Goal: Complete application form

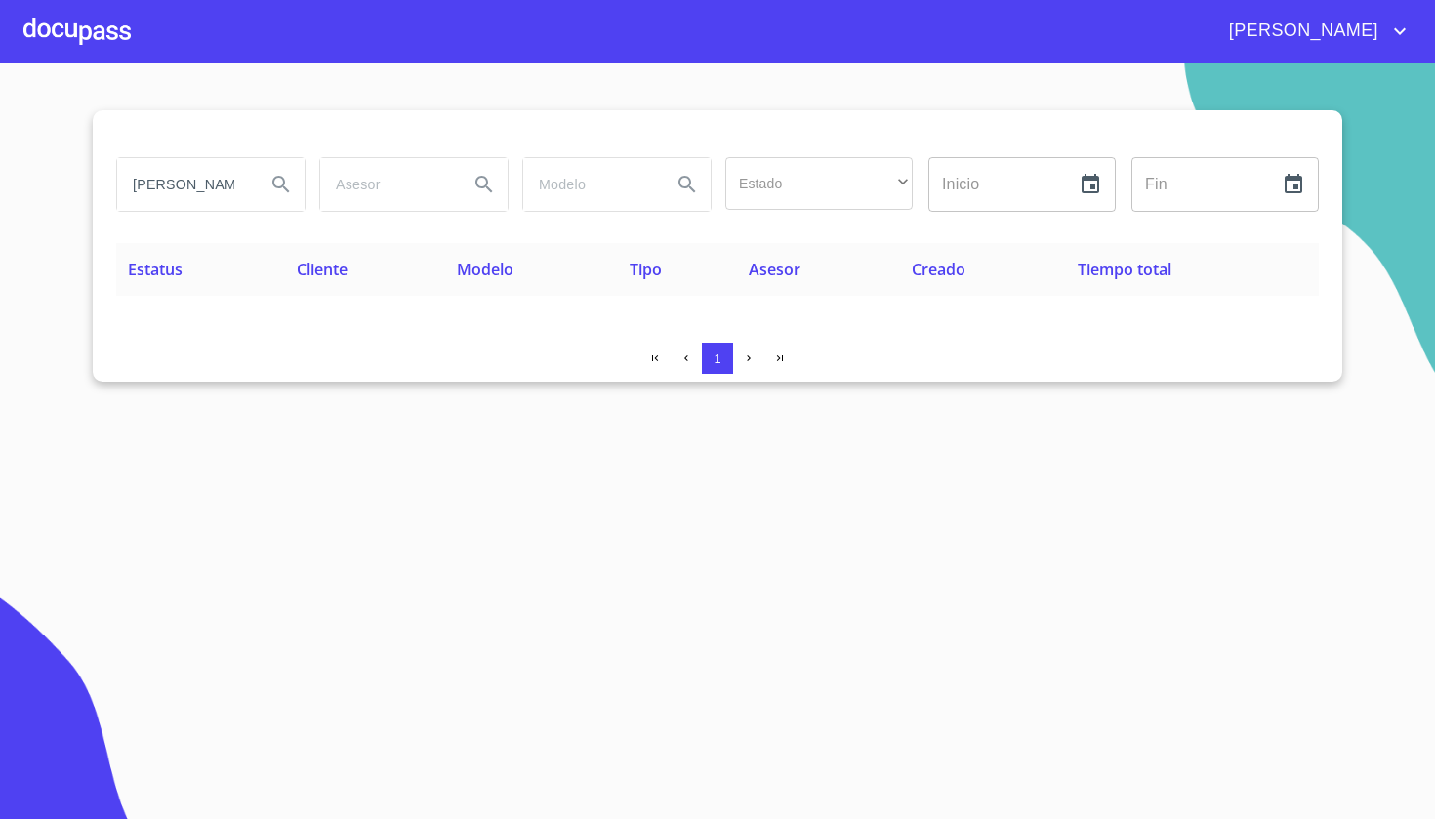
click at [110, 43] on div at bounding box center [76, 31] width 107 height 62
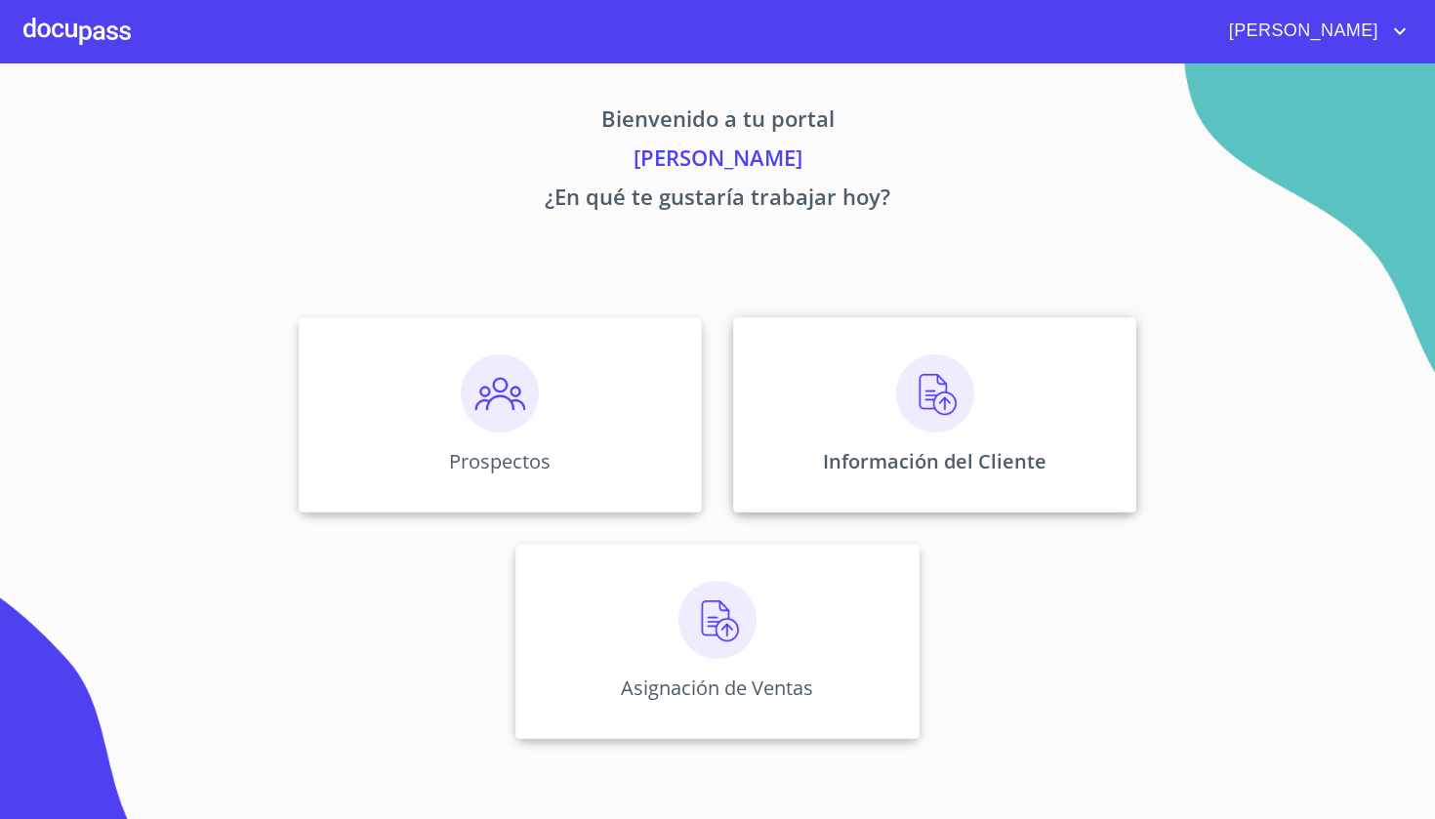
click at [957, 443] on div "Información del Cliente" at bounding box center [934, 414] width 403 height 195
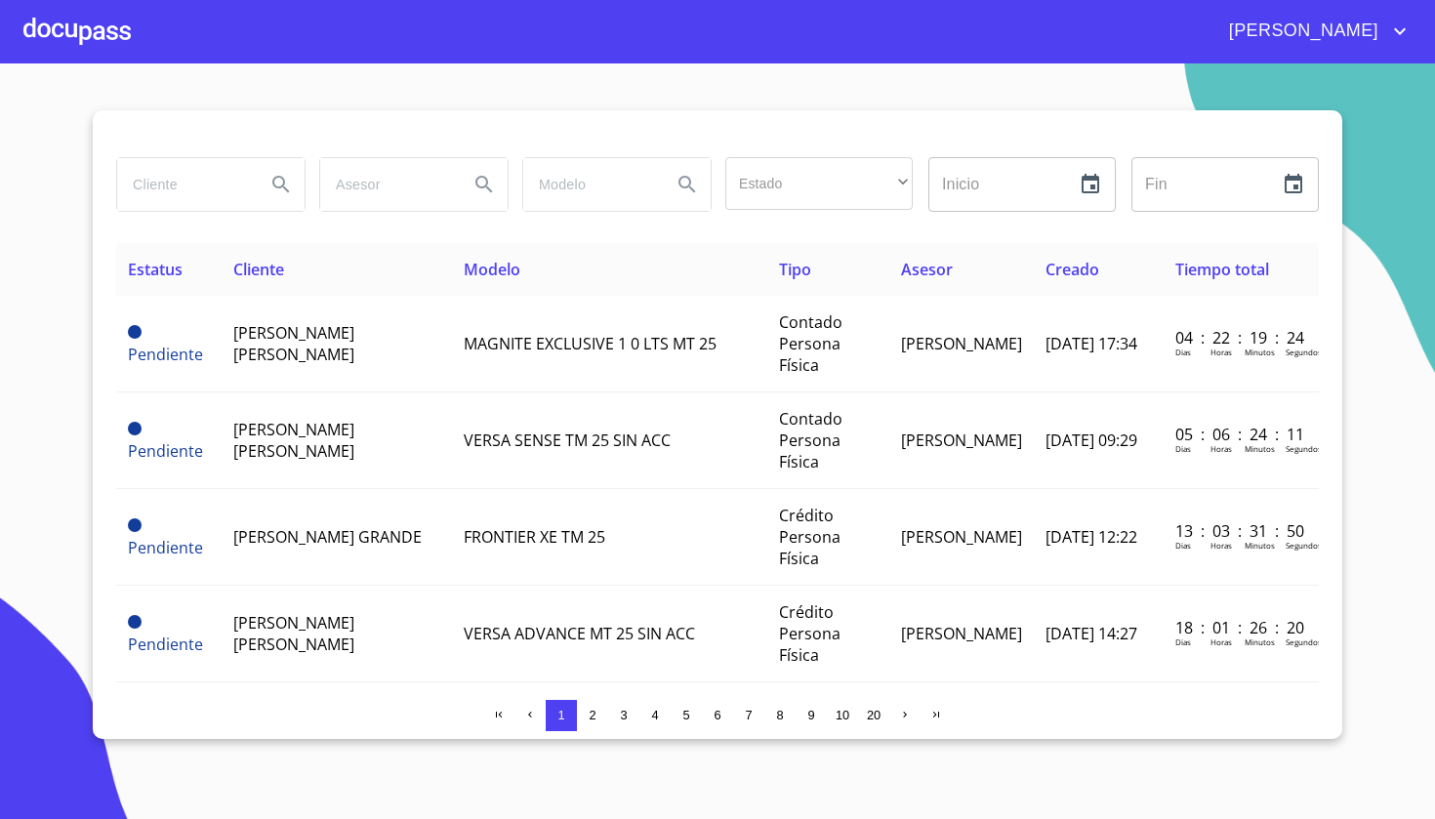
click at [93, 57] on div at bounding box center [76, 31] width 107 height 62
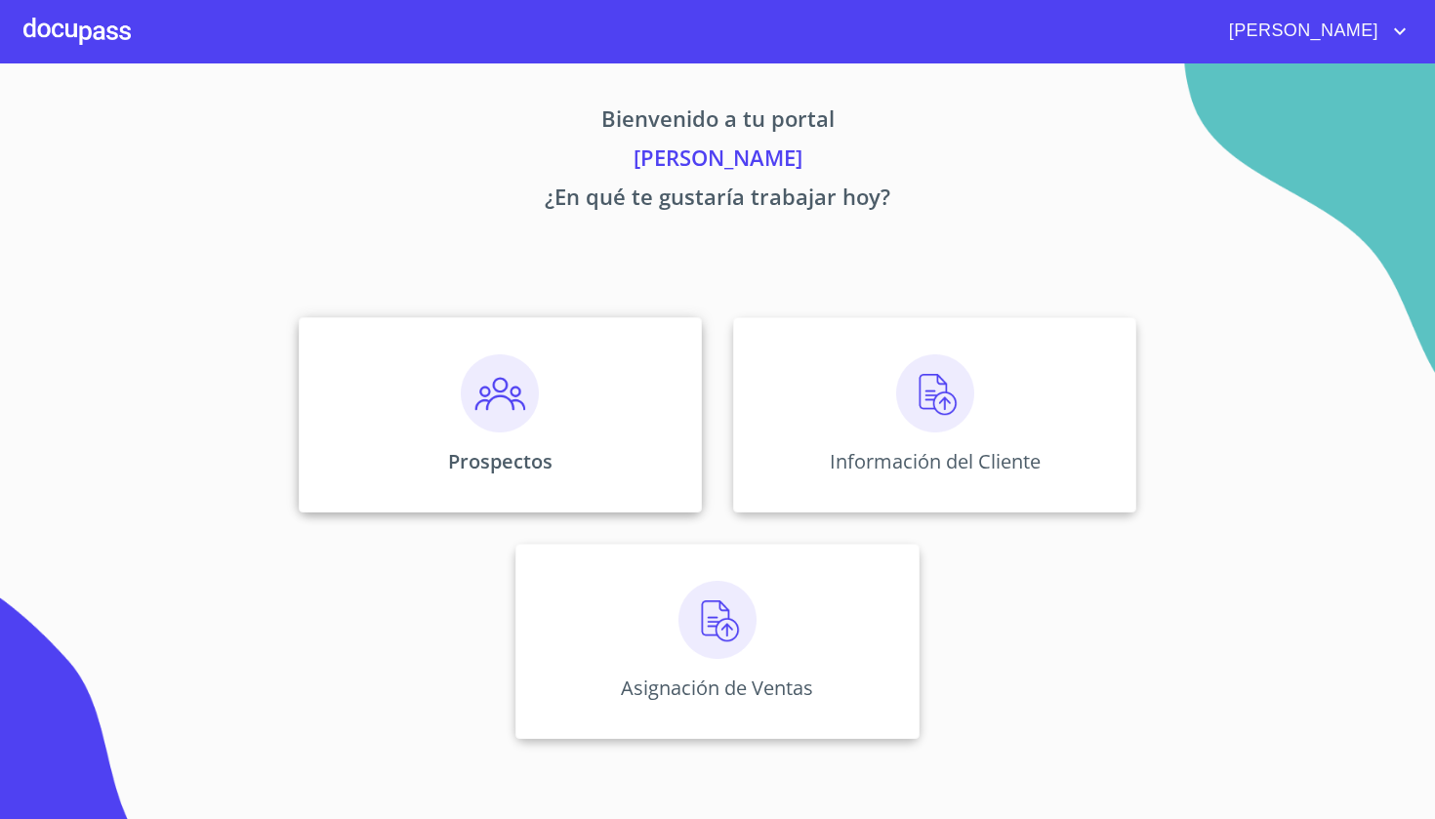
click at [502, 392] on img at bounding box center [500, 393] width 78 height 78
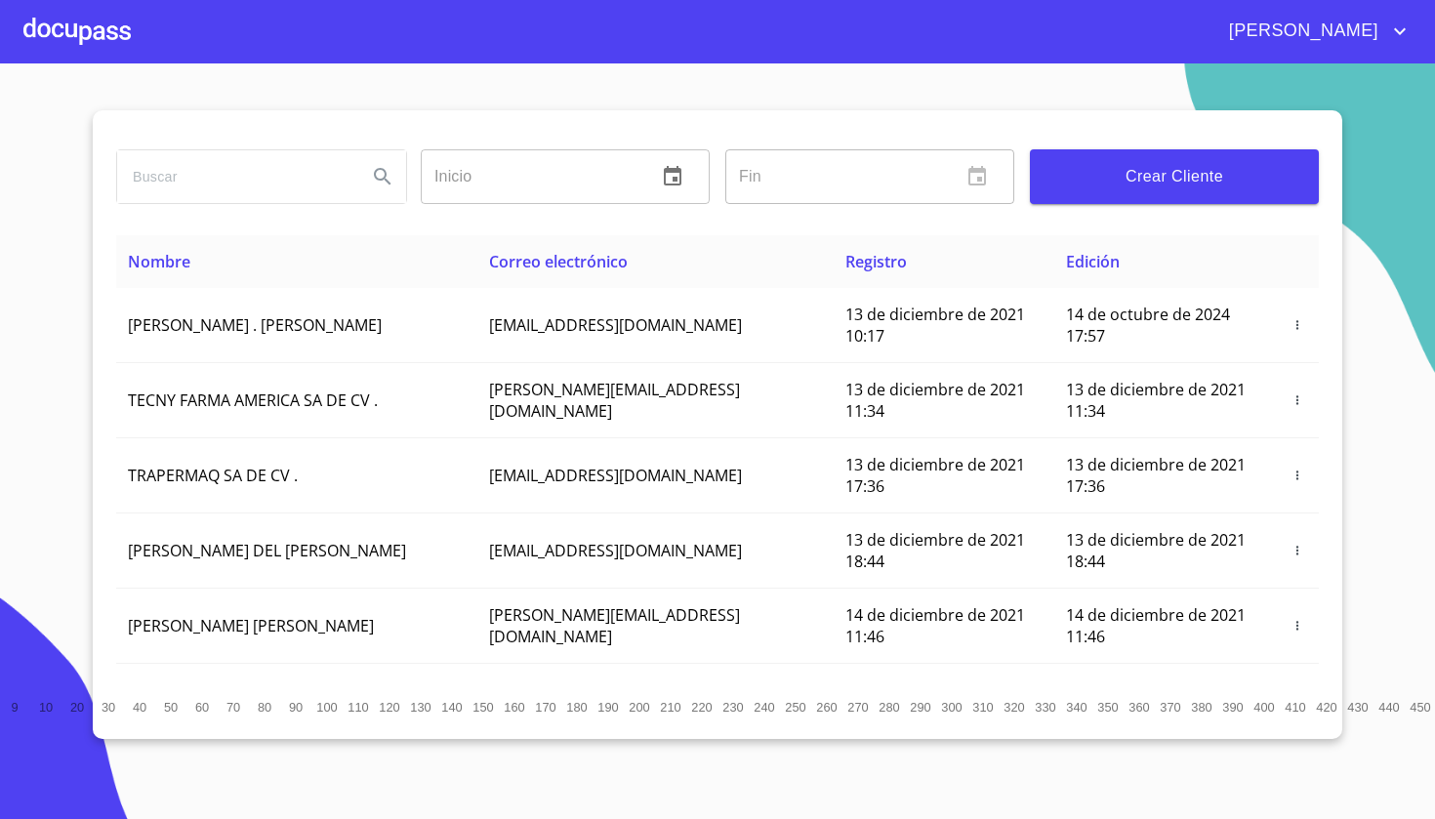
click at [1135, 186] on span "Crear Cliente" at bounding box center [1175, 176] width 258 height 27
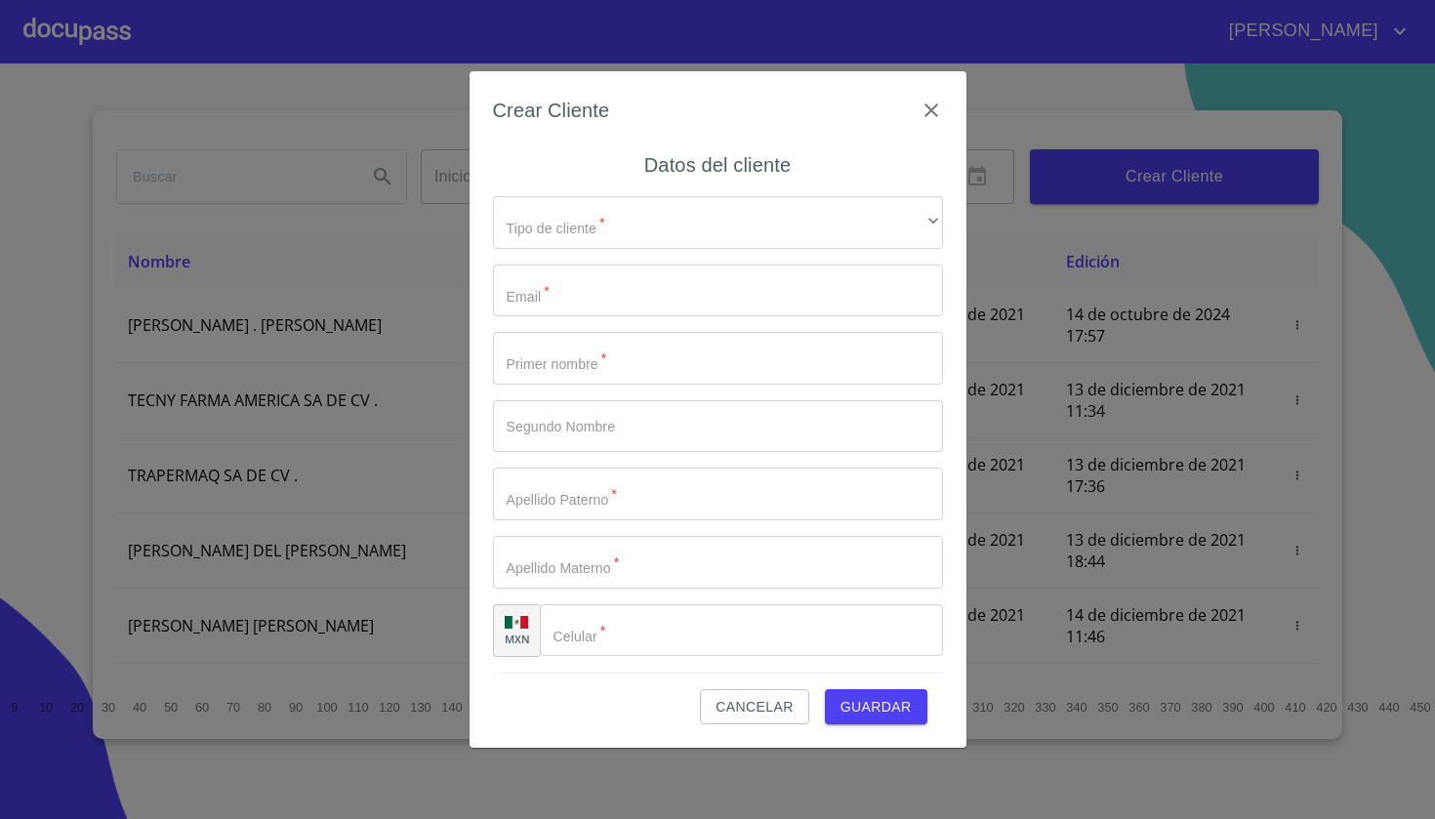
click at [641, 252] on div "Tipo de cliente   * ​ ​ Email   * ​ Primer nombre   * ​ Segundo Nombre ​ Apelli…" at bounding box center [718, 427] width 450 height 492
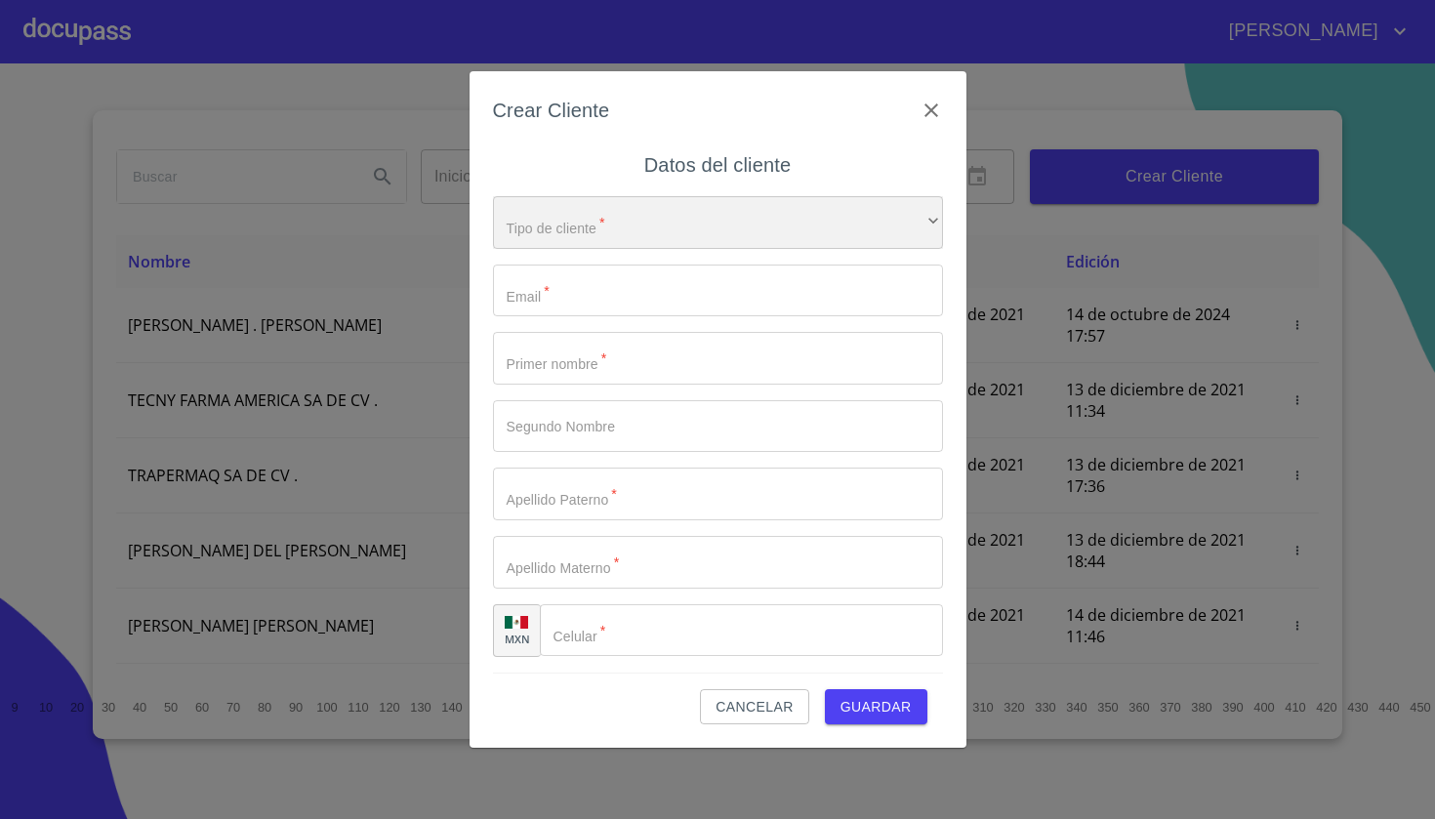
click at [640, 223] on div "​" at bounding box center [718, 222] width 450 height 53
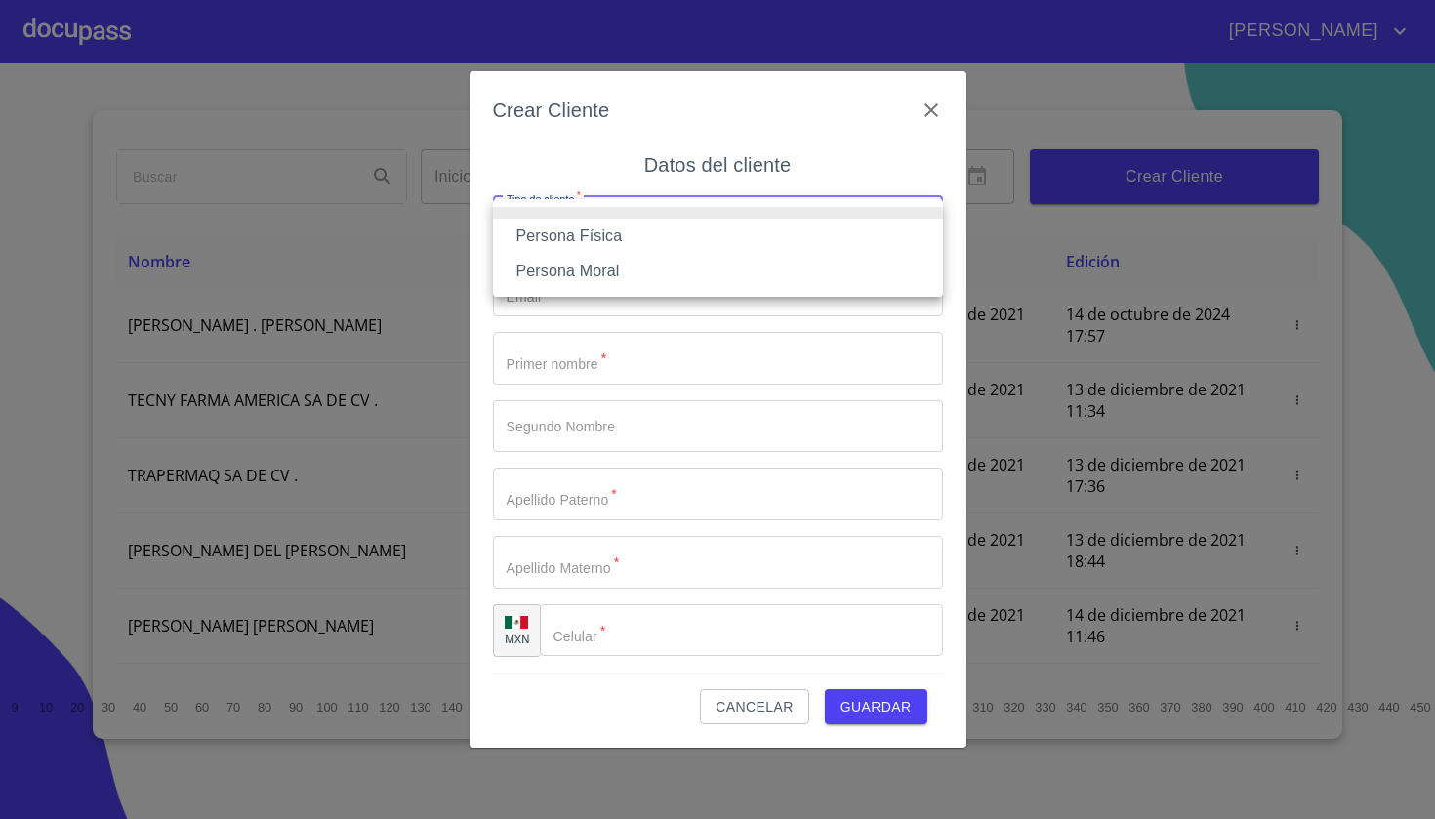
click at [609, 242] on li "Persona Física" at bounding box center [718, 236] width 450 height 35
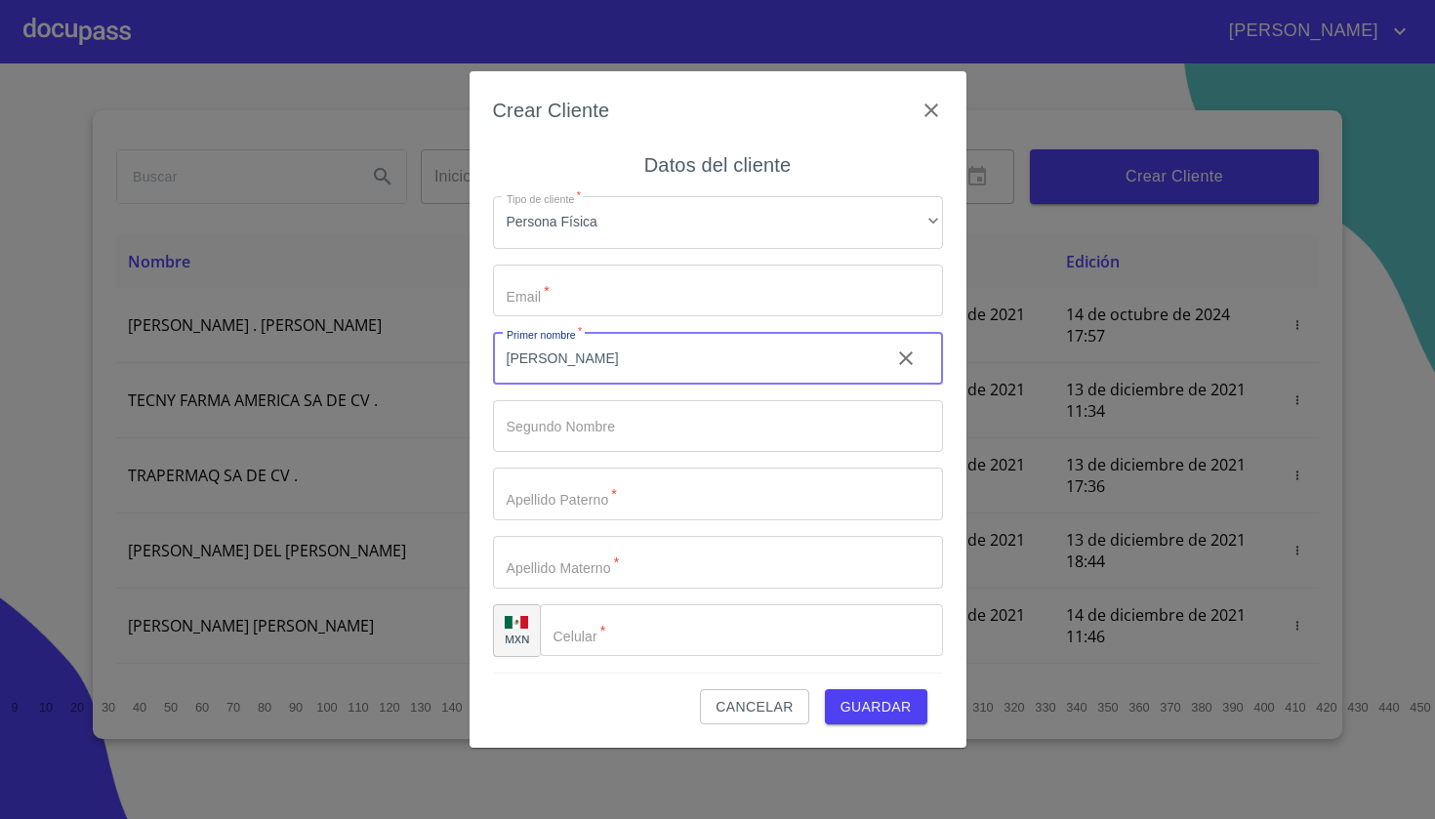
type input "[PERSON_NAME]"
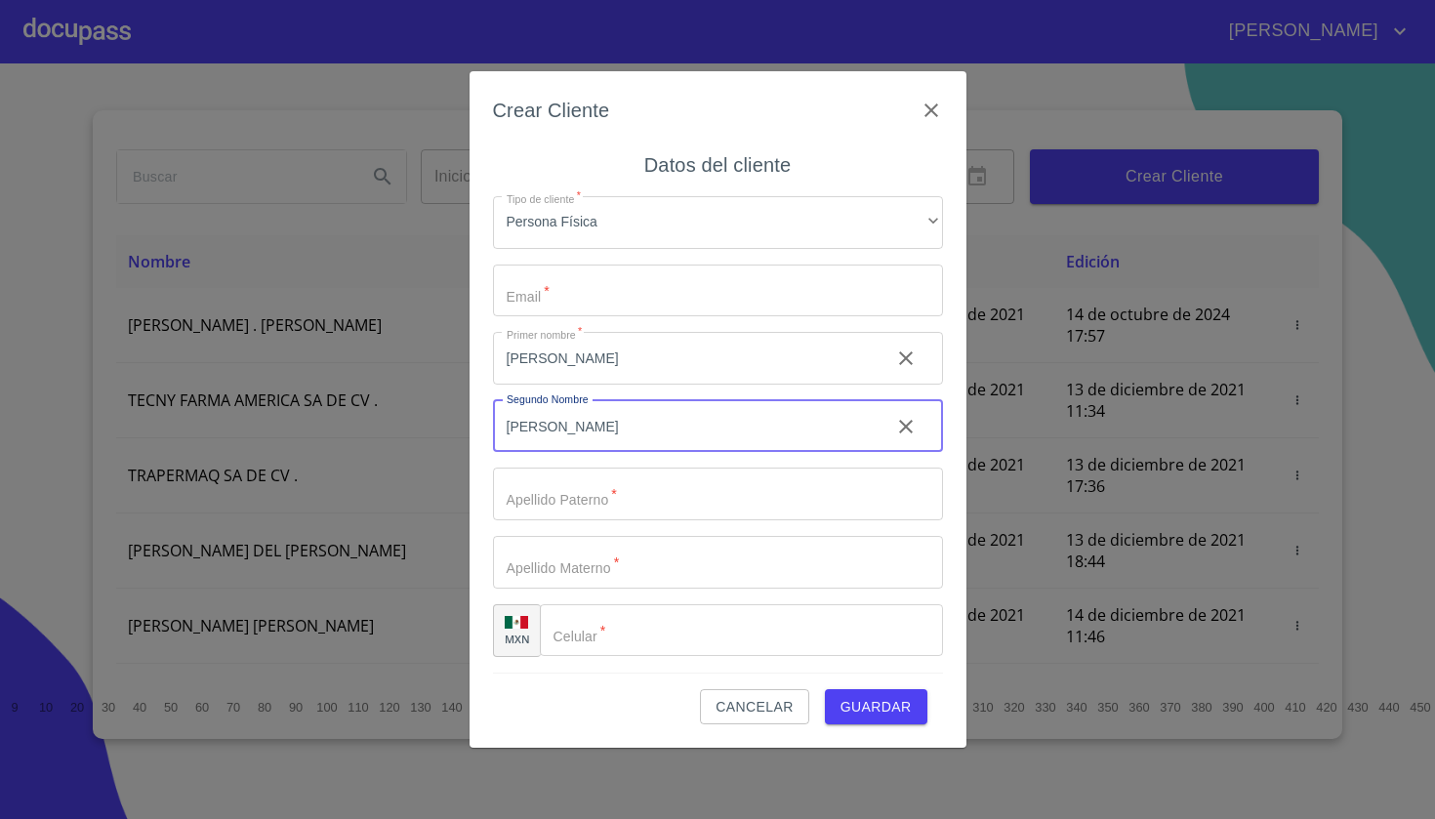
type input "[PERSON_NAME]"
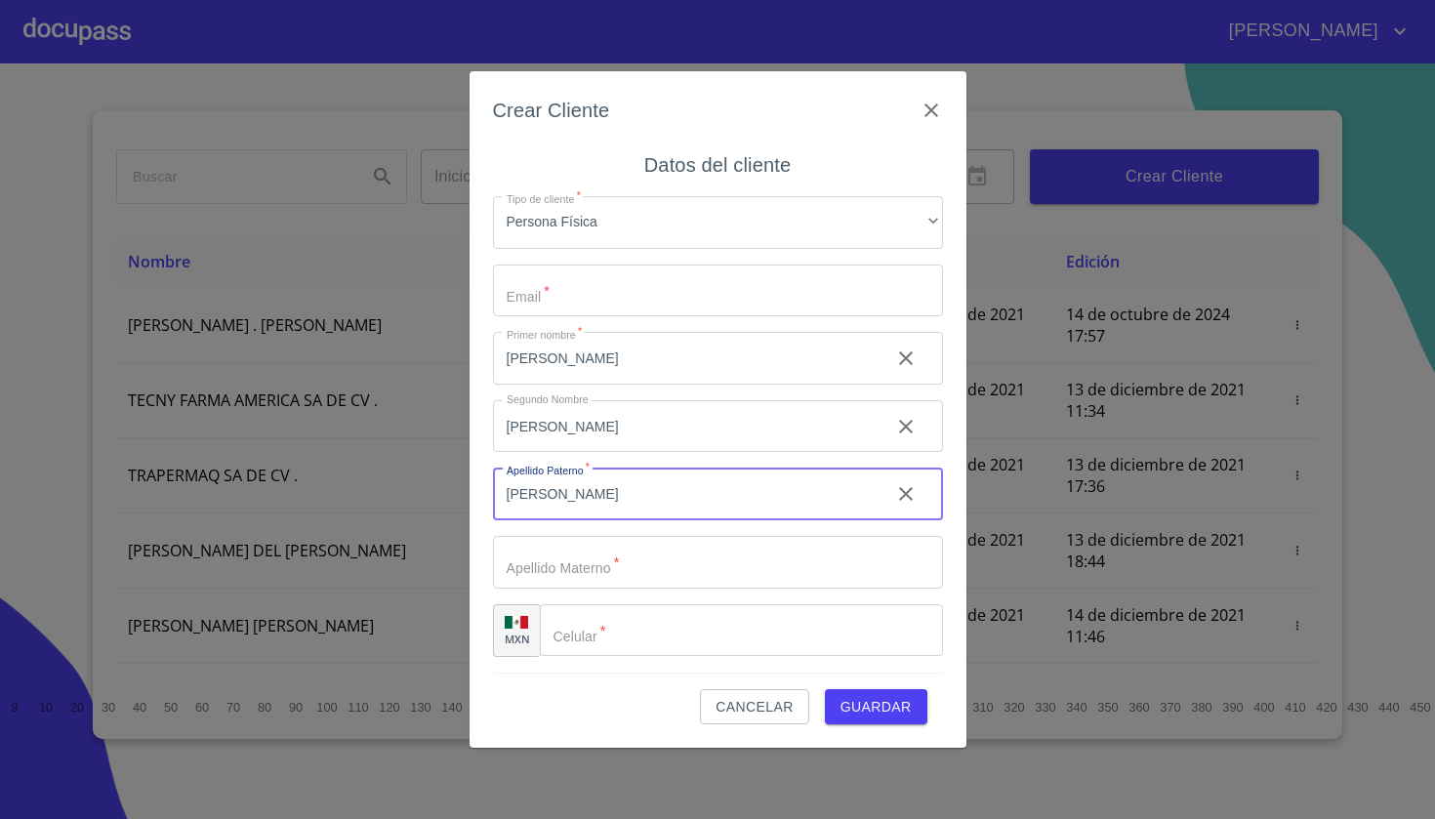
type input "[PERSON_NAME]"
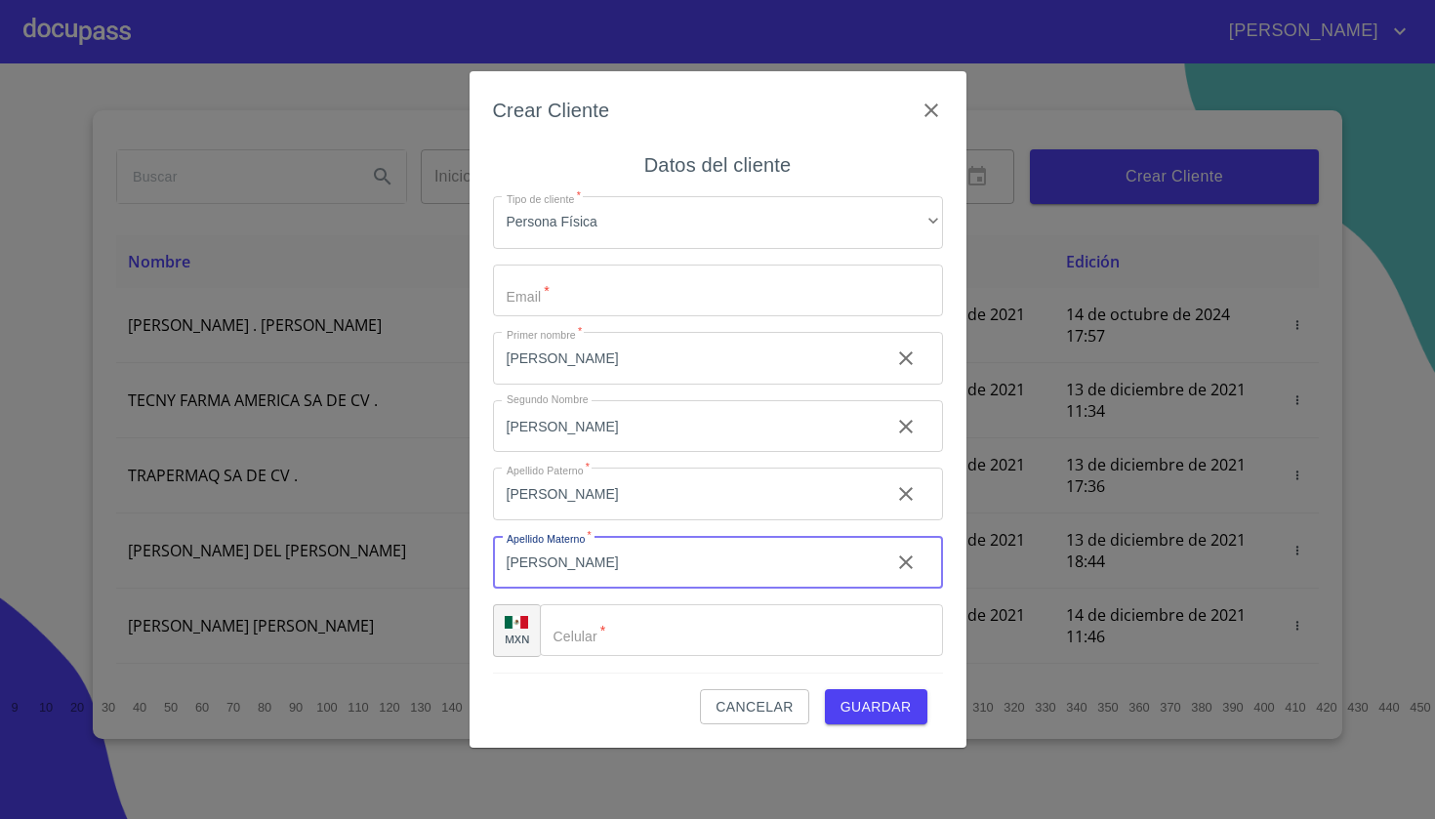
type input "[PERSON_NAME]"
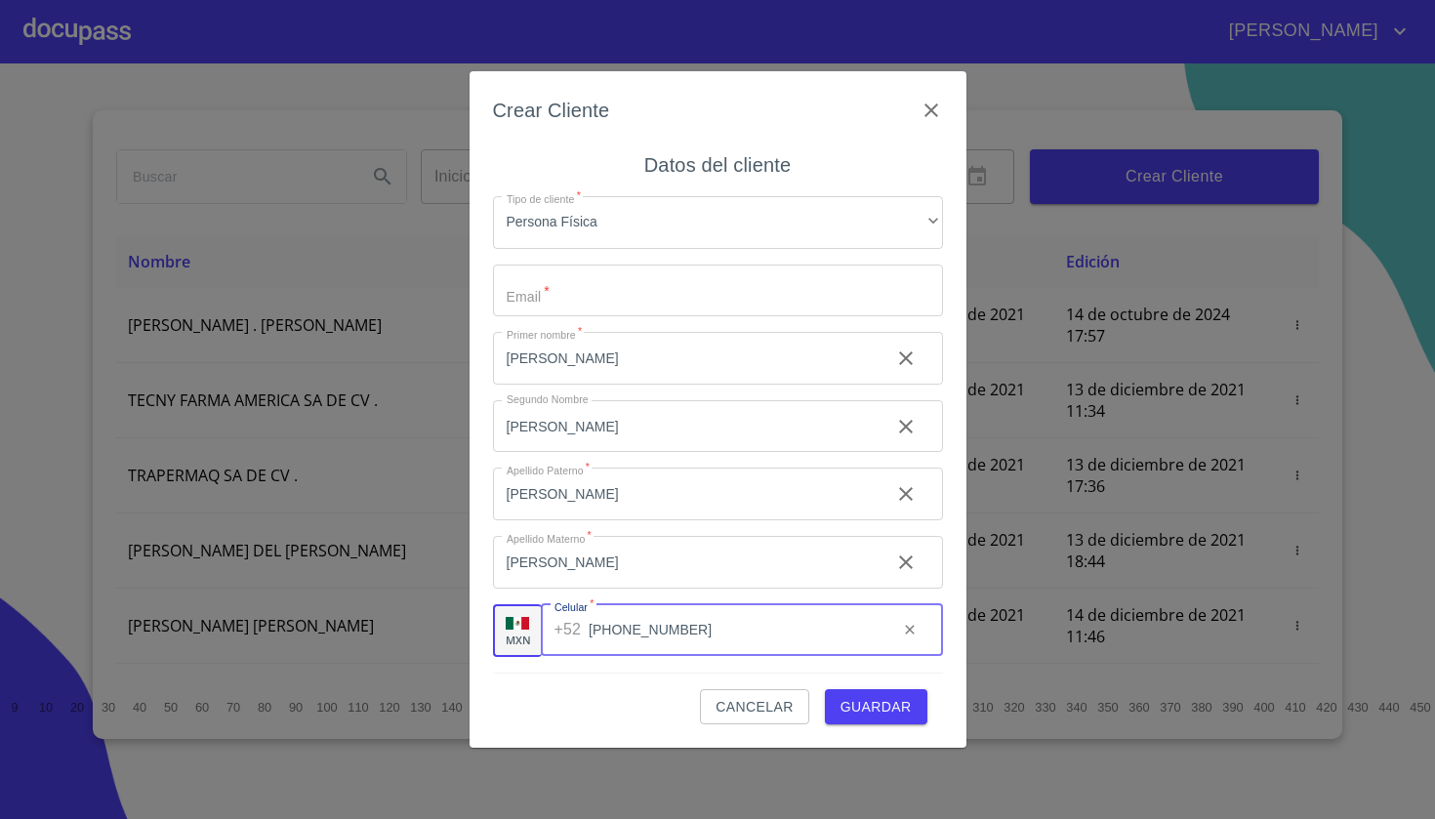
type input "[PHONE_NUMBER]"
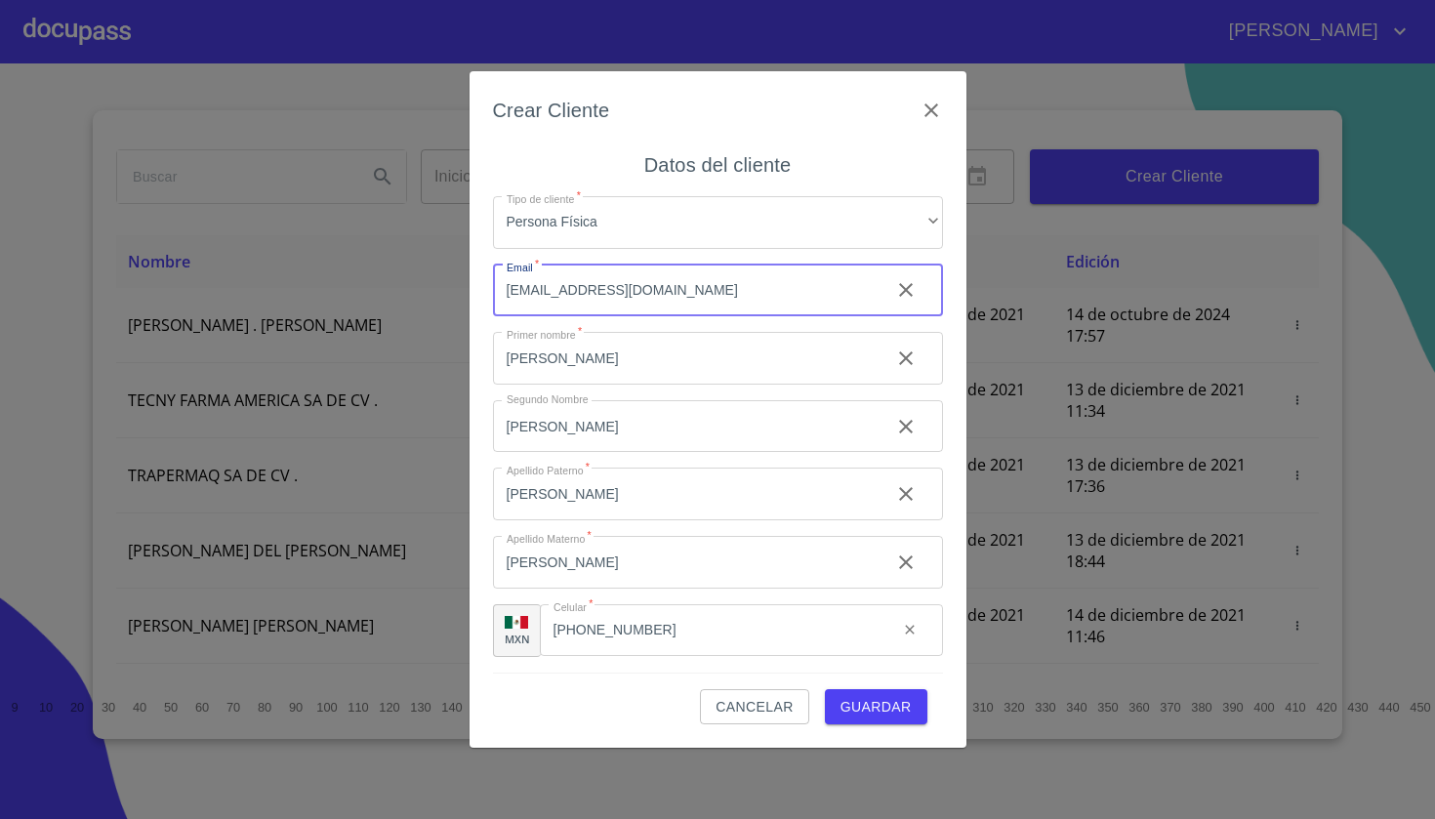
type input "[EMAIL_ADDRESS][DOMAIN_NAME]"
click at [905, 702] on span "Guardar" at bounding box center [876, 707] width 71 height 24
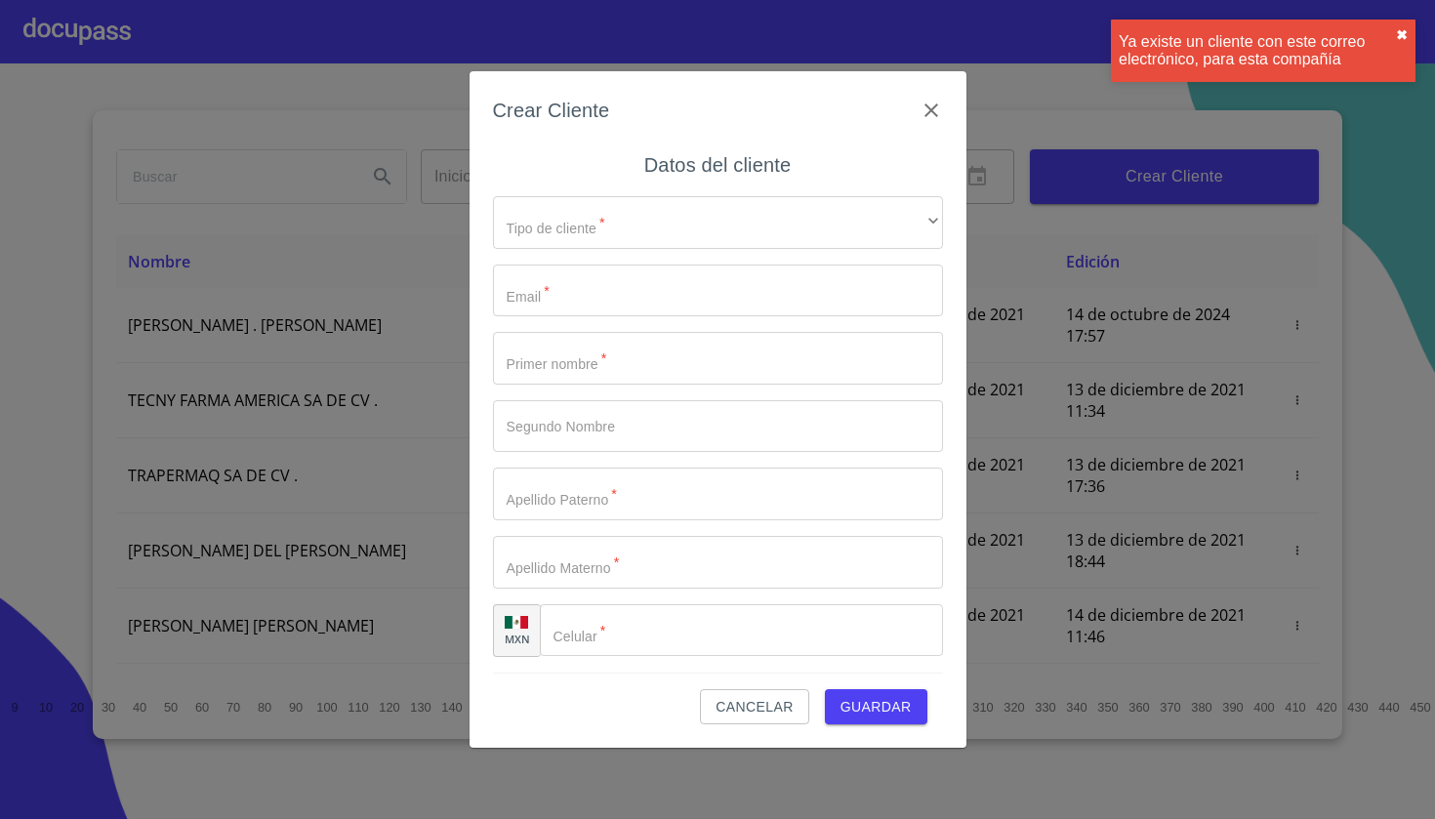
click at [1406, 35] on button "✖︎" at bounding box center [1402, 35] width 12 height 16
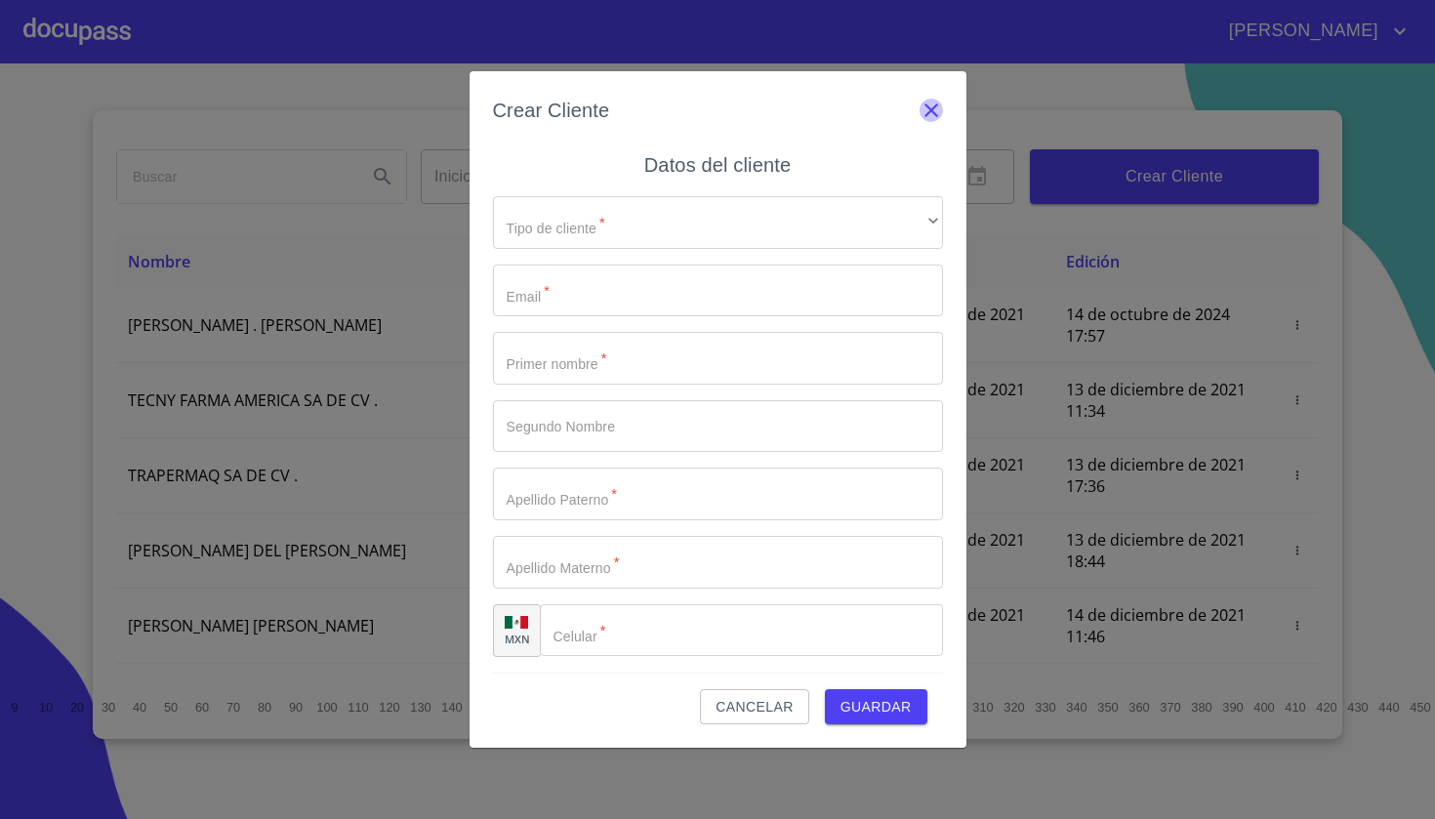
click at [934, 104] on icon "button" at bounding box center [931, 110] width 23 height 23
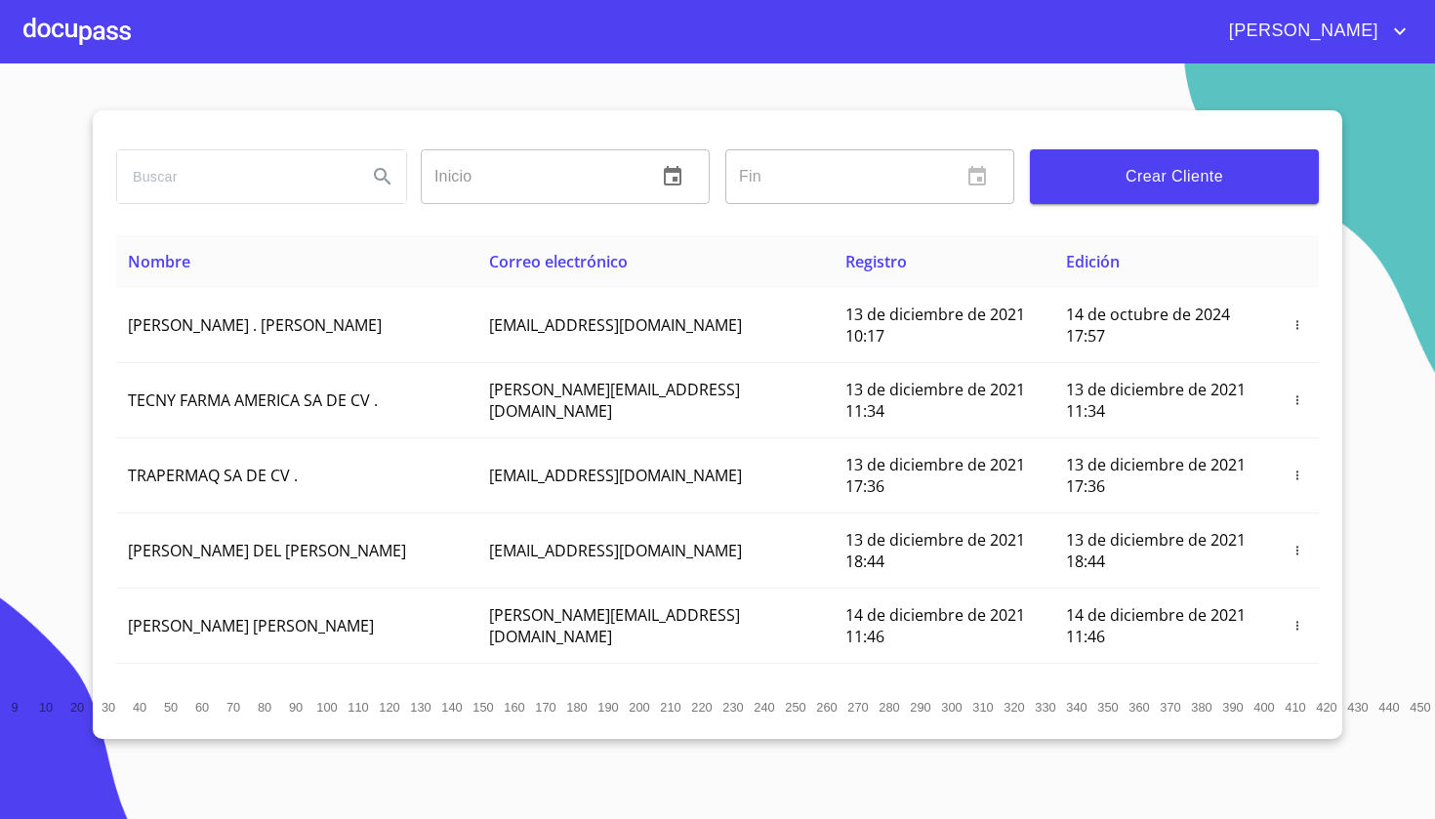
click at [249, 169] on input "search" at bounding box center [234, 176] width 234 height 53
type input "y"
click at [150, 187] on input "search" at bounding box center [234, 176] width 234 height 53
type input "e"
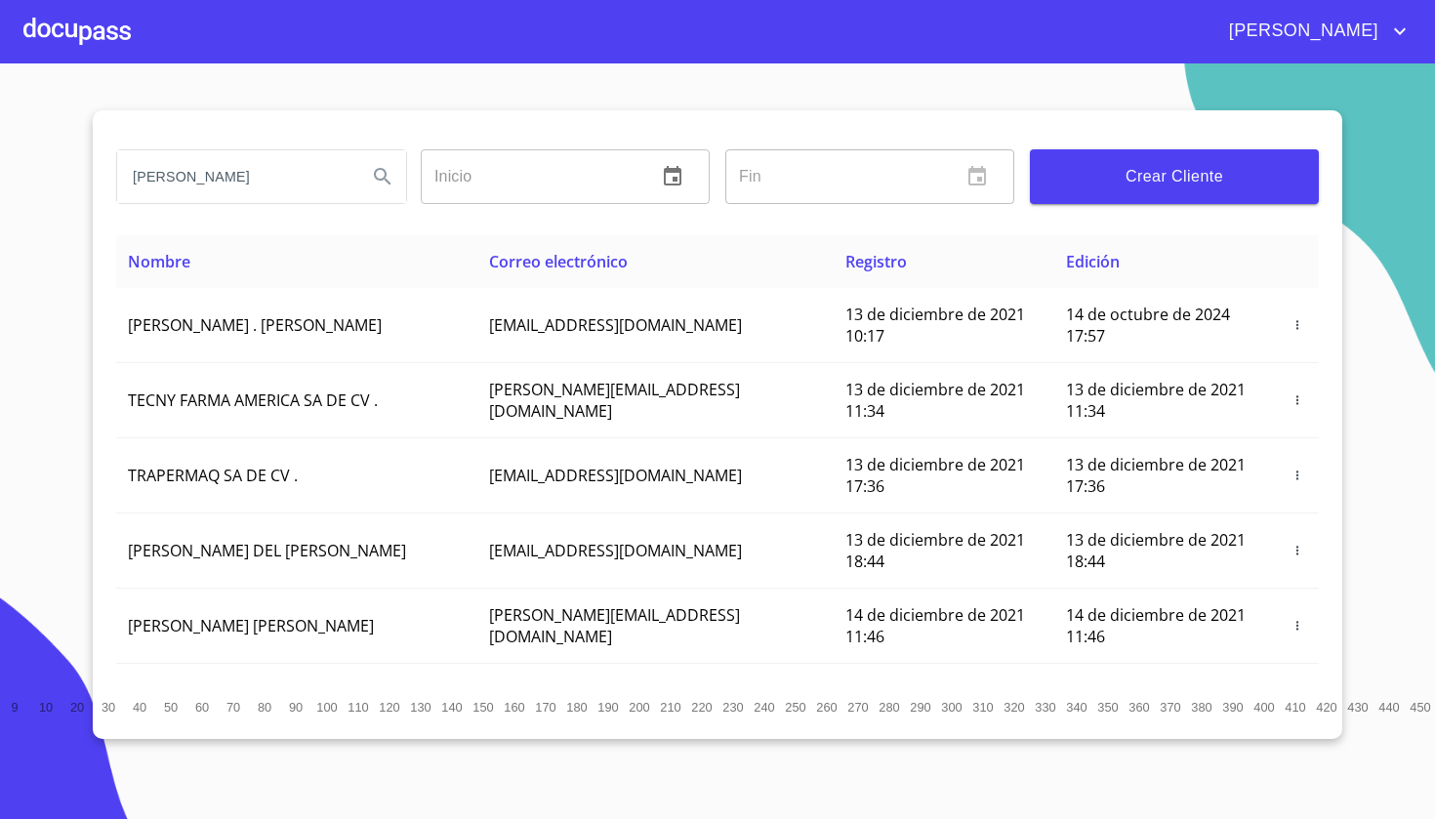
type input "[PERSON_NAME]"
click at [379, 176] on icon "Search" at bounding box center [382, 176] width 23 height 23
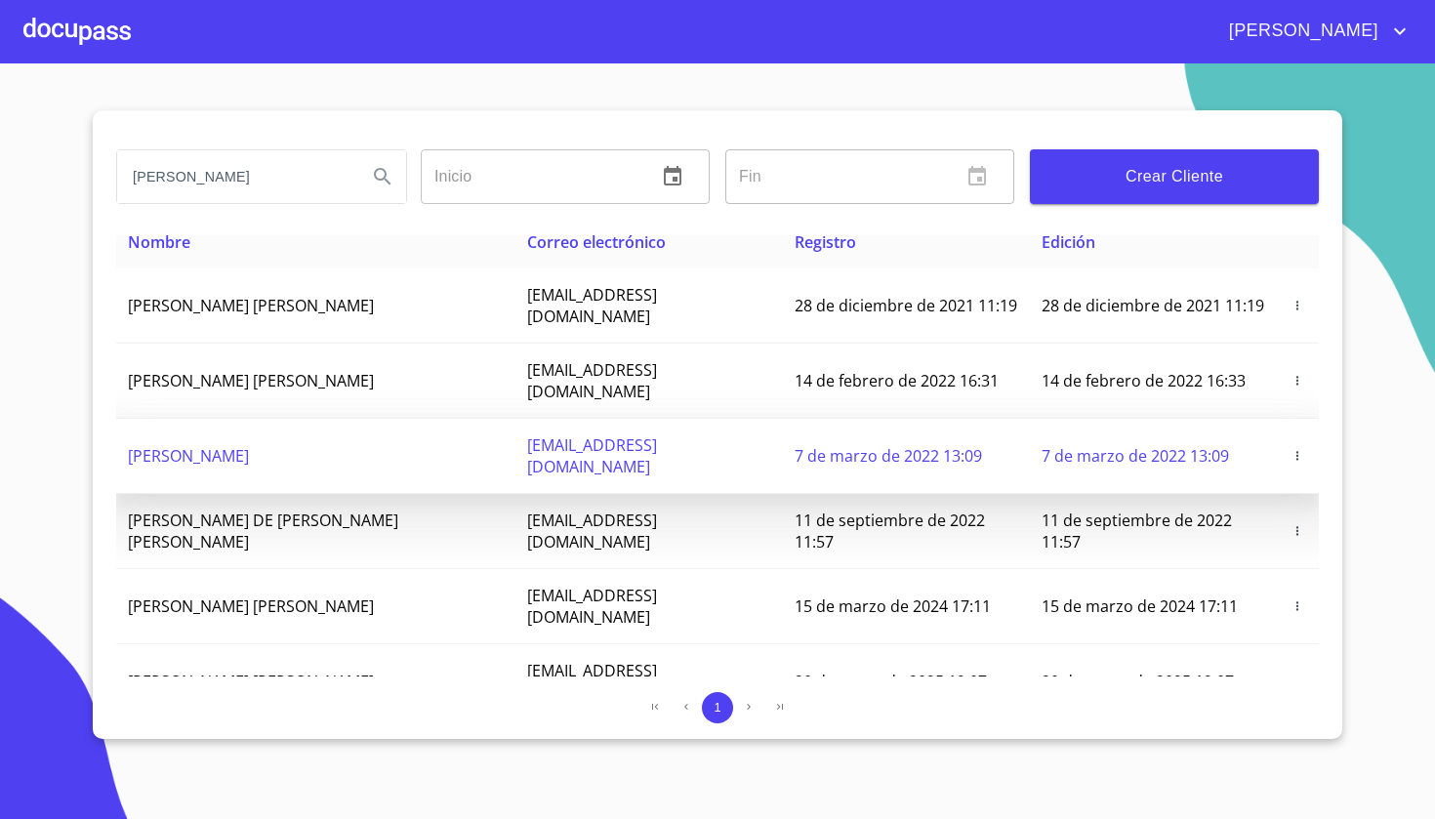
scroll to position [19, 0]
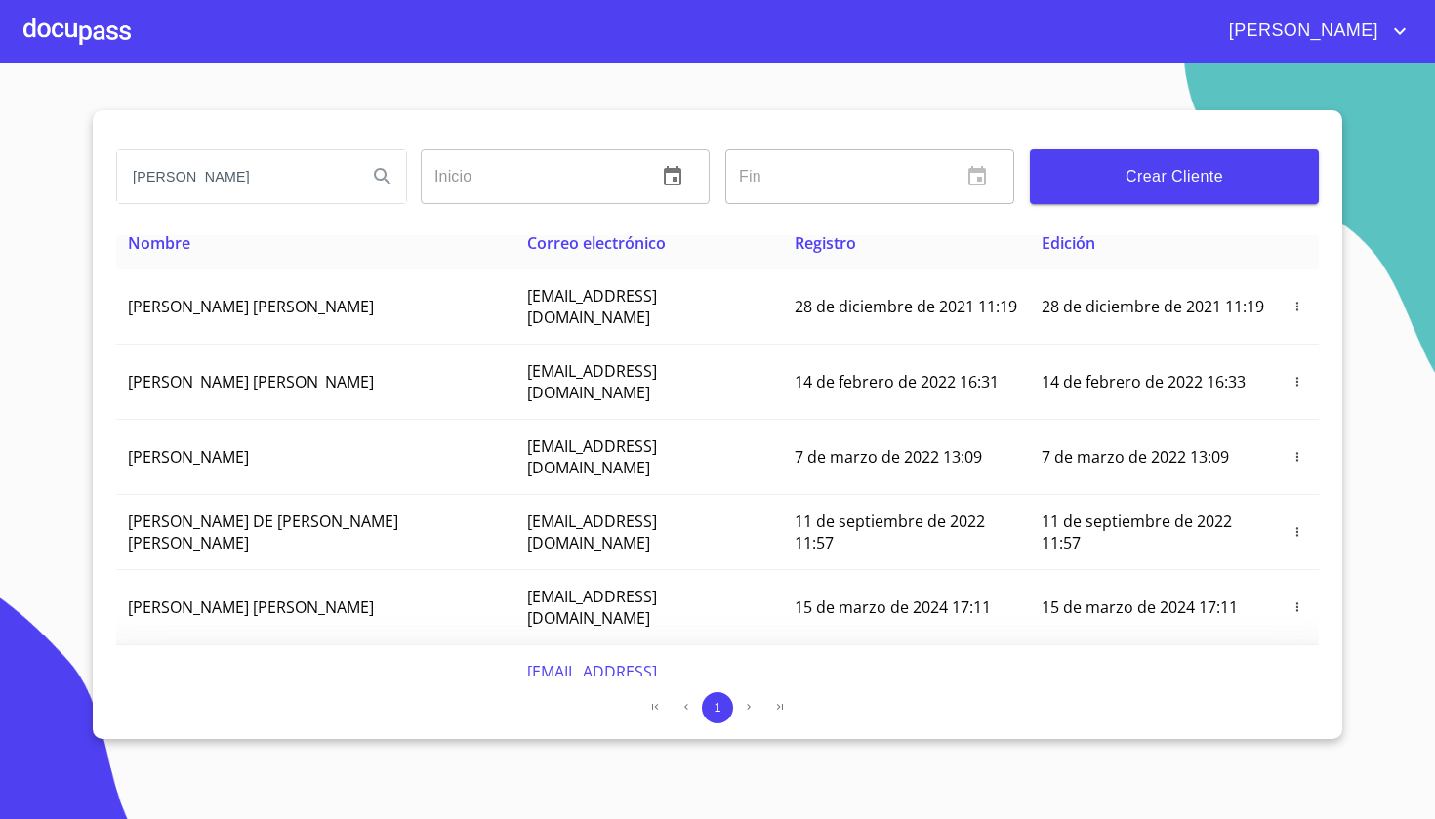
click at [1295, 676] on icon "button" at bounding box center [1298, 683] width 14 height 14
click at [1248, 635] on p "Crear Tramite" at bounding box center [1245, 630] width 86 height 20
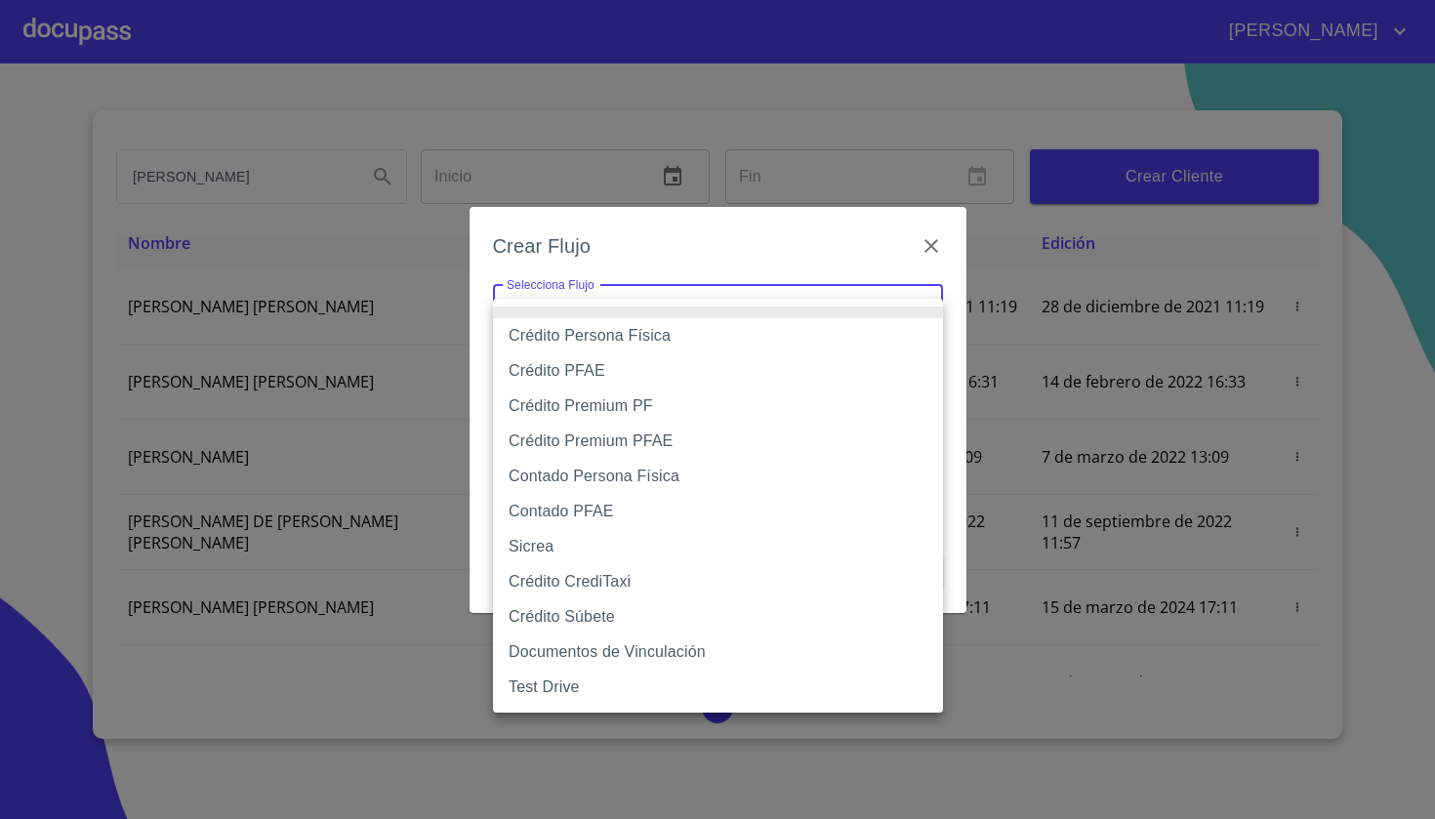
click at [756, 316] on body "[PERSON_NAME] ​ Fin ​ Crear Cliente Nombre Correo electrónico Registro Edición …" at bounding box center [717, 409] width 1435 height 819
click at [693, 336] on li "Crédito Persona Física" at bounding box center [718, 335] width 450 height 35
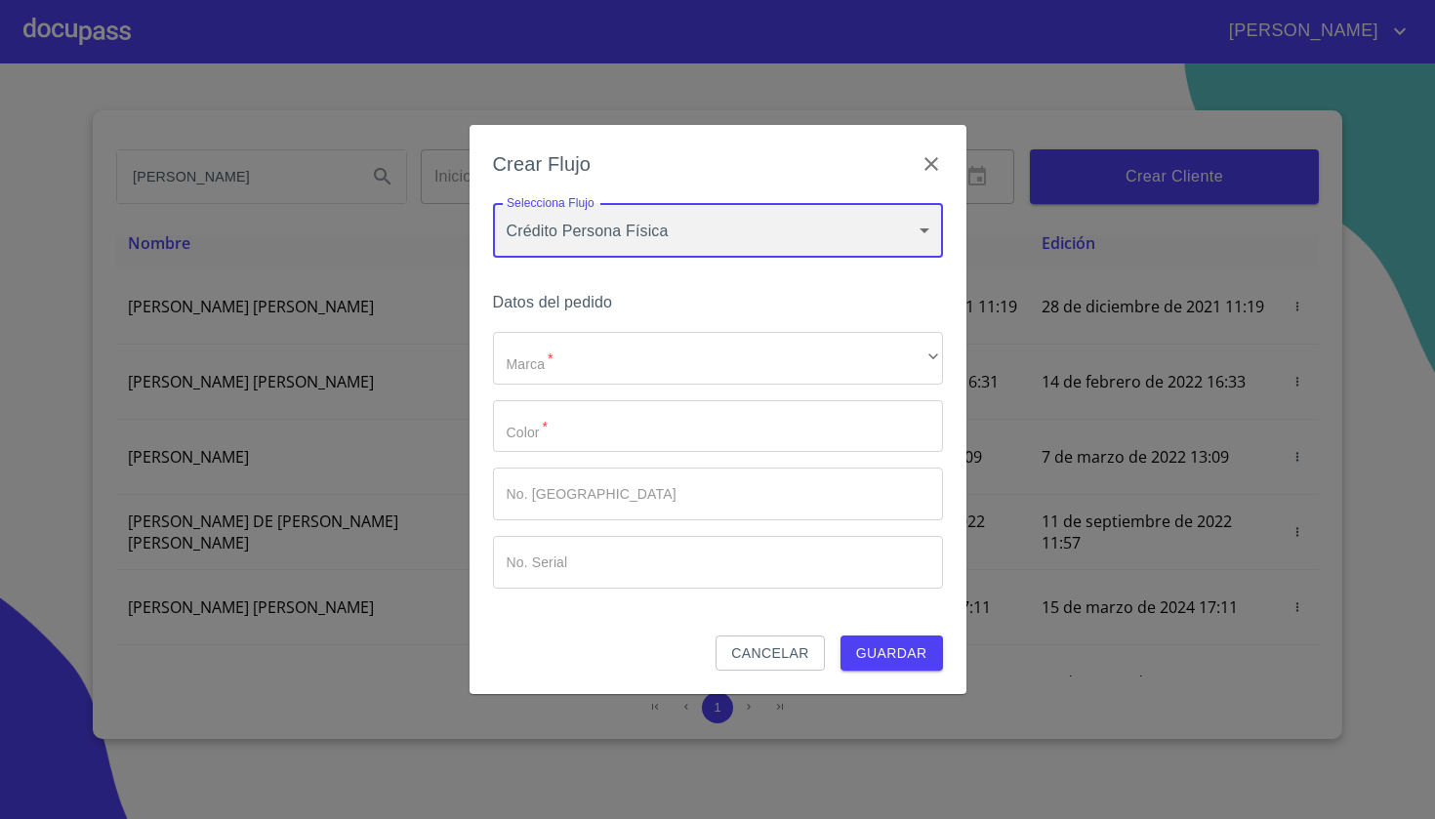
type input "61b033e49b8c202ad5bb7912"
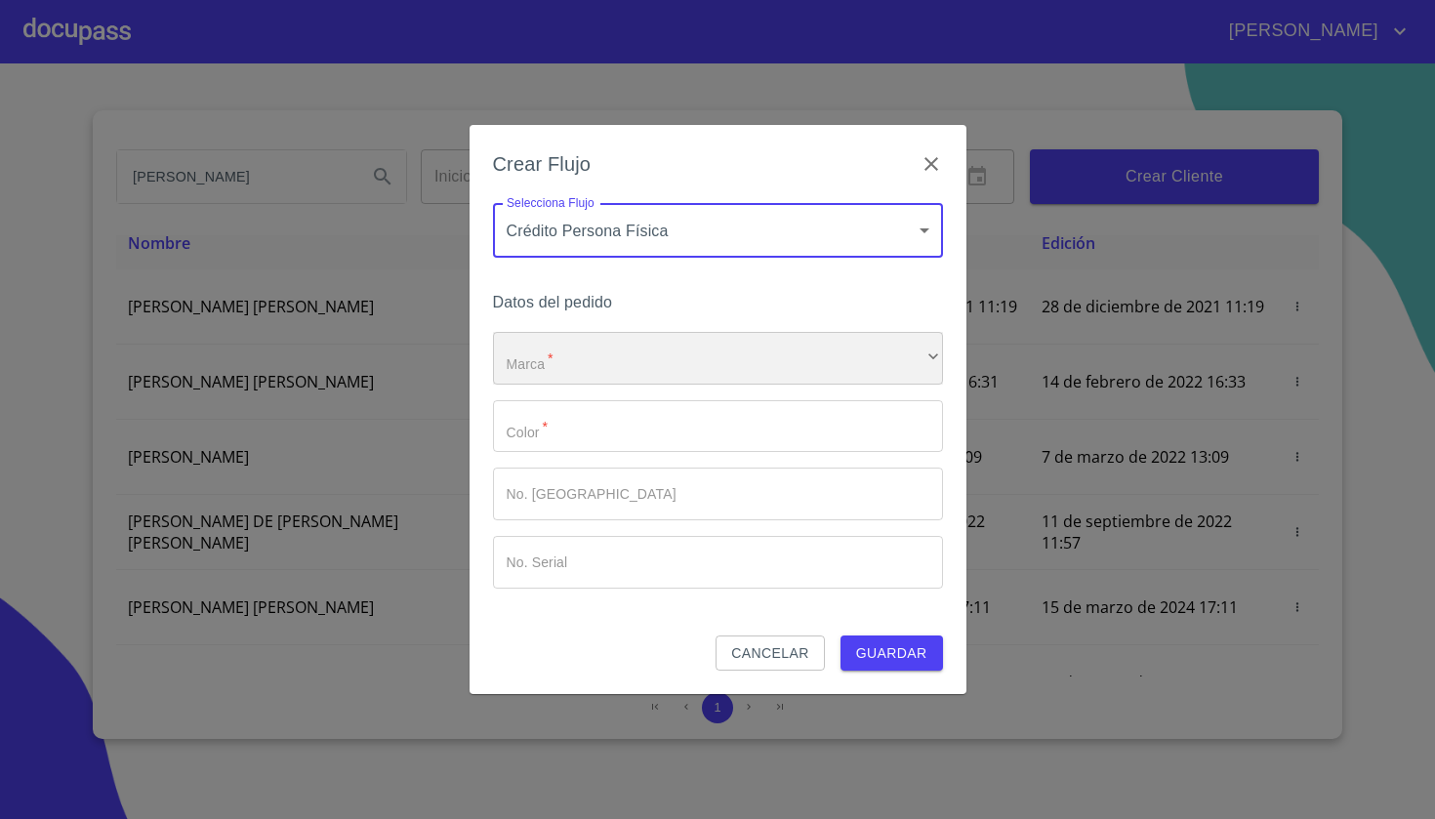
click at [617, 378] on div "​" at bounding box center [718, 358] width 450 height 53
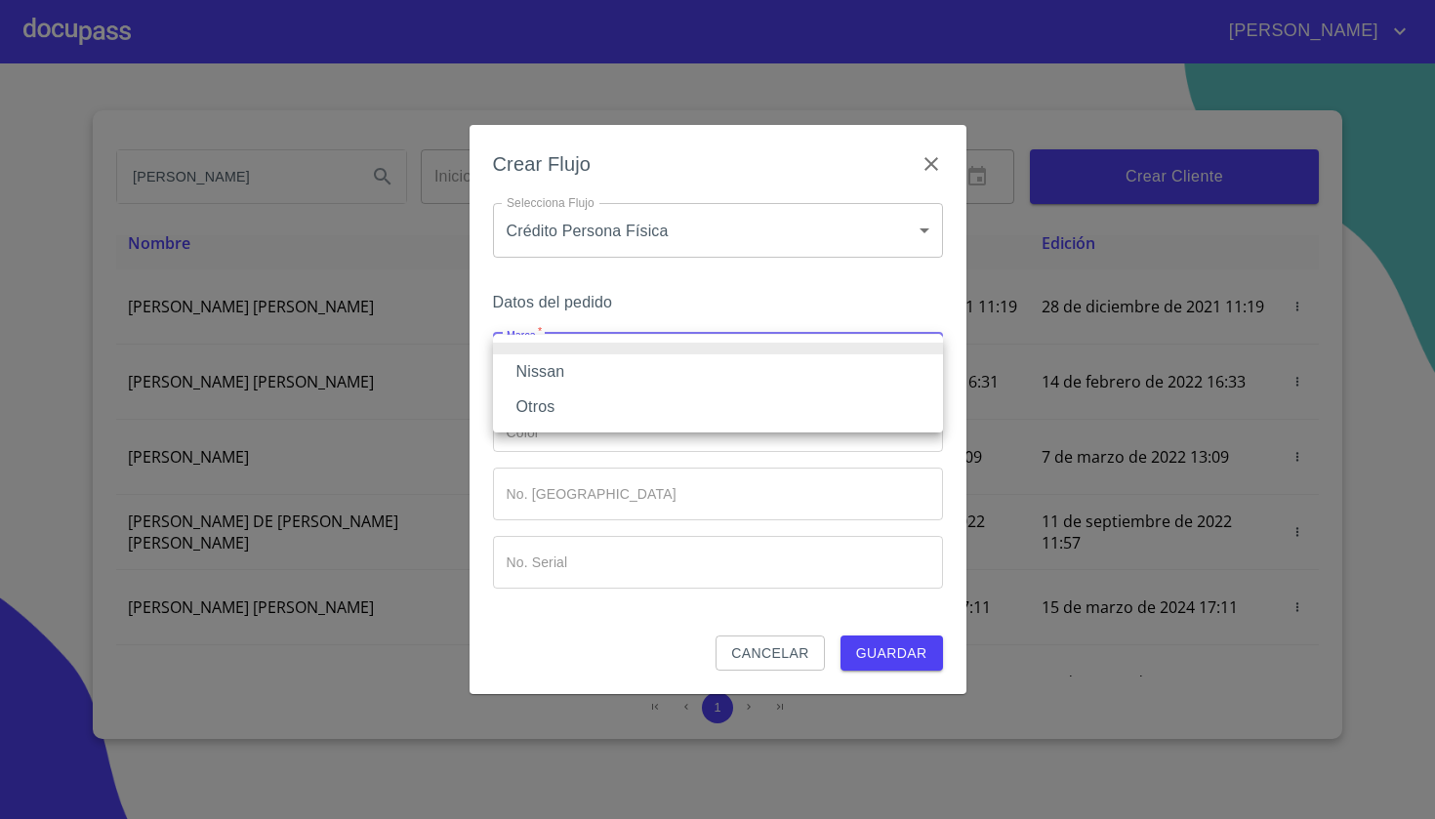
click at [606, 382] on li "Nissan" at bounding box center [718, 371] width 450 height 35
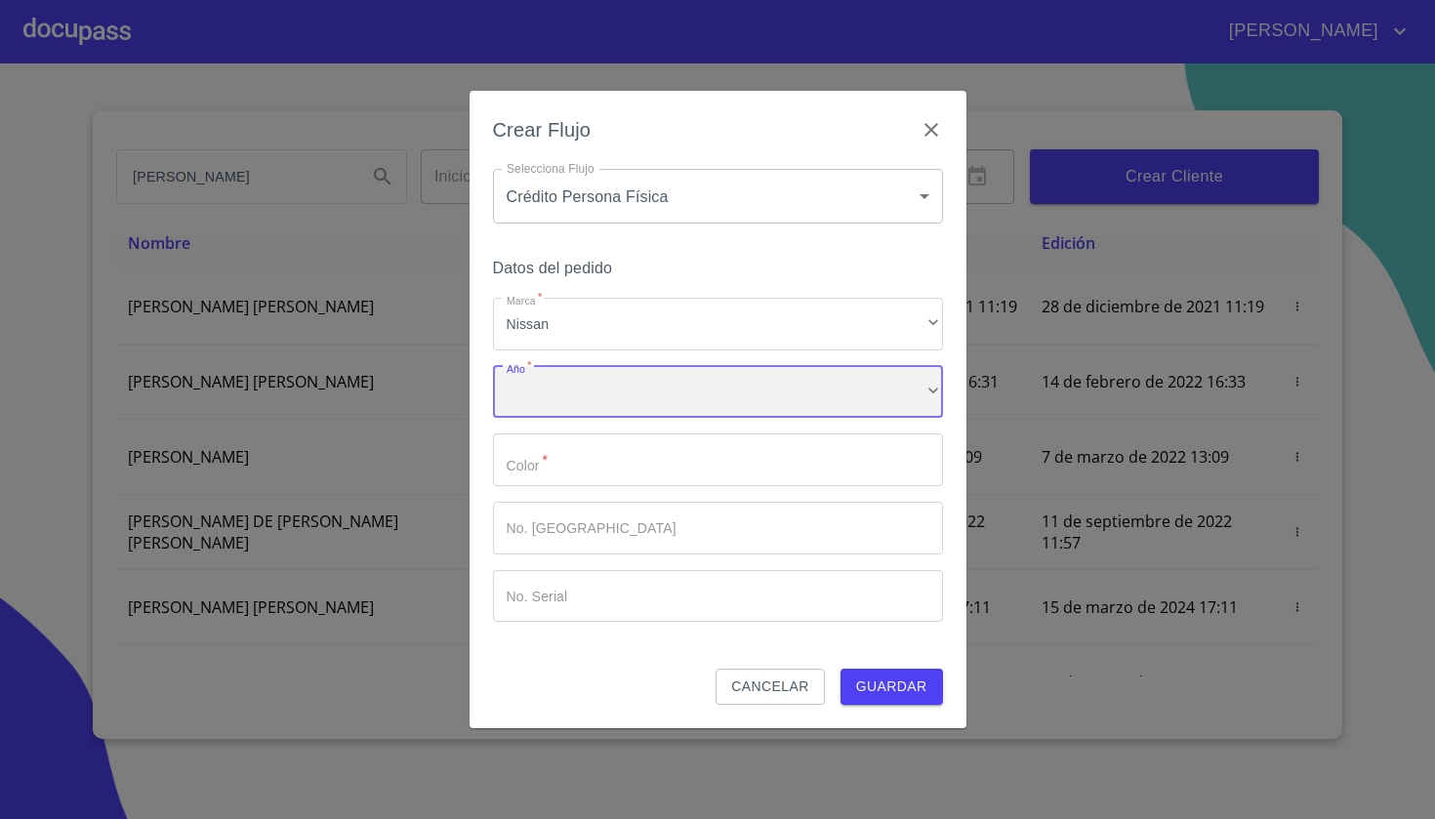
click at [598, 397] on div "​" at bounding box center [718, 392] width 450 height 53
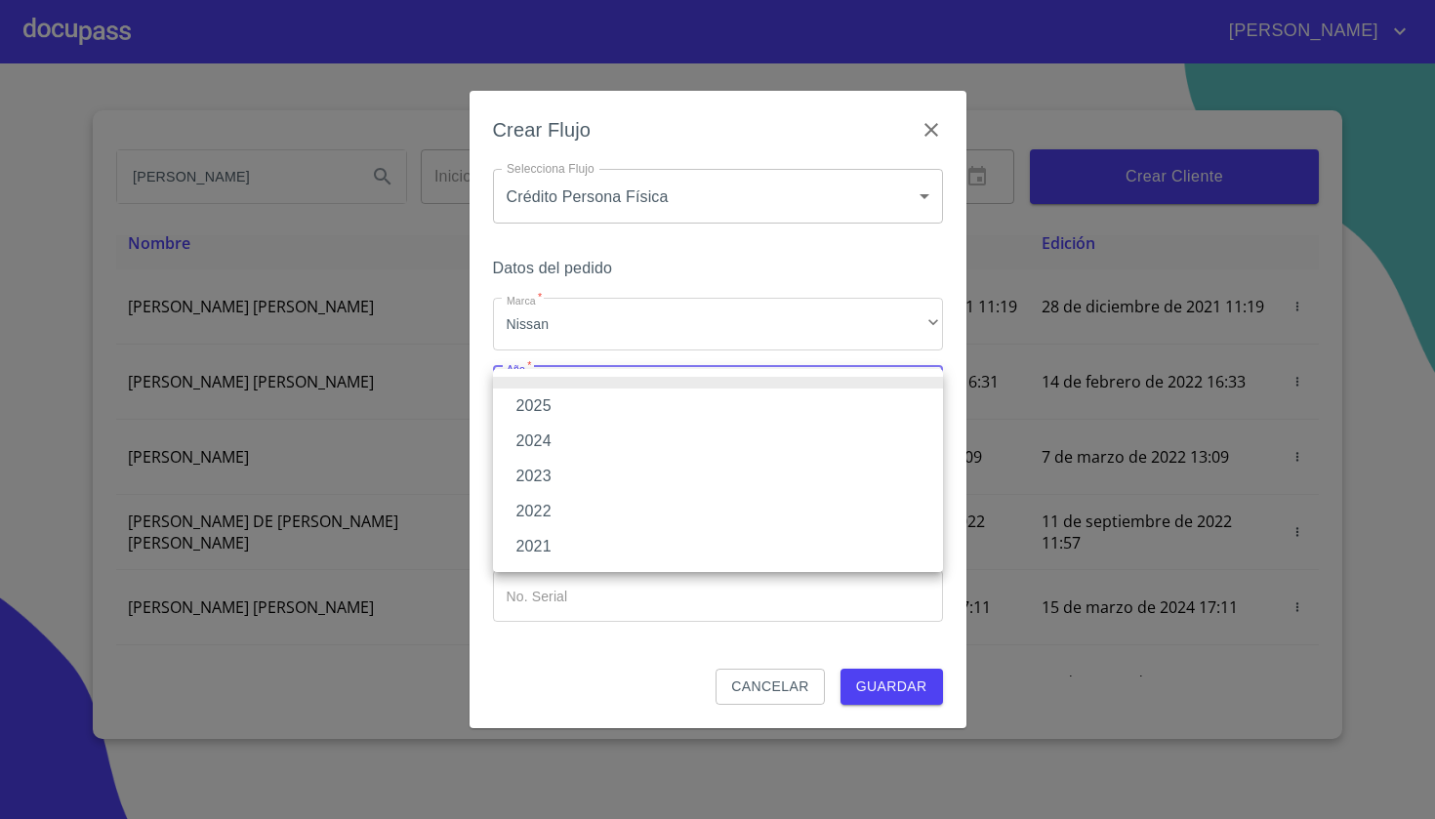
click at [595, 404] on li "2025" at bounding box center [718, 406] width 450 height 35
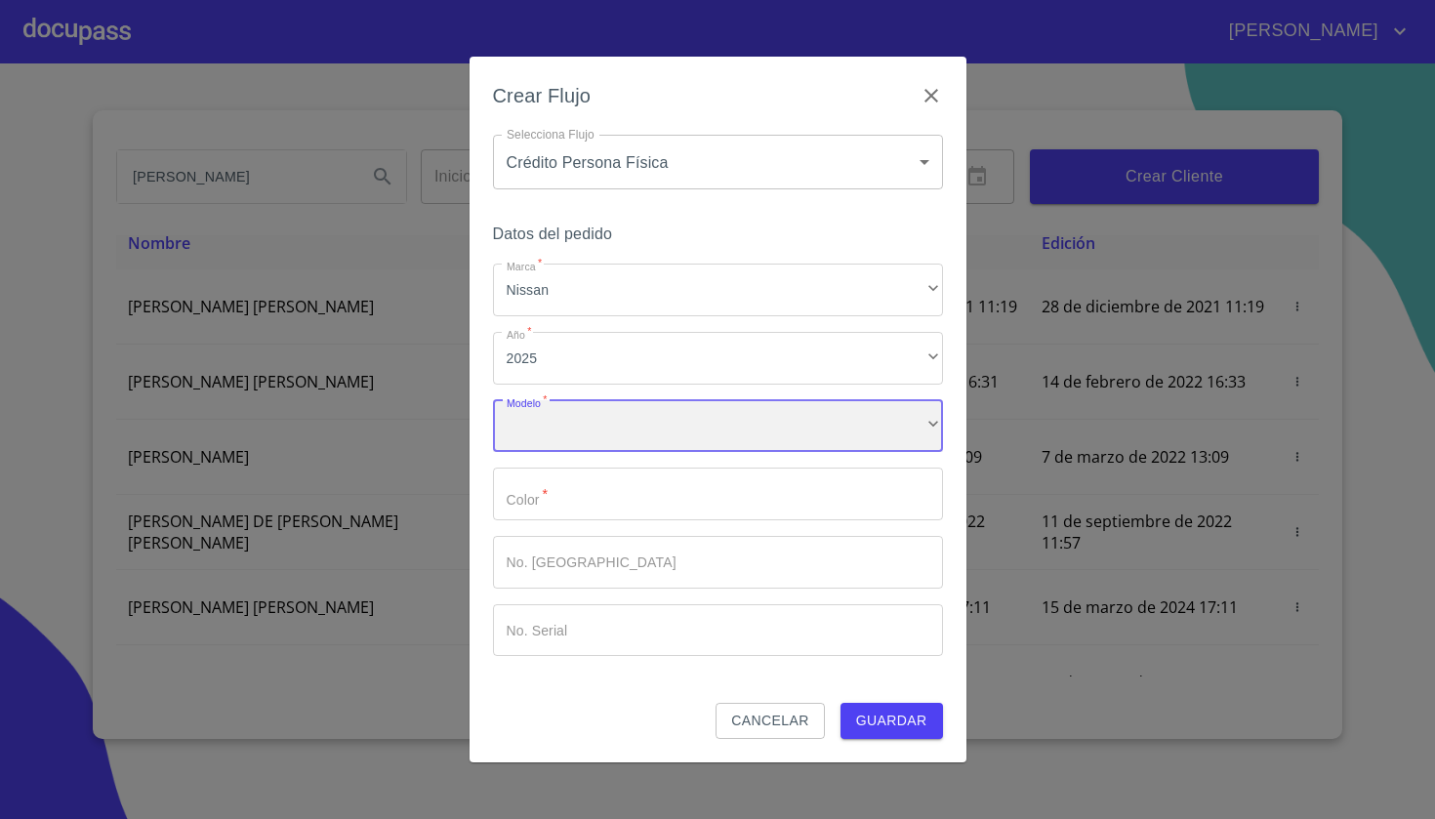
click at [595, 429] on div "​" at bounding box center [718, 426] width 450 height 53
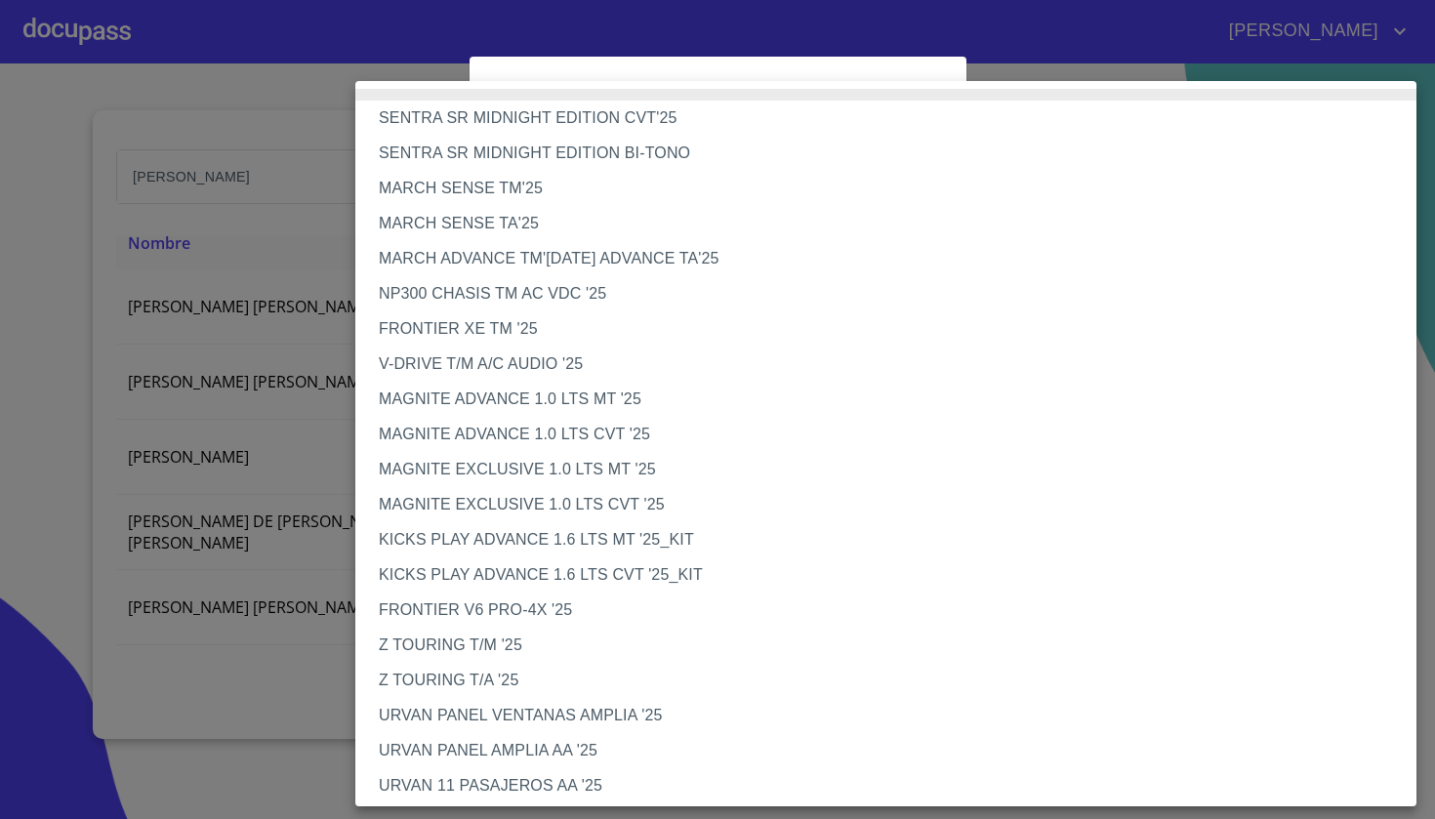
click at [608, 437] on li "MAGNITE ADVANCE 1.0 LTS CVT '25" at bounding box center [885, 434] width 1061 height 35
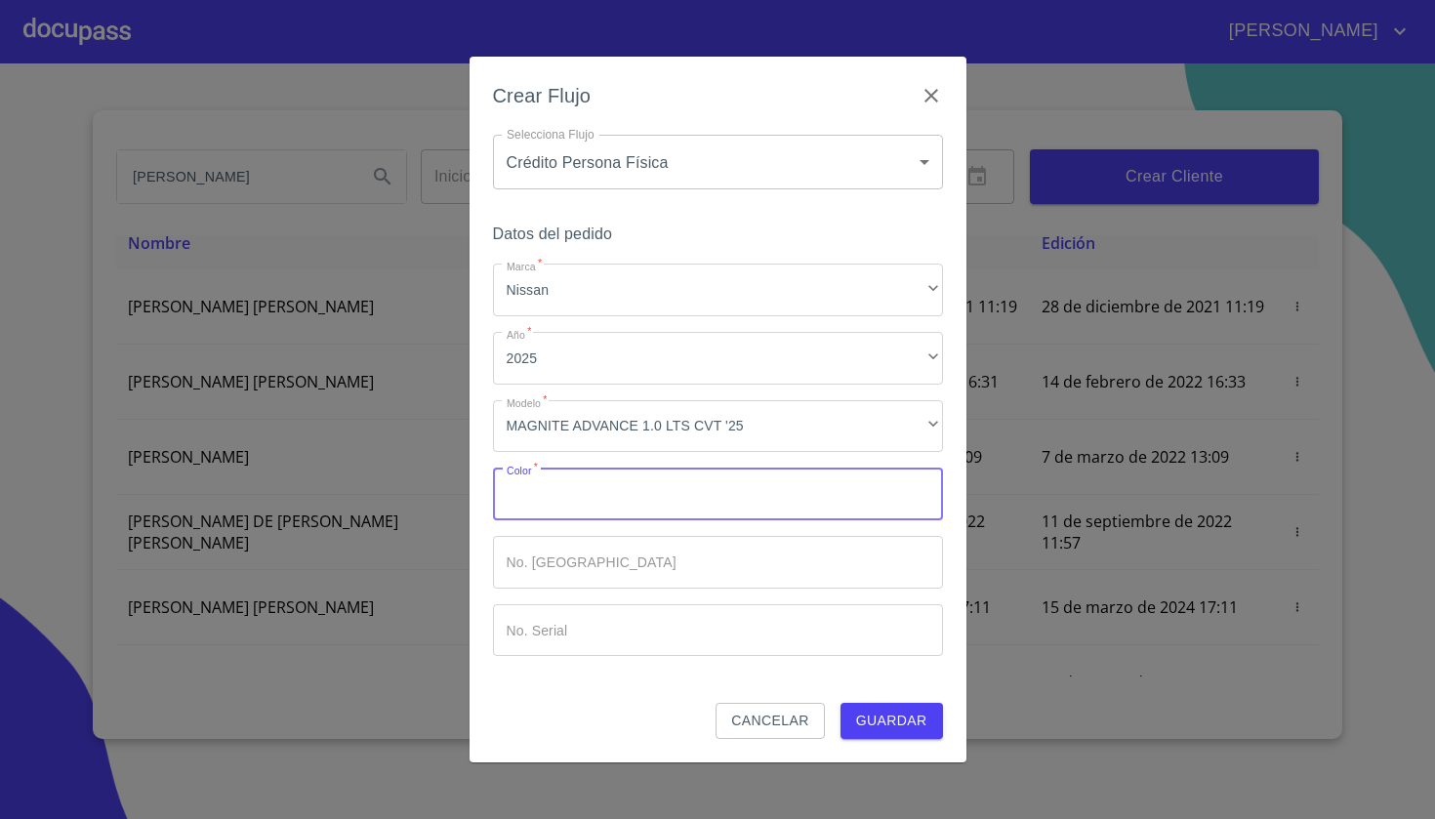
click at [630, 499] on input "Marca   *" at bounding box center [718, 494] width 450 height 53
type input "R"
type input "PLATA"
click at [939, 717] on button "Guardar" at bounding box center [892, 721] width 103 height 36
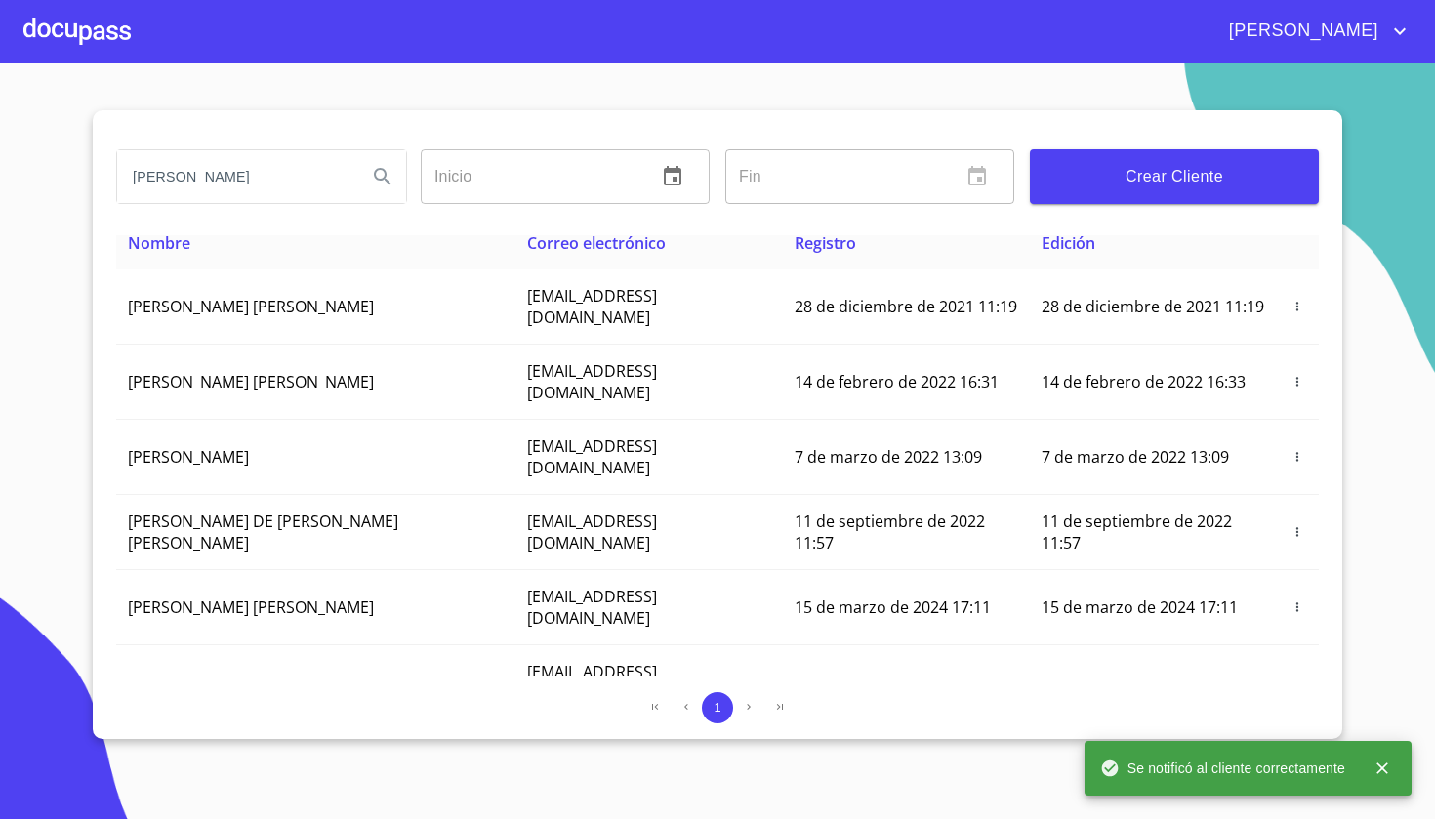
click at [81, 22] on div at bounding box center [76, 31] width 107 height 62
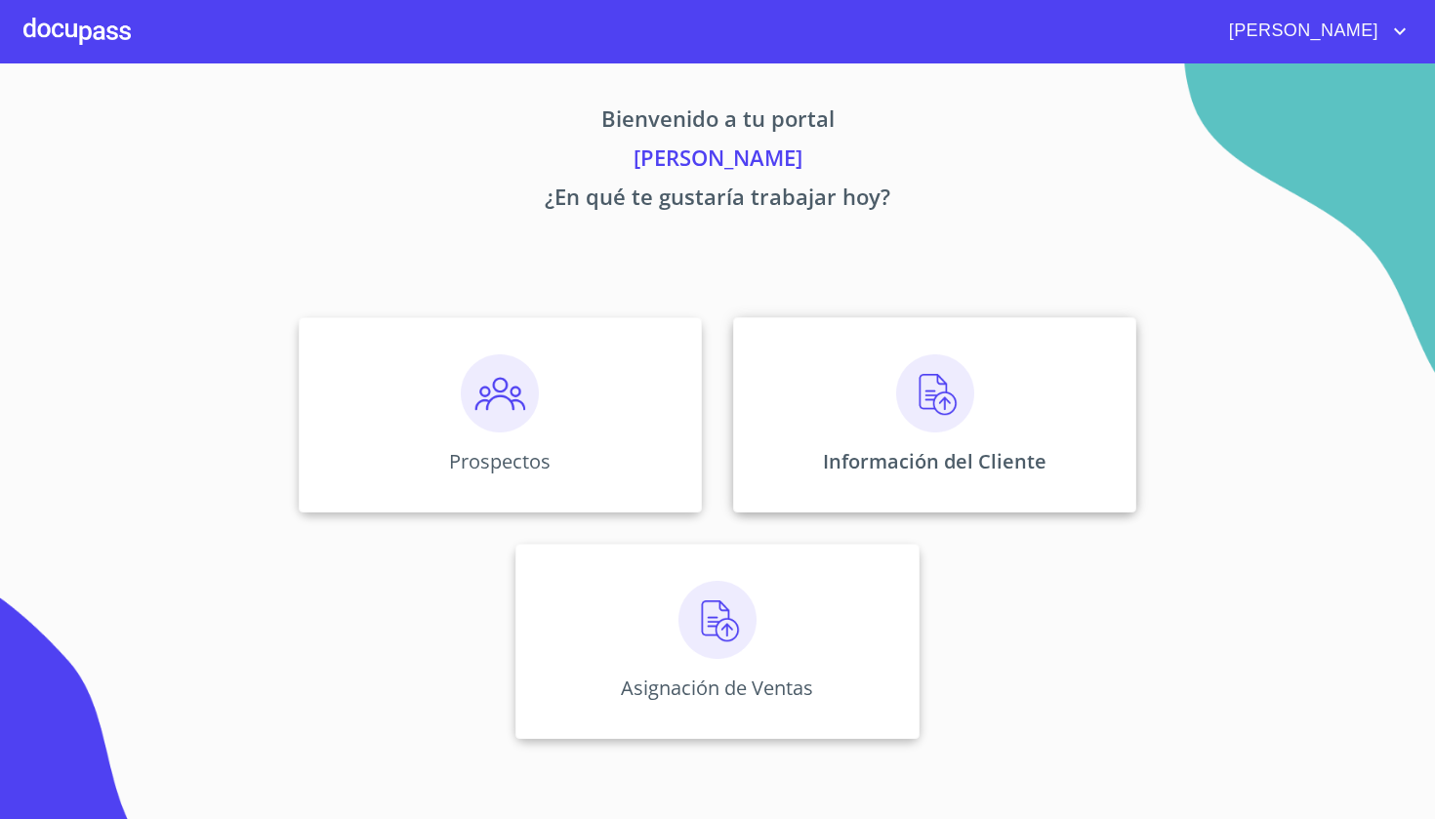
click at [958, 400] on img at bounding box center [935, 393] width 78 height 78
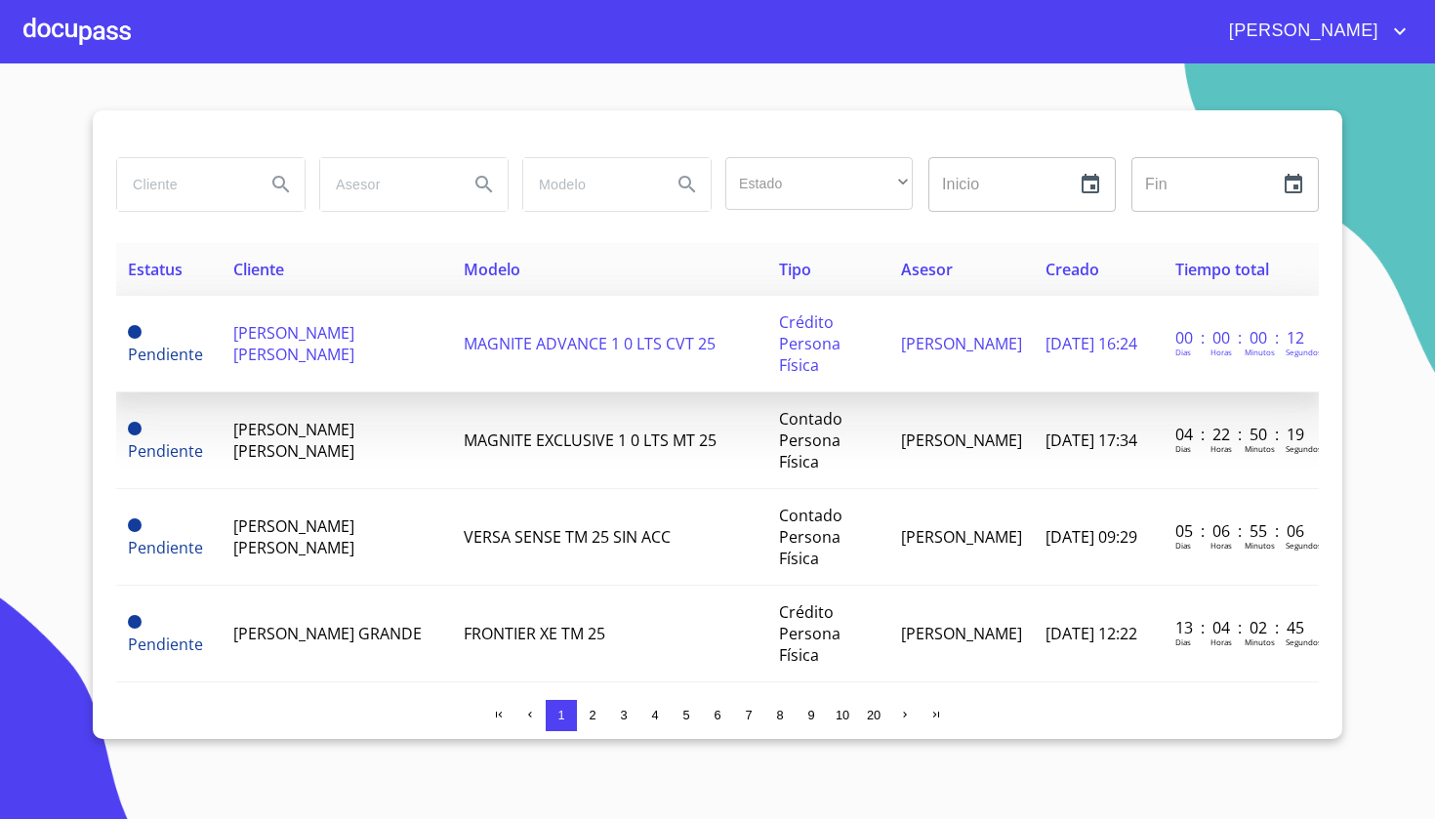
click at [464, 334] on span "MAGNITE ADVANCE 1 0 LTS CVT 25" at bounding box center [590, 343] width 252 height 21
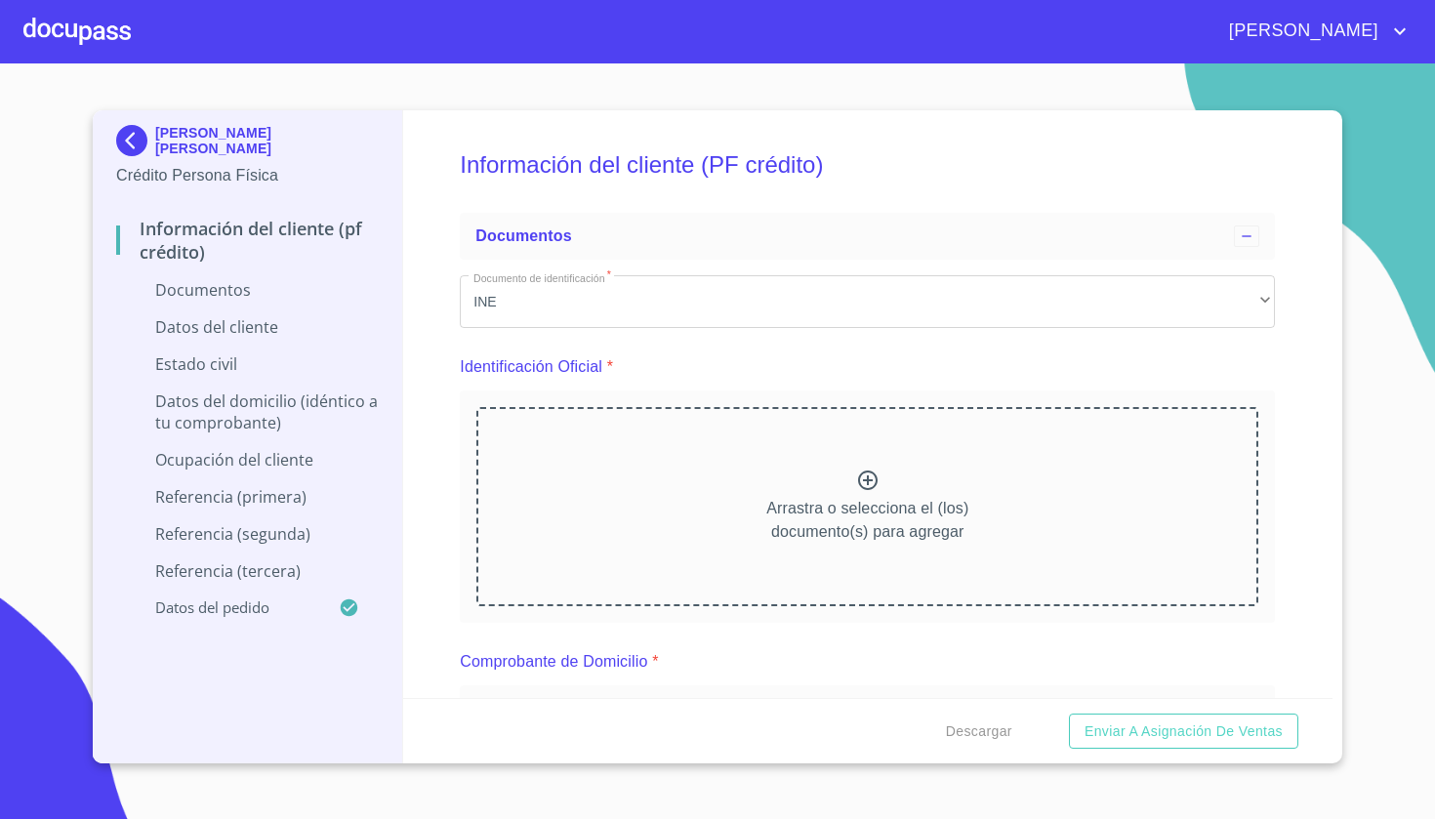
click at [427, 358] on div "Información del cliente (PF crédito) Documentos Documento de identificación   *…" at bounding box center [868, 404] width 931 height 588
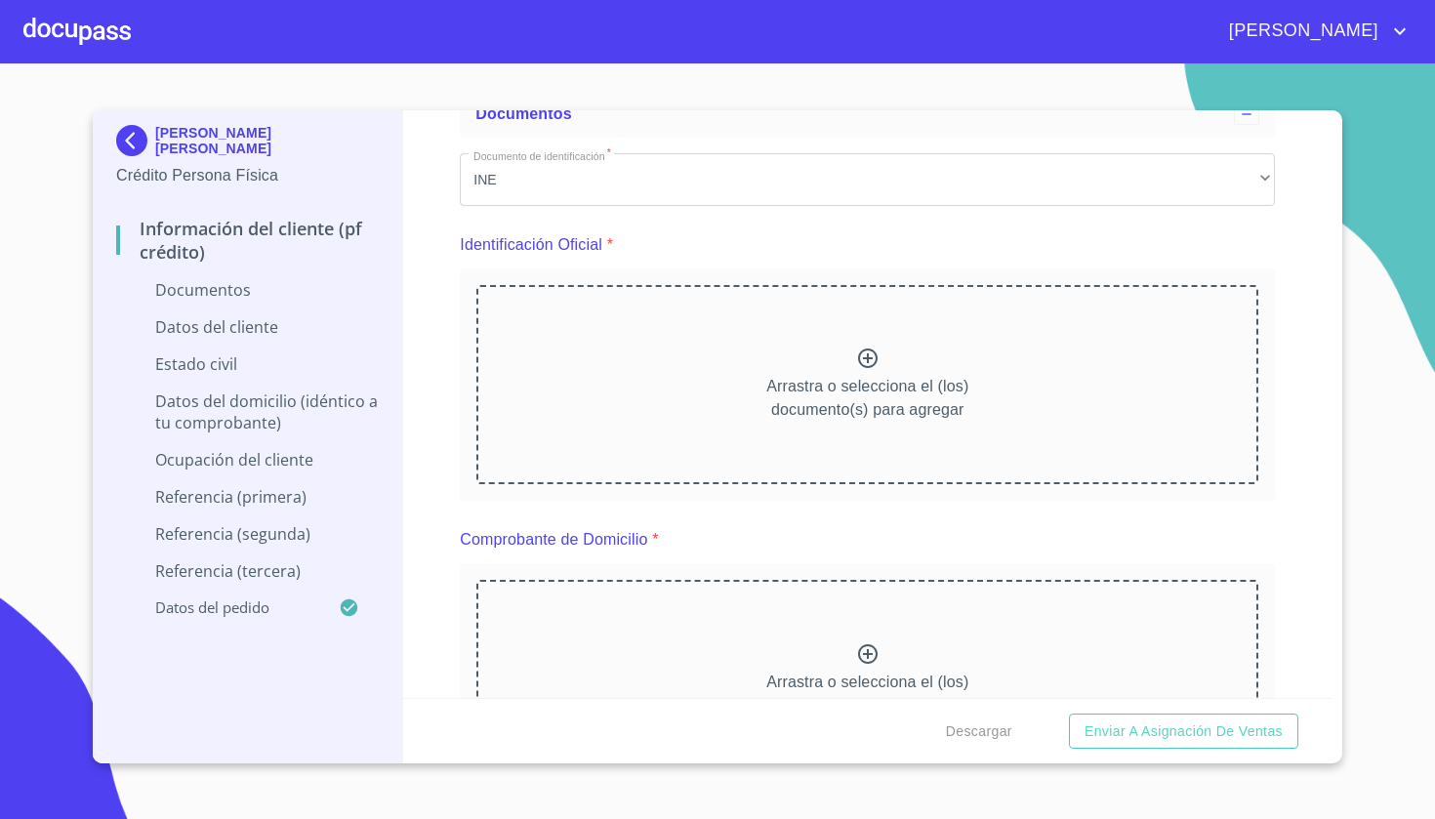
scroll to position [80, 0]
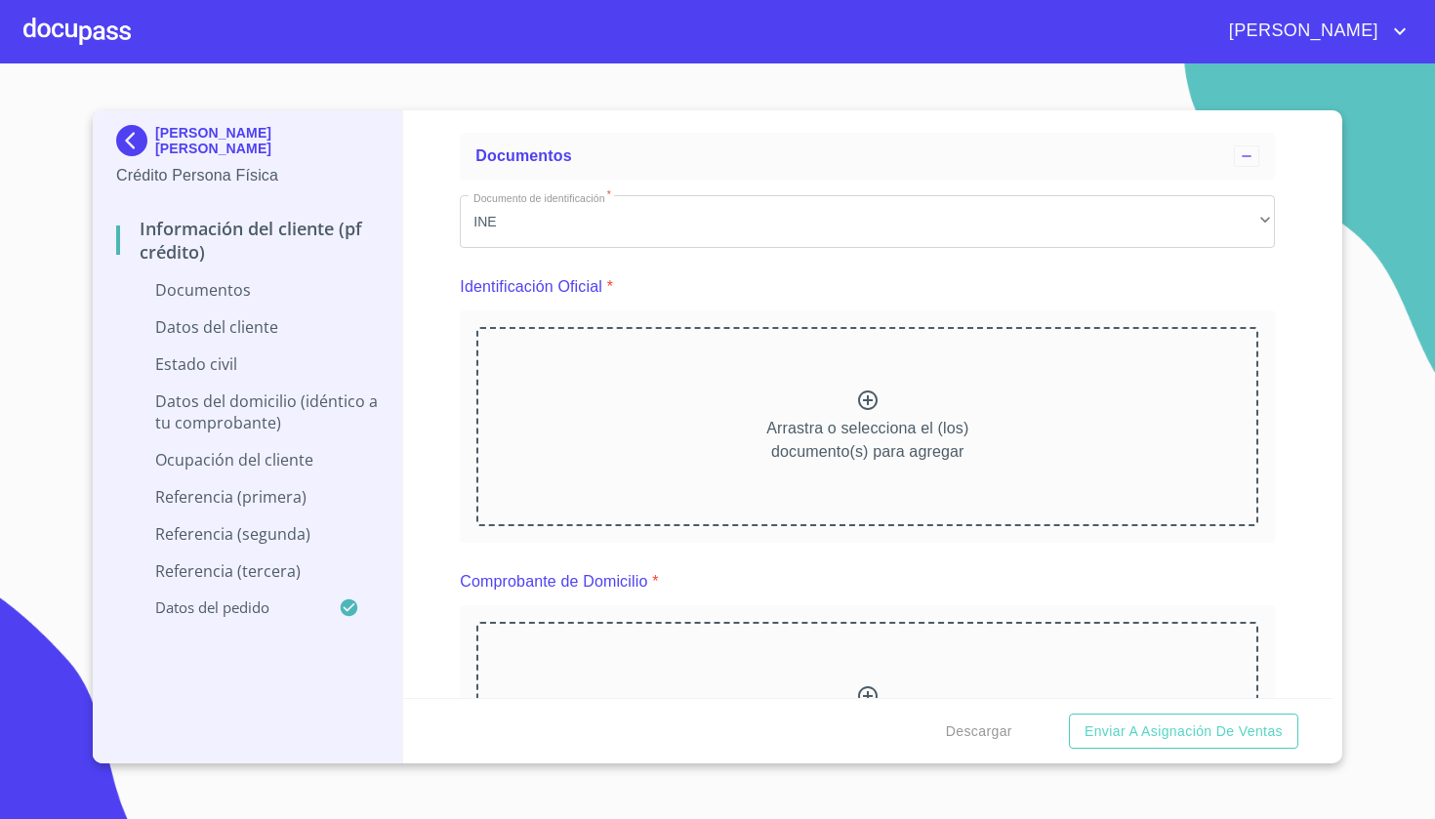
click at [839, 368] on div "Arrastra o selecciona el (los) documento(s) para agregar" at bounding box center [868, 426] width 782 height 199
click at [832, 375] on div "Arrastra o selecciona el (los) documento(s) para agregar" at bounding box center [868, 426] width 782 height 199
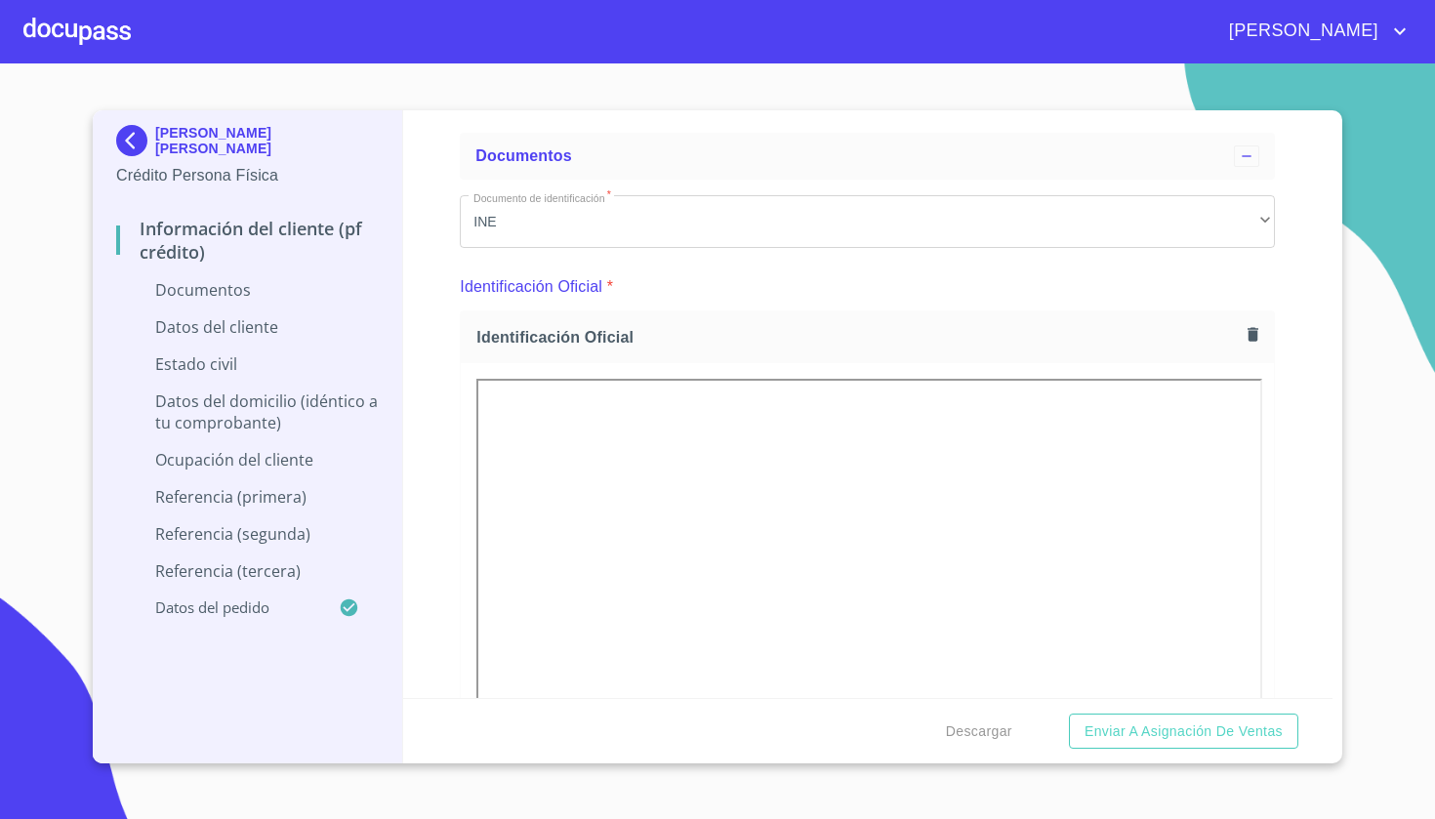
click at [434, 462] on div "Información del cliente (PF crédito) Documentos Documento de identificación   *…" at bounding box center [868, 404] width 931 height 588
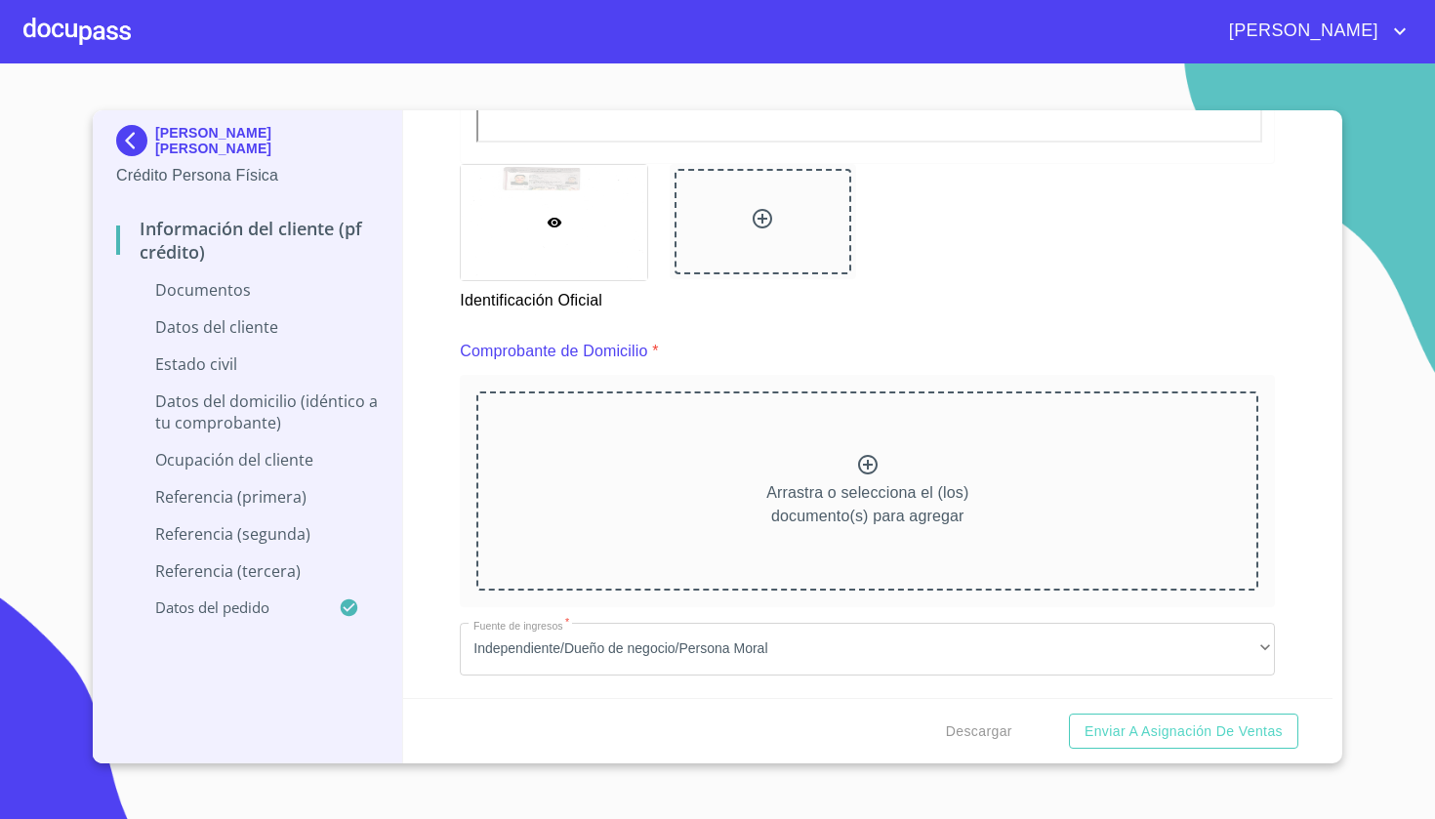
scroll to position [853, 0]
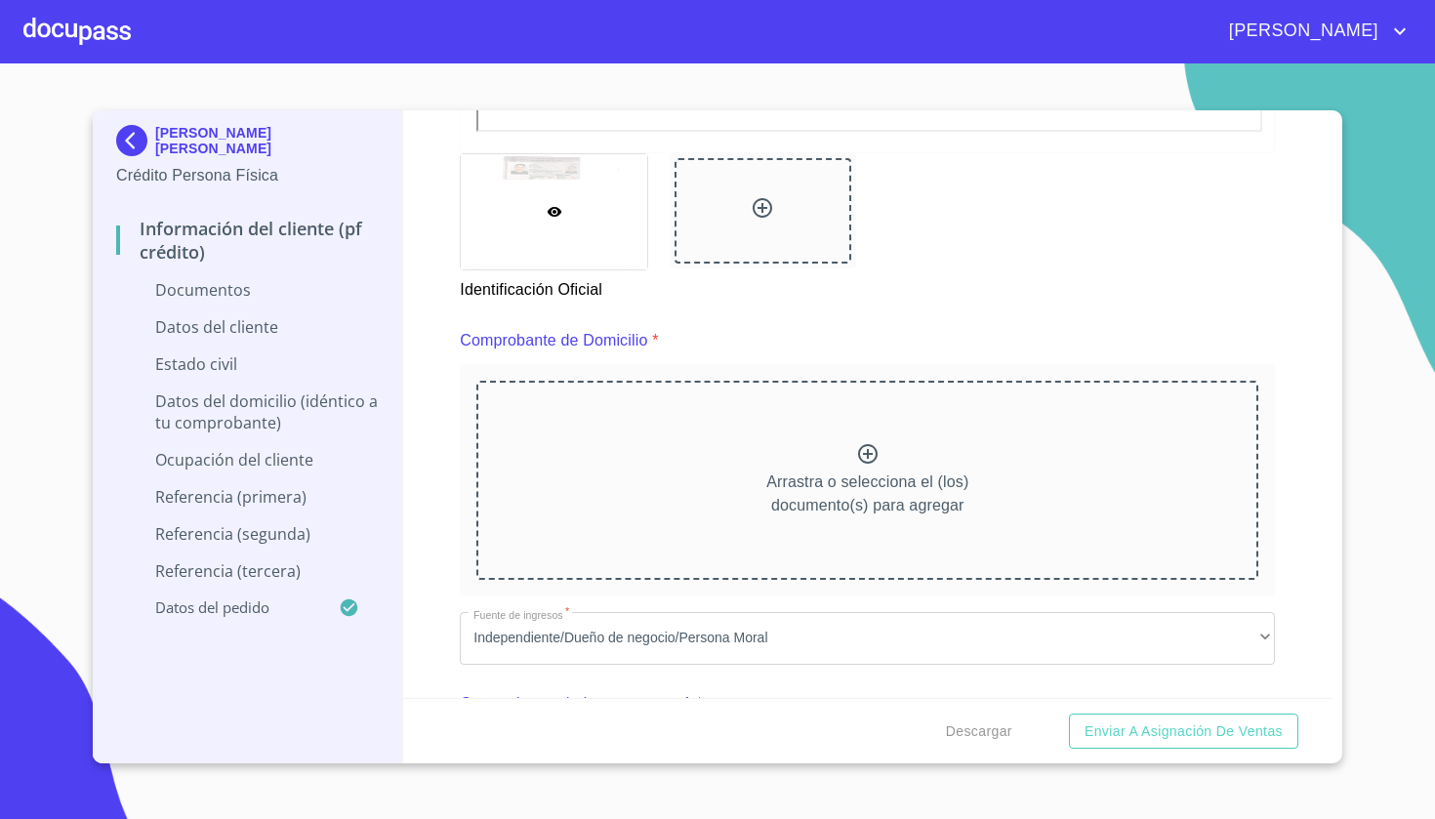
click at [866, 453] on icon at bounding box center [868, 454] width 20 height 20
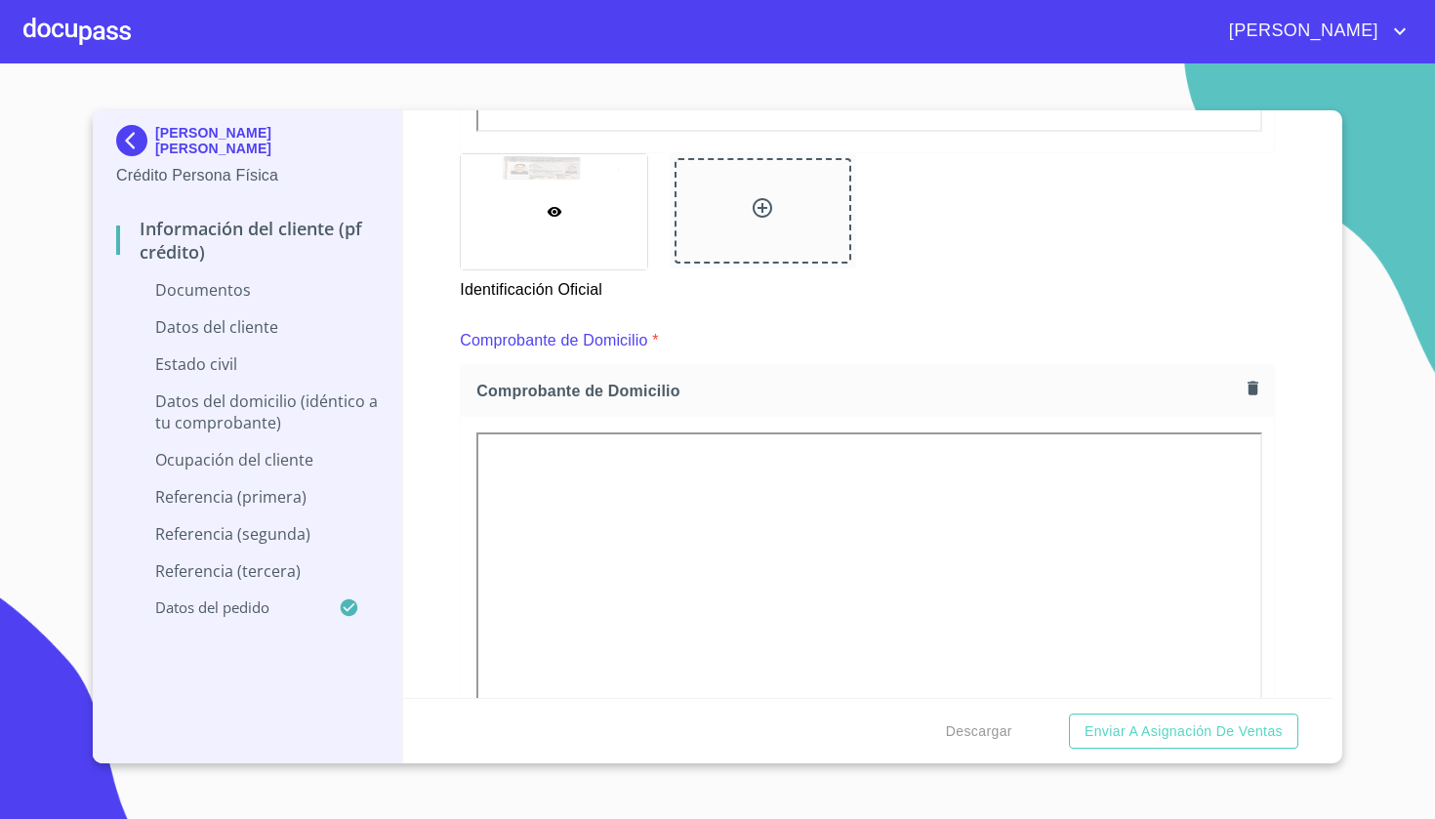
click at [1328, 410] on div "Información del cliente (PF crédito) Documentos Documento de identificación   *…" at bounding box center [868, 404] width 931 height 588
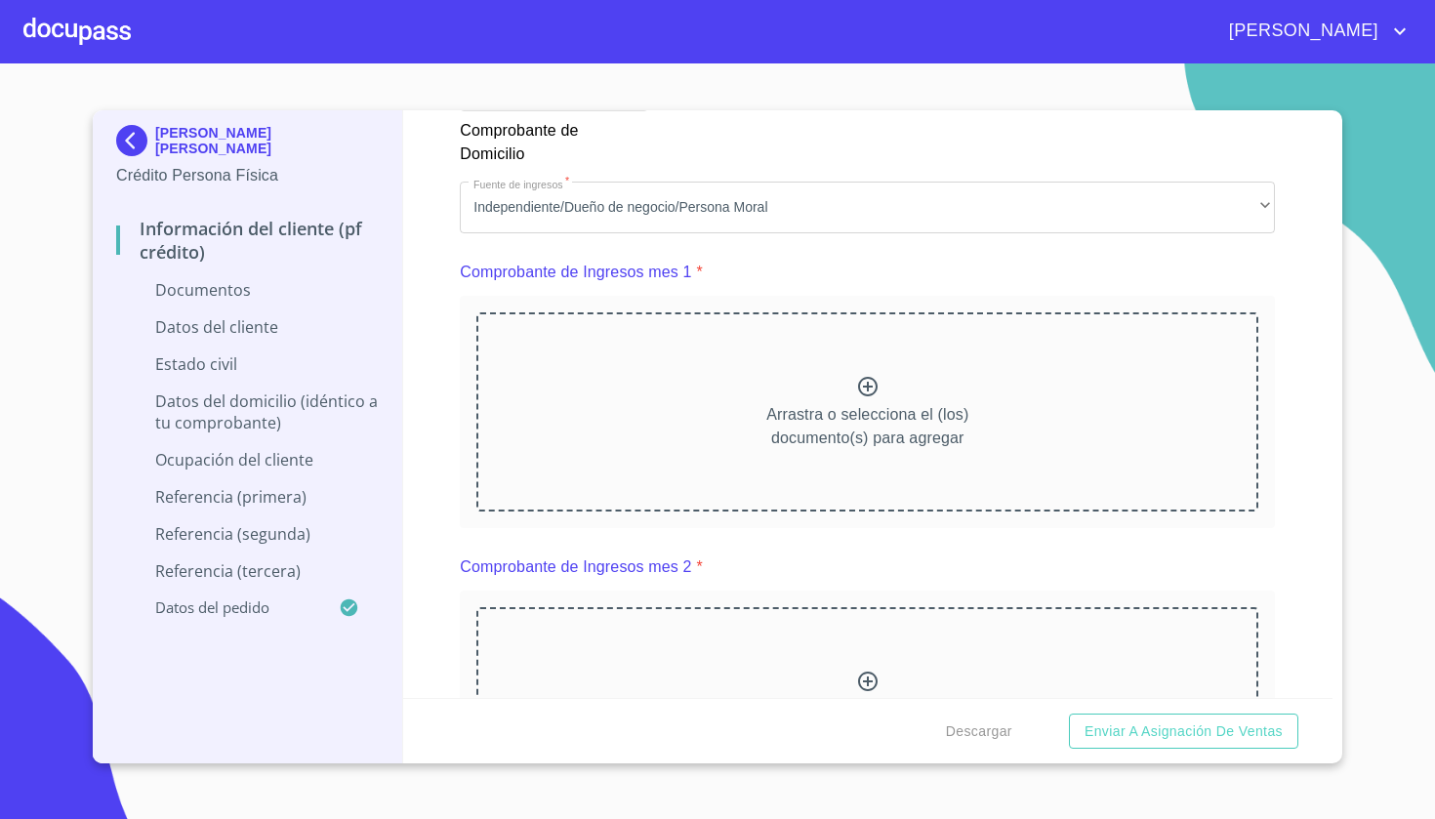
scroll to position [1906, 0]
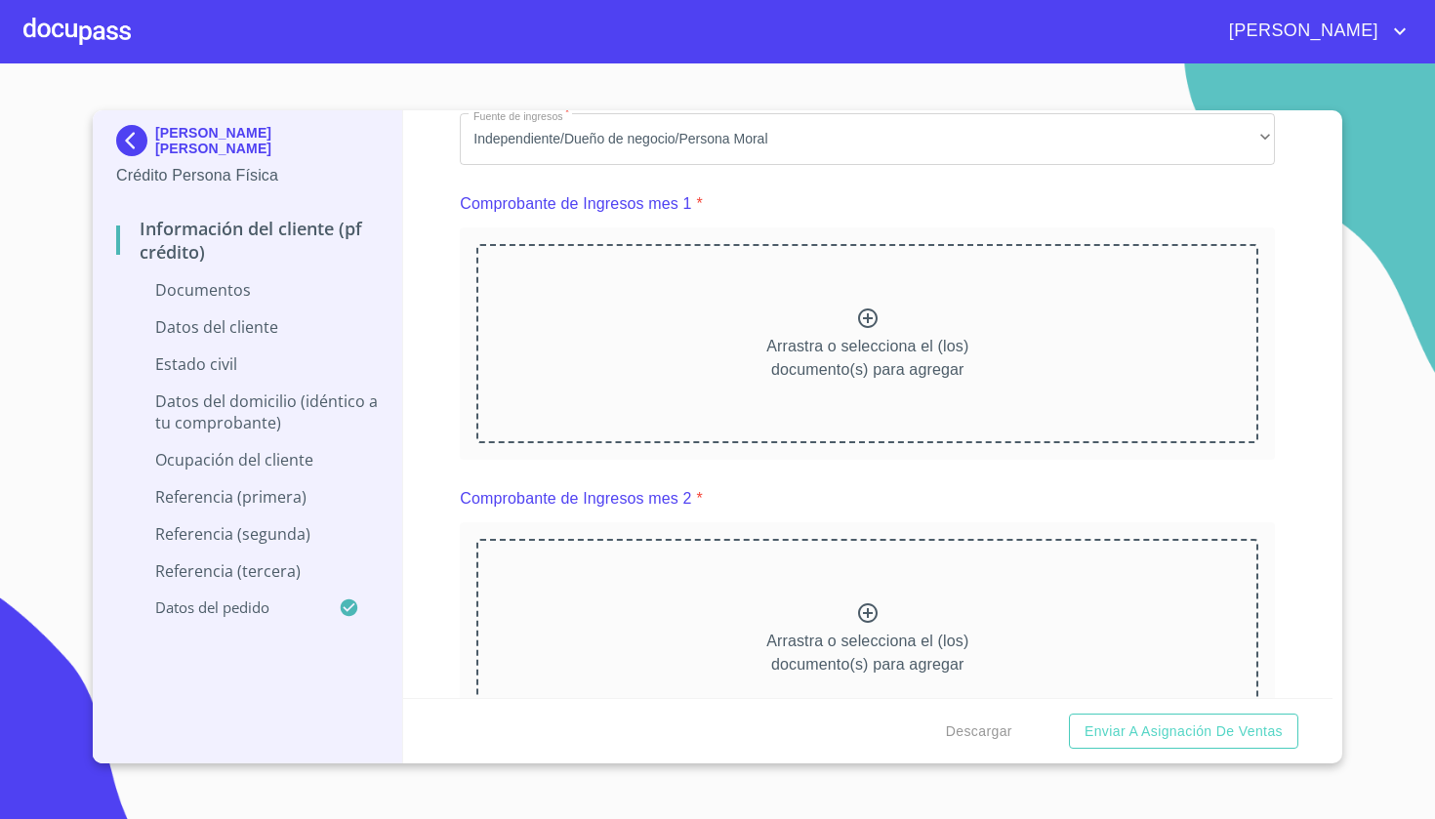
click at [826, 181] on div "Comprobante de Ingresos mes 1 *" at bounding box center [867, 204] width 815 height 47
click at [439, 331] on div "Información del cliente (PF crédito) Documentos Documento de identificación   *…" at bounding box center [868, 404] width 931 height 588
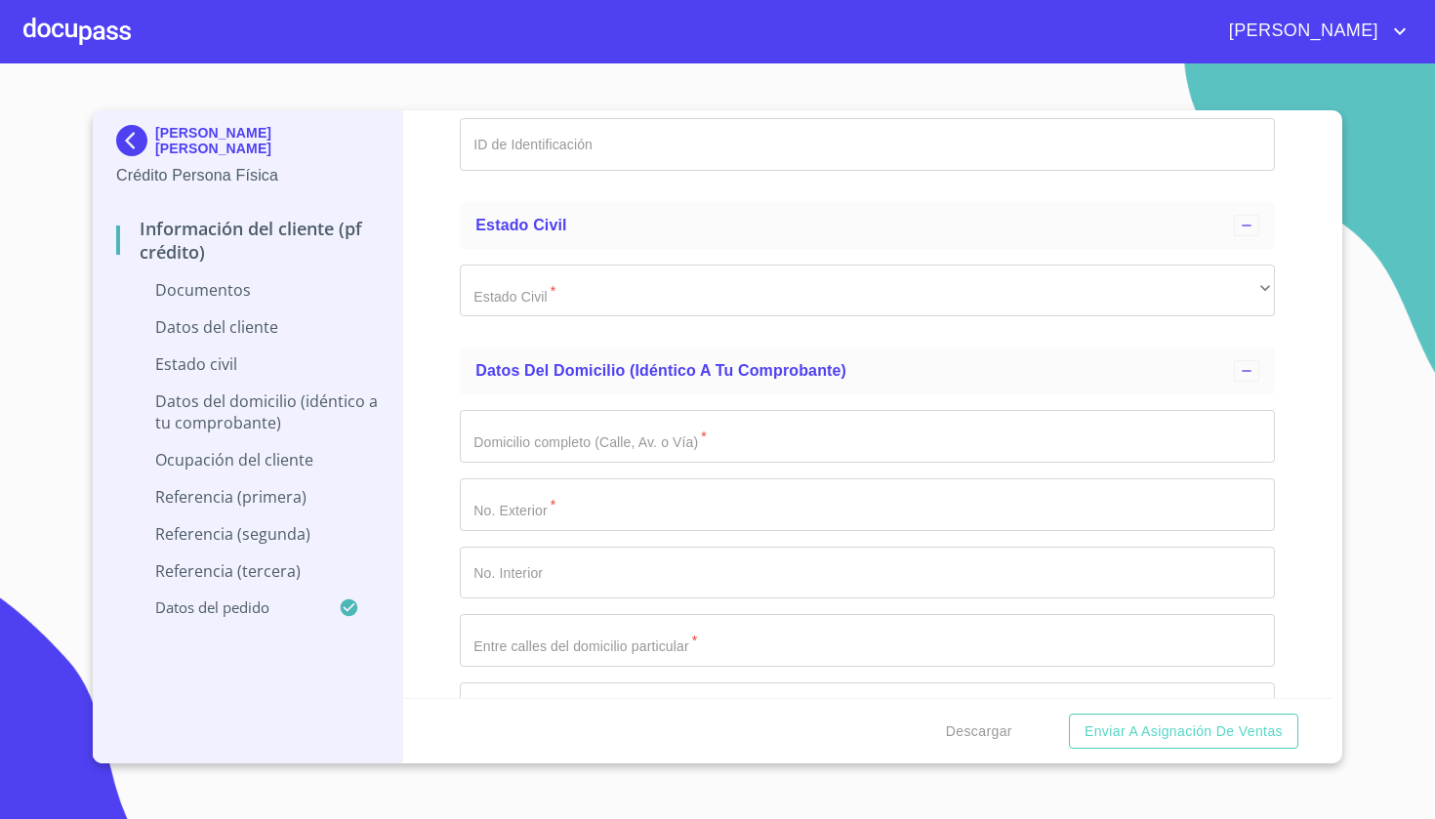
scroll to position [4286, 0]
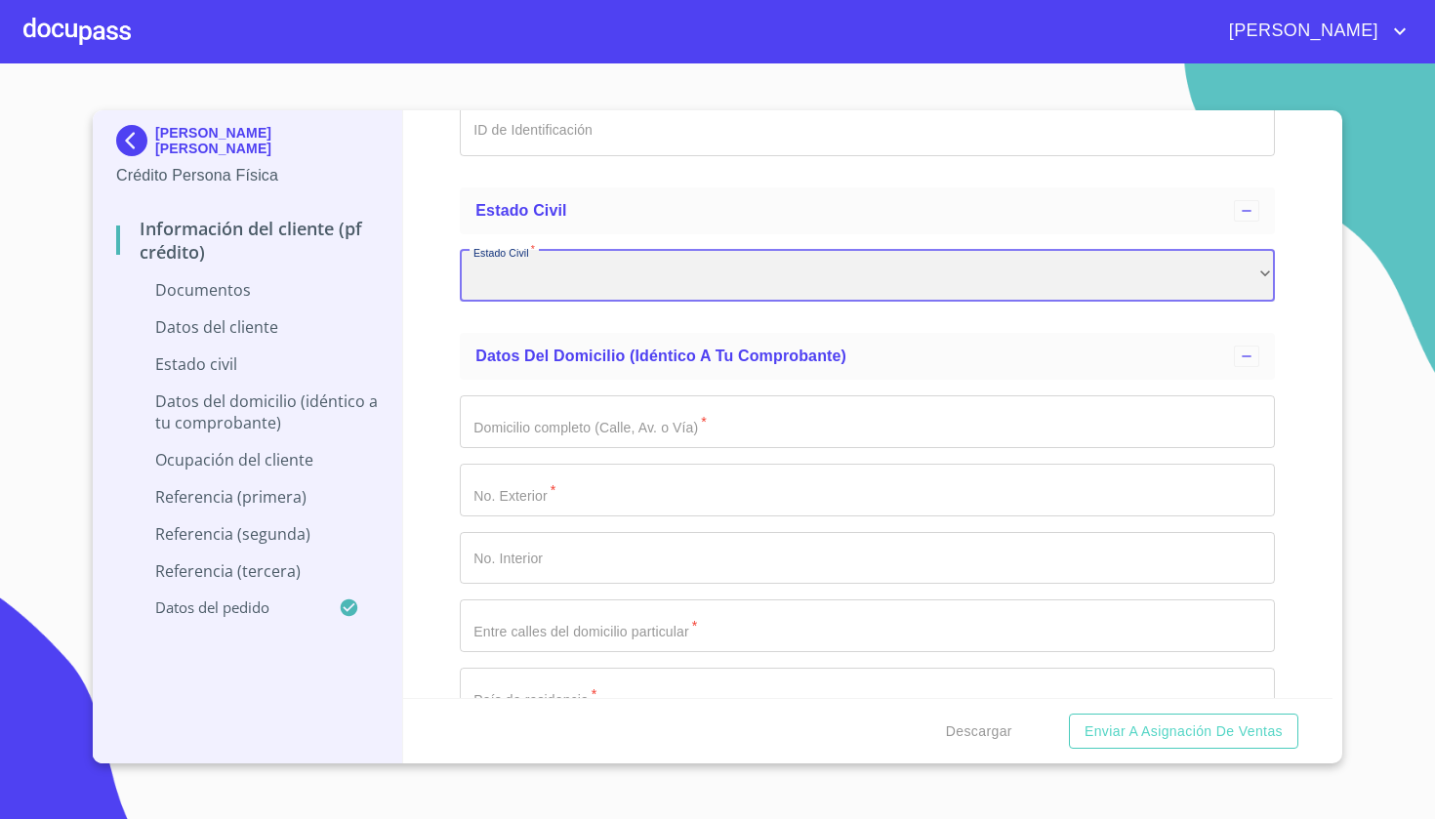
click at [870, 277] on div "​" at bounding box center [867, 276] width 815 height 53
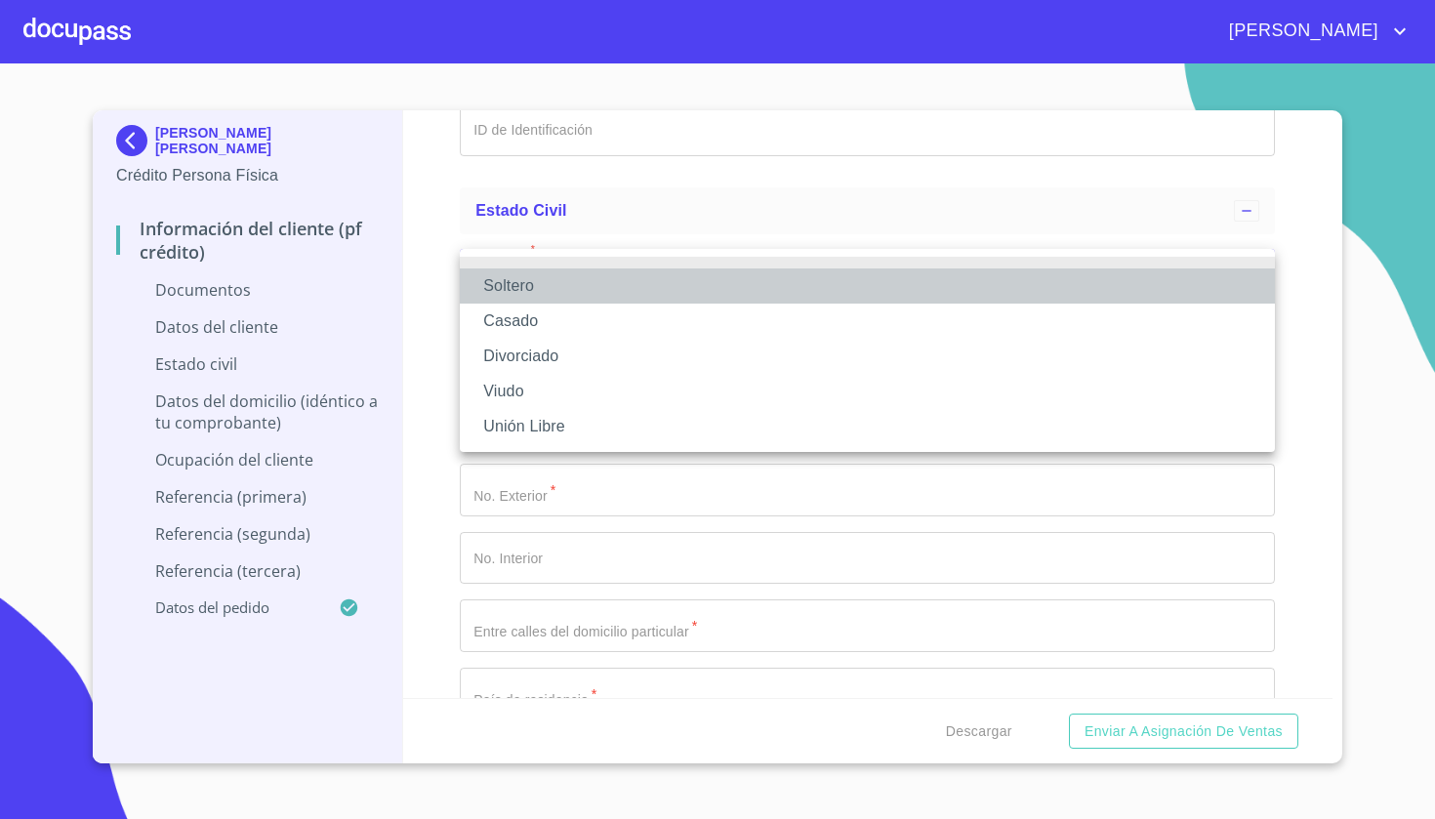
click at [552, 291] on li "Soltero" at bounding box center [867, 286] width 815 height 35
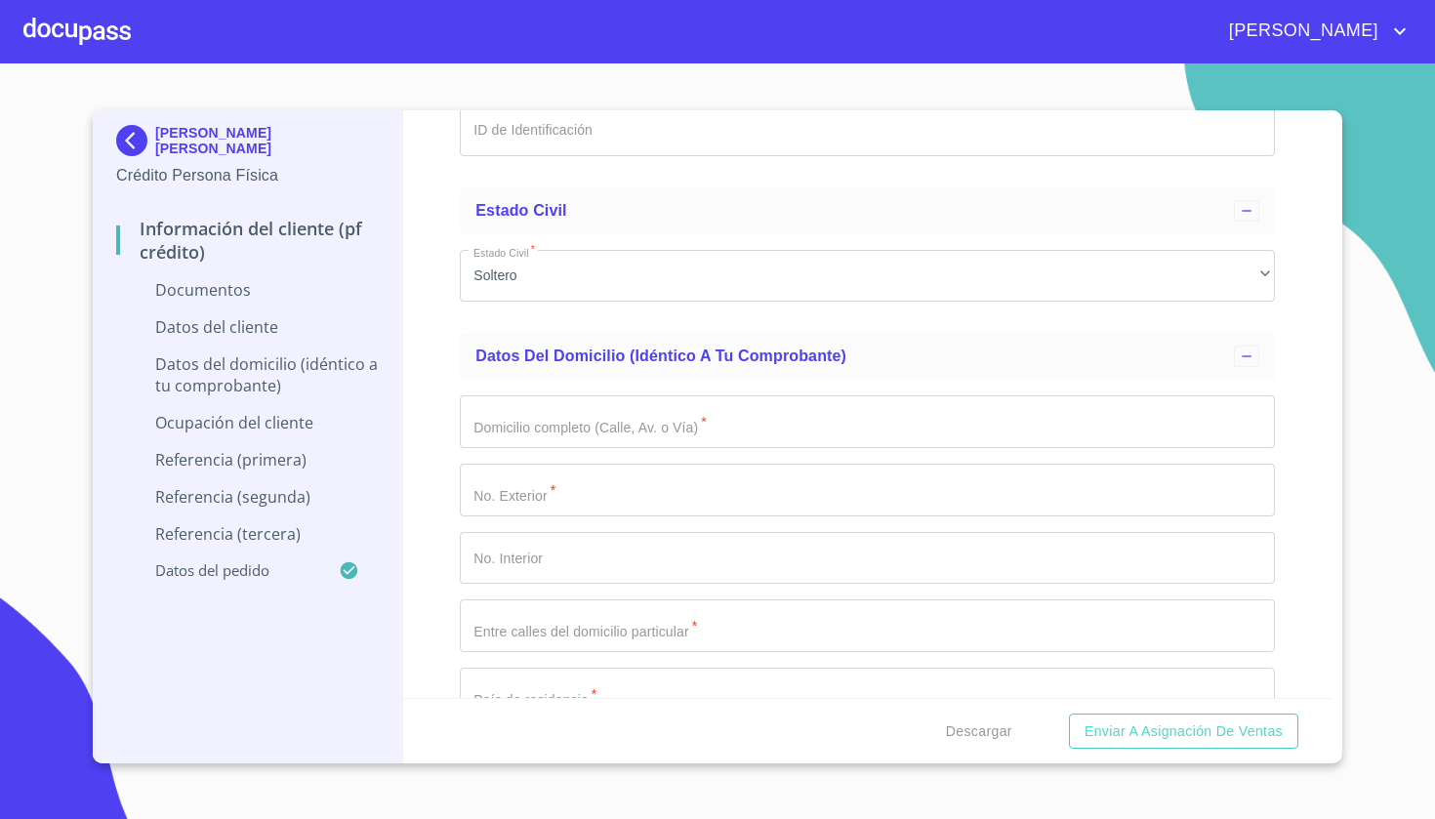
click at [457, 371] on div "Información del cliente (PF crédito) Documentos Documento de identificación   *…" at bounding box center [868, 404] width 931 height 588
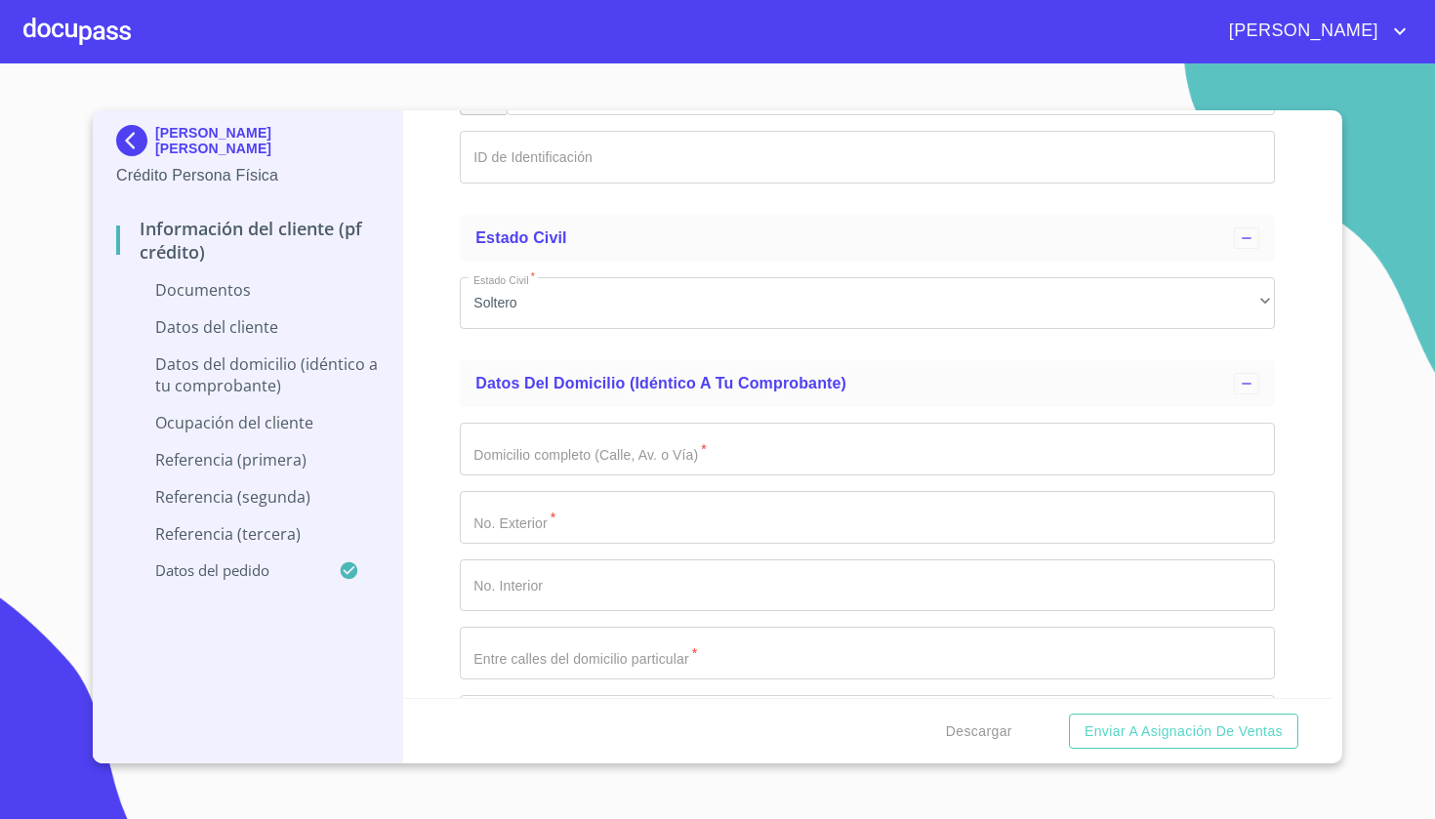
scroll to position [4259, 0]
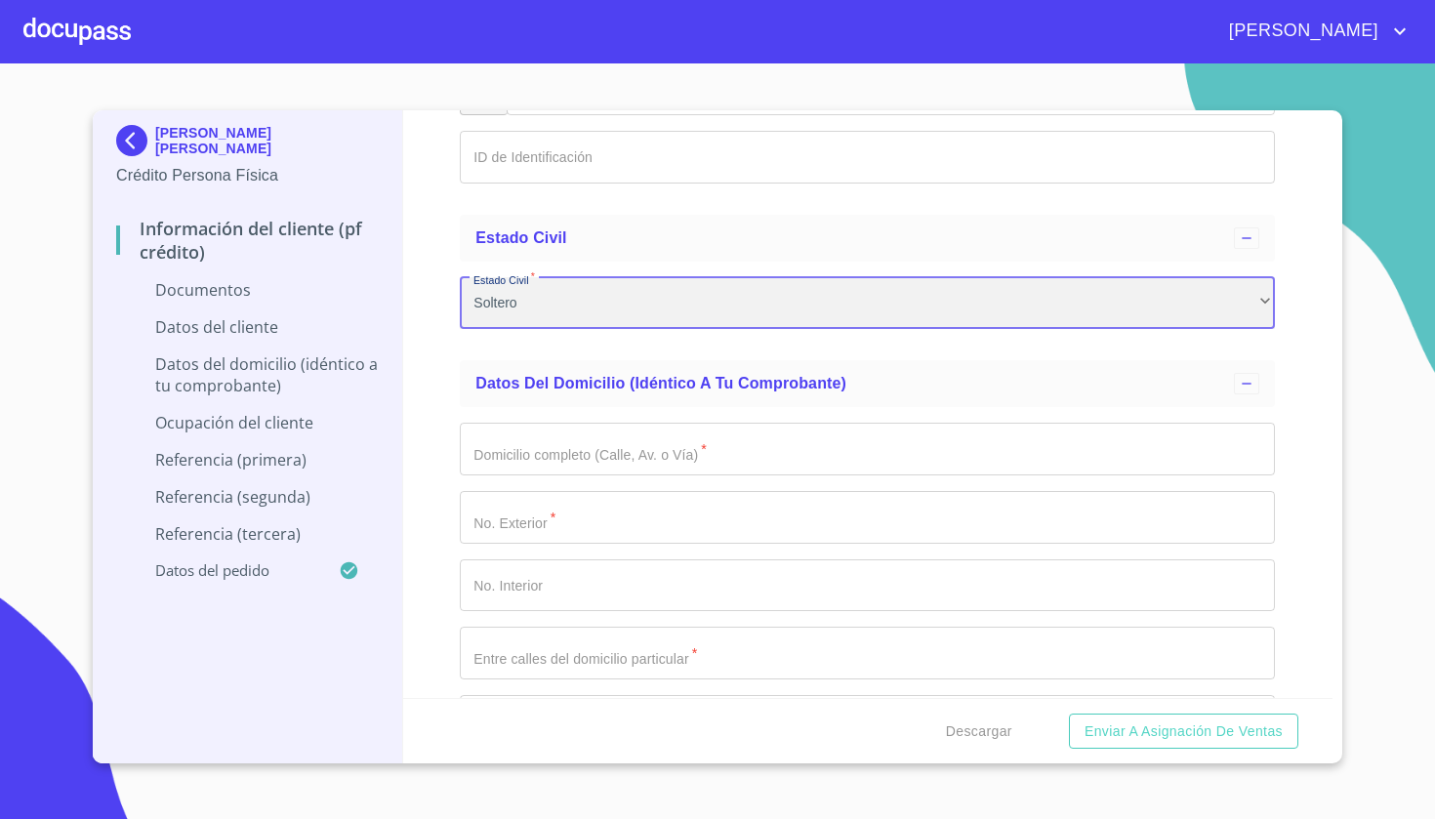
click at [580, 303] on div "Soltero" at bounding box center [867, 303] width 815 height 53
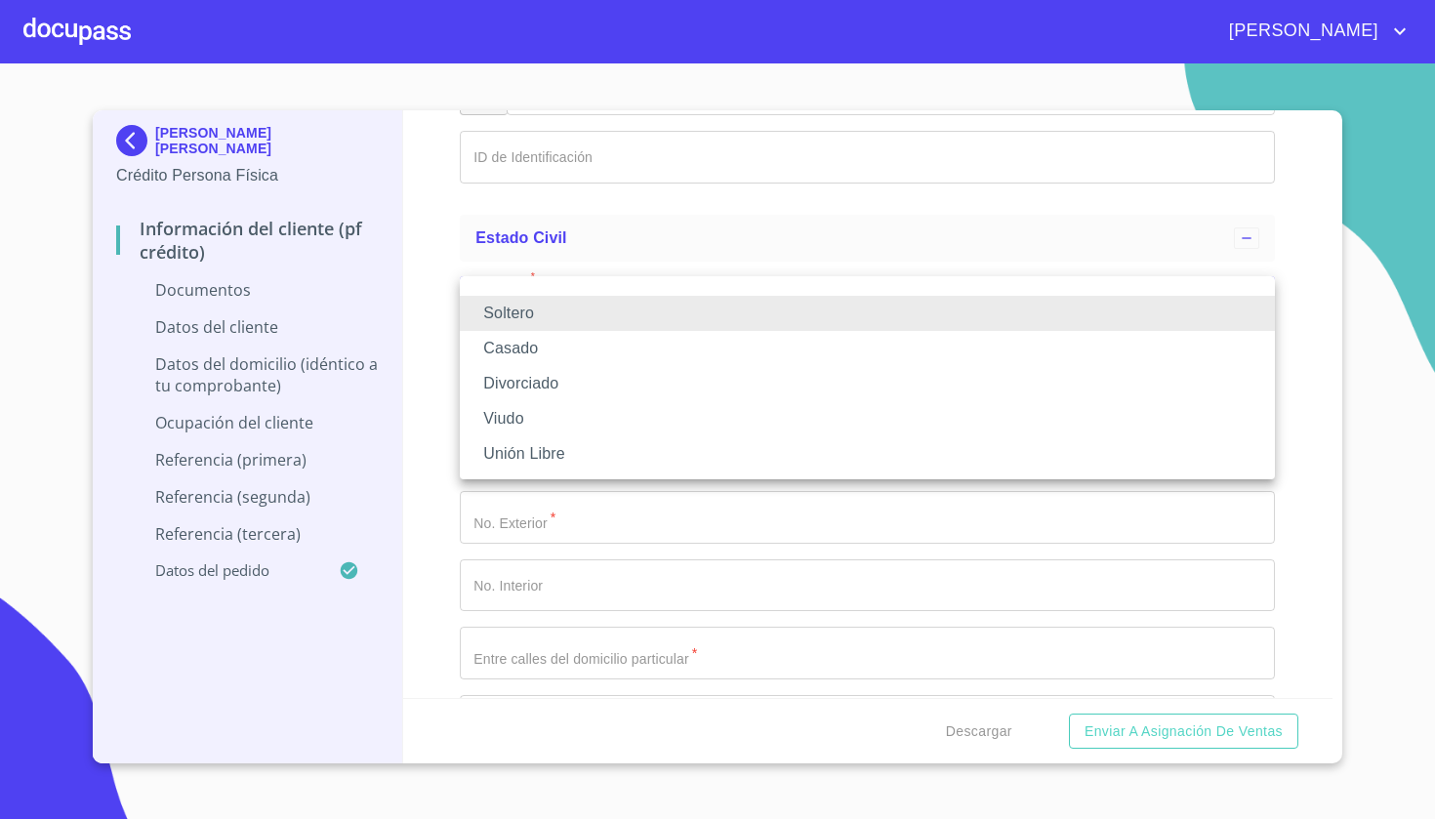
click at [560, 453] on li "Unión Libre" at bounding box center [867, 454] width 815 height 35
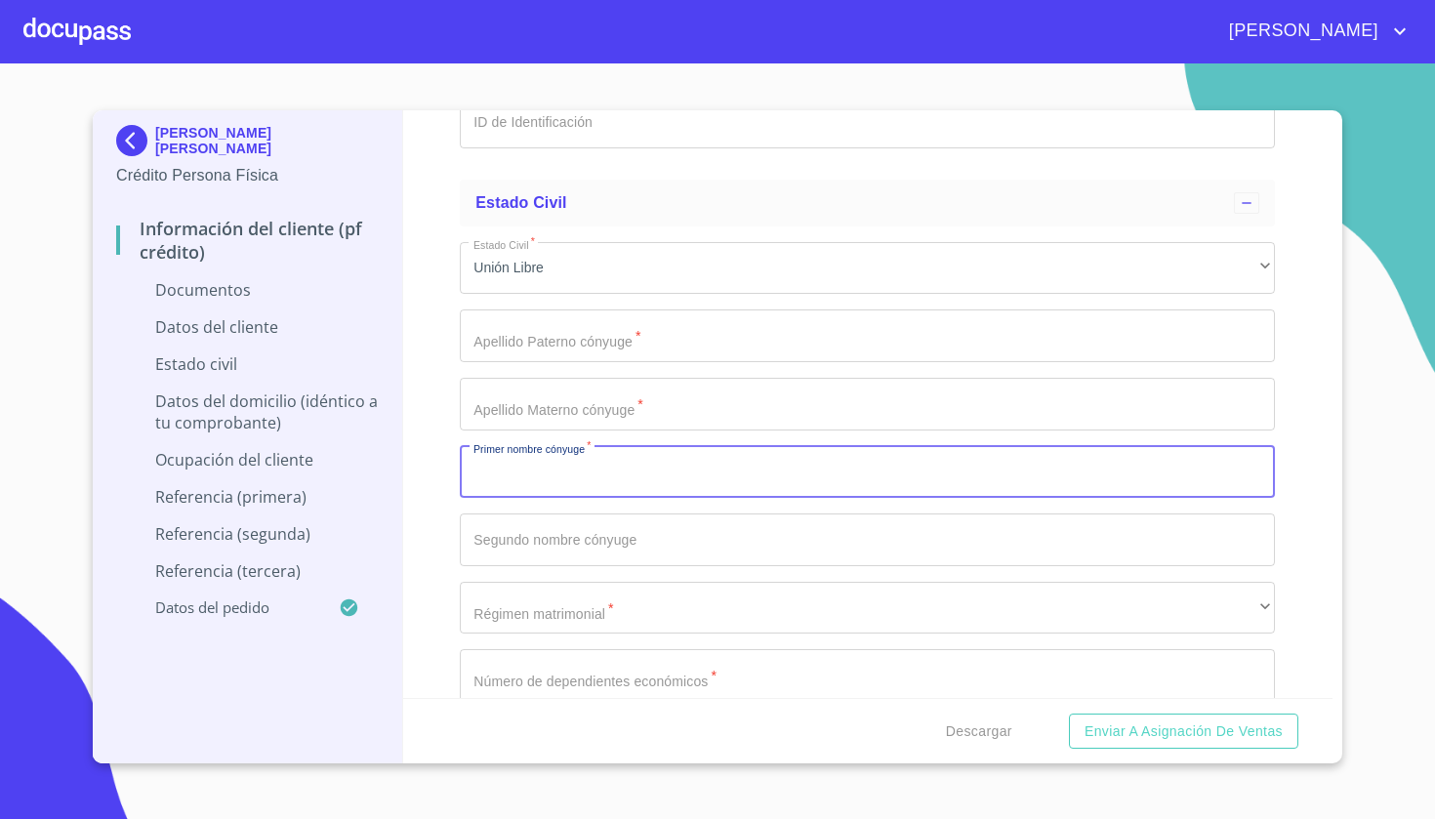
scroll to position [4272, 0]
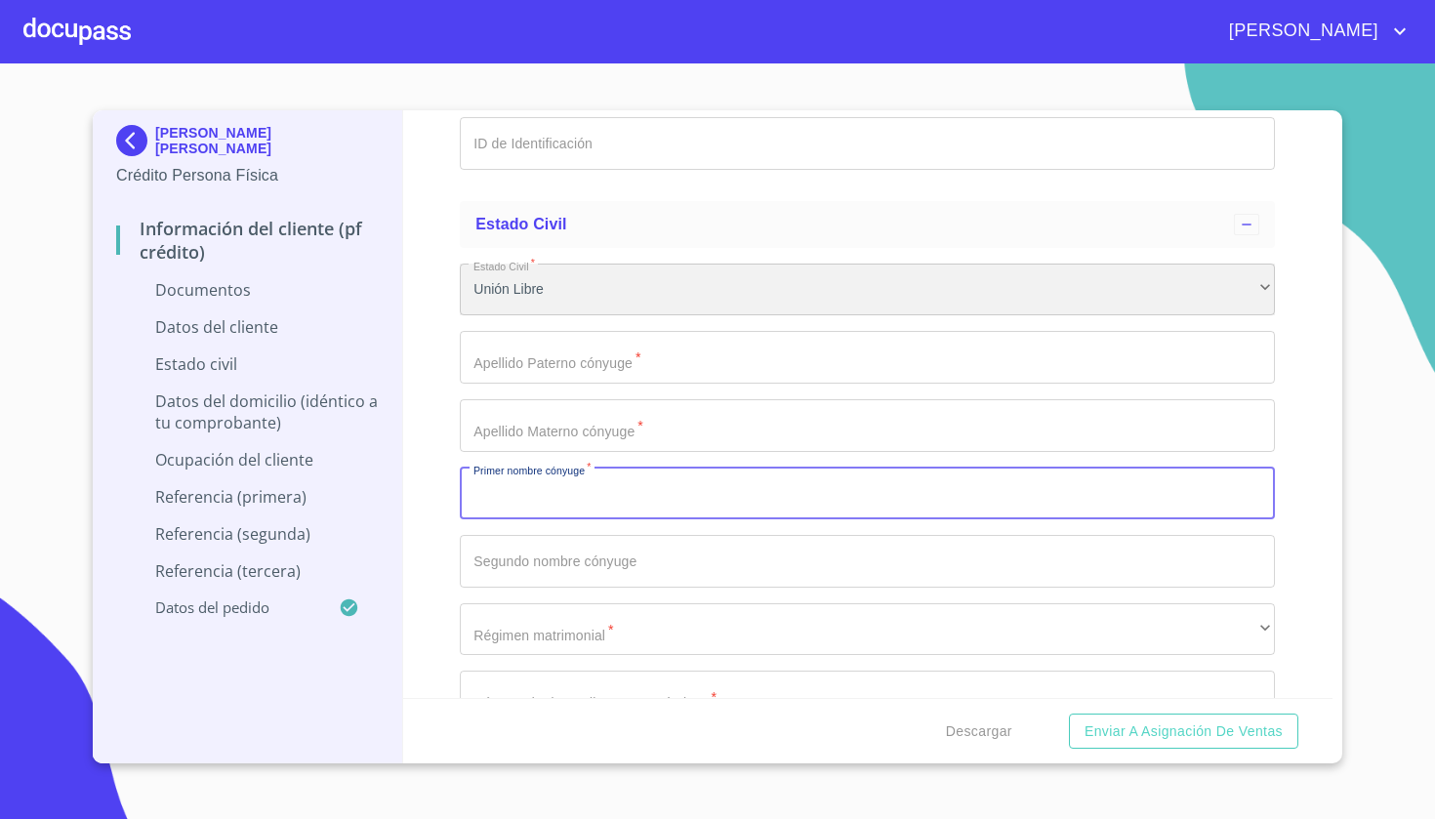
click at [575, 283] on div "Unión Libre" at bounding box center [867, 290] width 815 height 53
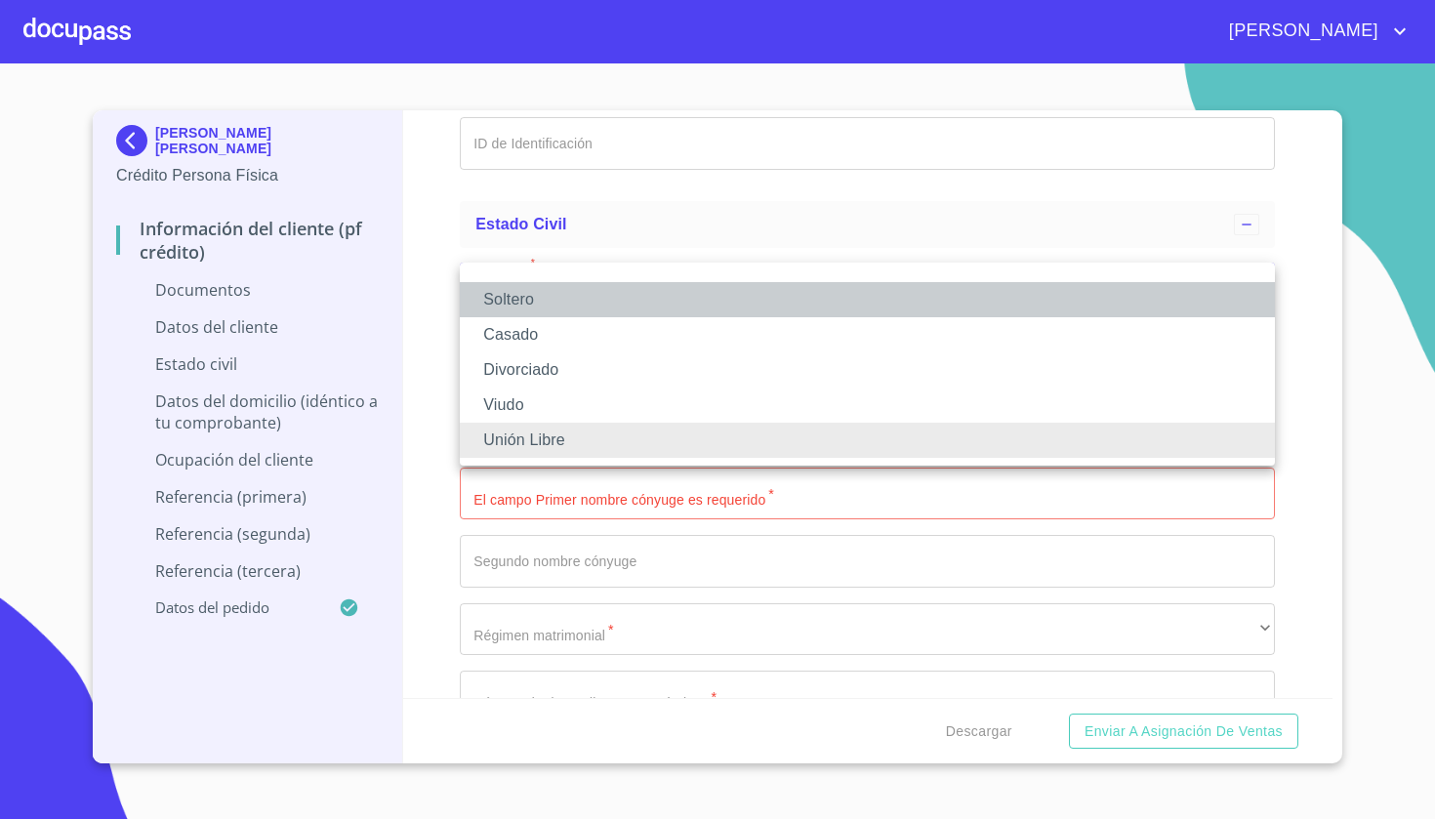
click at [541, 304] on li "Soltero" at bounding box center [867, 299] width 815 height 35
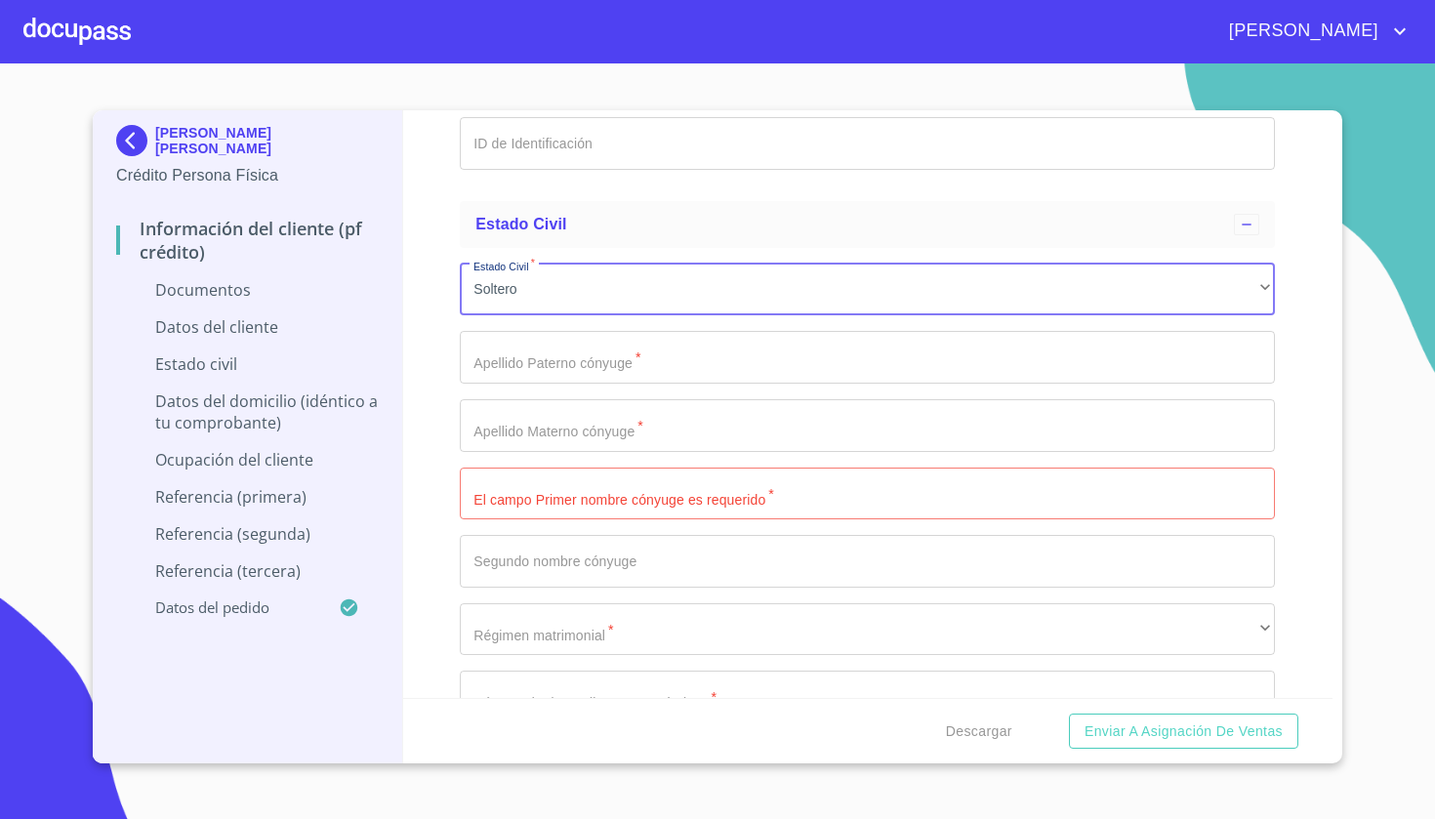
click at [435, 392] on div "Información del cliente (PF crédito) Documentos Documento de identificación   *…" at bounding box center [868, 404] width 931 height 588
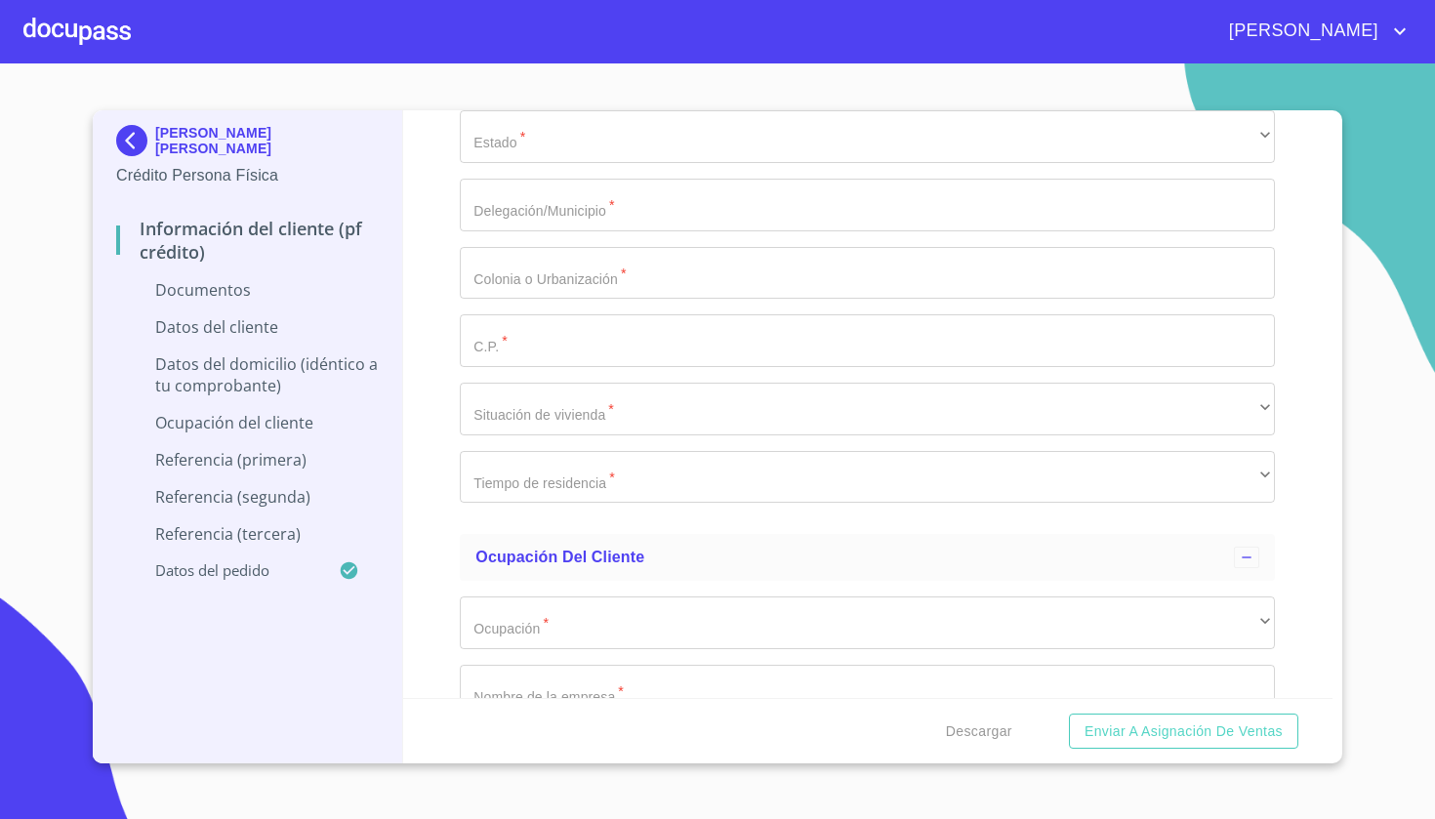
scroll to position [4912, 0]
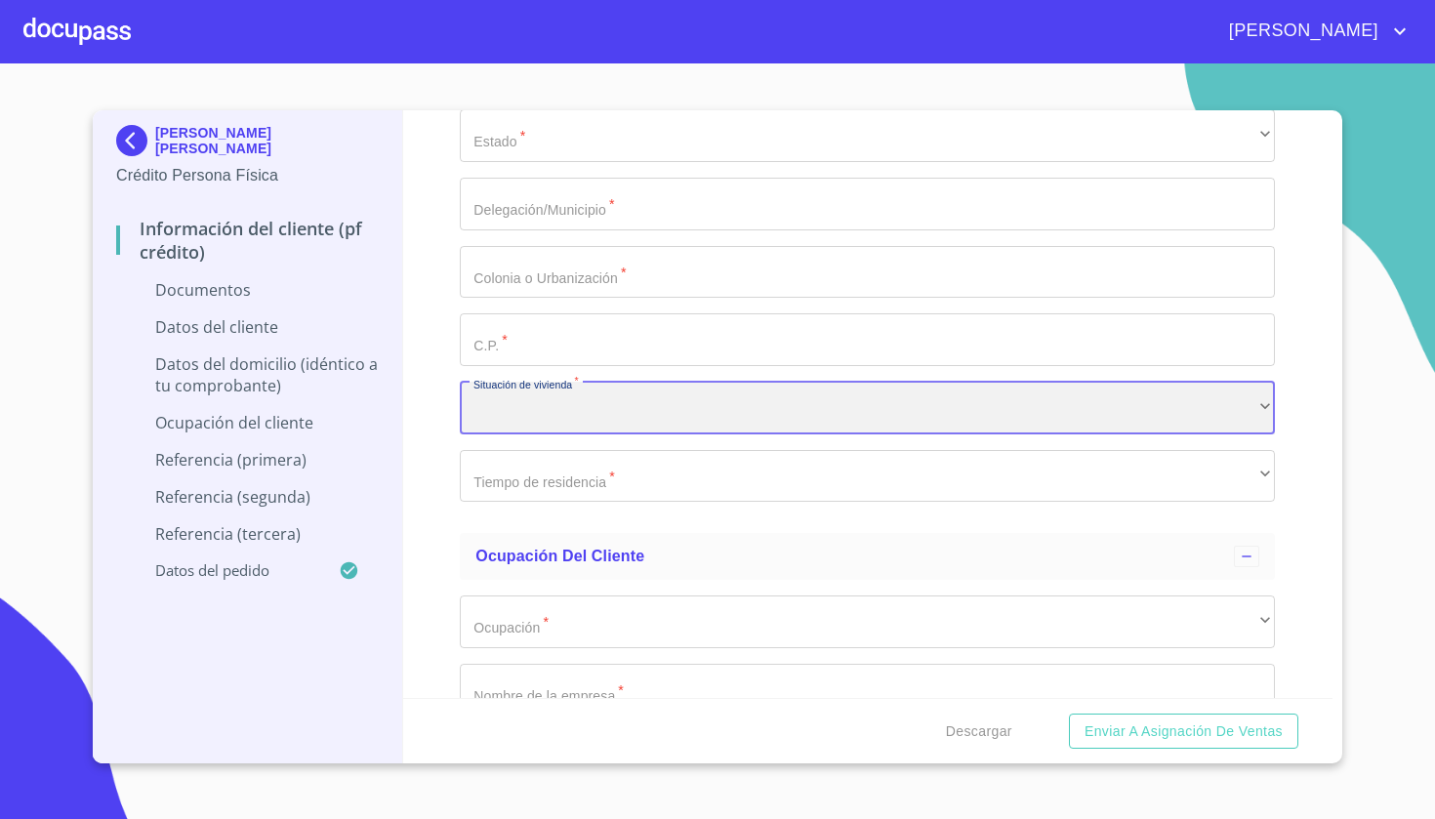
click at [599, 421] on div "​" at bounding box center [867, 408] width 815 height 53
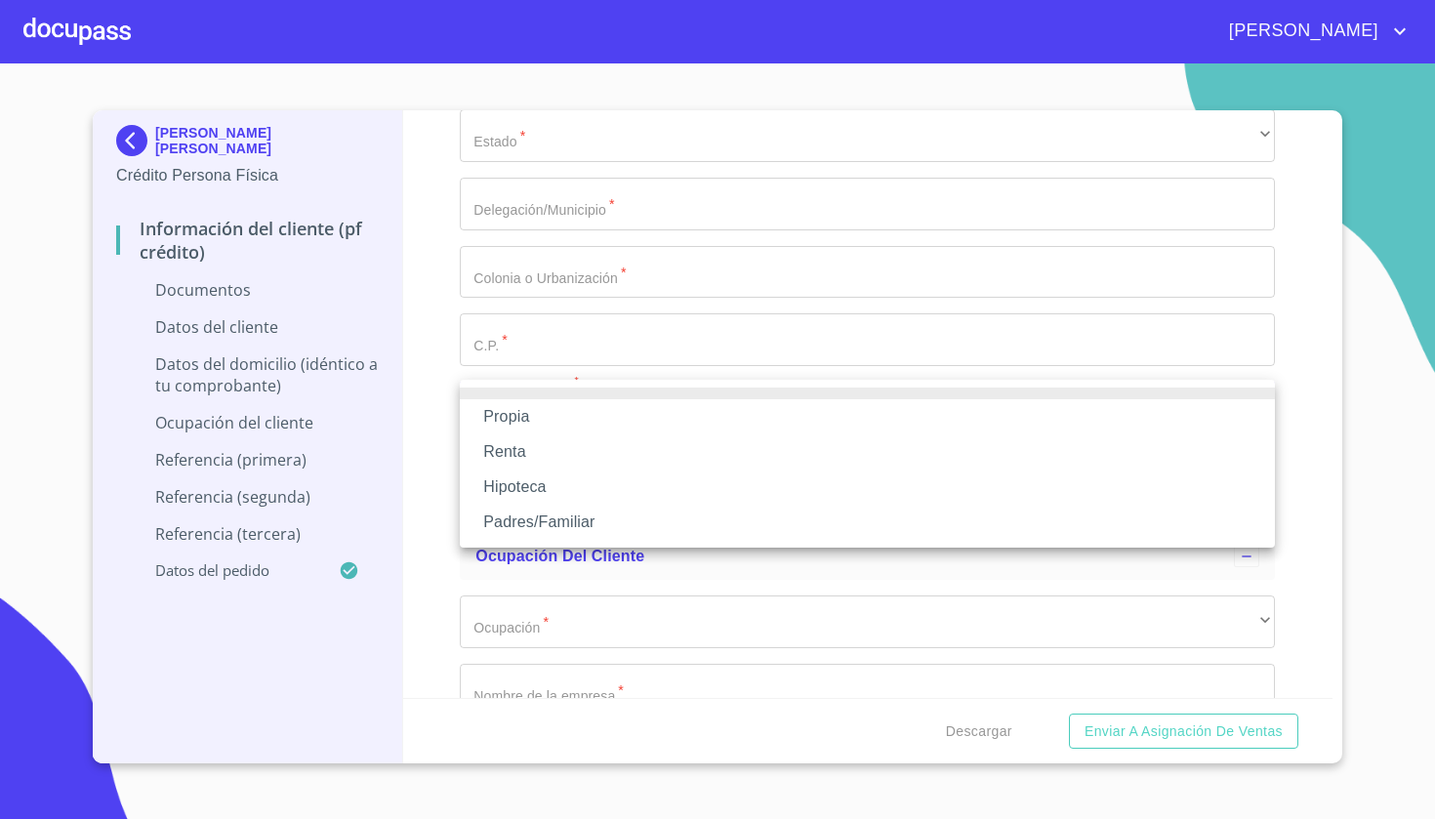
click at [580, 447] on li "Renta" at bounding box center [867, 452] width 815 height 35
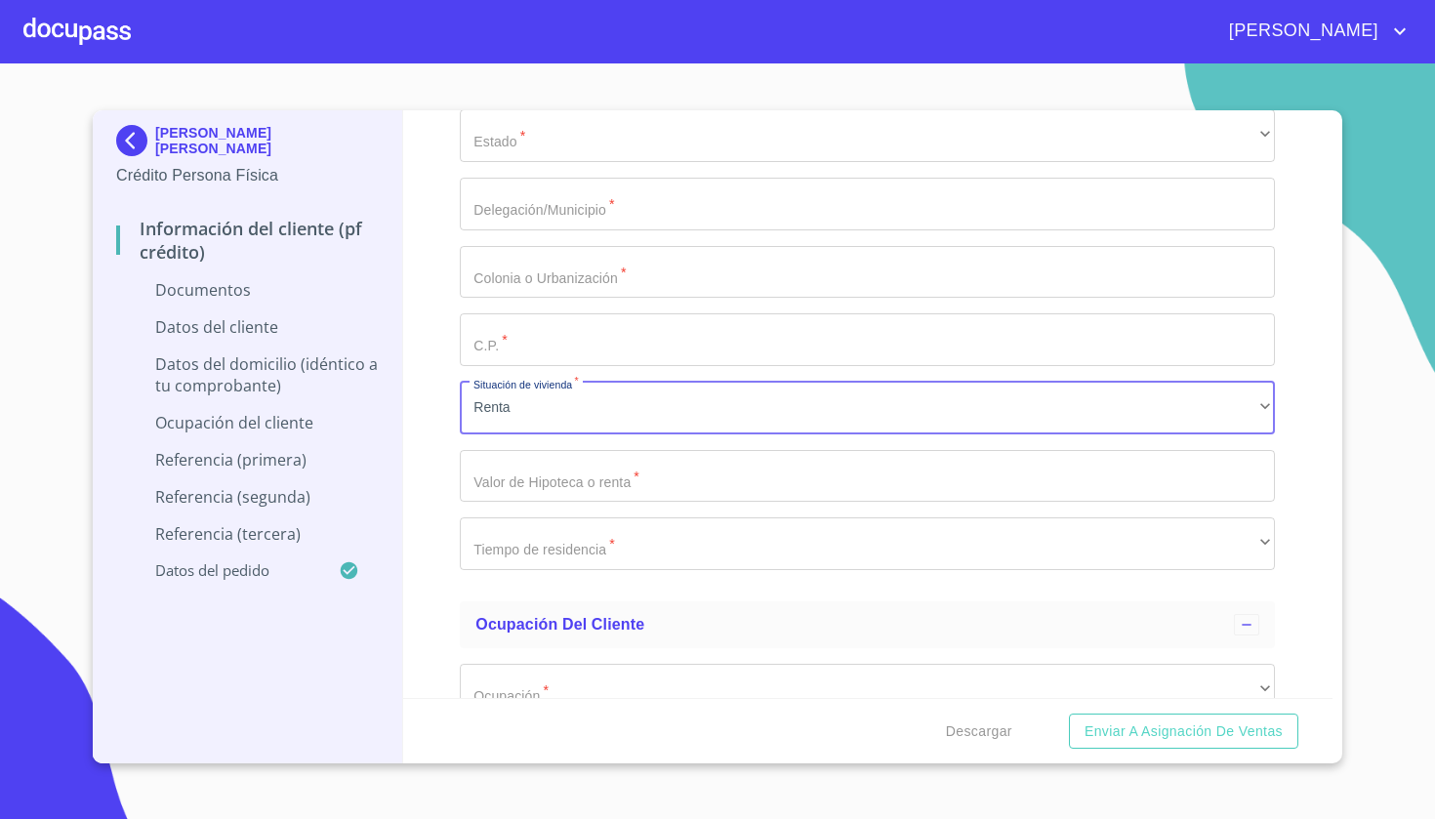
click at [592, 466] on input "Documento de identificación   *" at bounding box center [867, 476] width 815 height 53
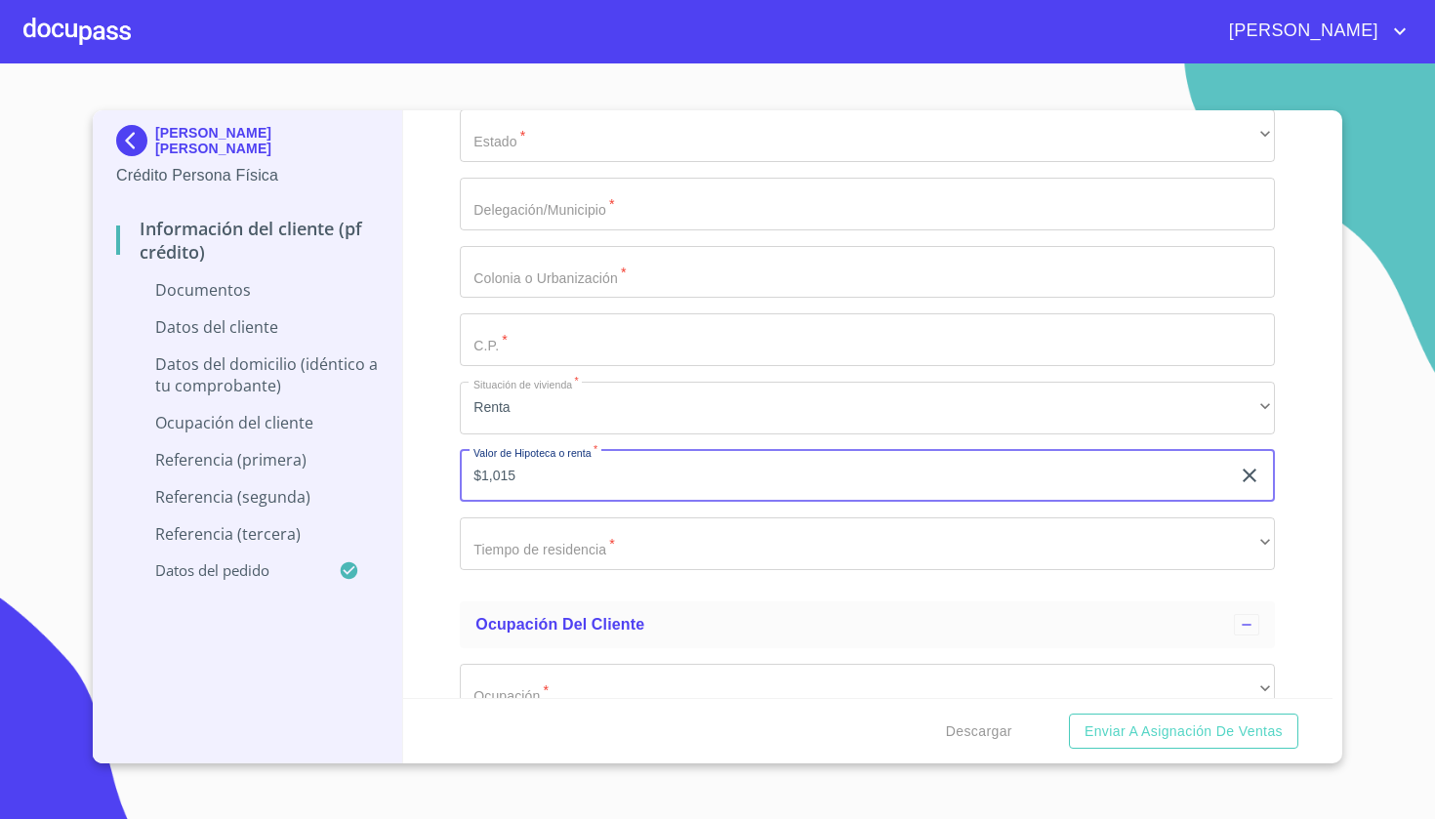
type input "$10,150"
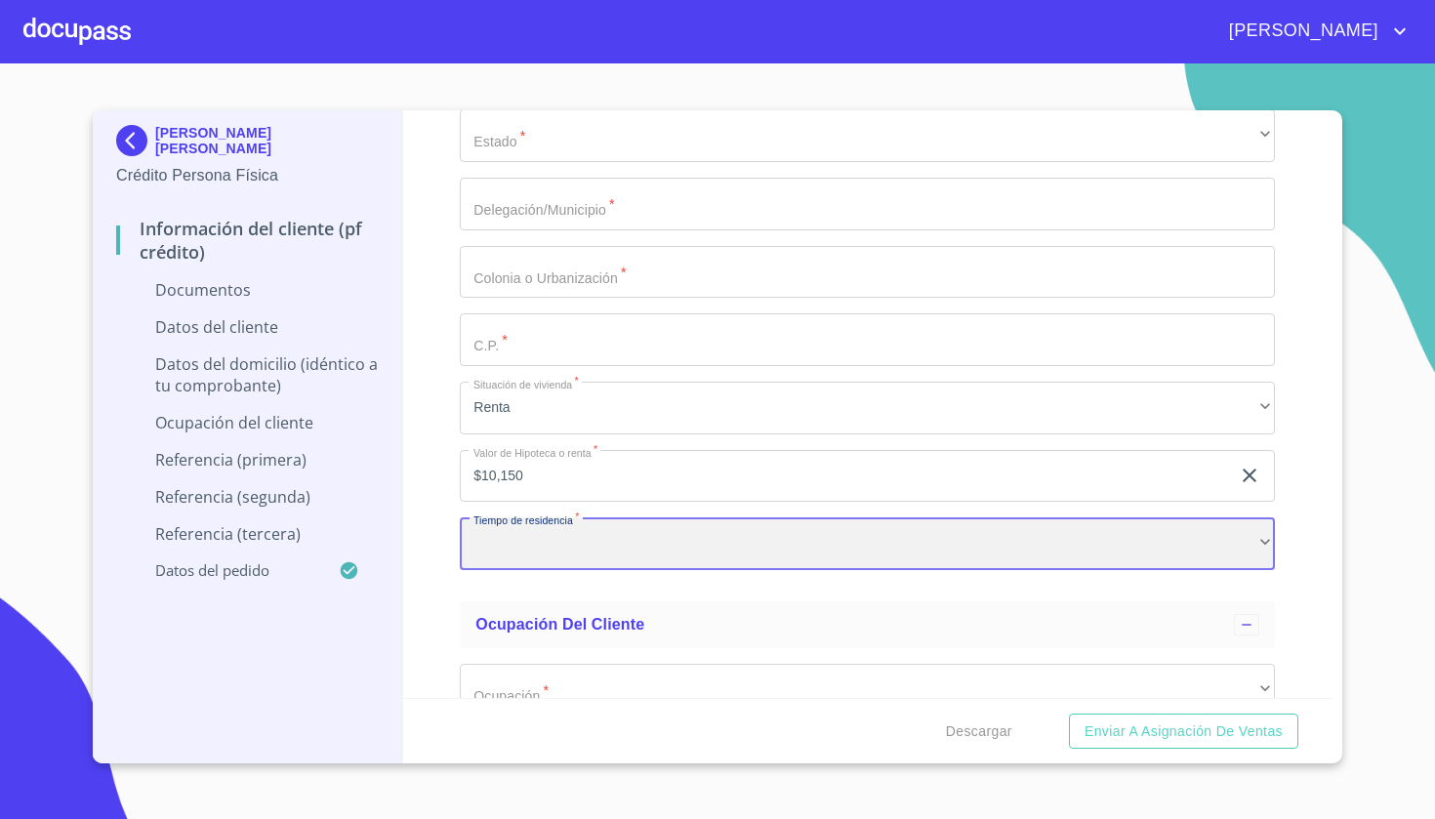
click at [562, 542] on div "​" at bounding box center [867, 544] width 815 height 53
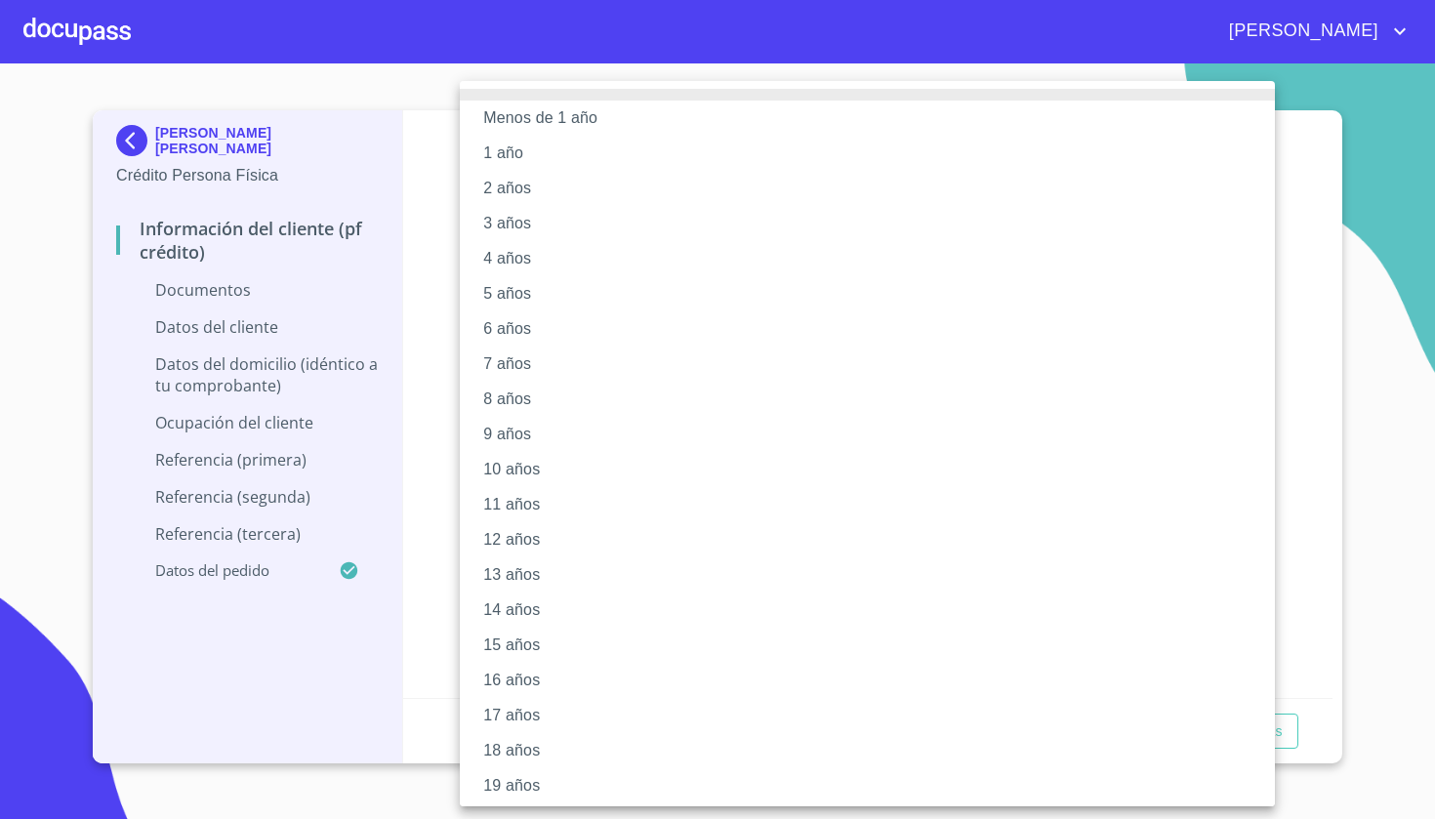
click at [508, 233] on li "3 años" at bounding box center [867, 223] width 815 height 35
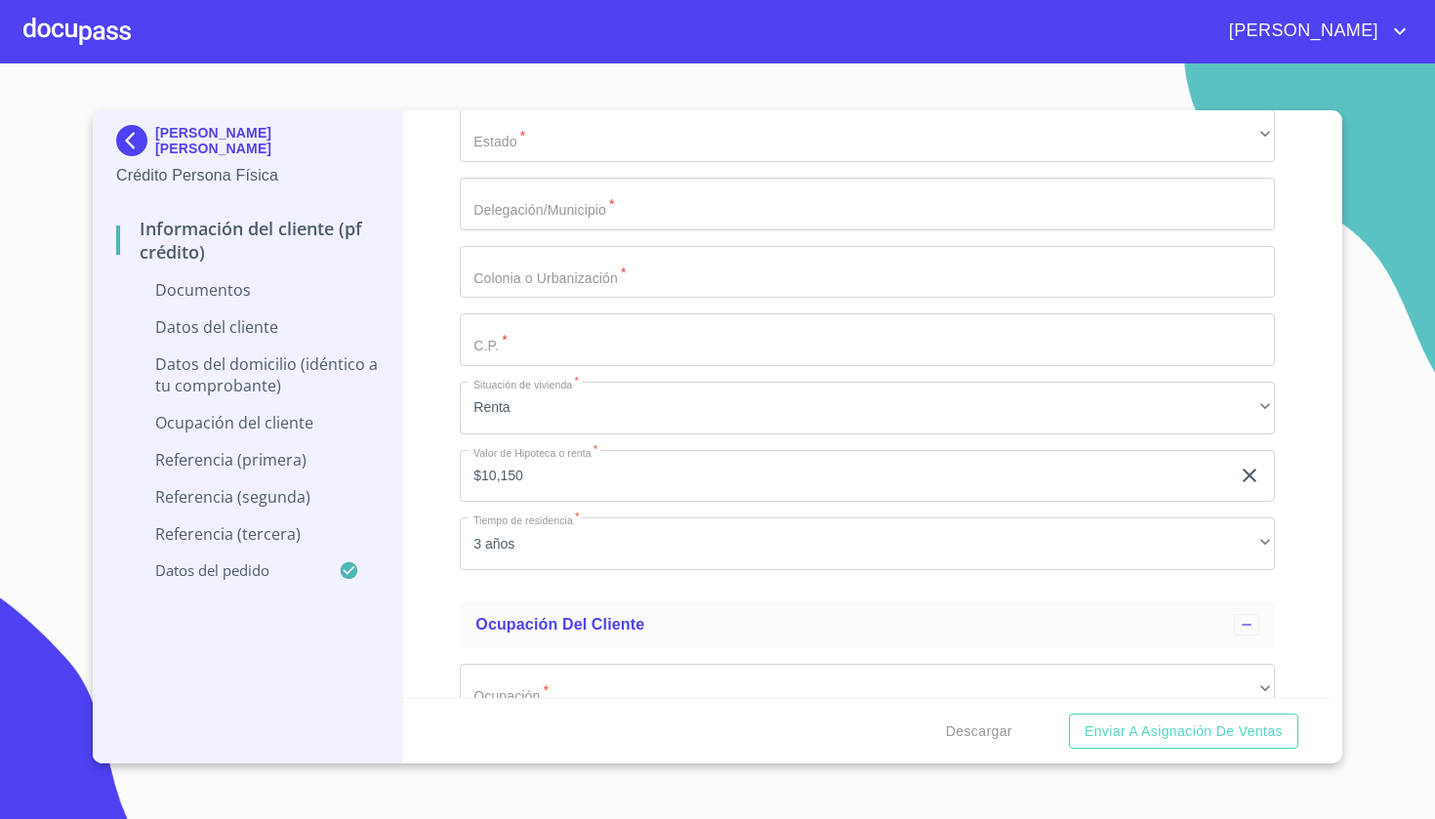
click at [454, 599] on div "Información del cliente (PF crédito) Documentos Documento de identificación   *…" at bounding box center [868, 404] width 931 height 588
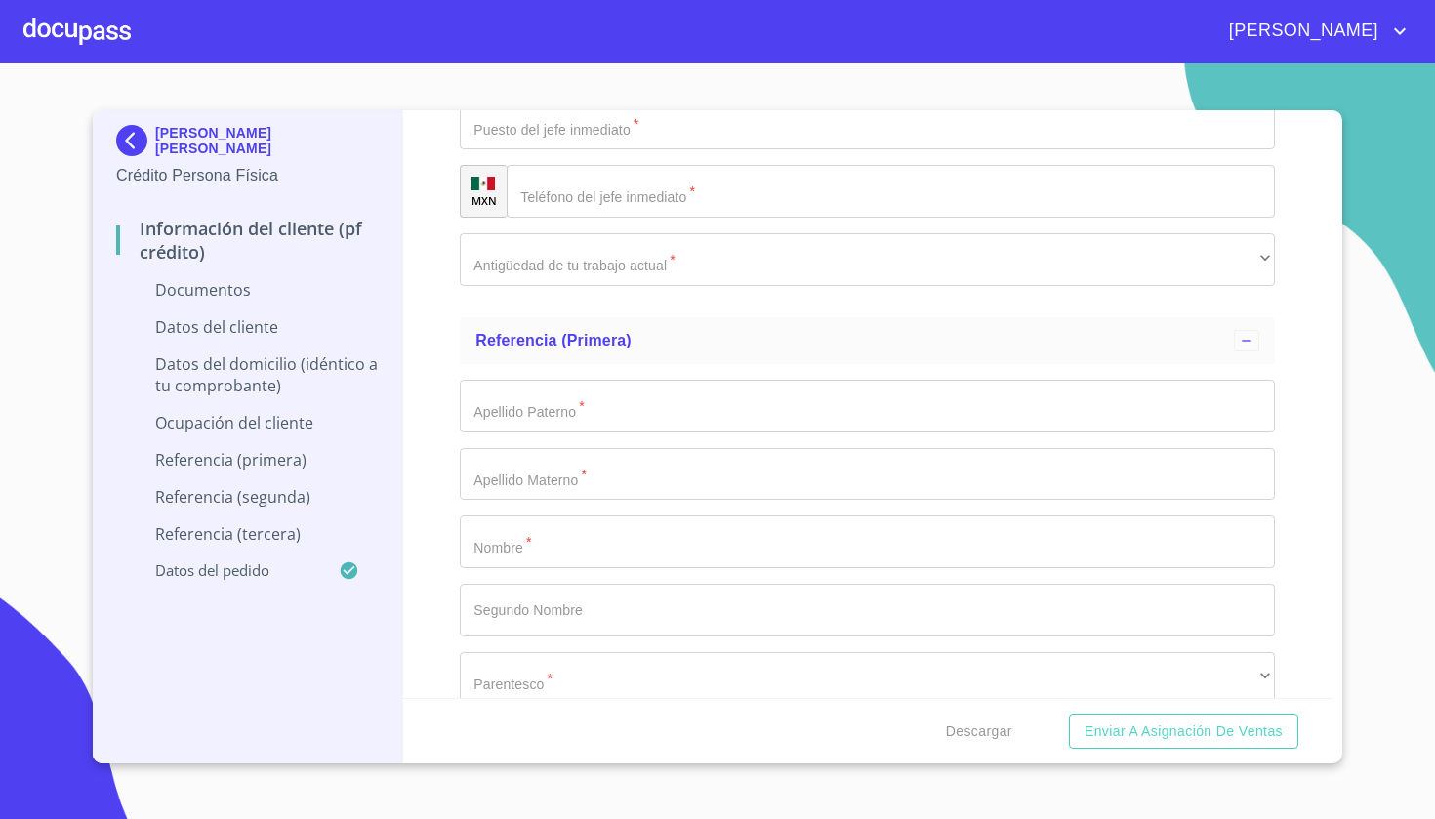
scroll to position [6643, 0]
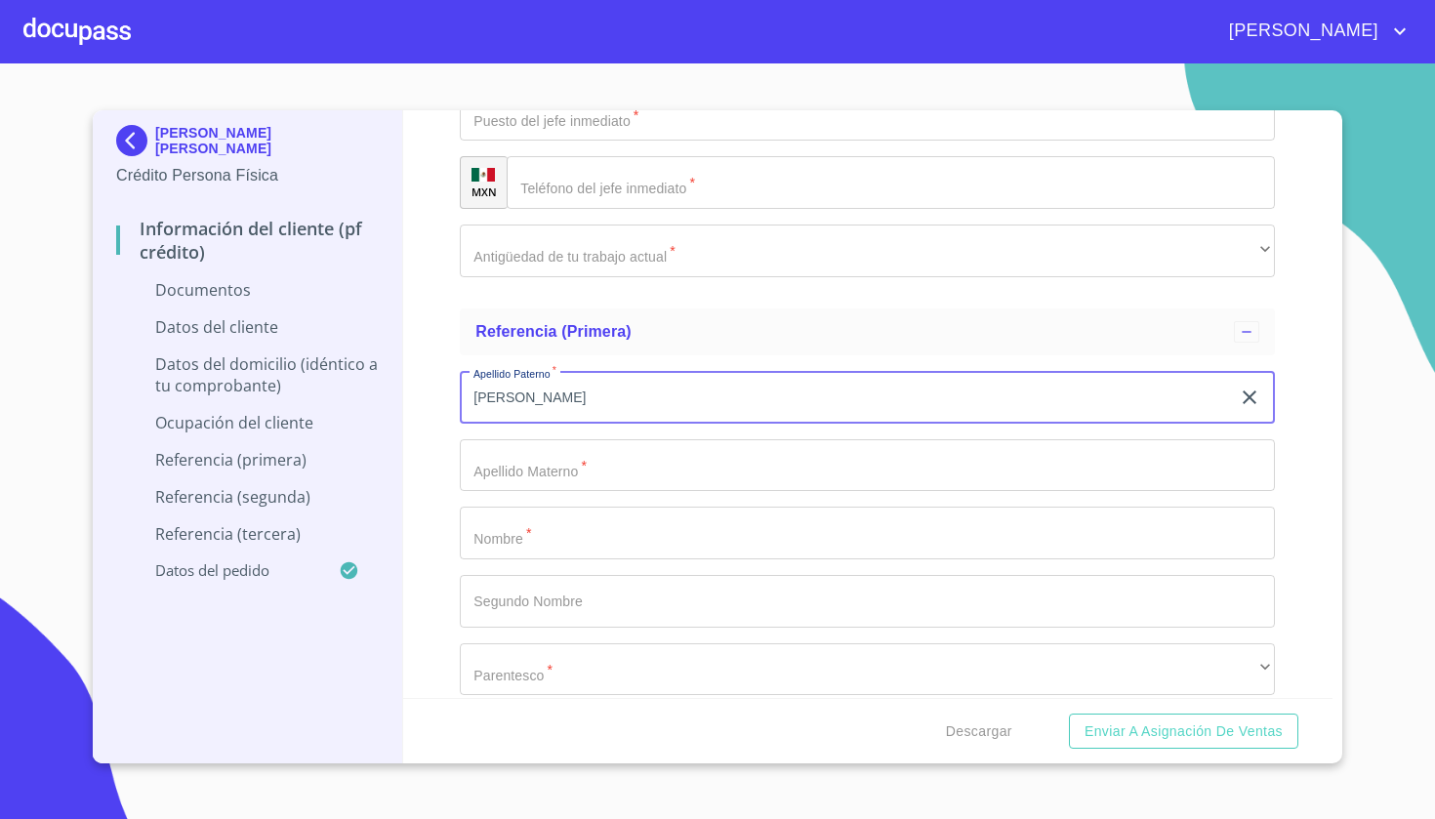
type input "[PERSON_NAME]"
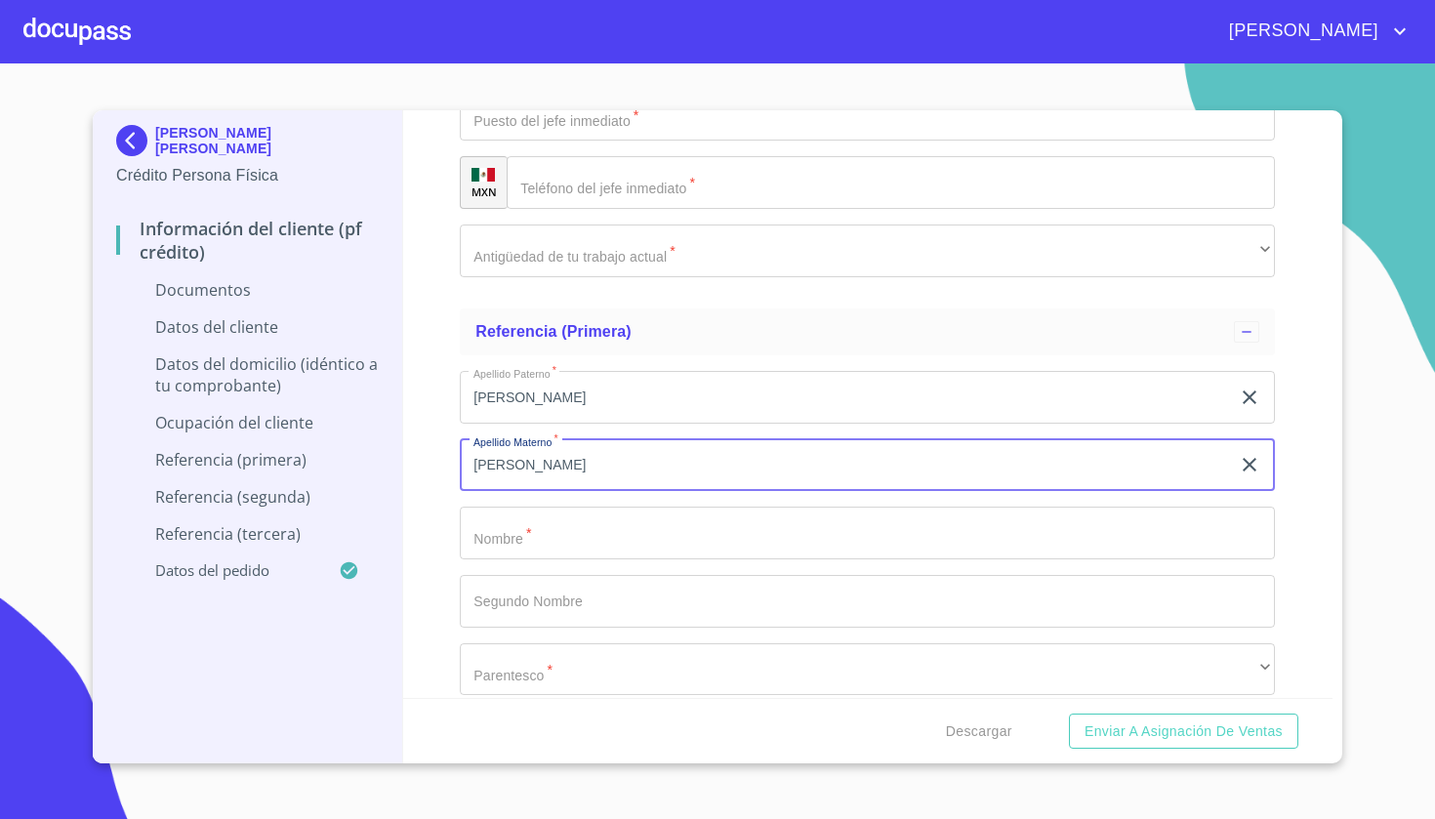
type input "[PERSON_NAME]"
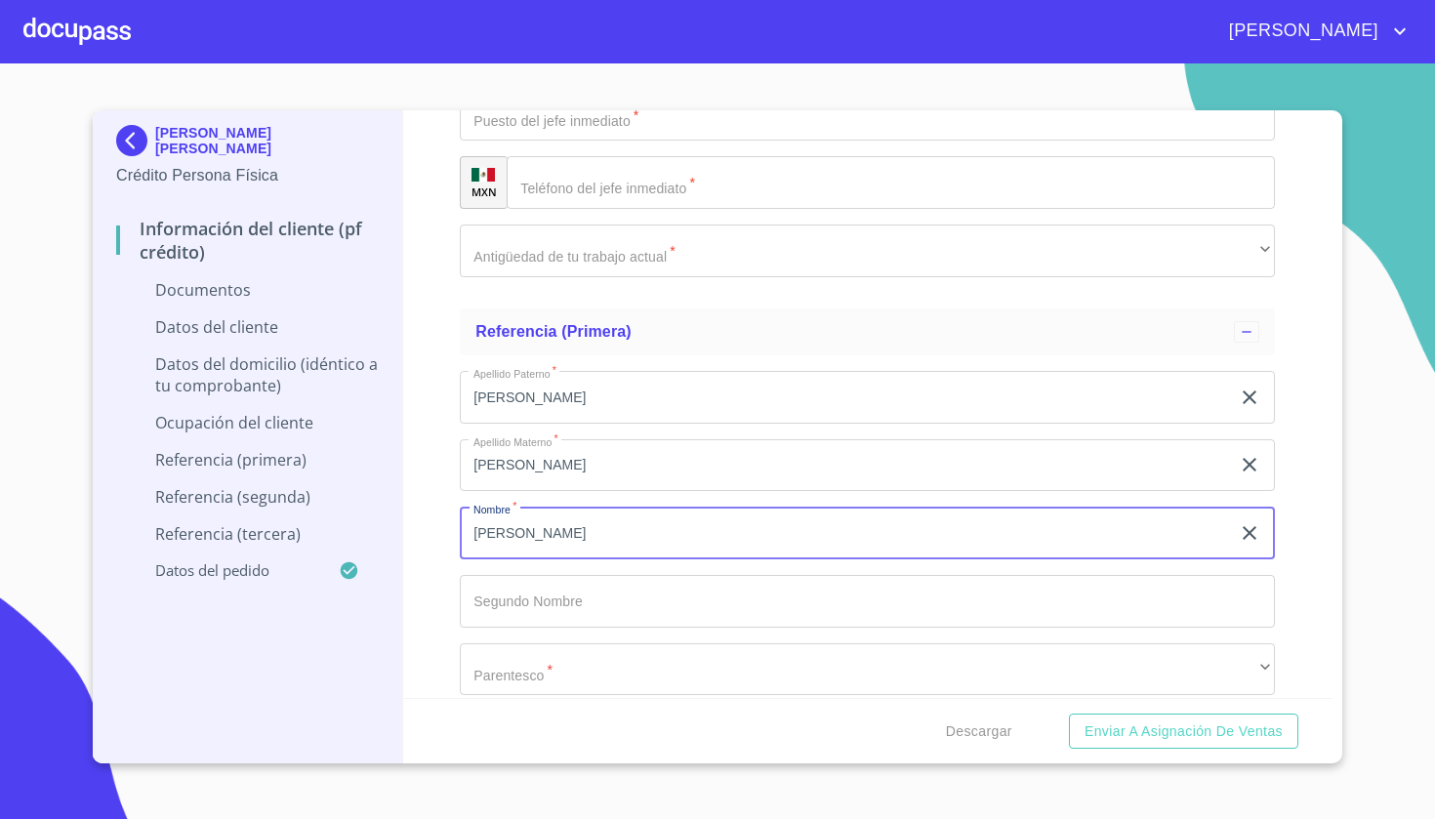
type input "[PERSON_NAME]"
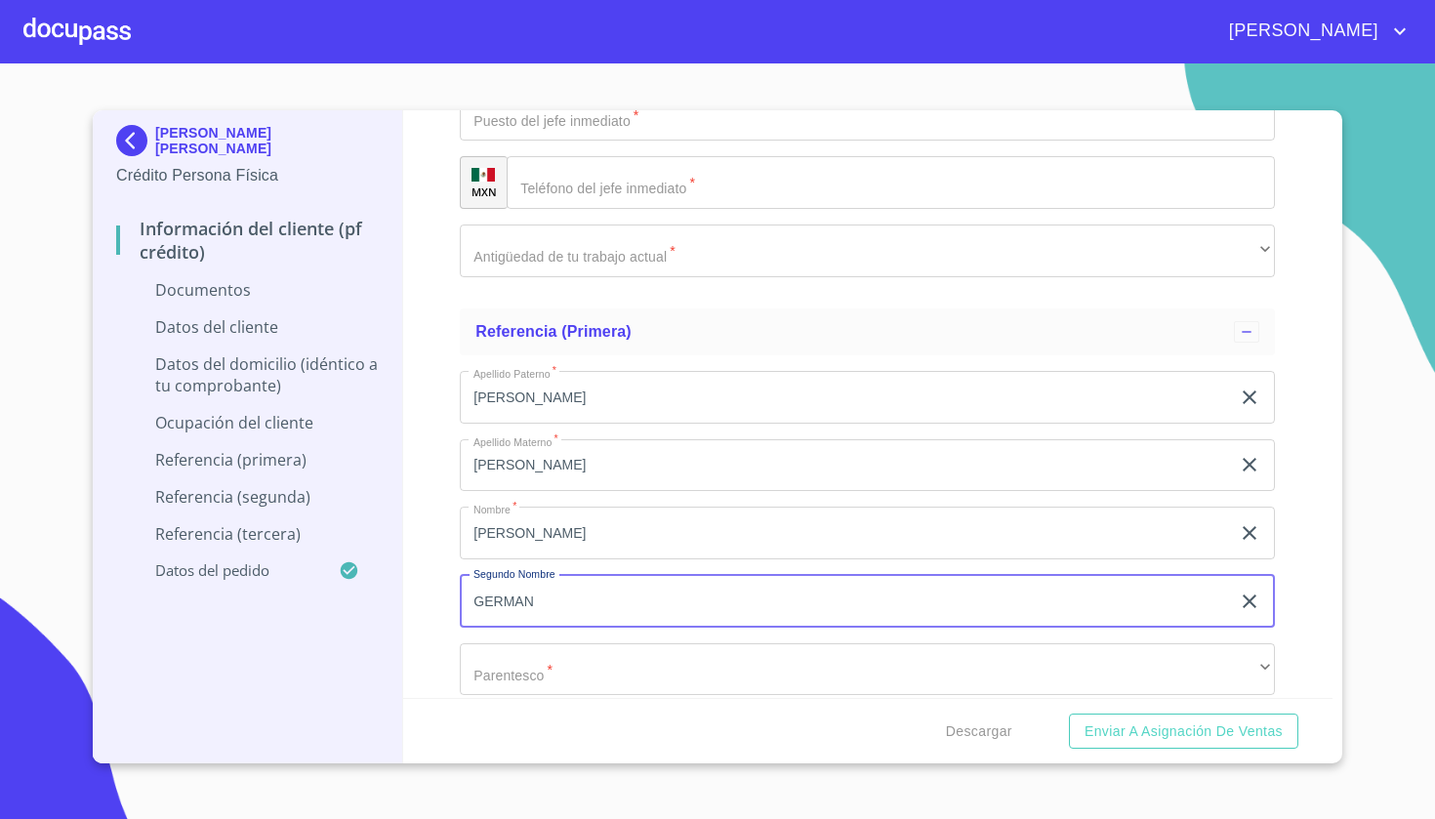
type input "GERMAN"
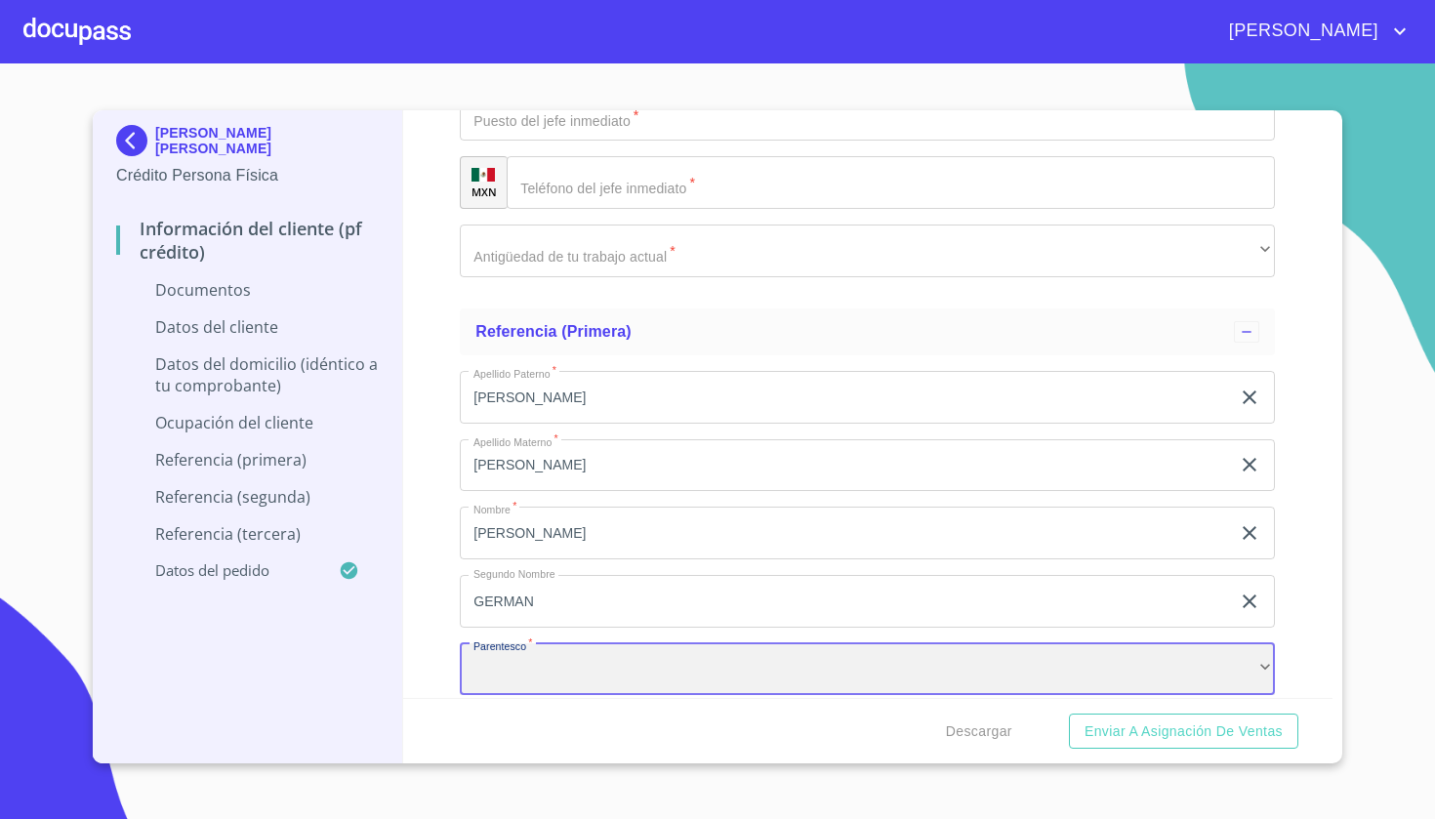
click at [528, 646] on div "​" at bounding box center [867, 670] width 815 height 53
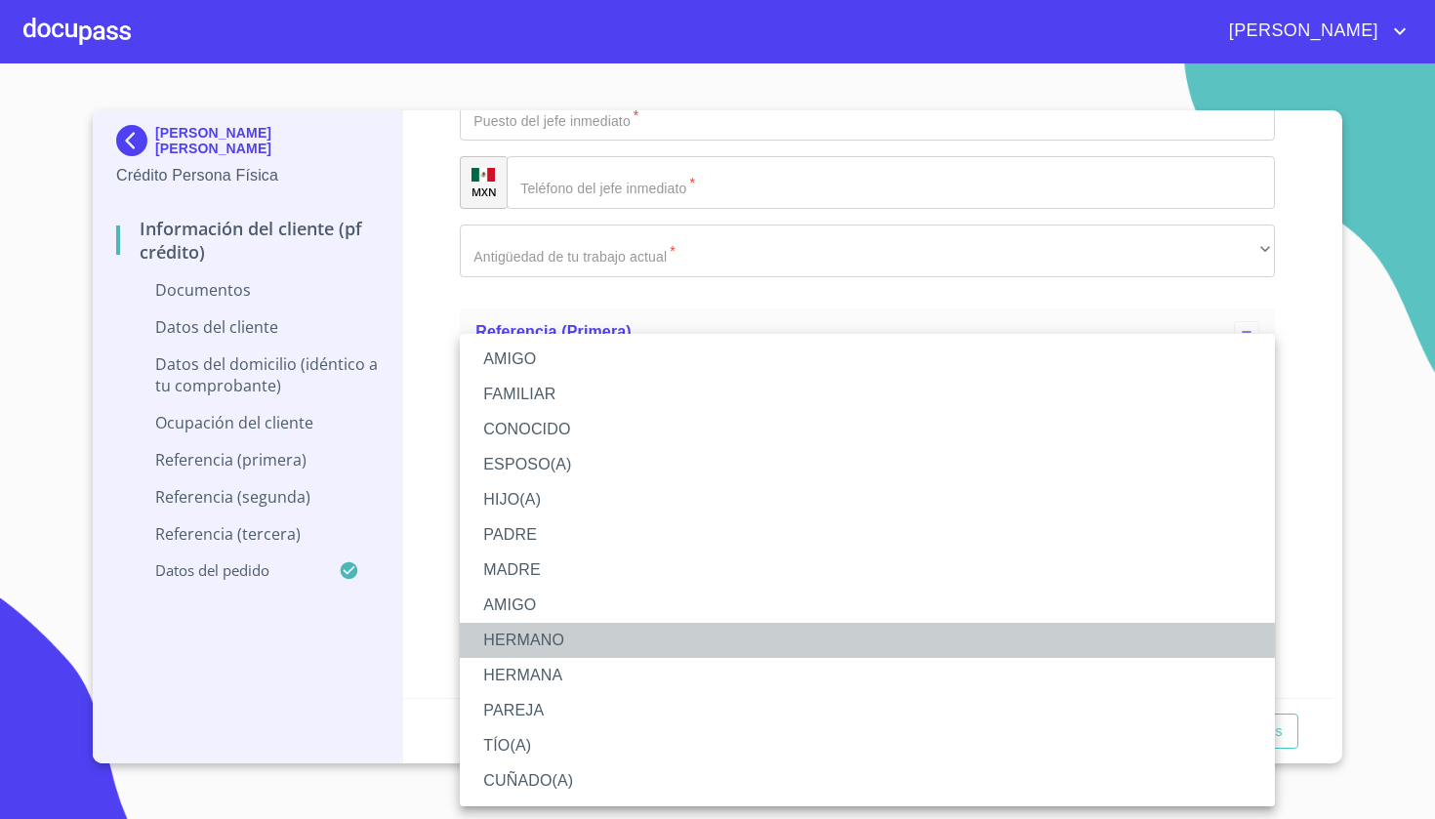
click at [540, 630] on li "HERMANO" at bounding box center [867, 640] width 815 height 35
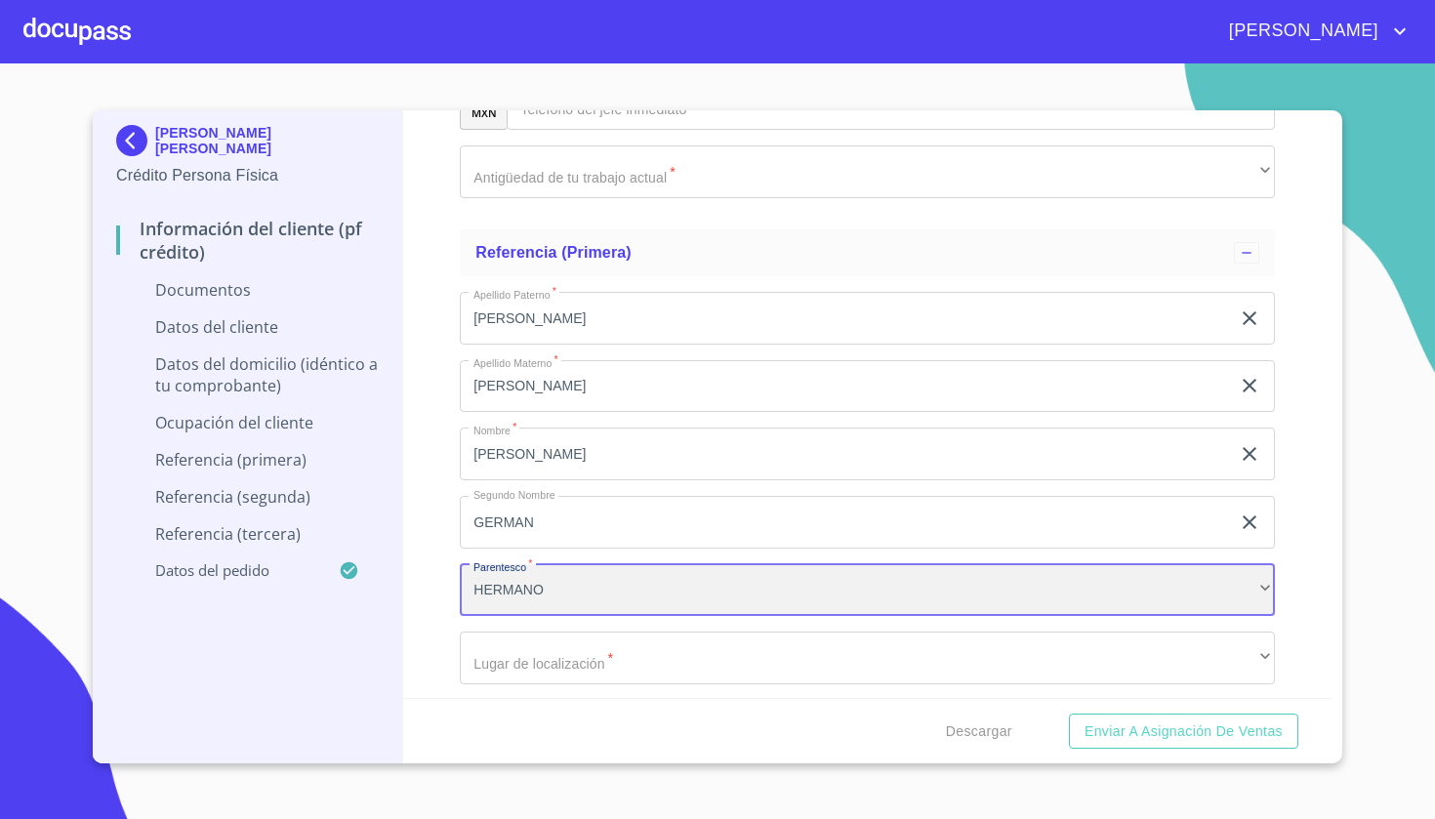
scroll to position [6829, 0]
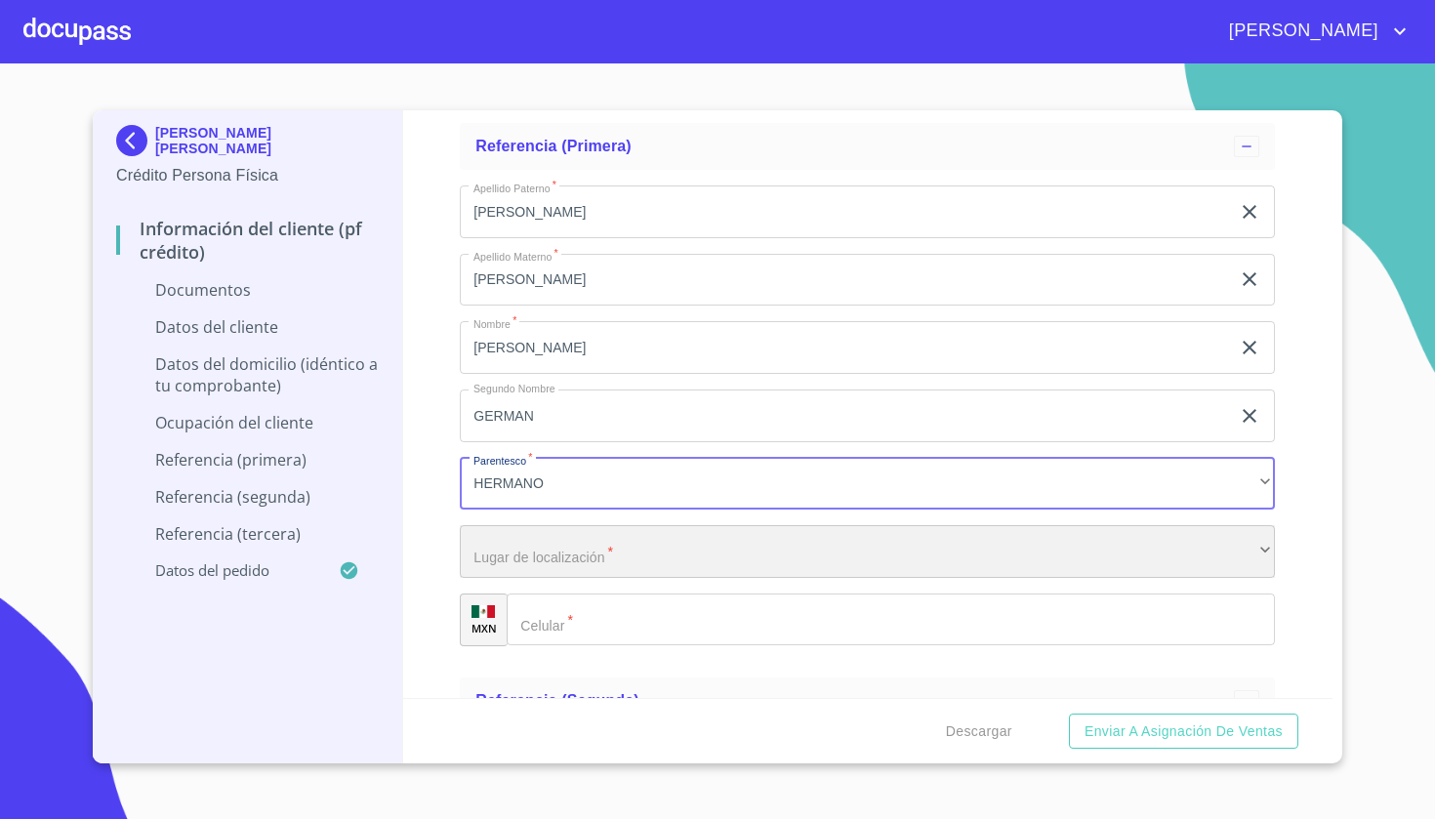
click at [593, 525] on div "​" at bounding box center [867, 551] width 815 height 53
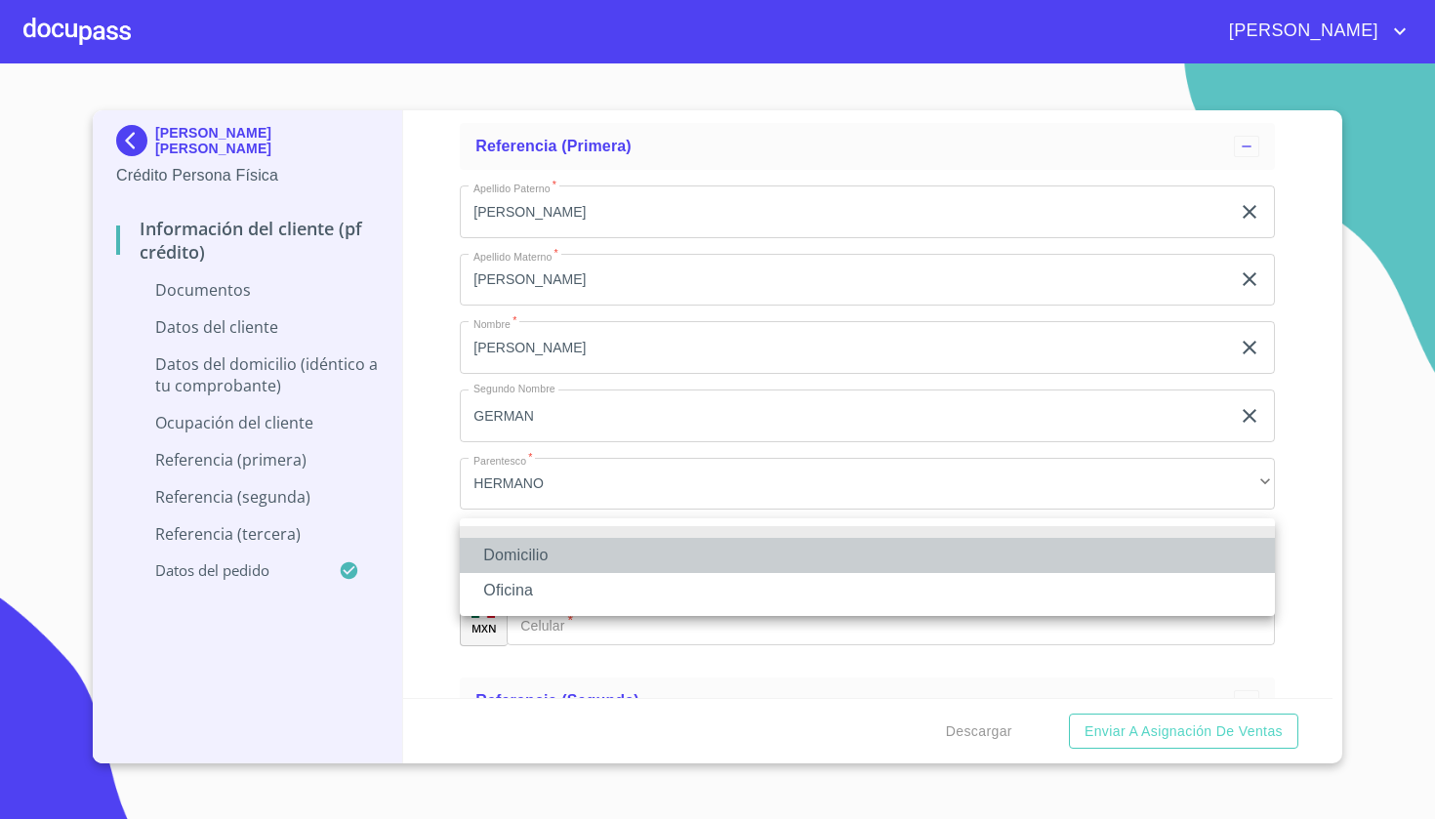
click at [571, 556] on li "Domicilio" at bounding box center [867, 555] width 815 height 35
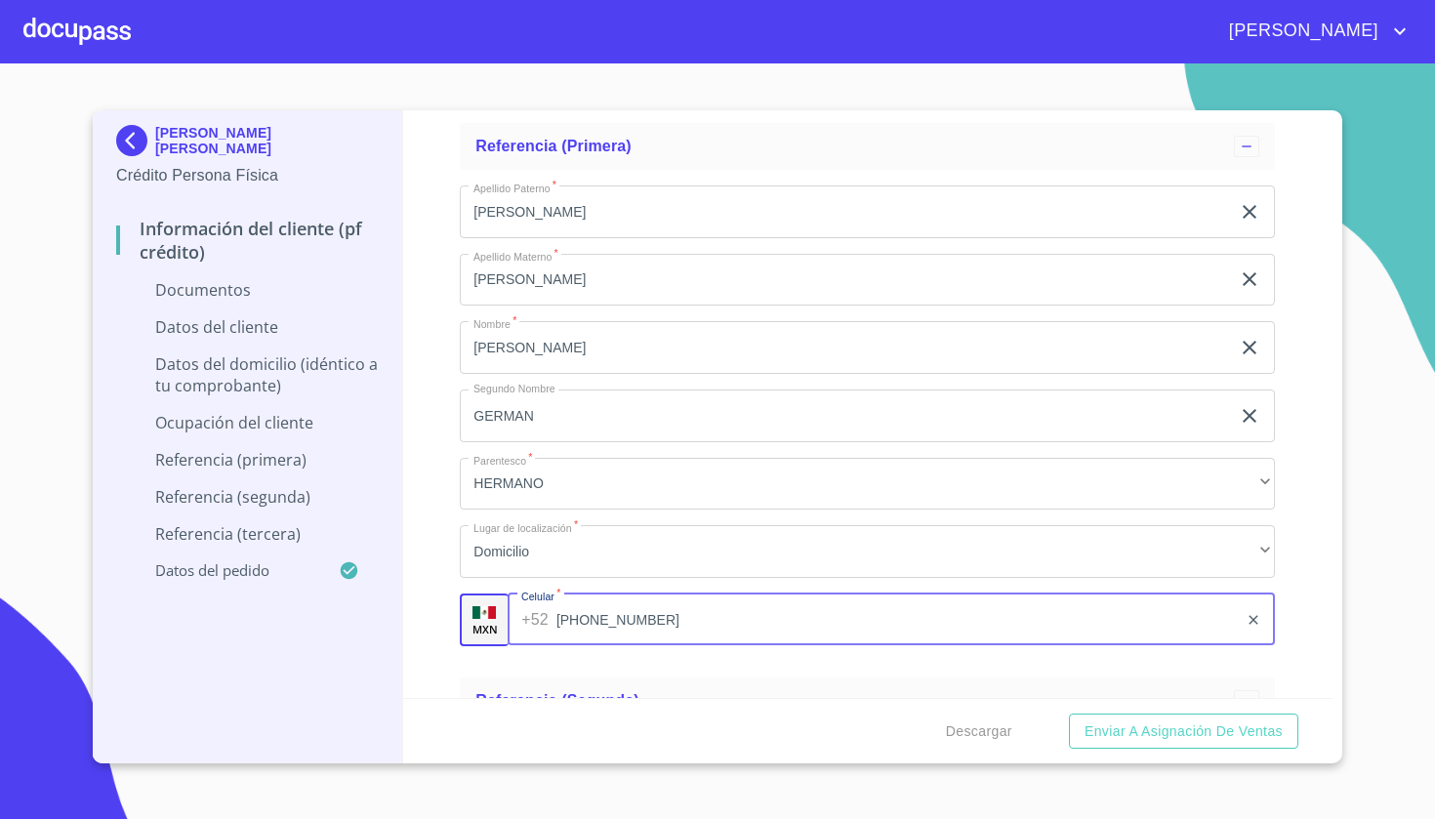
type input "[PHONE_NUMBER]"
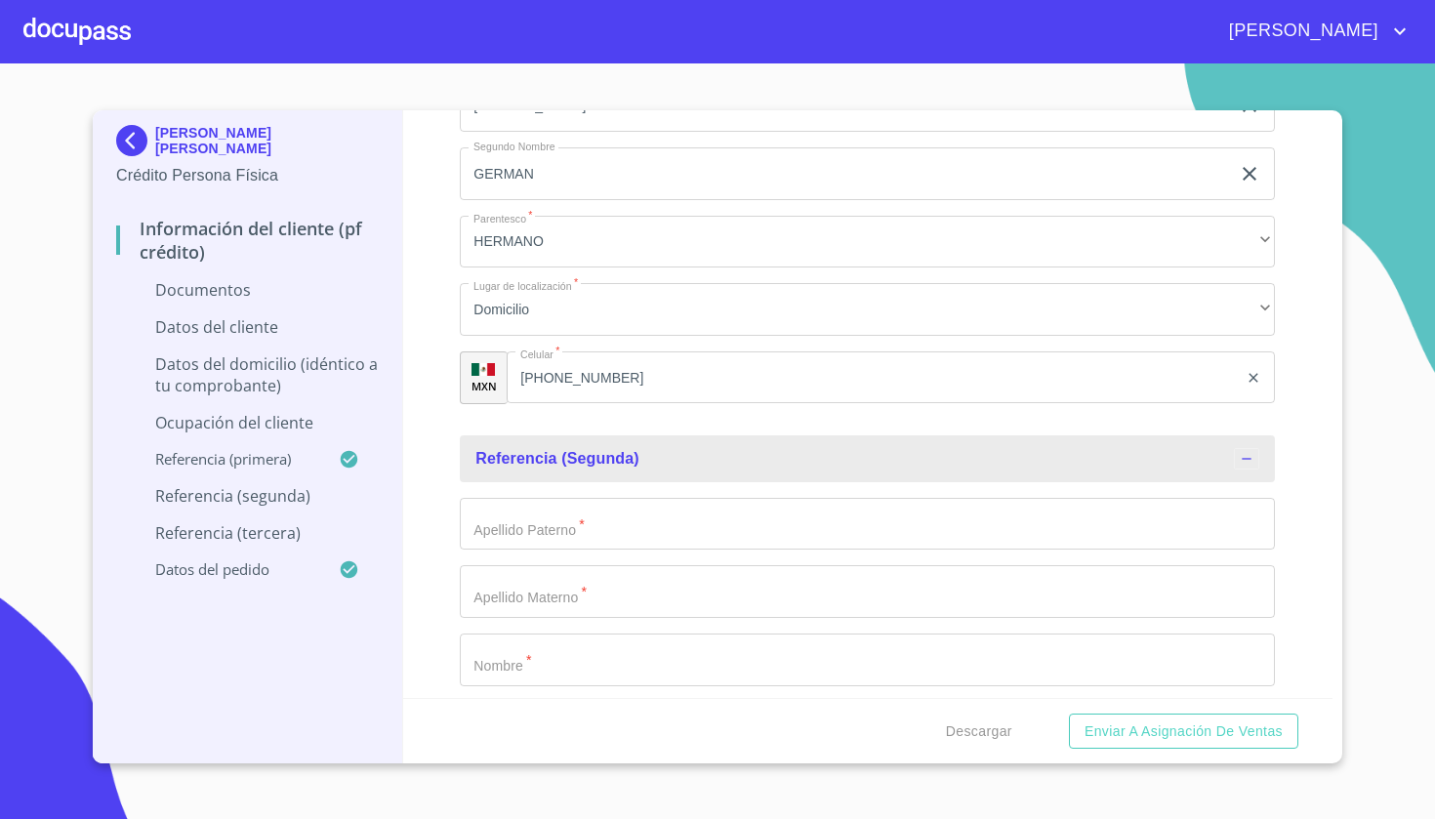
scroll to position [7075, 0]
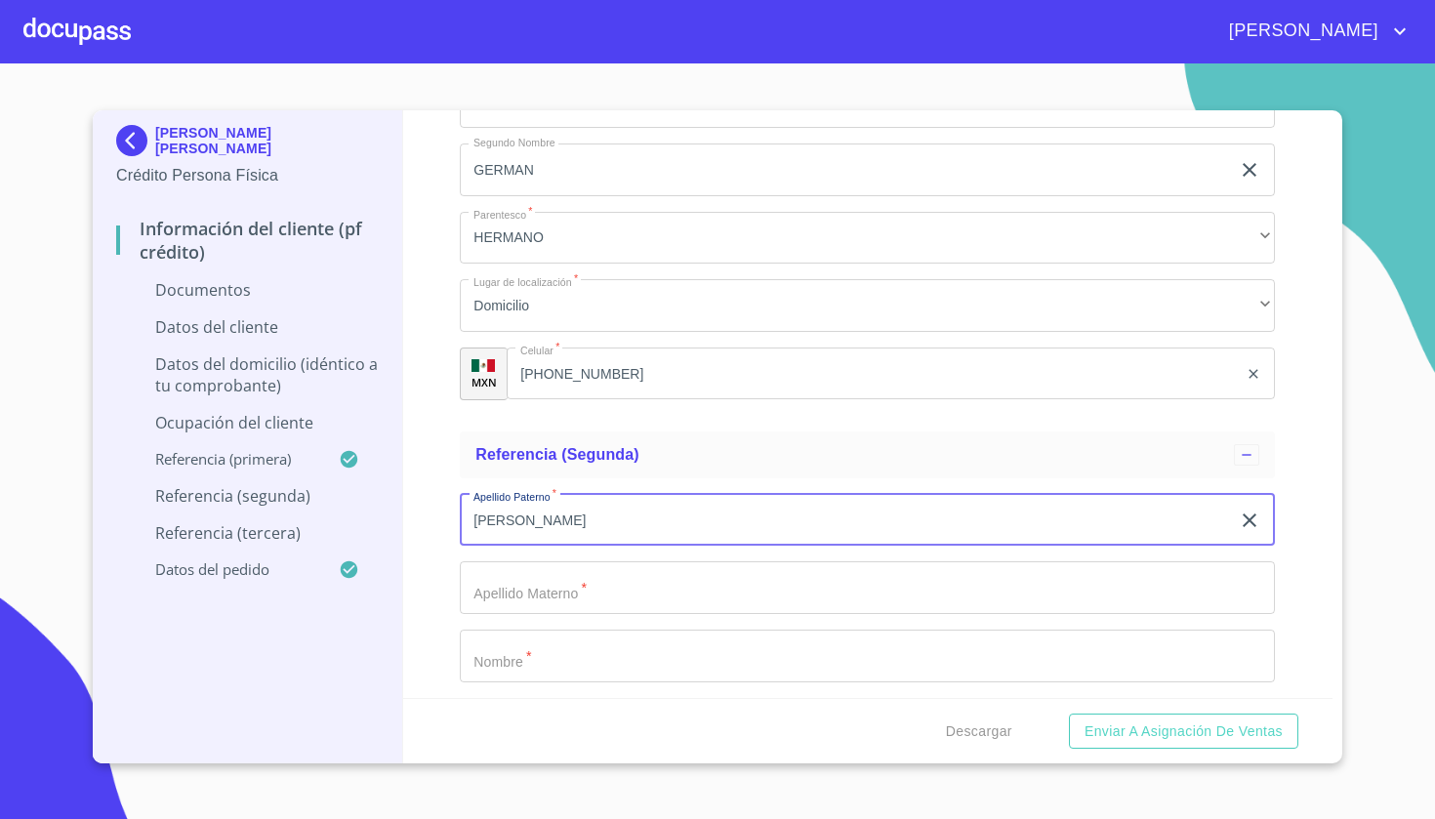
type input "[PERSON_NAME]"
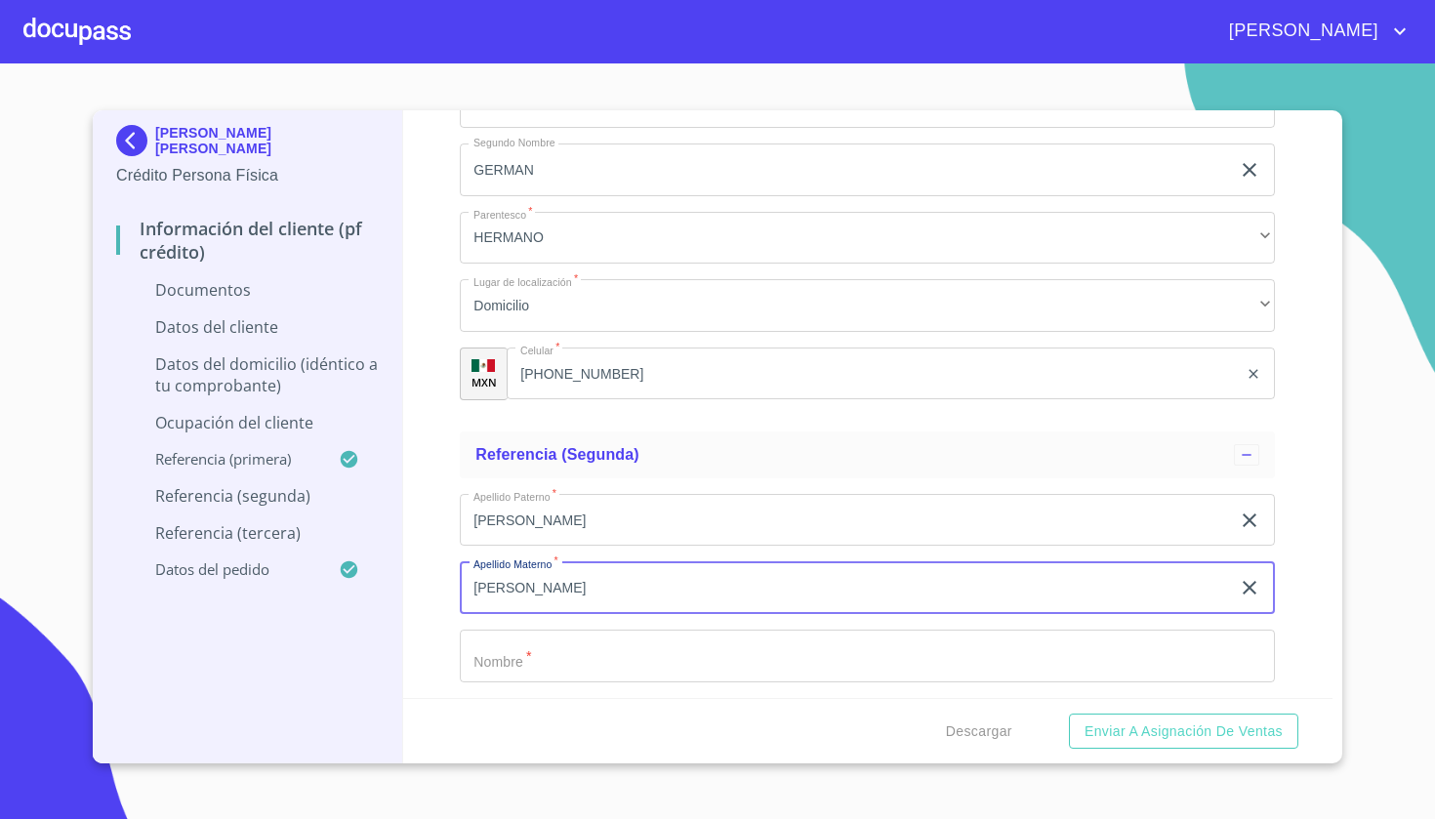
type input "[PERSON_NAME]"
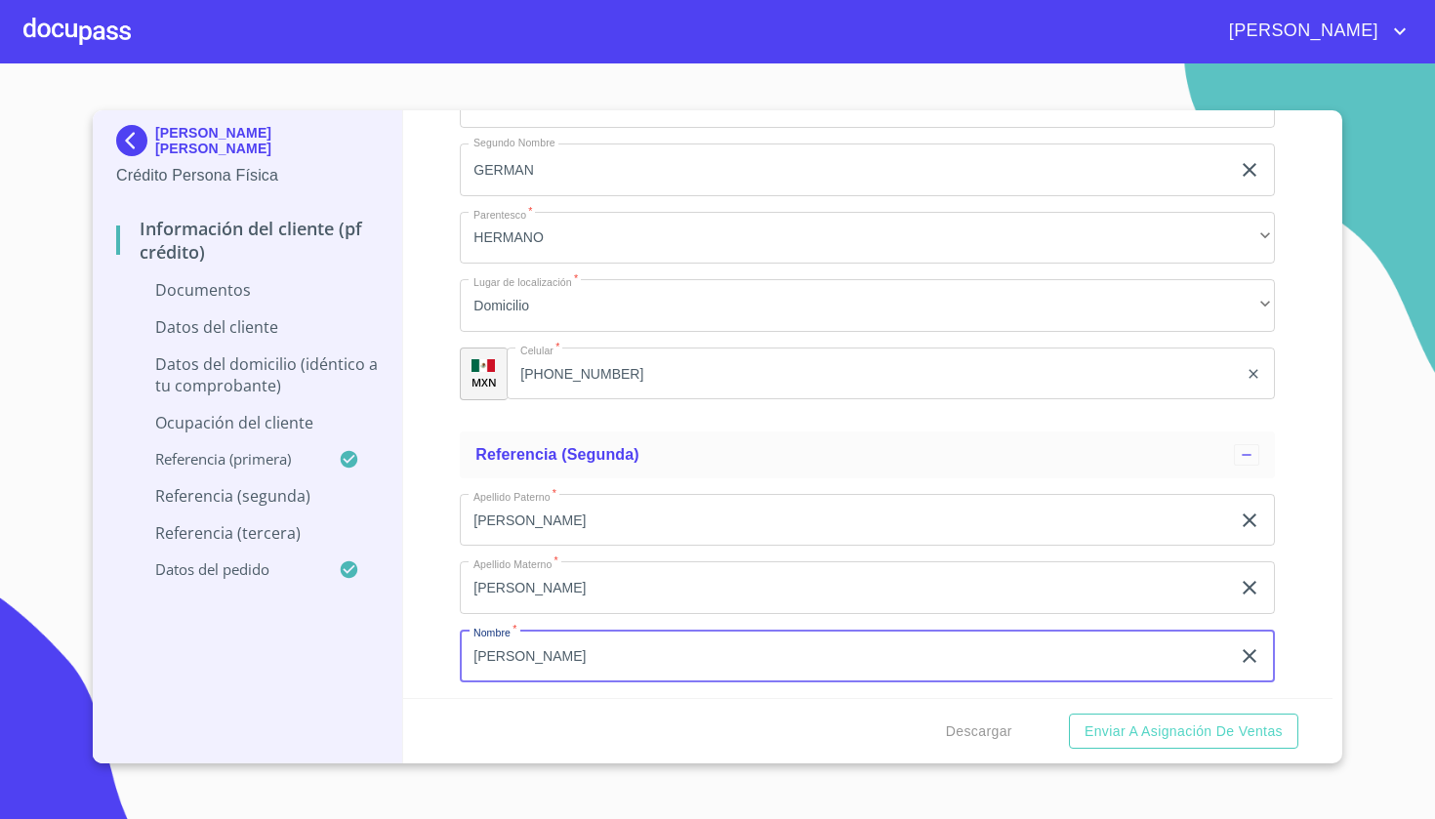
type input "[PERSON_NAME]"
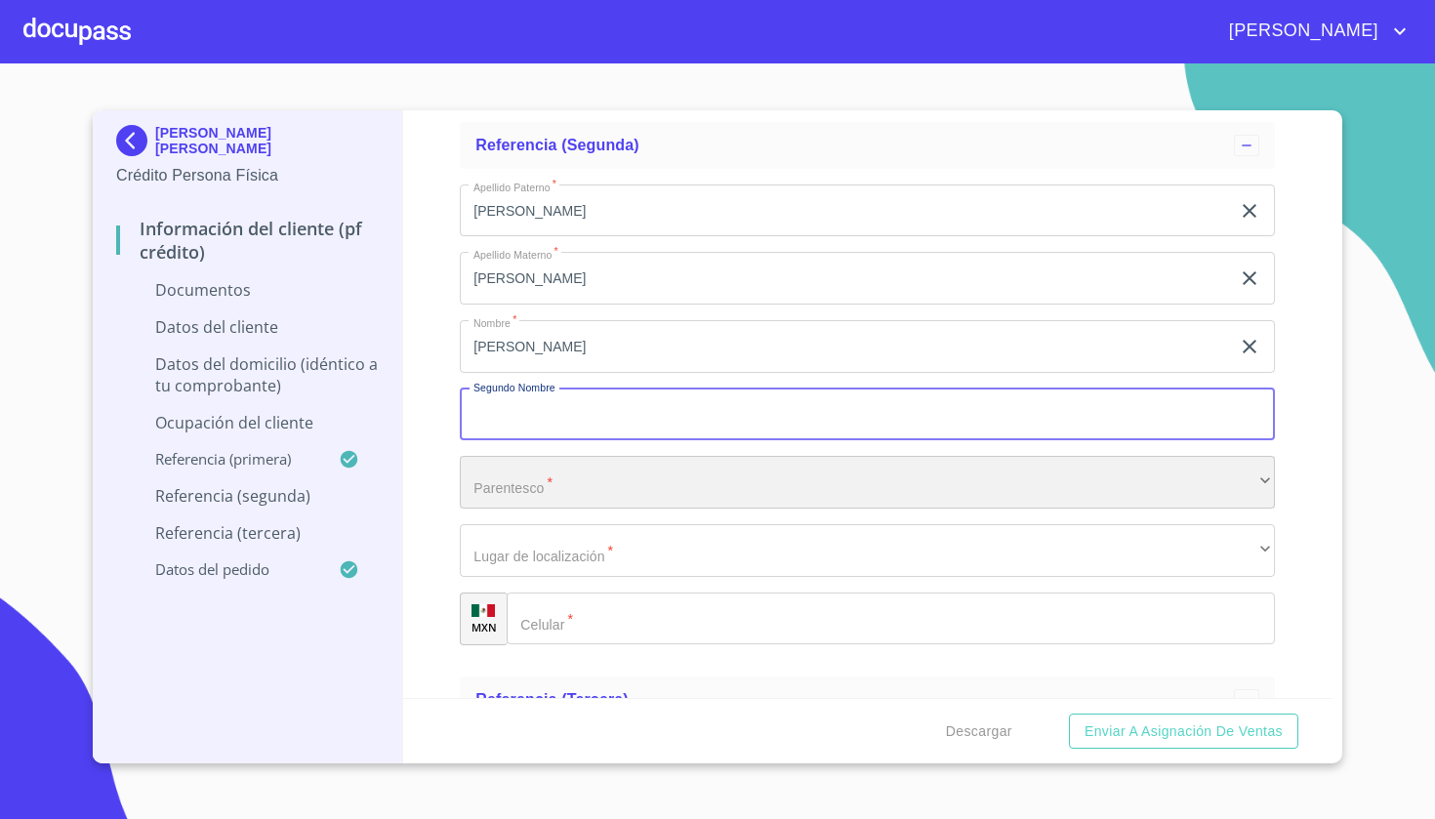
click at [531, 482] on div "​" at bounding box center [867, 482] width 815 height 53
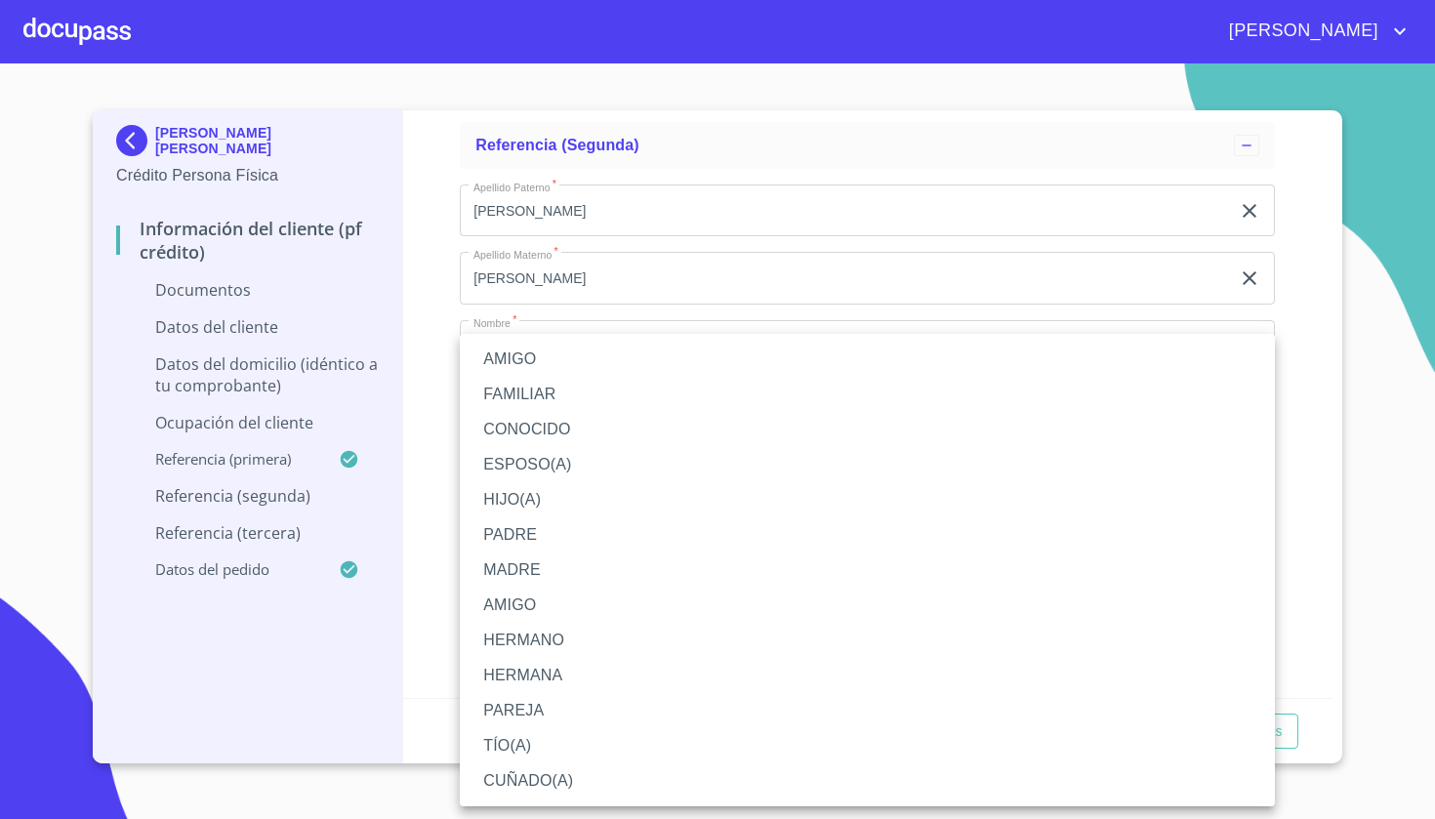
click at [529, 370] on li "AMIGO" at bounding box center [867, 359] width 815 height 35
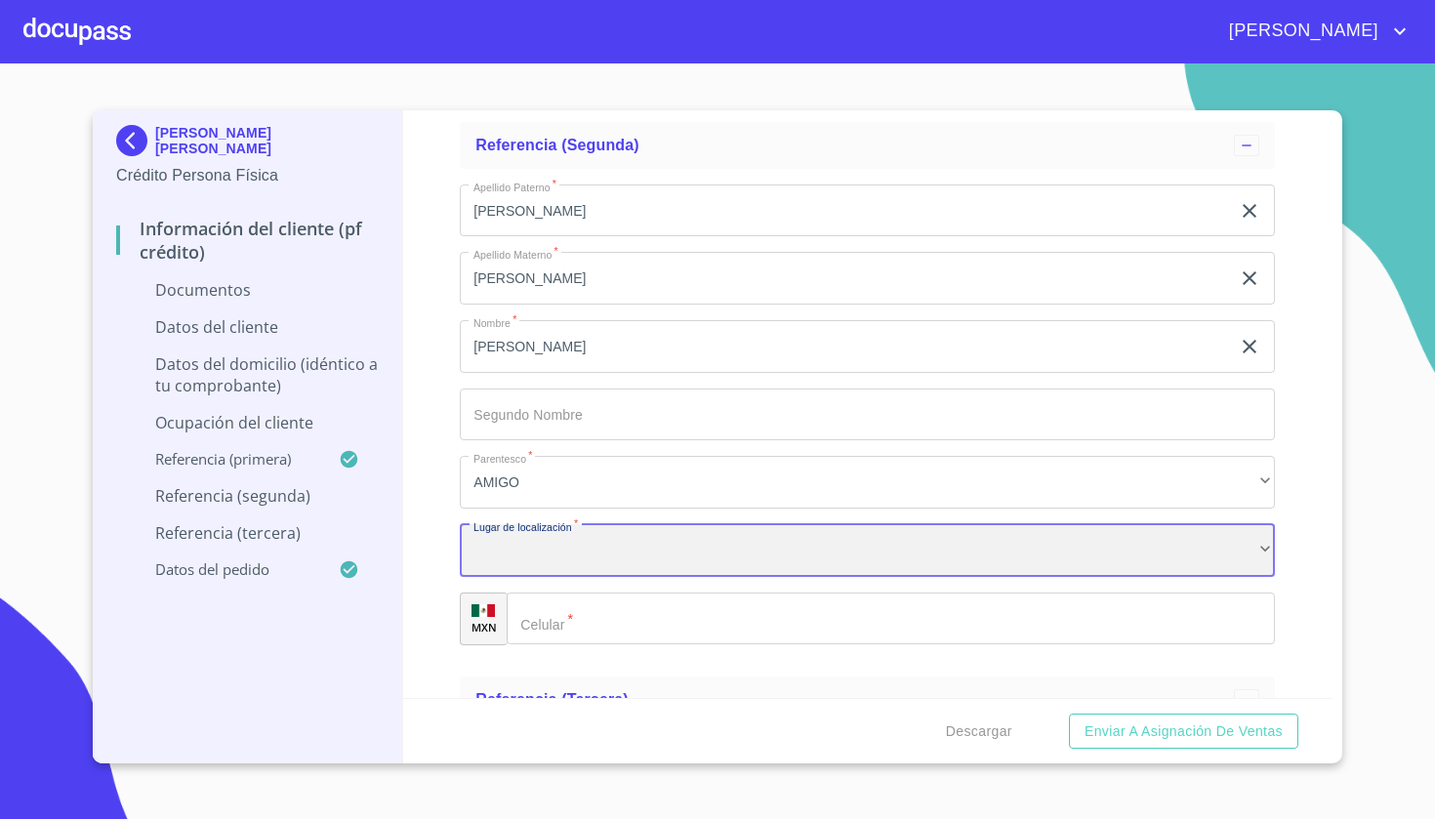
click at [517, 538] on div "​" at bounding box center [867, 550] width 815 height 53
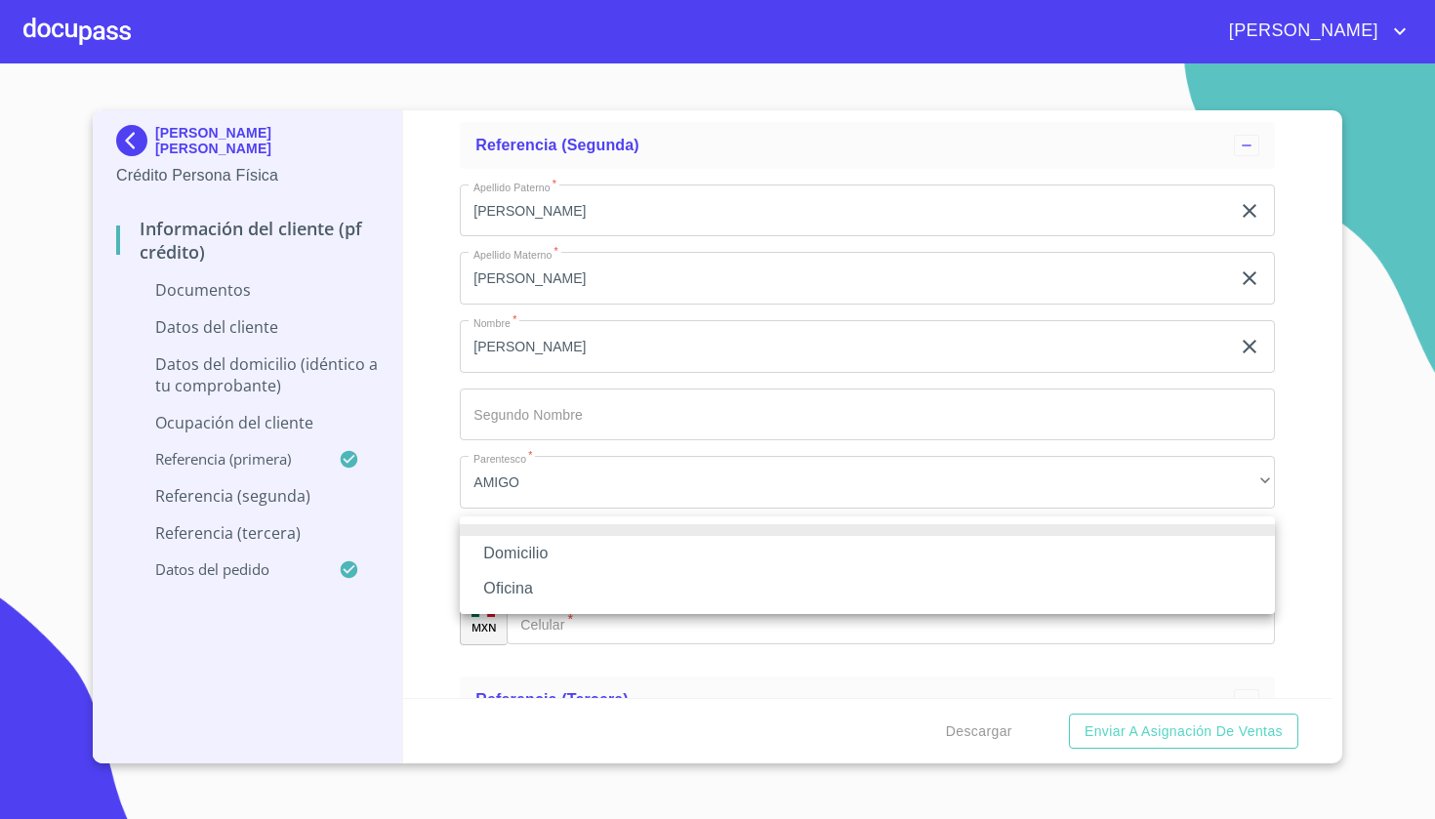
click at [517, 550] on li "Domicilio" at bounding box center [867, 553] width 815 height 35
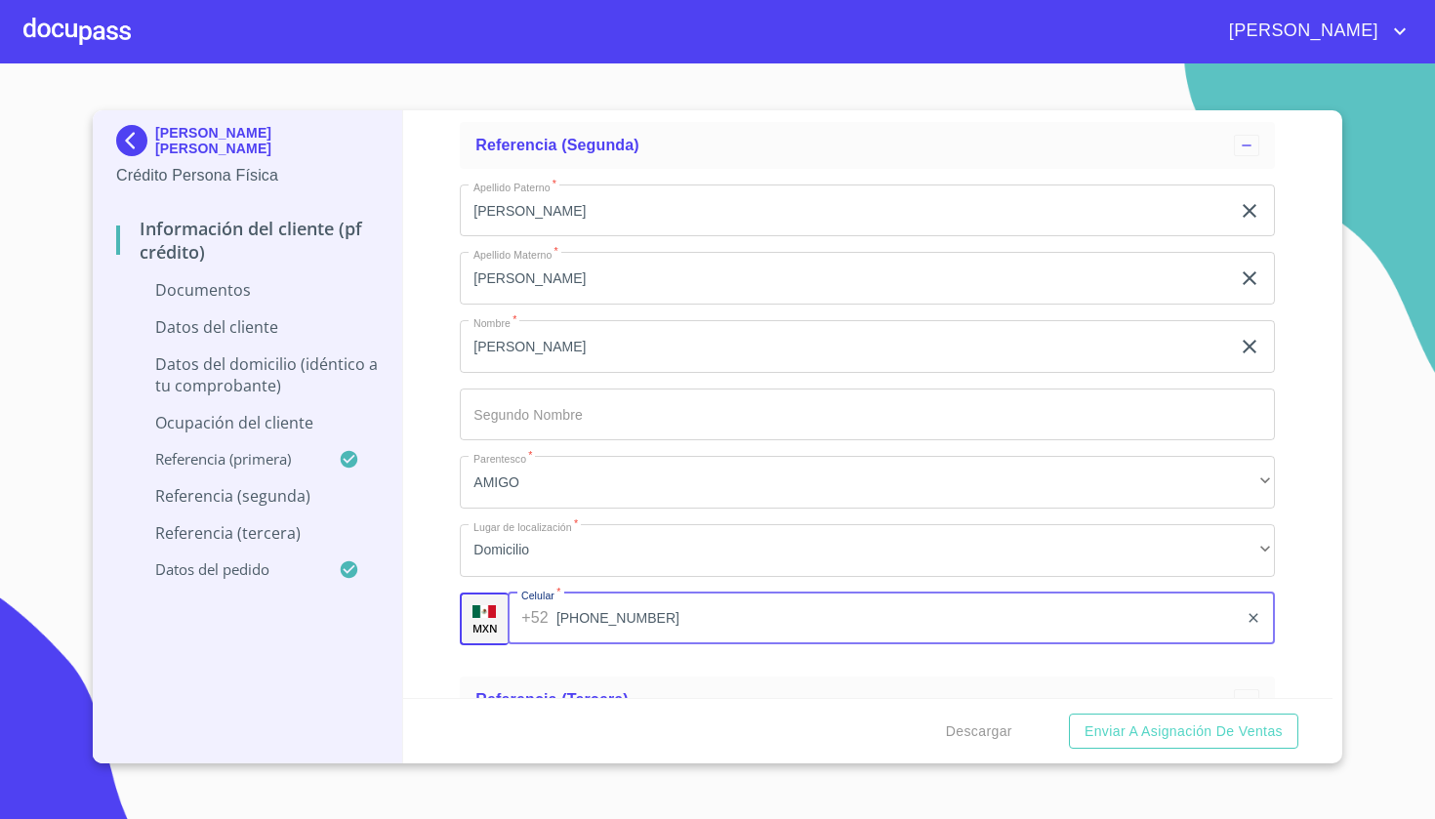
type input "[PHONE_NUMBER]"
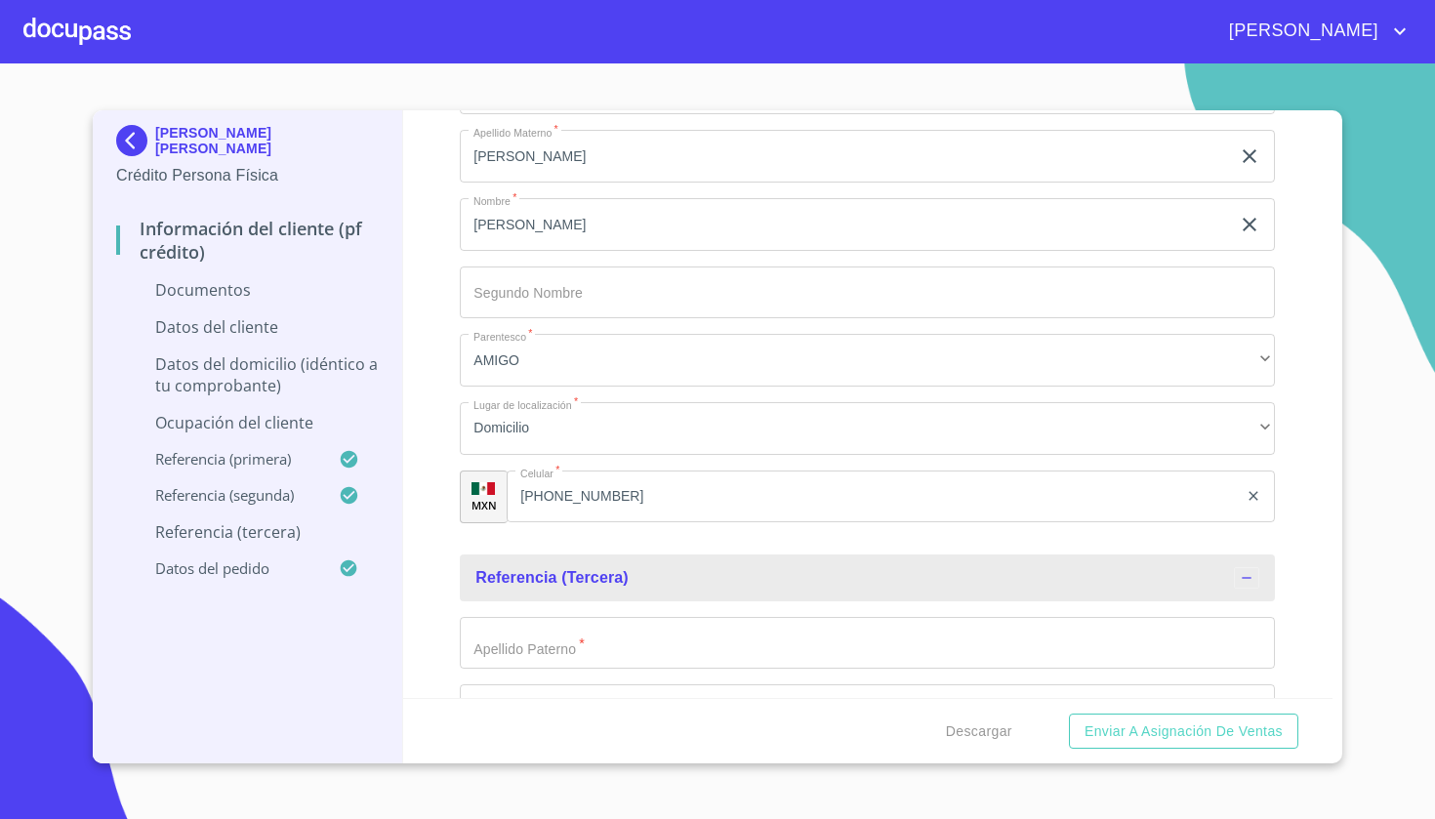
scroll to position [7763, 0]
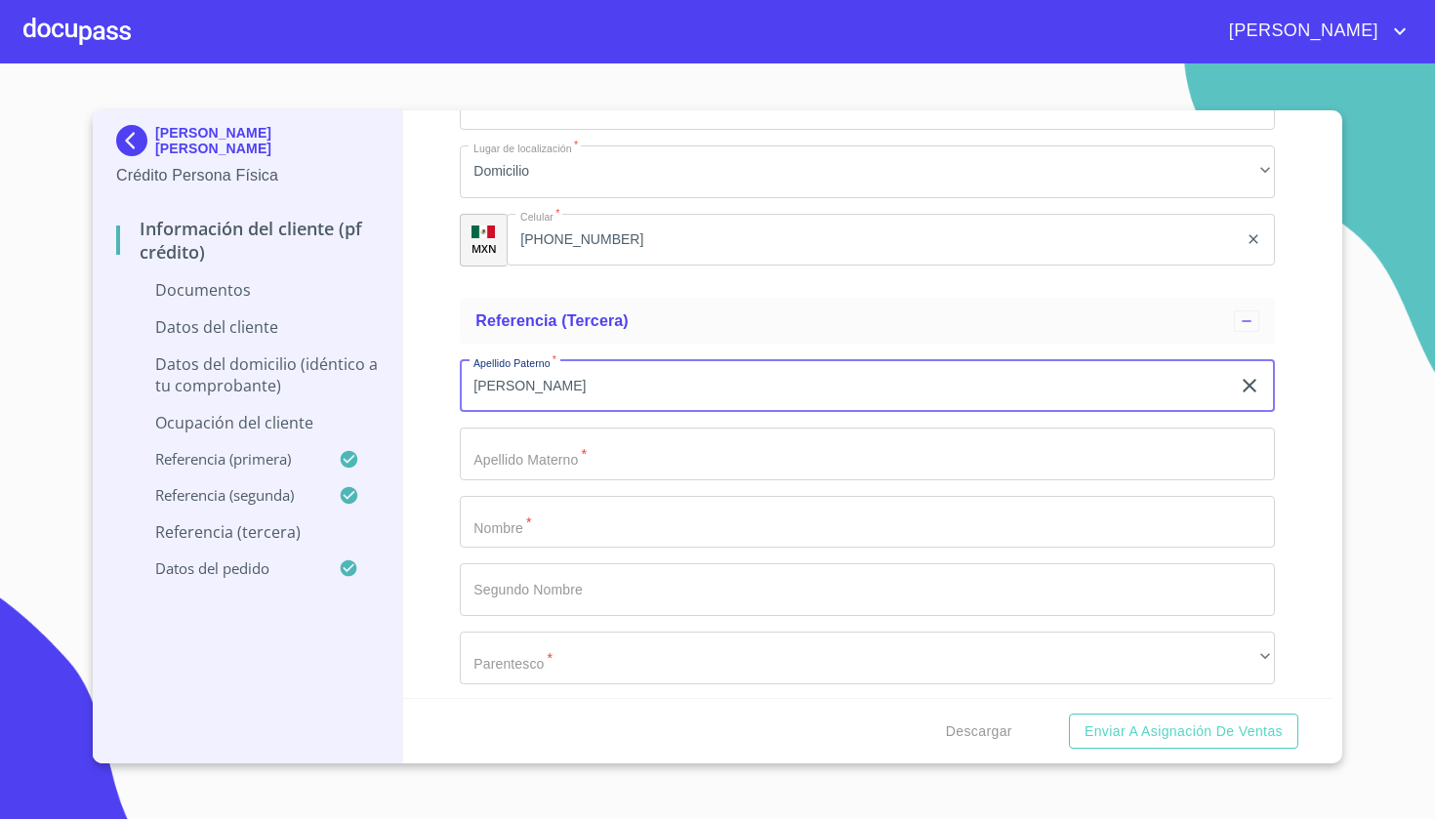
type input "[PERSON_NAME]"
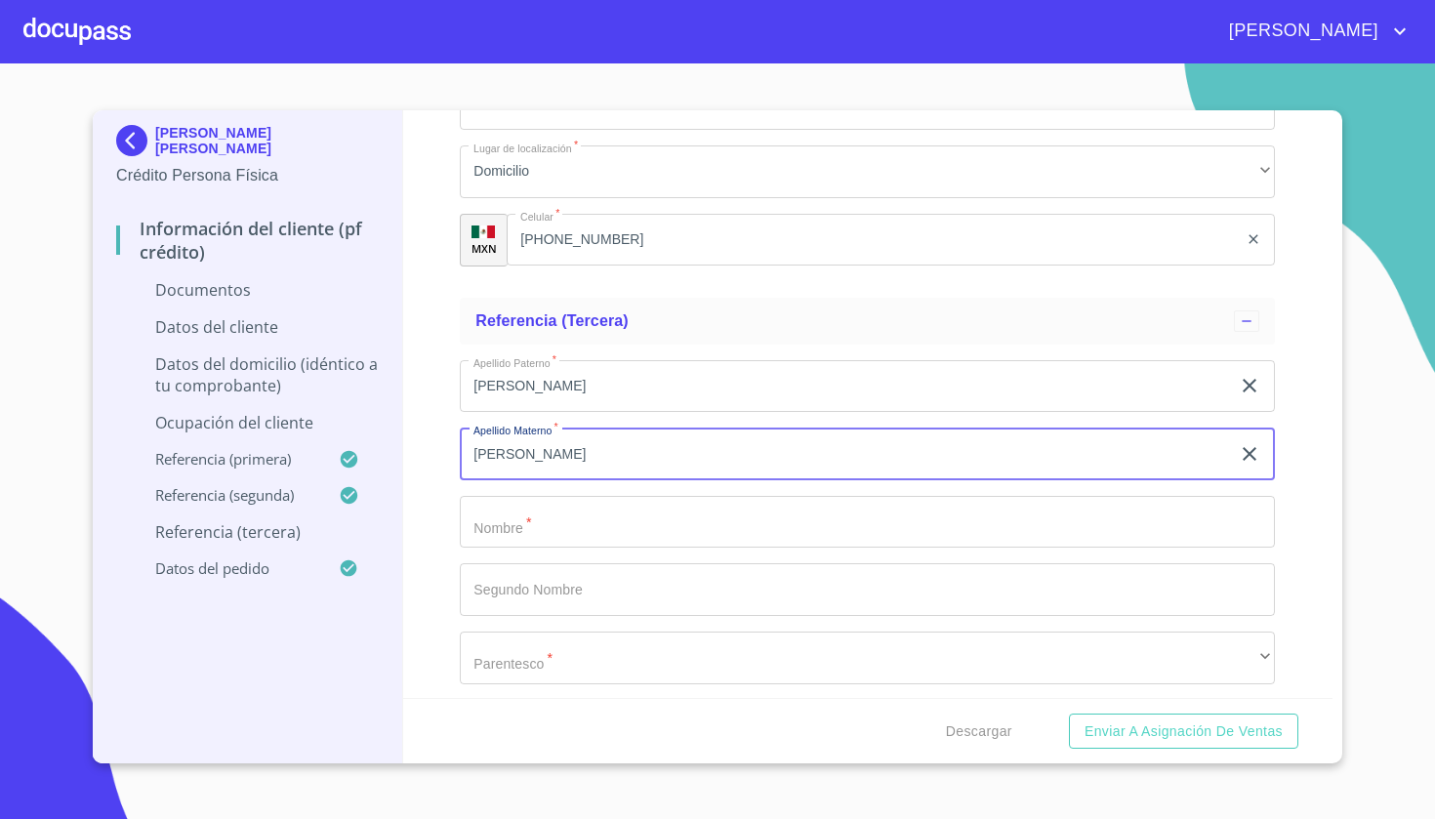
type input "[PERSON_NAME]"
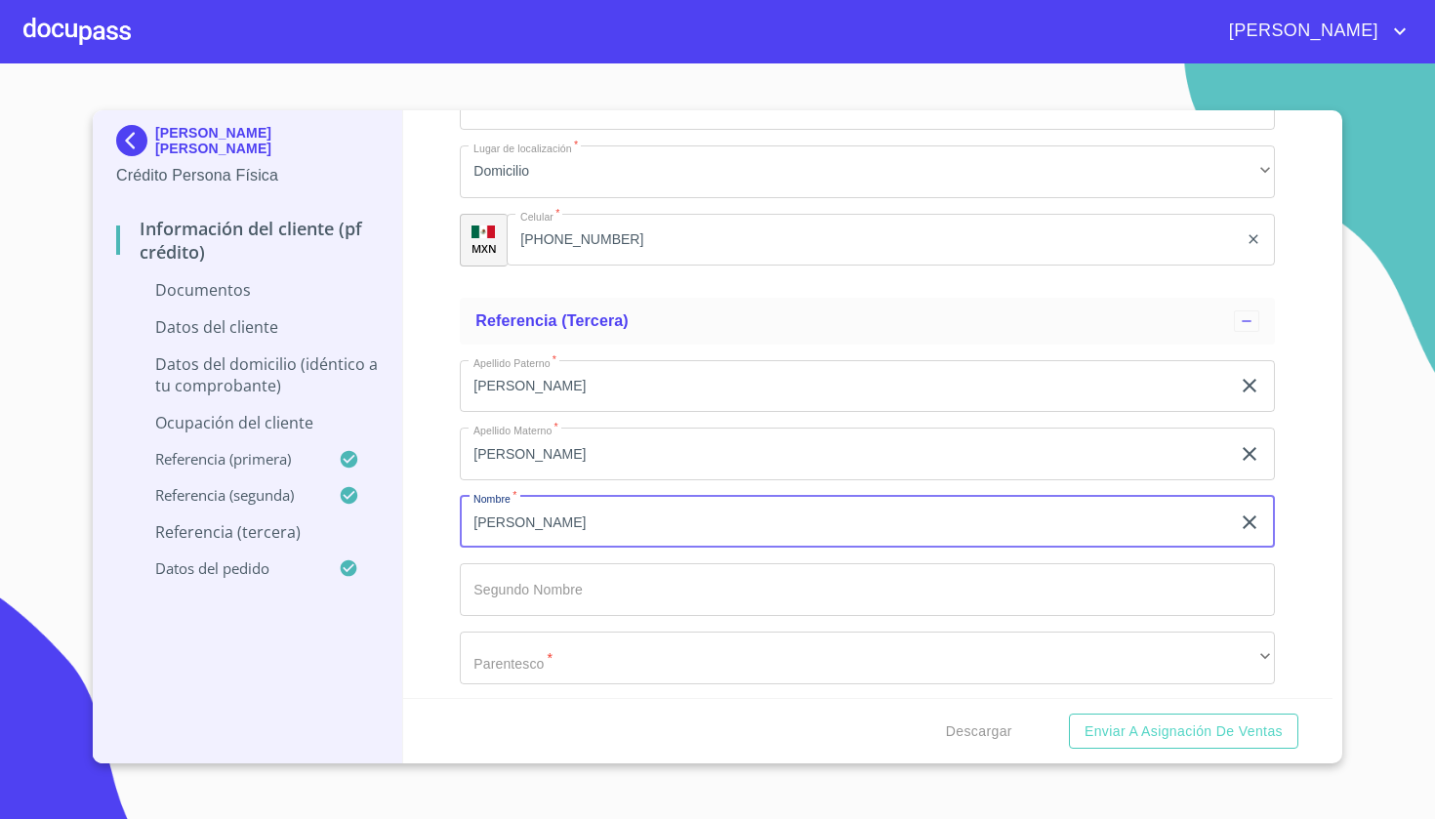
type input "[PERSON_NAME]"
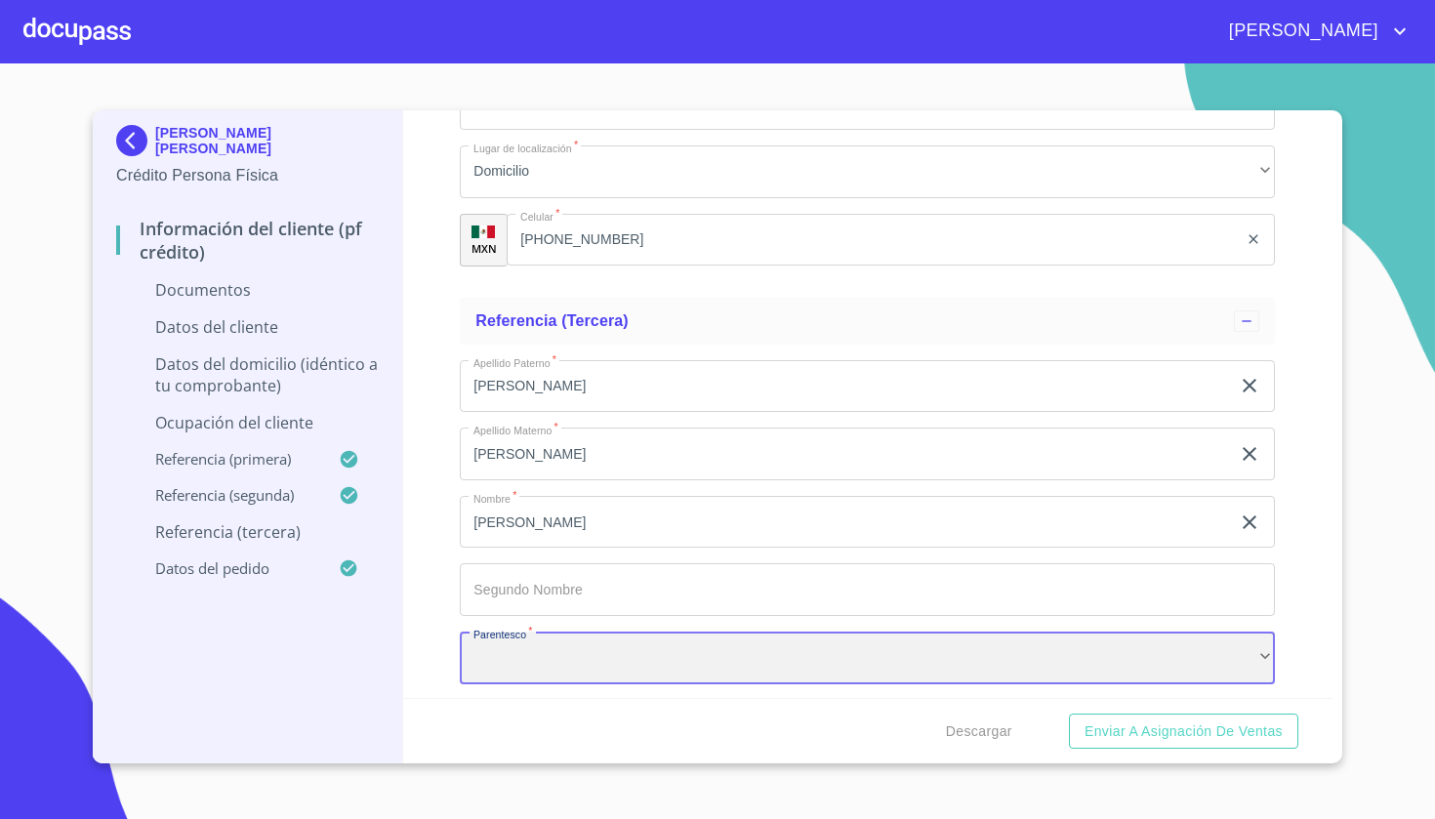
click at [515, 657] on div "​" at bounding box center [867, 658] width 815 height 53
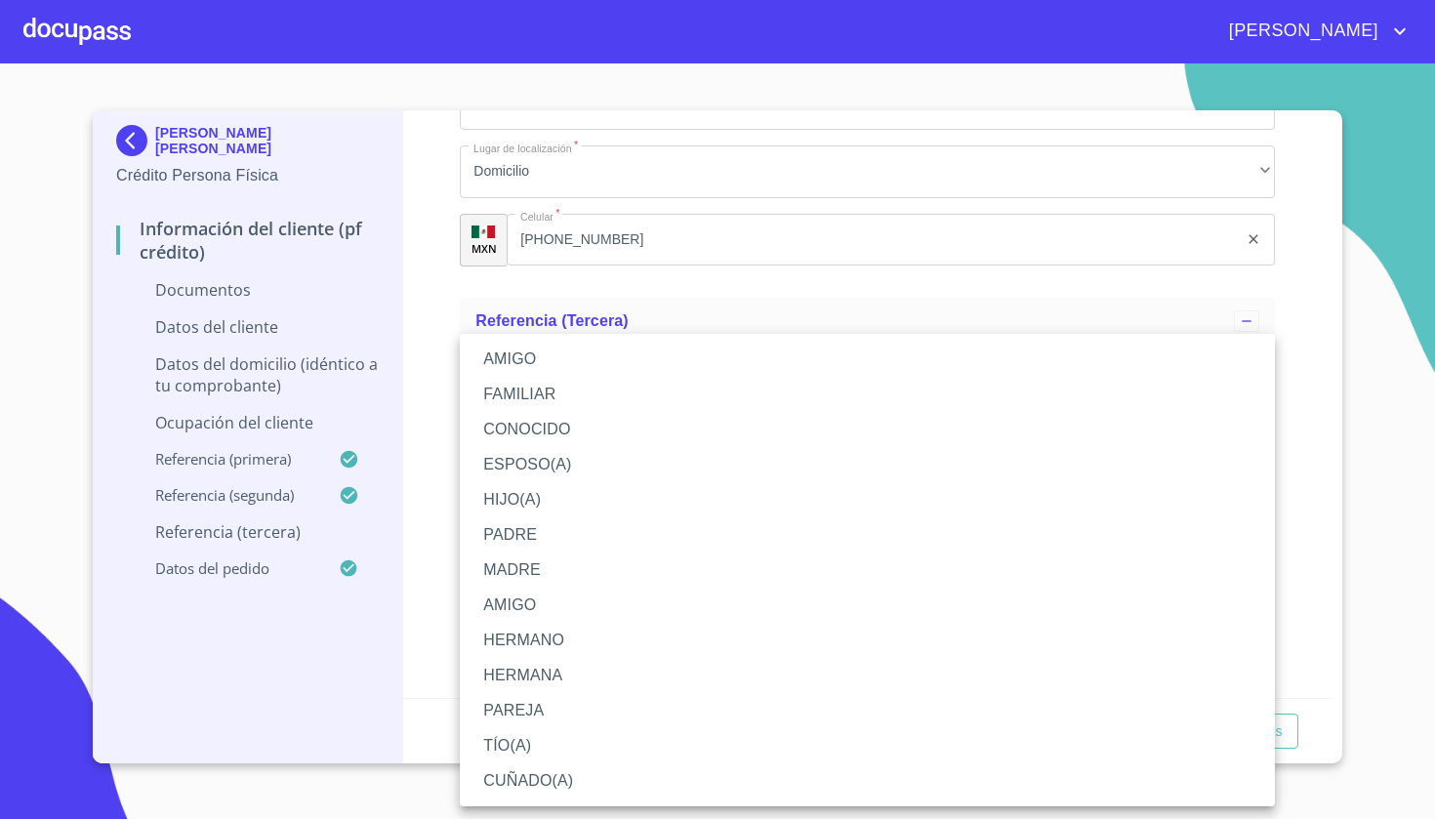
click at [528, 563] on li "MADRE" at bounding box center [867, 570] width 815 height 35
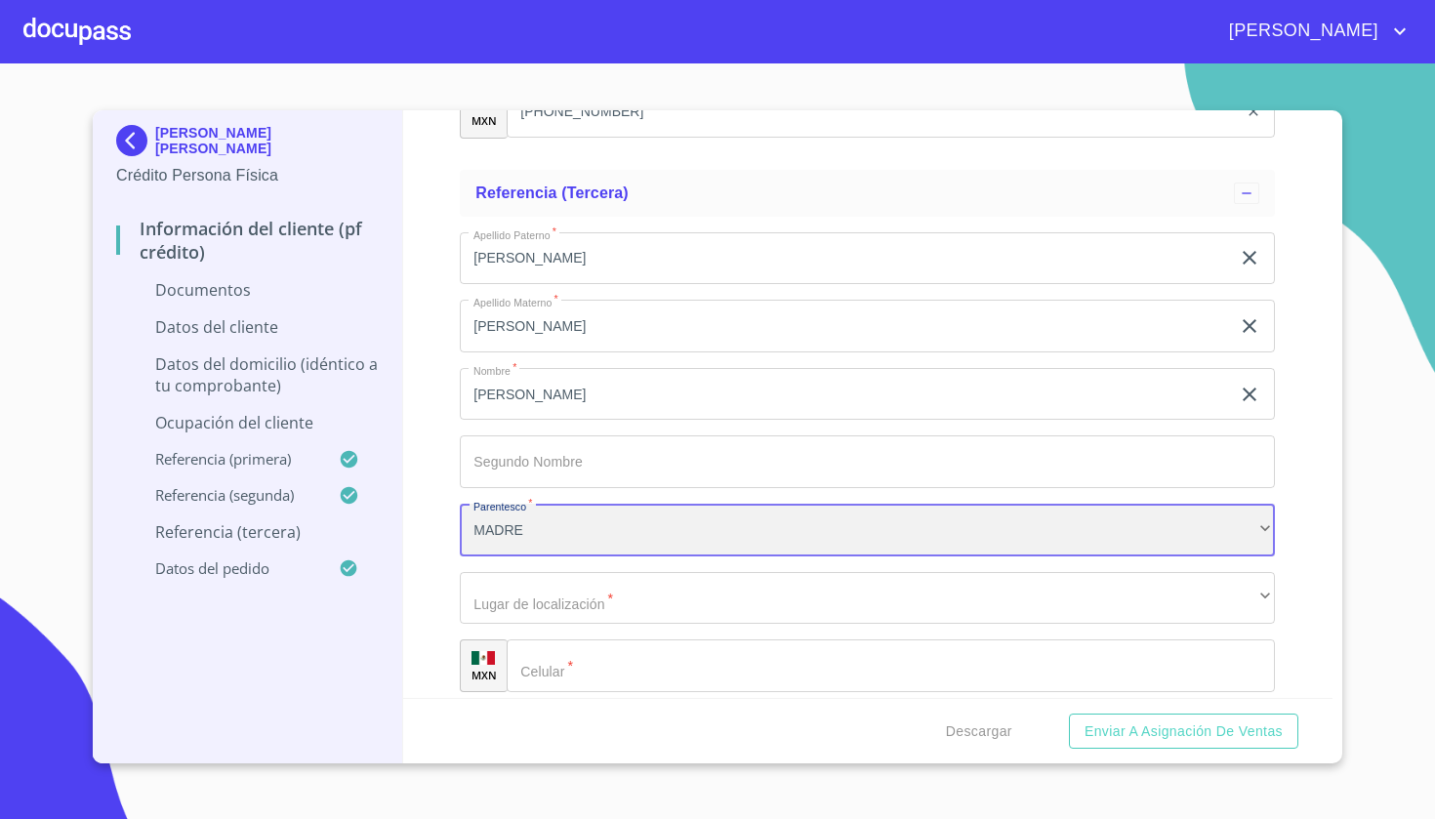
scroll to position [7914, 0]
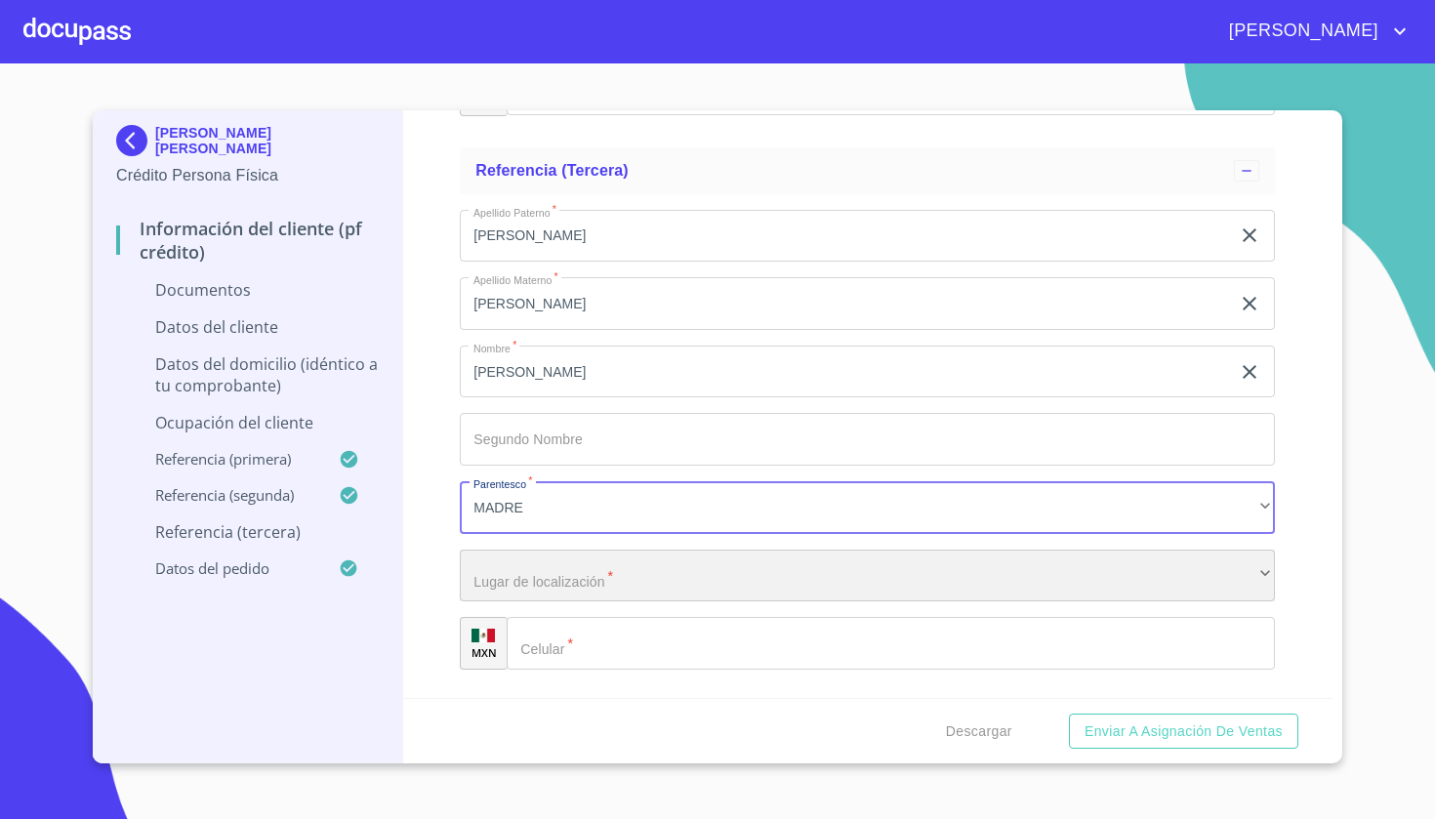
click at [560, 587] on div "​" at bounding box center [867, 576] width 815 height 53
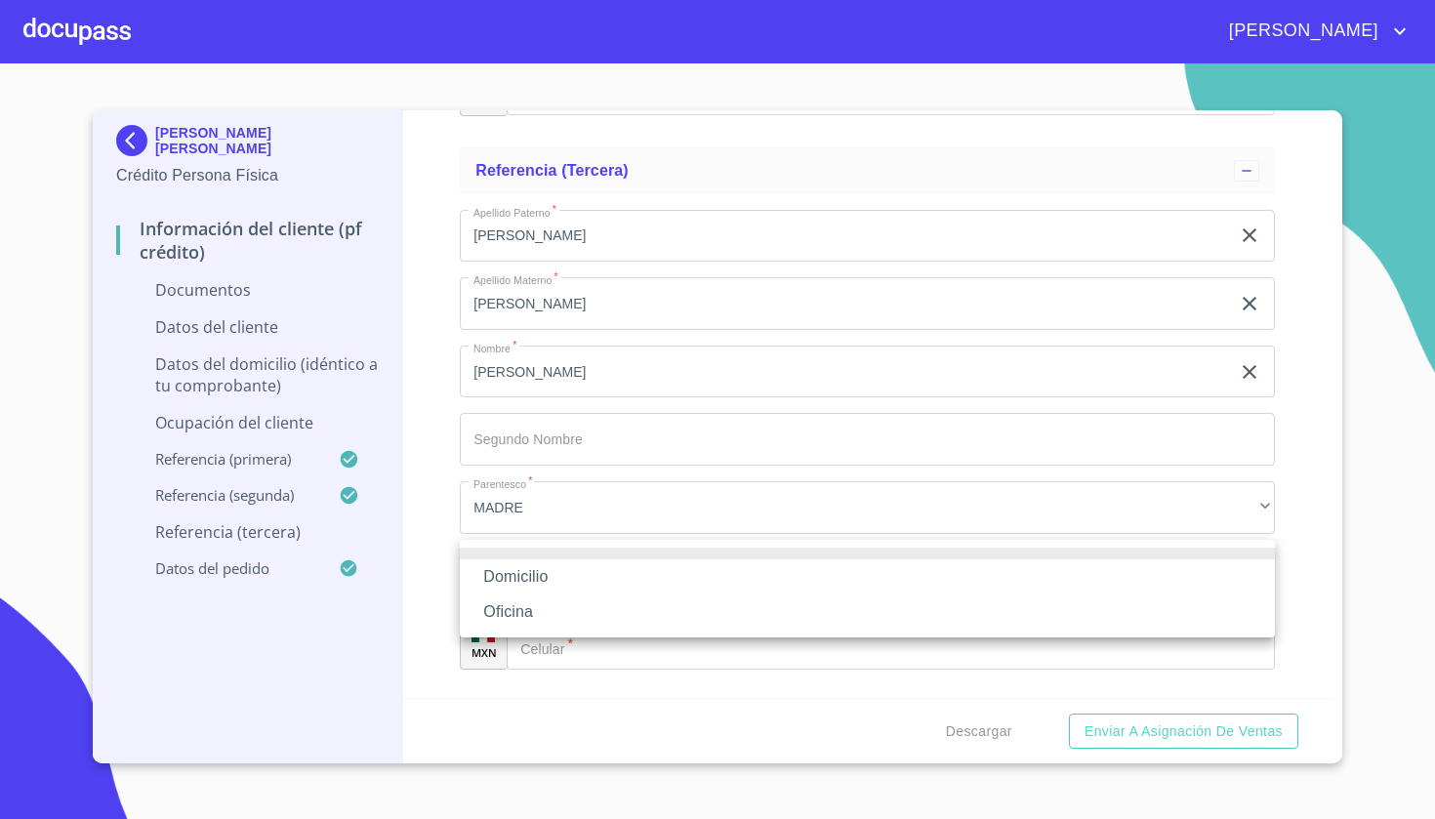
click at [547, 586] on li "Domicilio" at bounding box center [867, 577] width 815 height 35
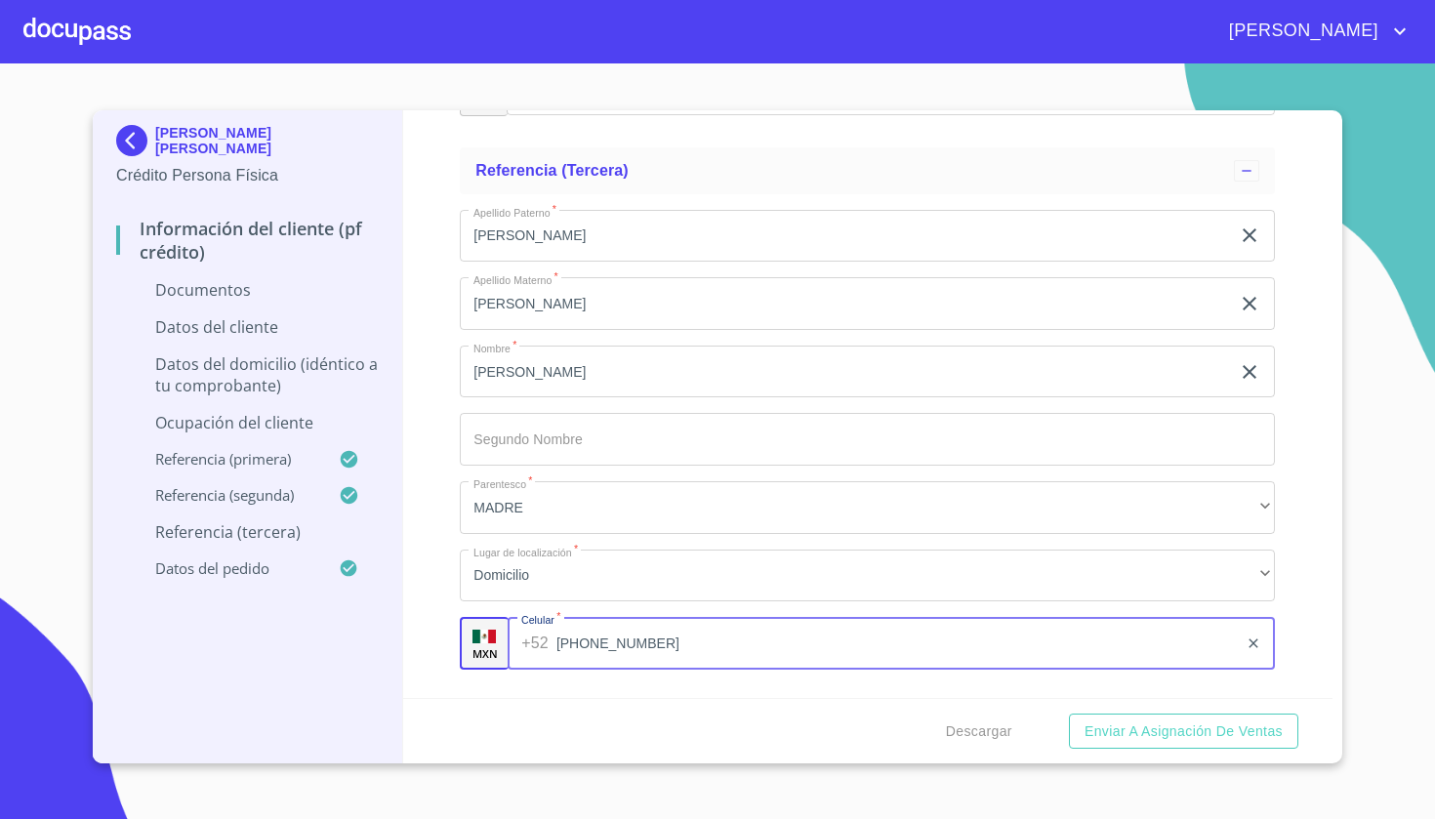
type input "[PHONE_NUMBER]"
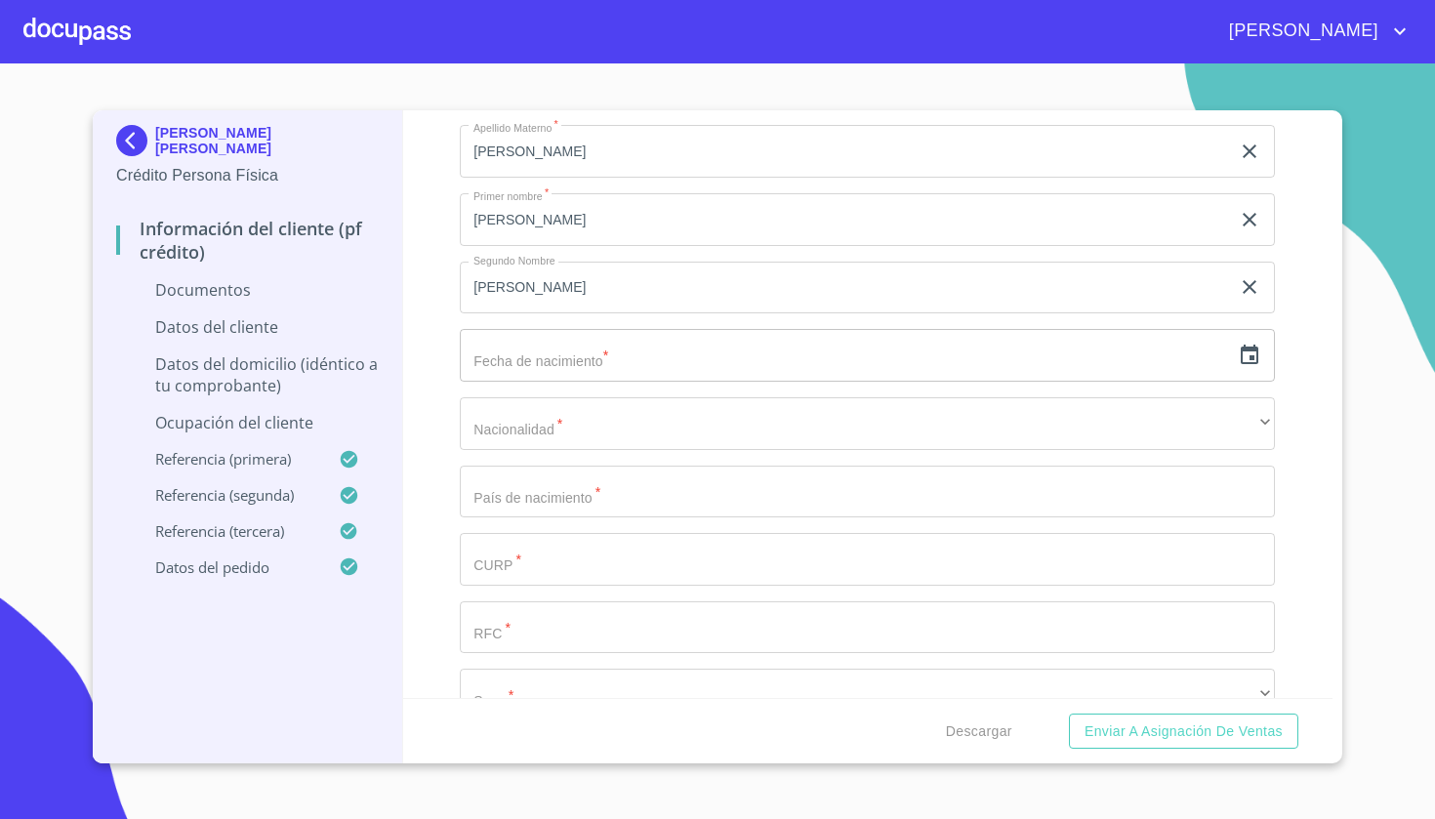
scroll to position [3581, 0]
click at [1260, 359] on icon "button" at bounding box center [1249, 358] width 23 height 23
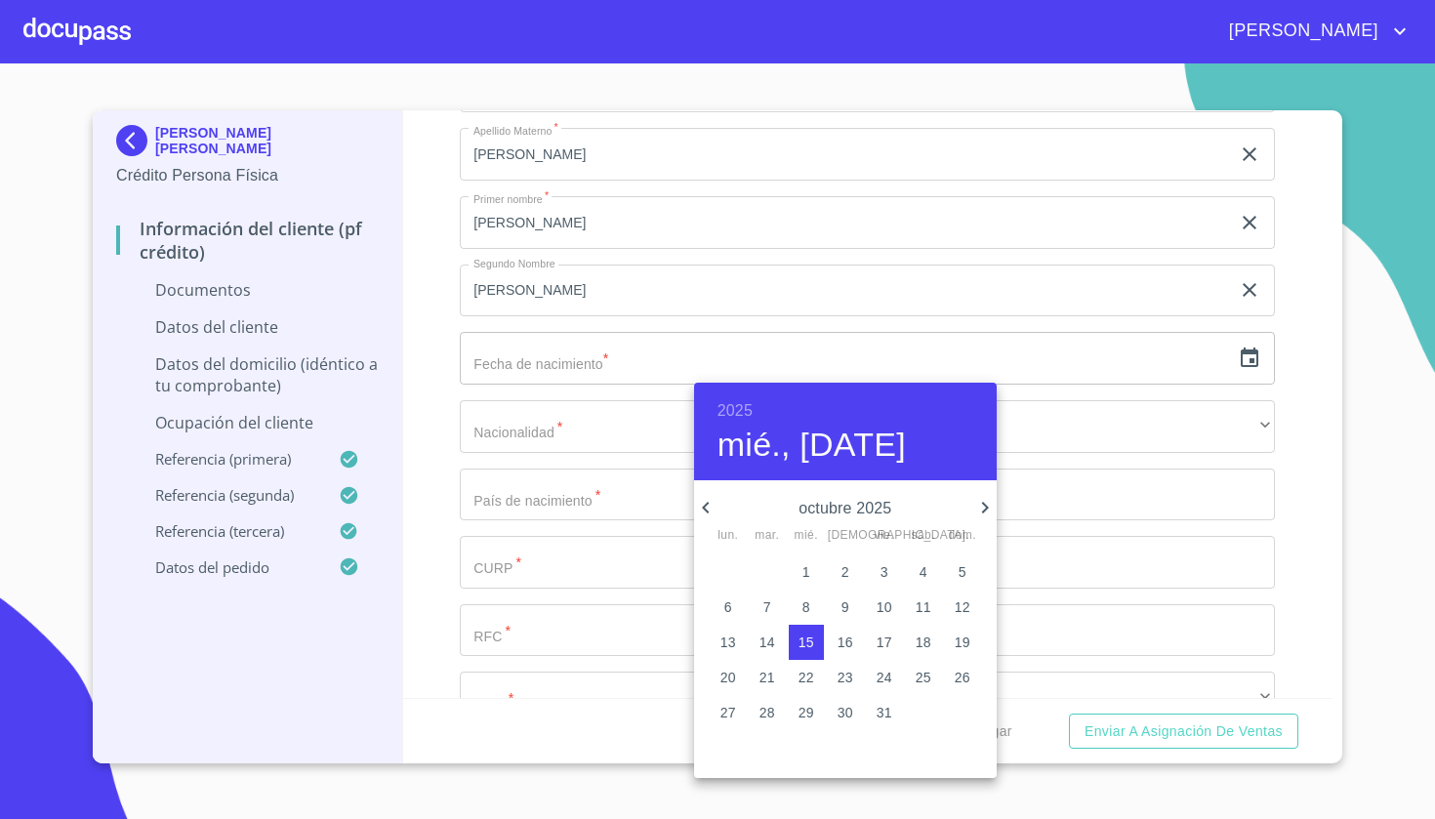
click at [739, 401] on h6 "2025" at bounding box center [735, 410] width 35 height 27
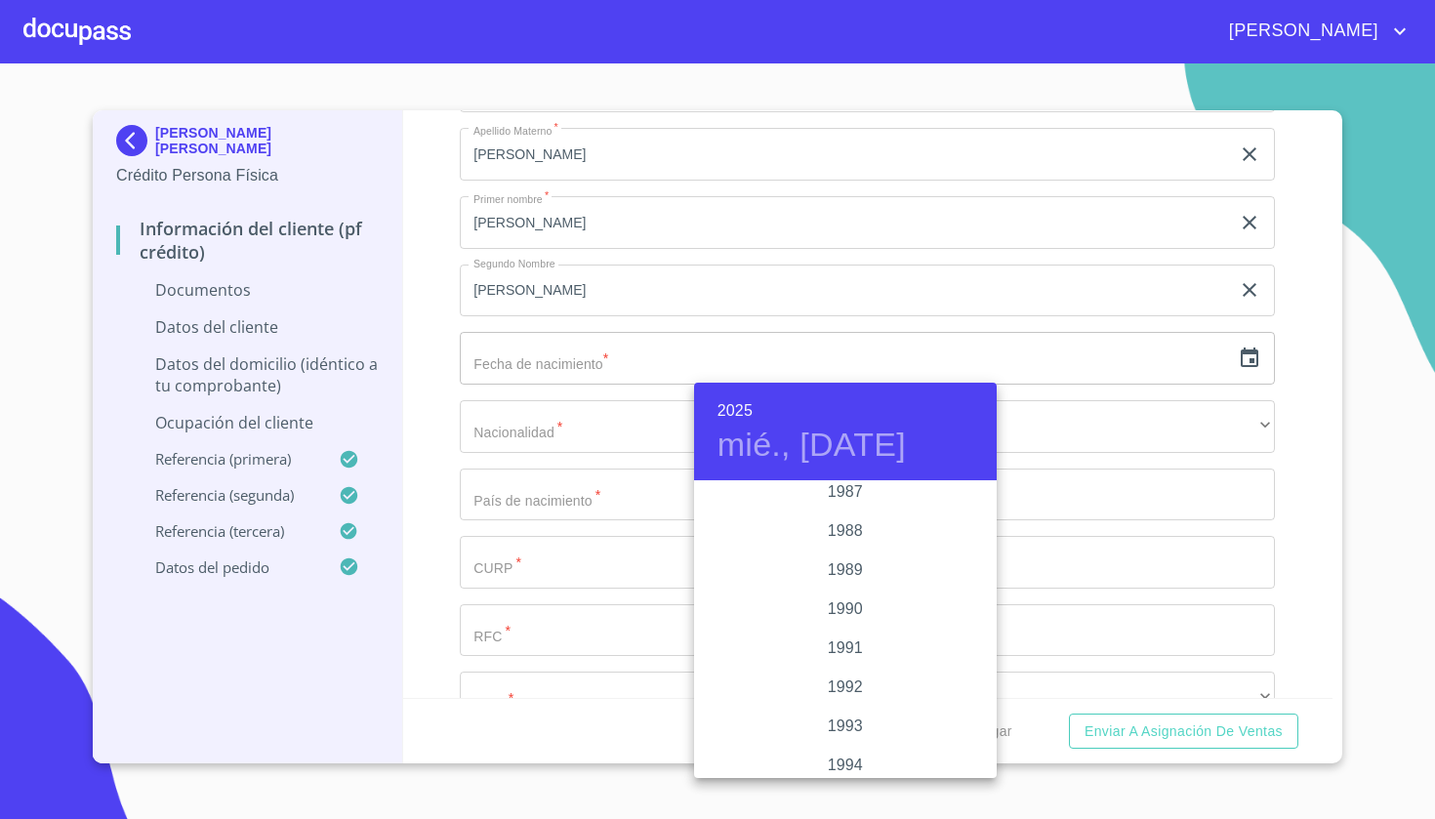
scroll to position [2402, 0]
click at [845, 521] on div "1987" at bounding box center [845, 521] width 303 height 39
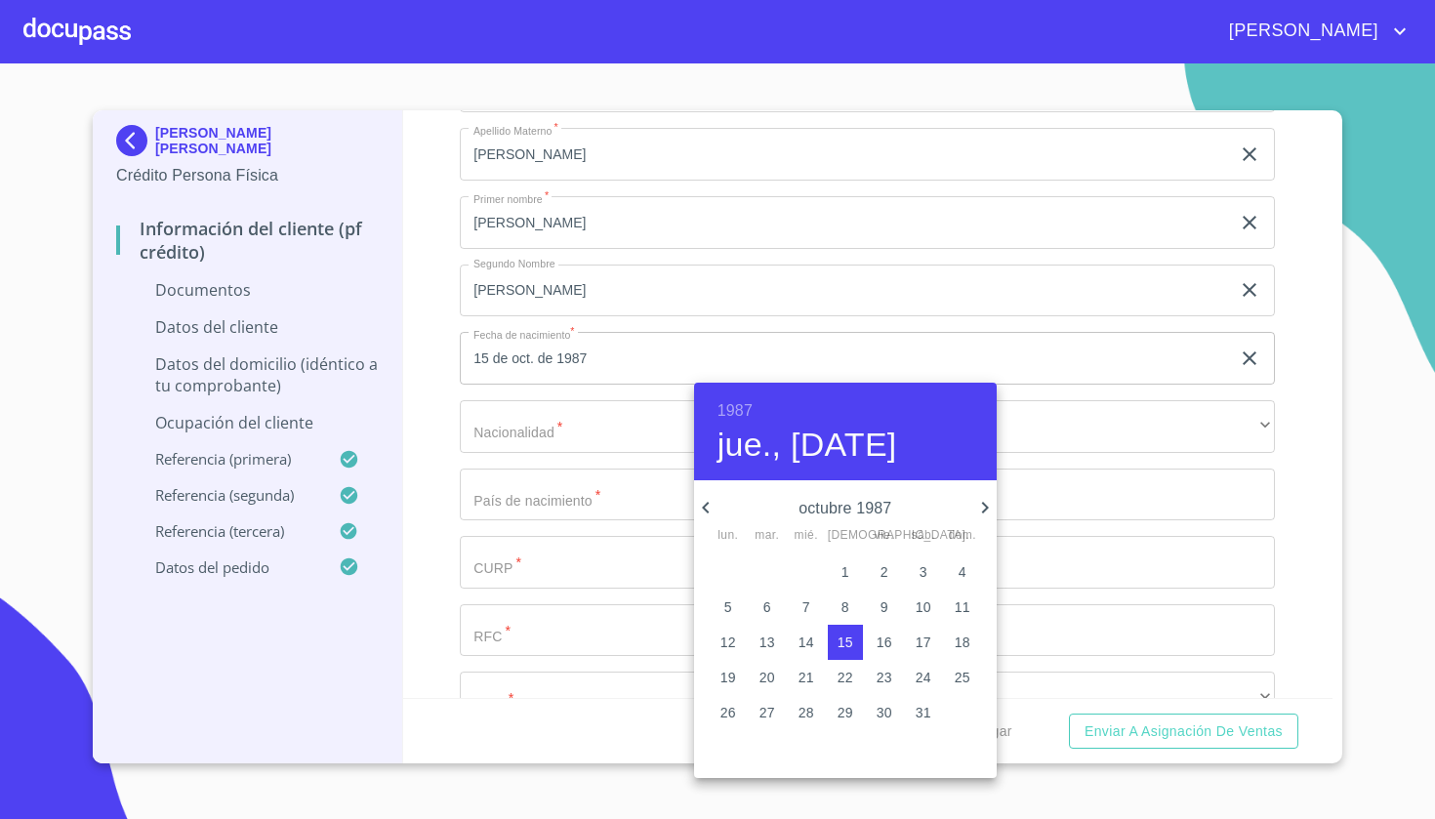
click at [708, 514] on icon "button" at bounding box center [705, 508] width 7 height 12
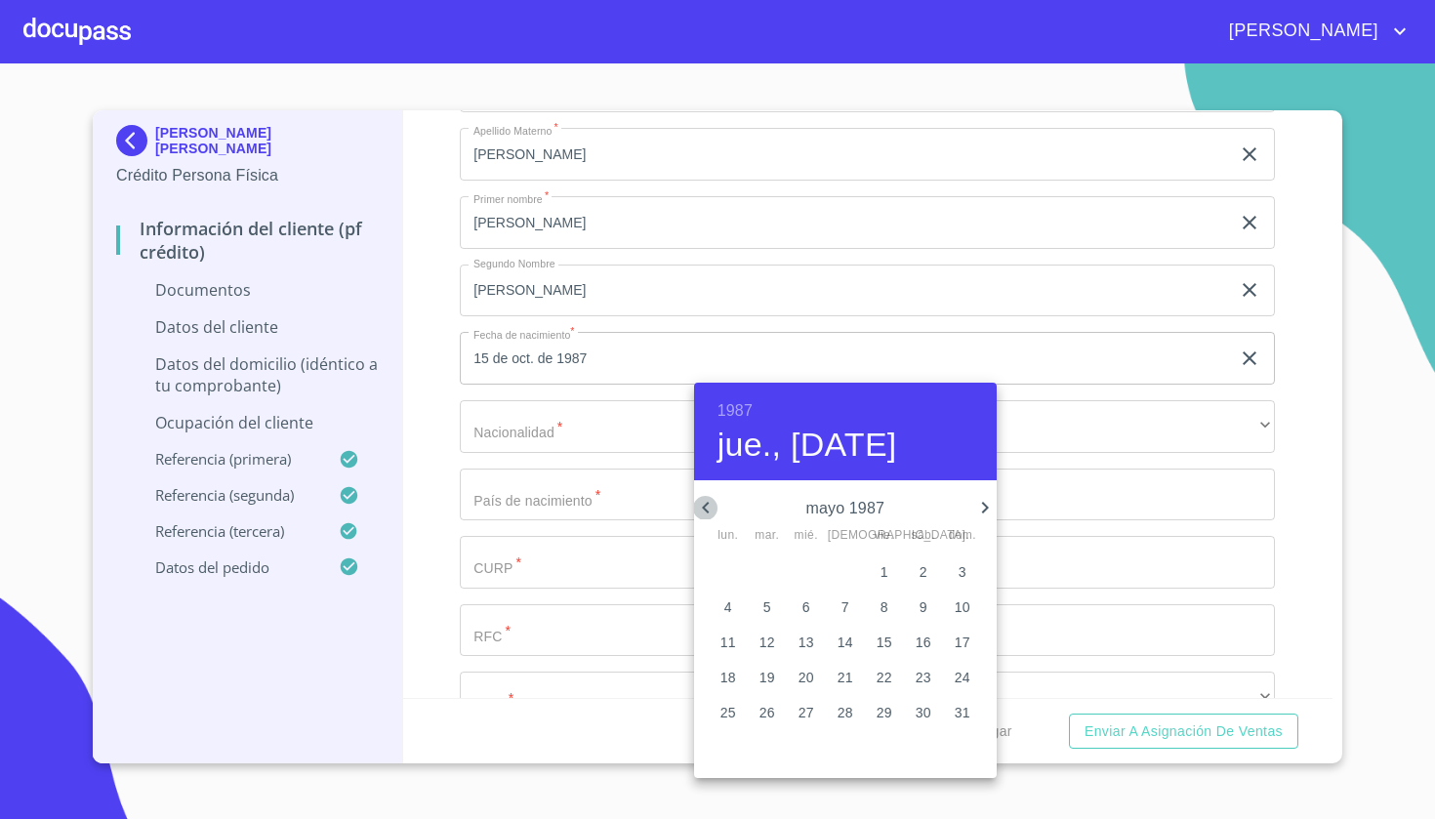
click at [708, 514] on icon "button" at bounding box center [705, 508] width 7 height 12
click at [883, 571] on p "2" at bounding box center [885, 572] width 8 height 20
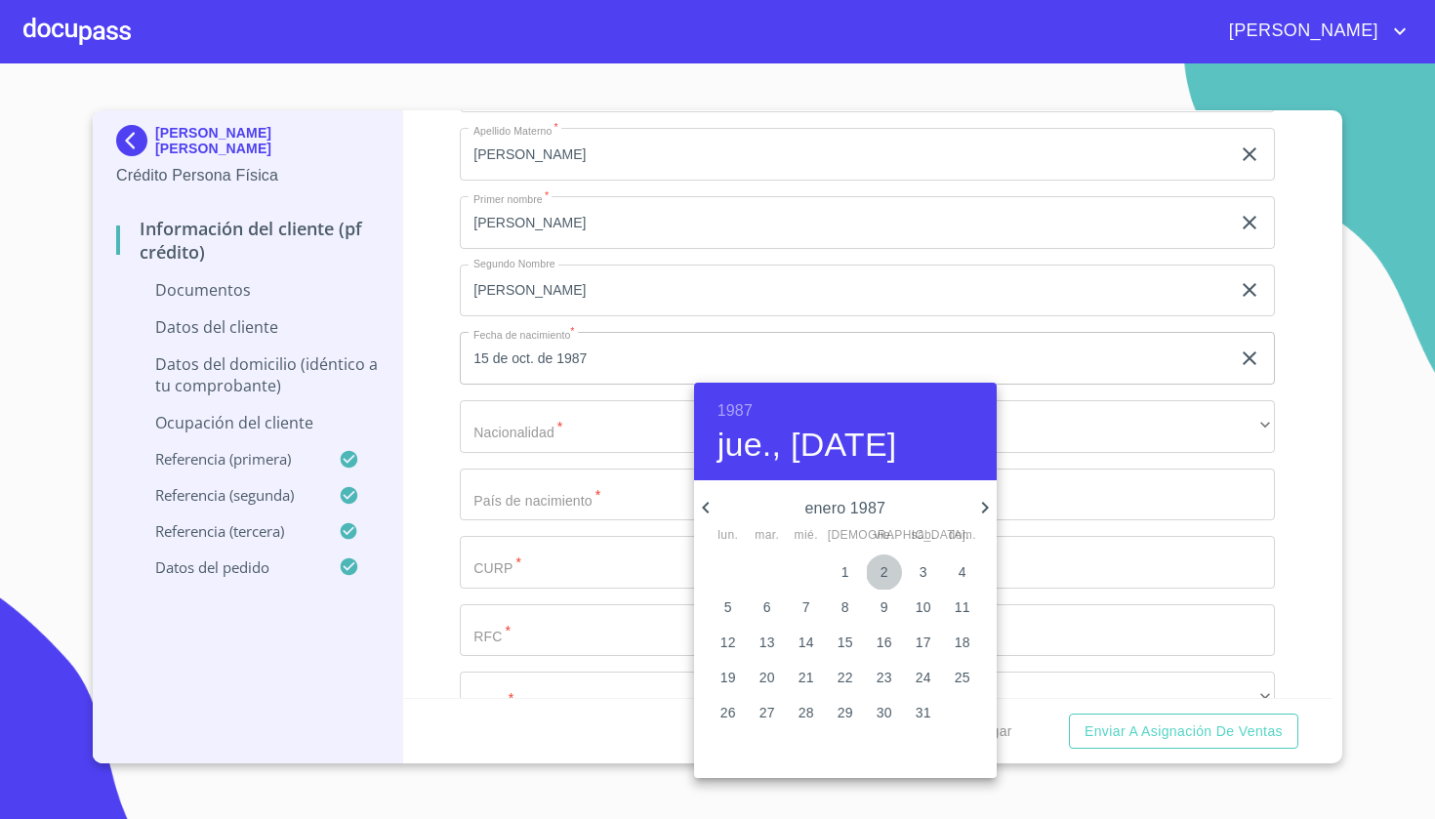
type input "2 de ene. de 1987"
click at [643, 565] on div at bounding box center [717, 409] width 1435 height 819
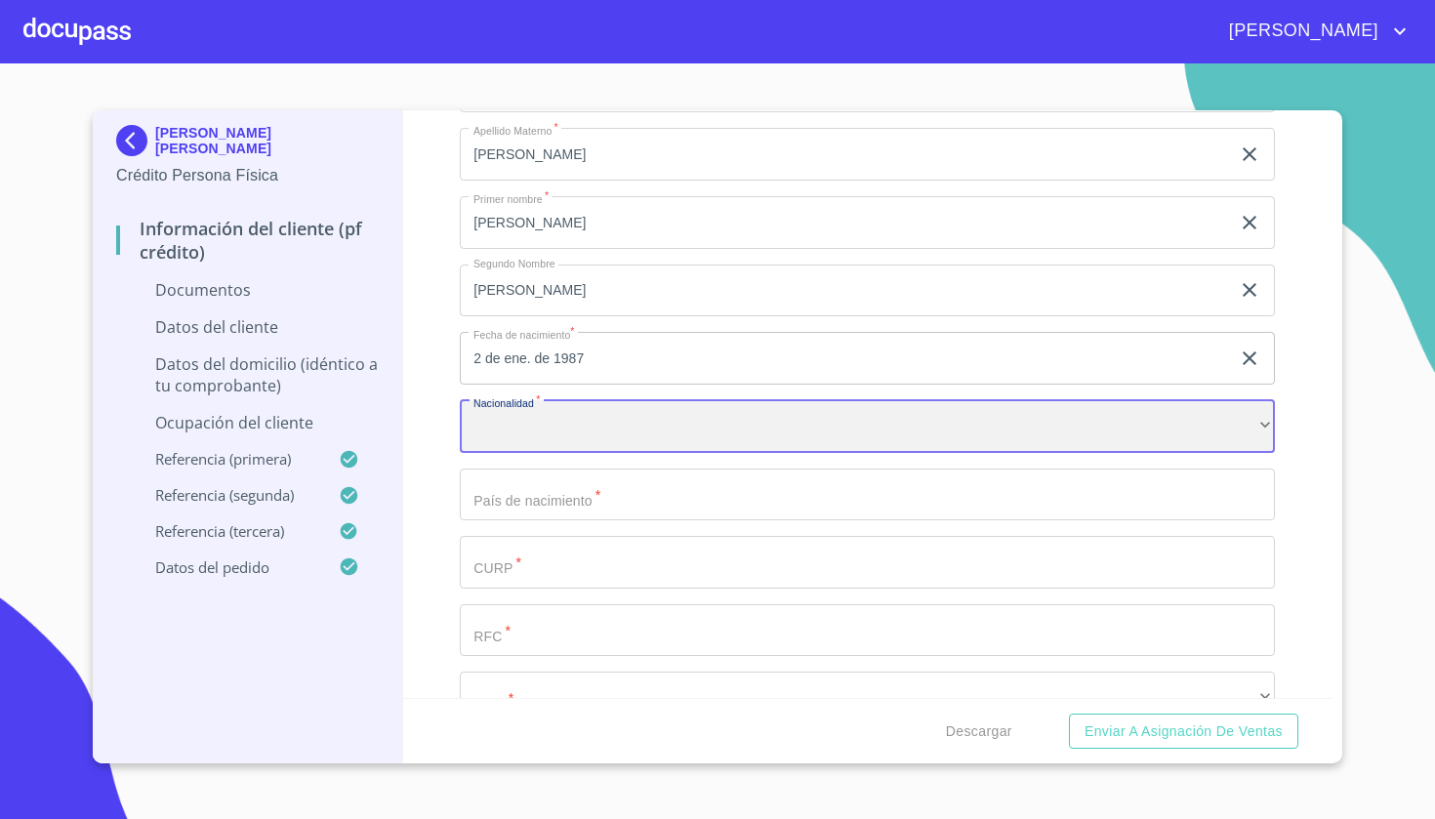
click at [624, 422] on div "​" at bounding box center [867, 426] width 815 height 53
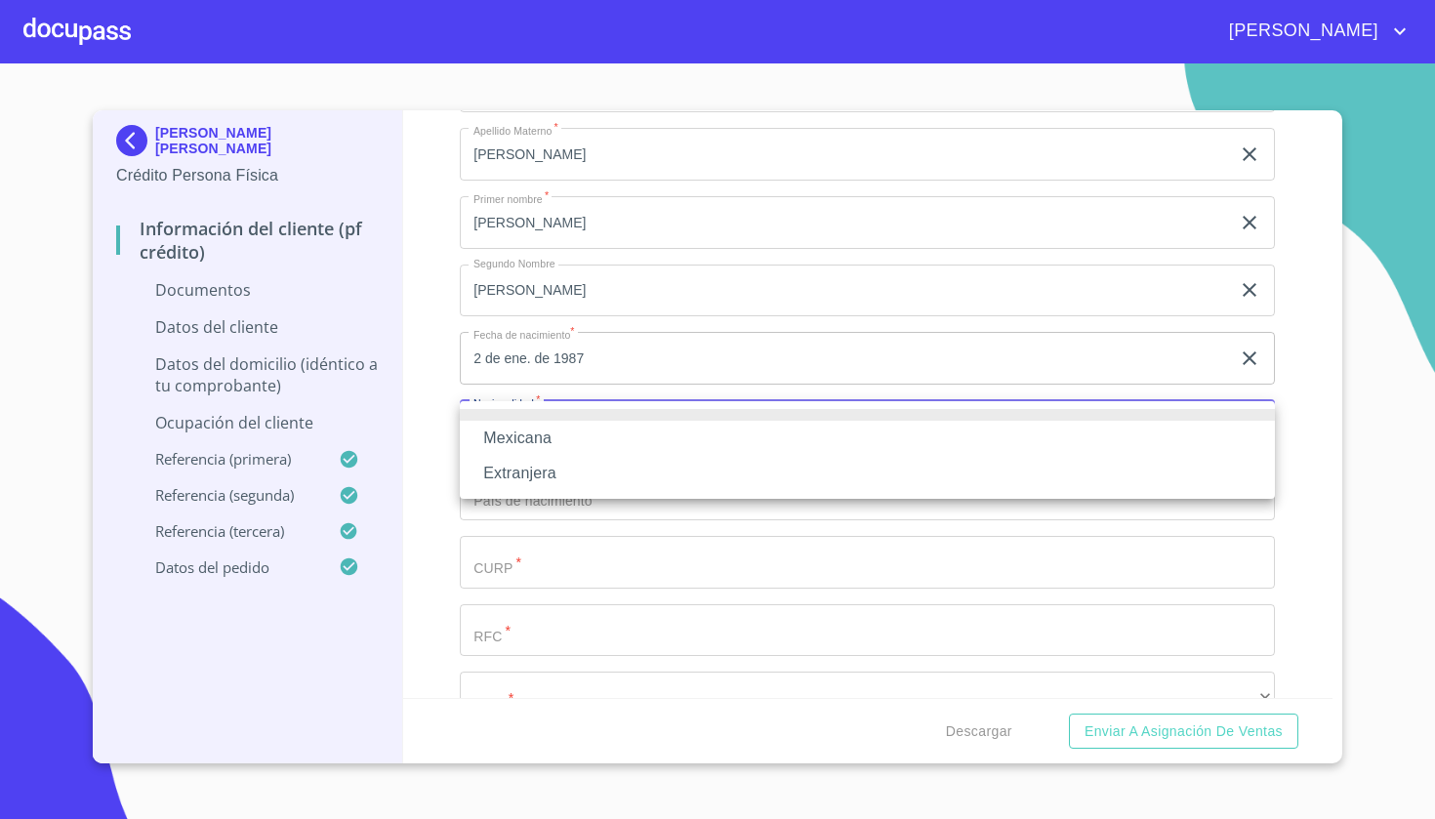
click at [626, 430] on li "Mexicana" at bounding box center [867, 438] width 815 height 35
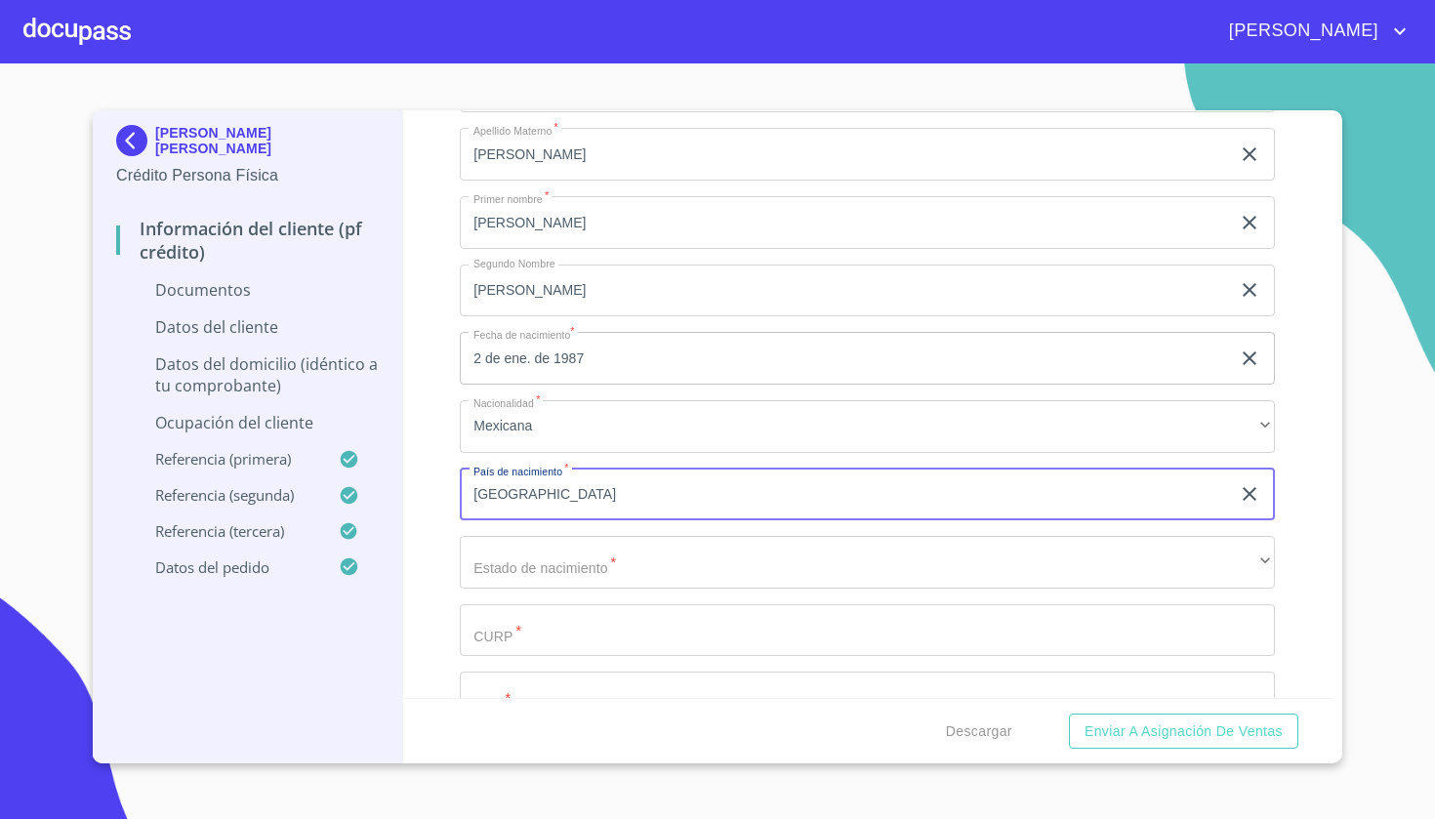
type input "[GEOGRAPHIC_DATA]"
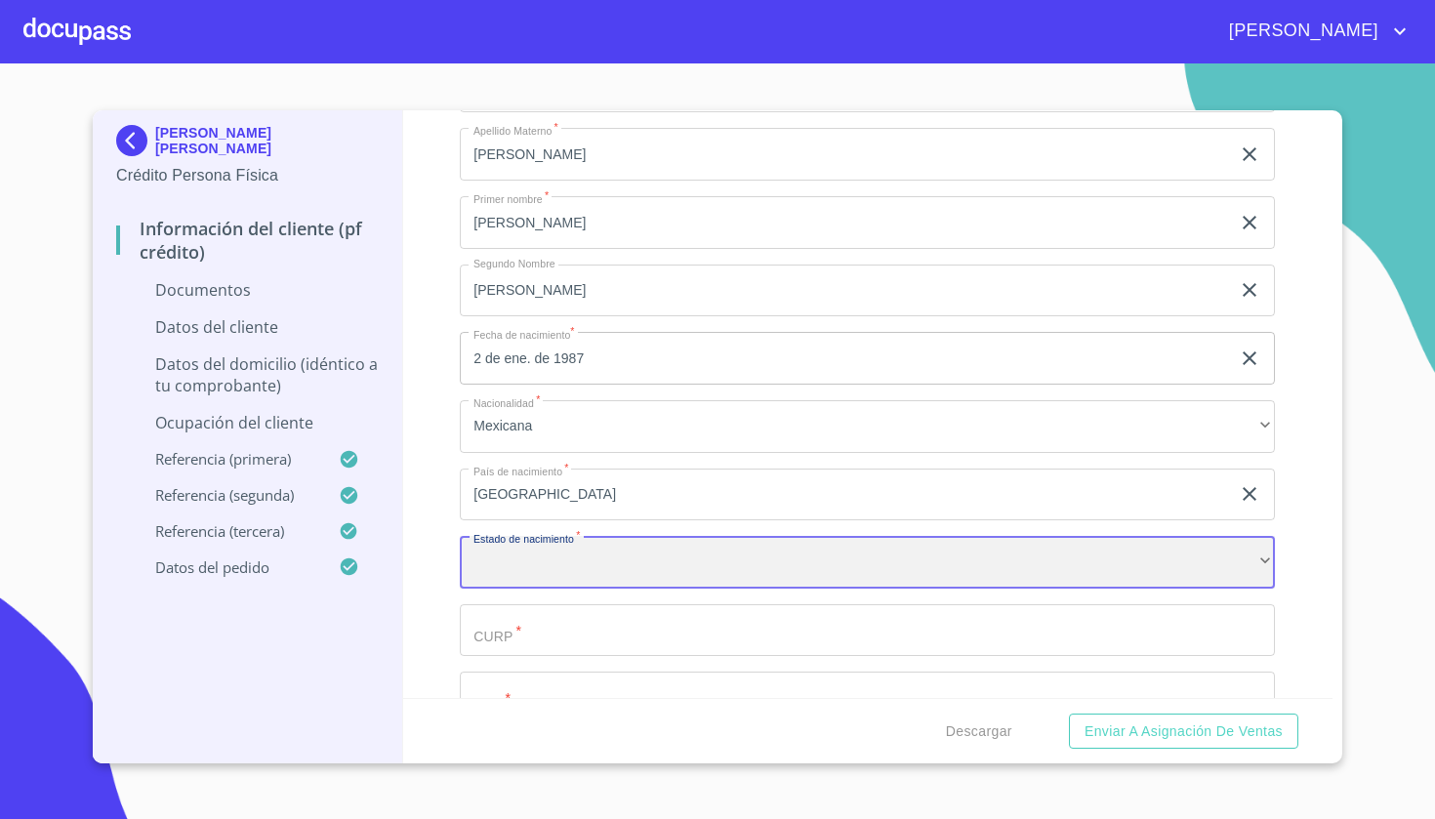
click at [564, 560] on div "​" at bounding box center [867, 562] width 815 height 53
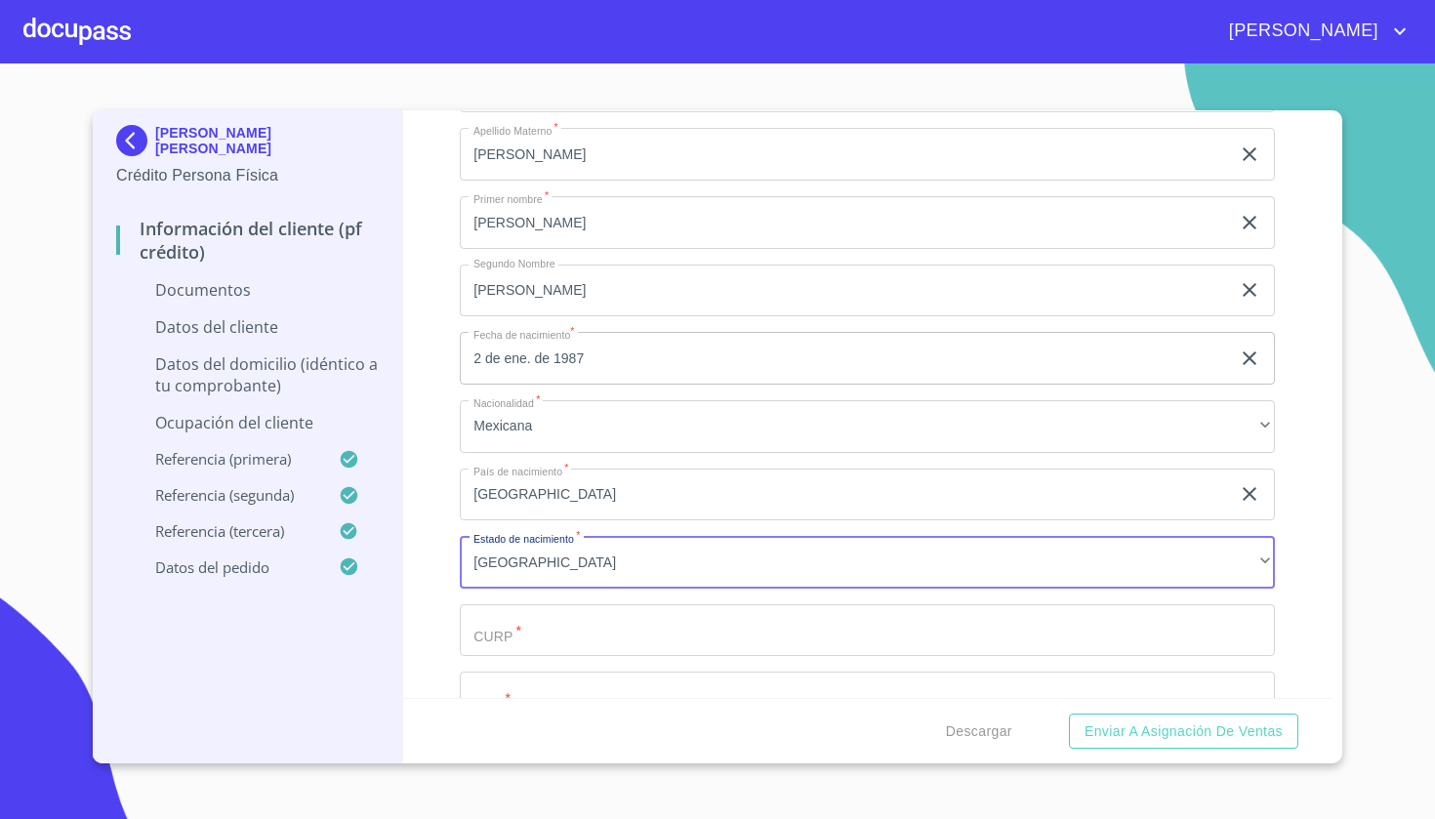
click at [499, 642] on input "Documento de identificación   *" at bounding box center [867, 630] width 815 height 53
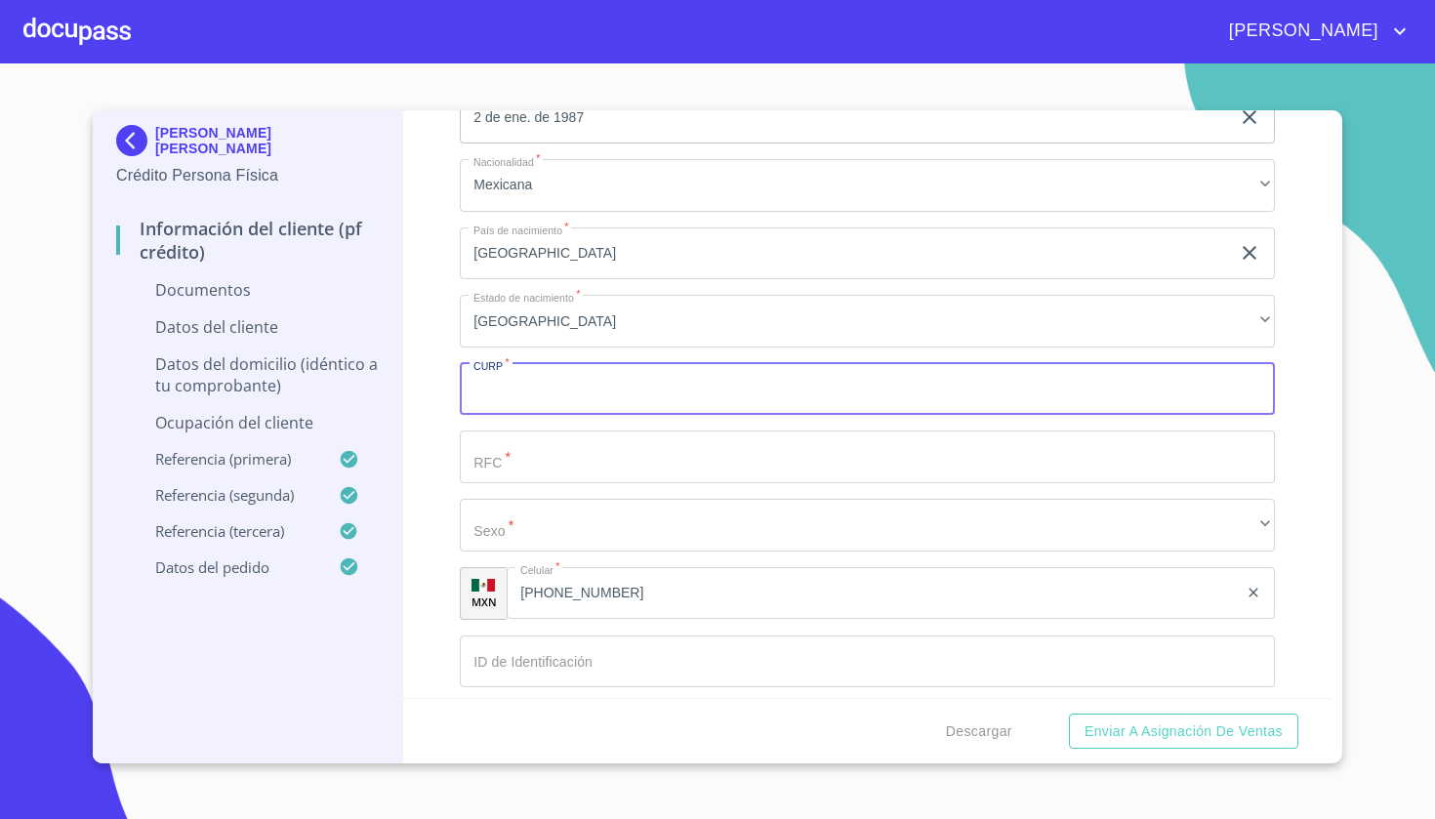
scroll to position [3841, 0]
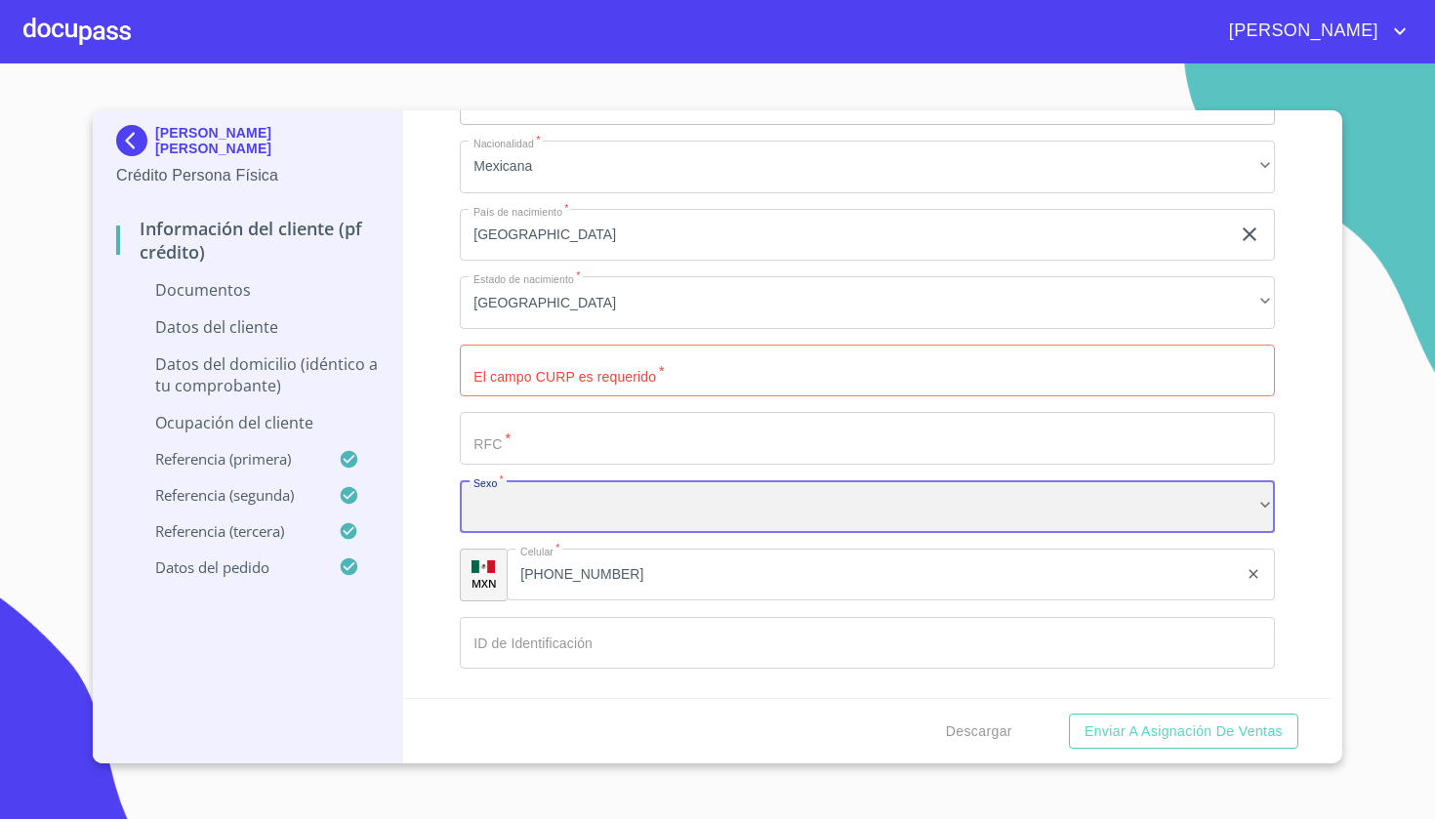
click at [553, 515] on div "​" at bounding box center [867, 506] width 815 height 53
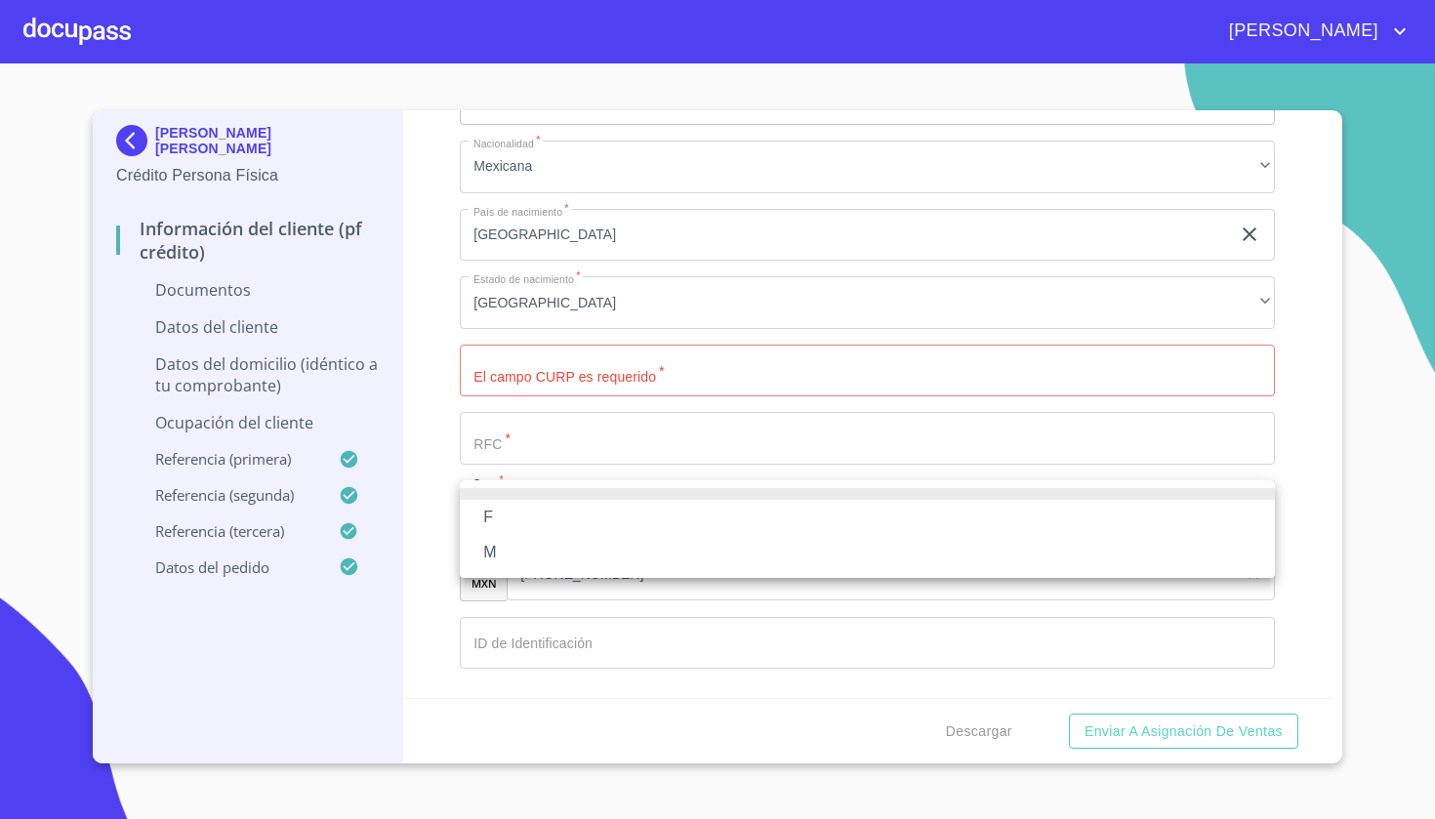
click at [522, 522] on li "F" at bounding box center [867, 517] width 815 height 35
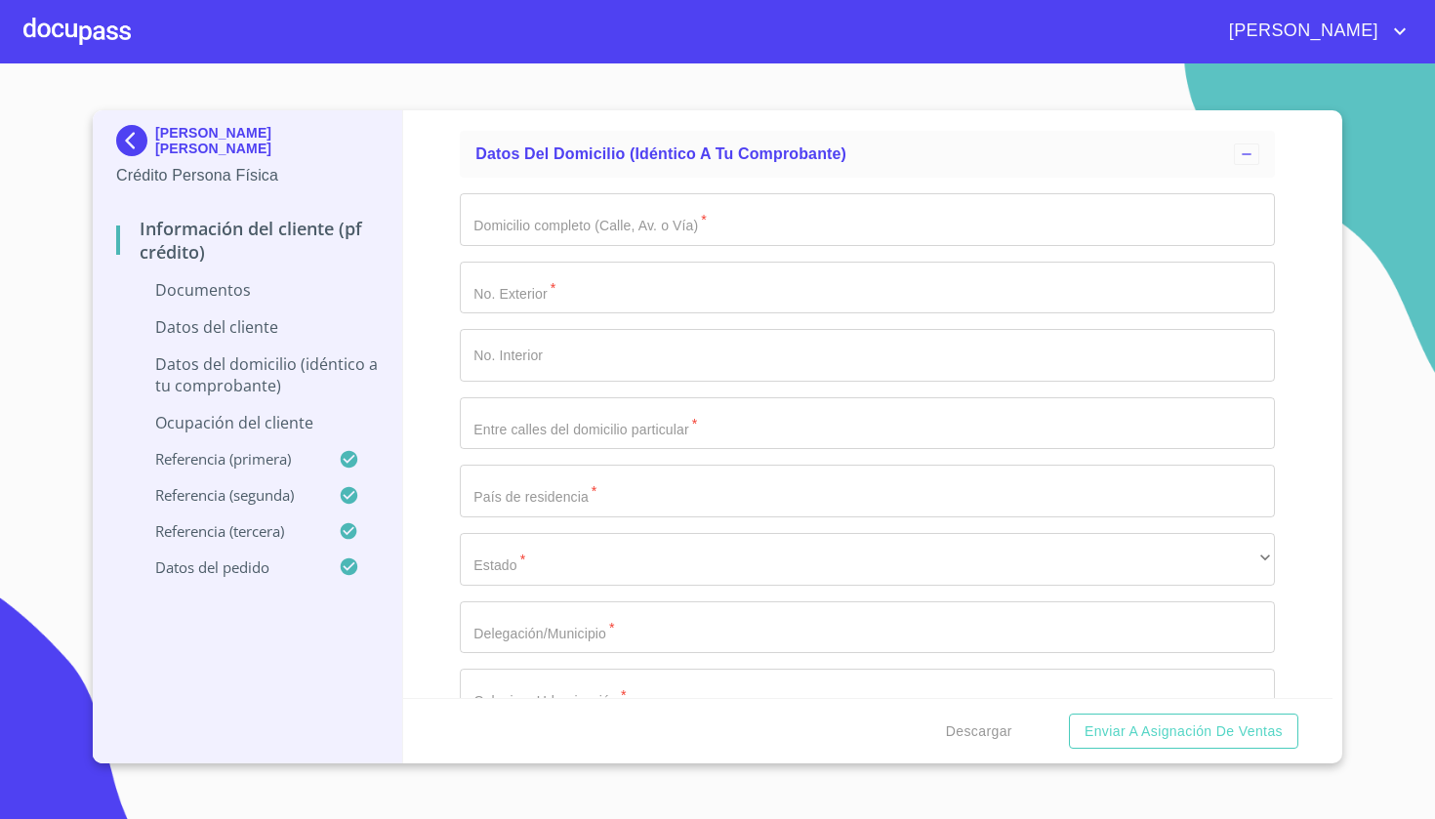
scroll to position [4554, 0]
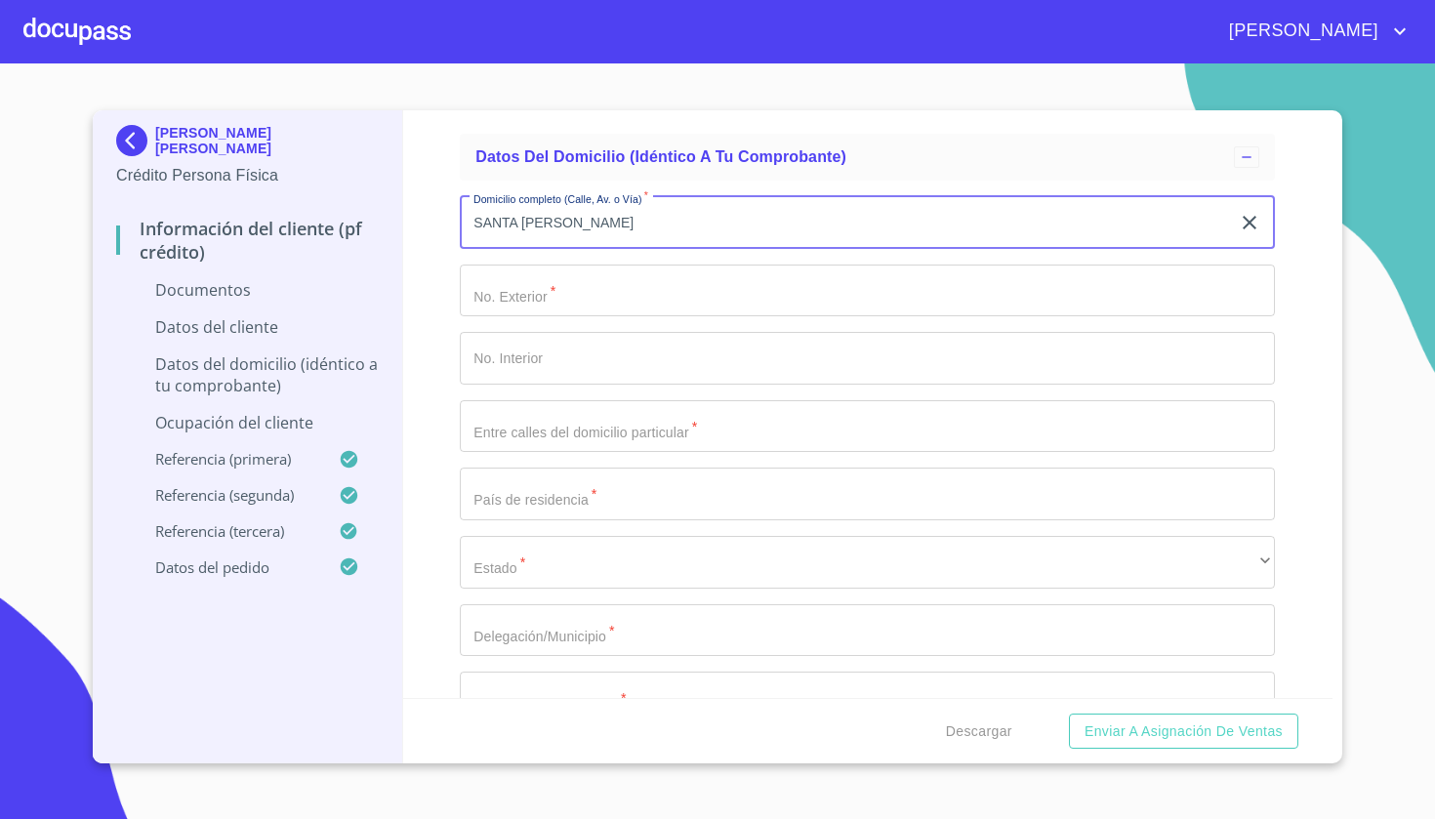
type input "SANTA [PERSON_NAME]"
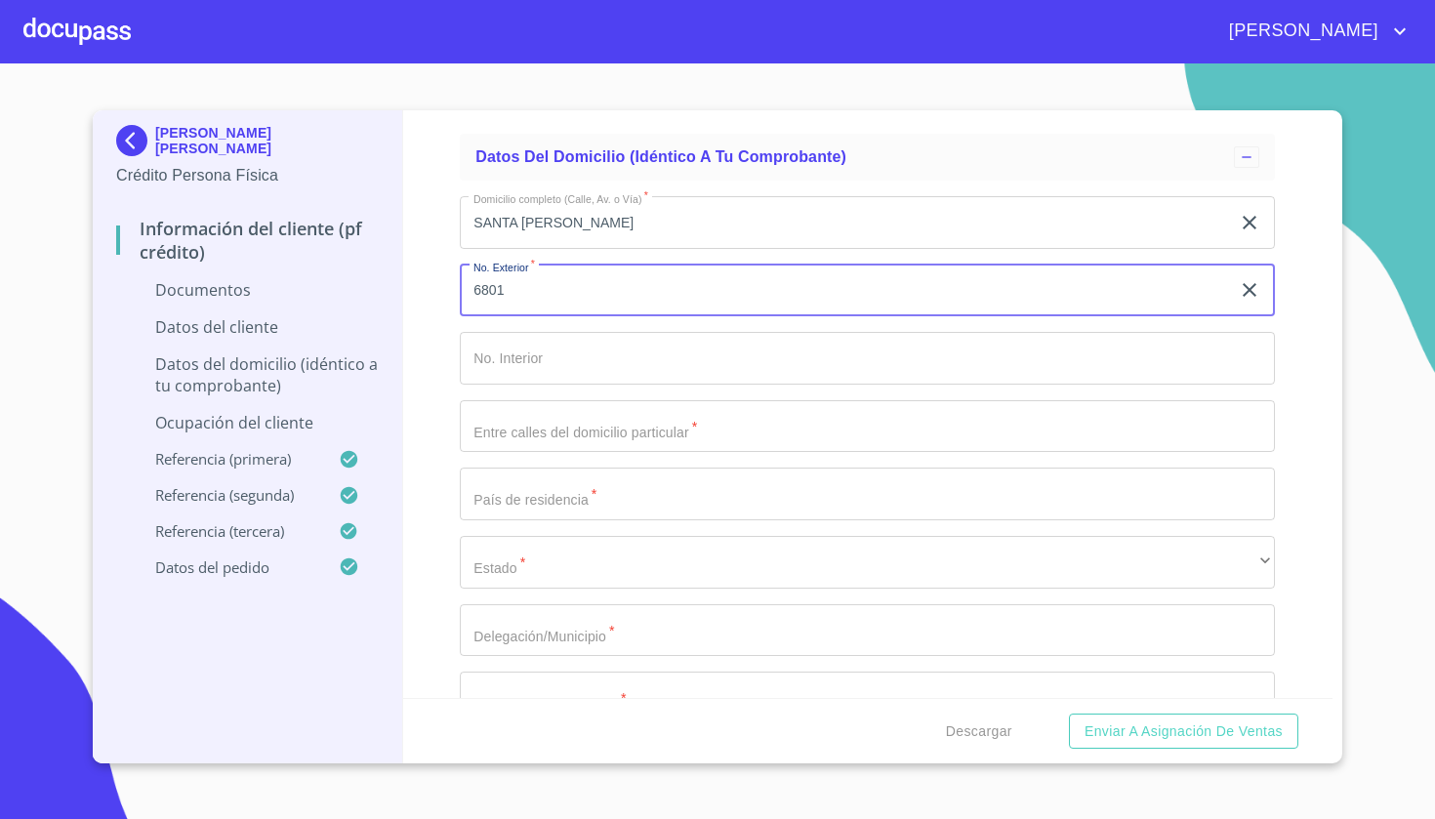
type input "6801"
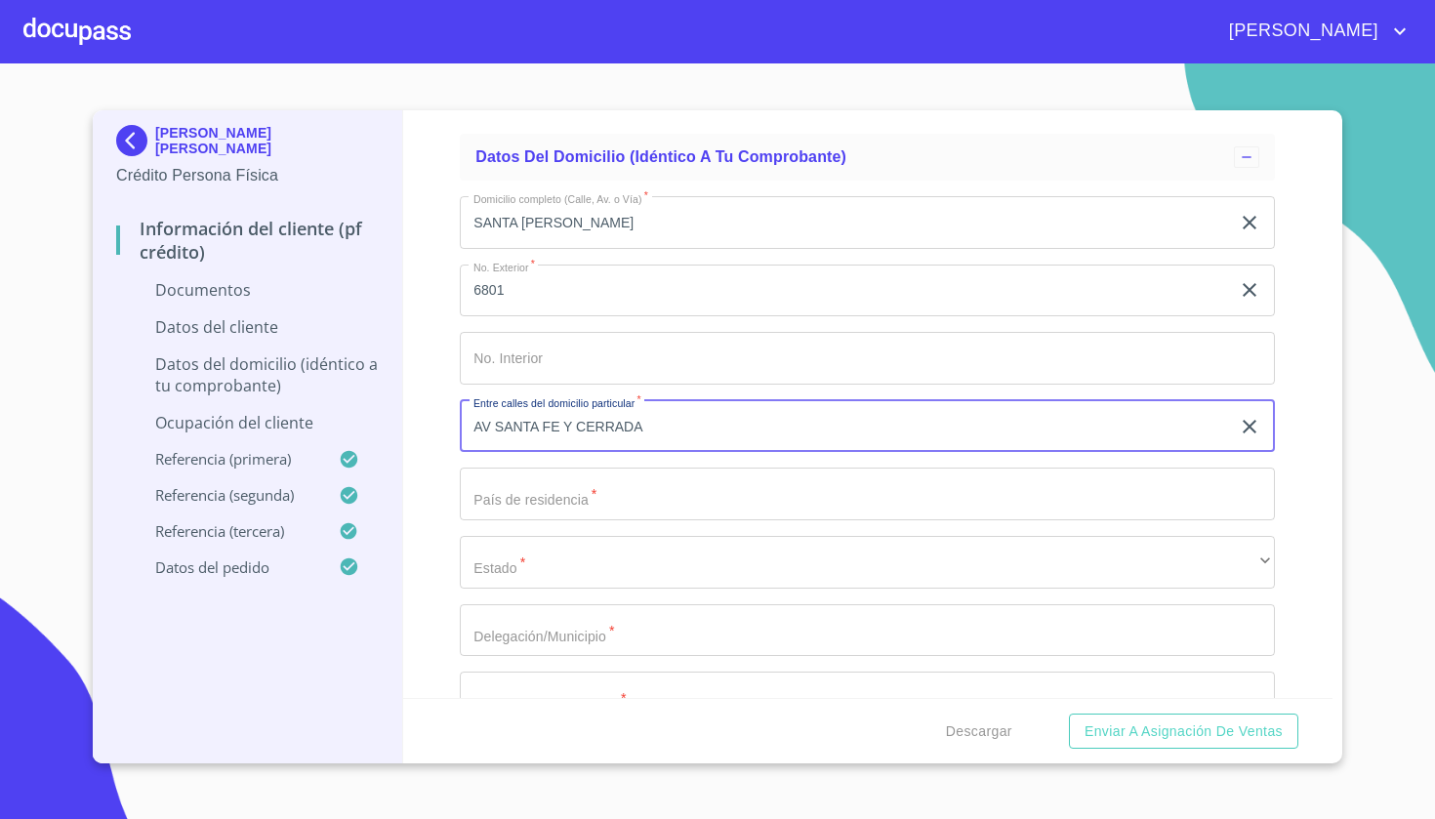
type input "AV SANTA FE Y CERRADA"
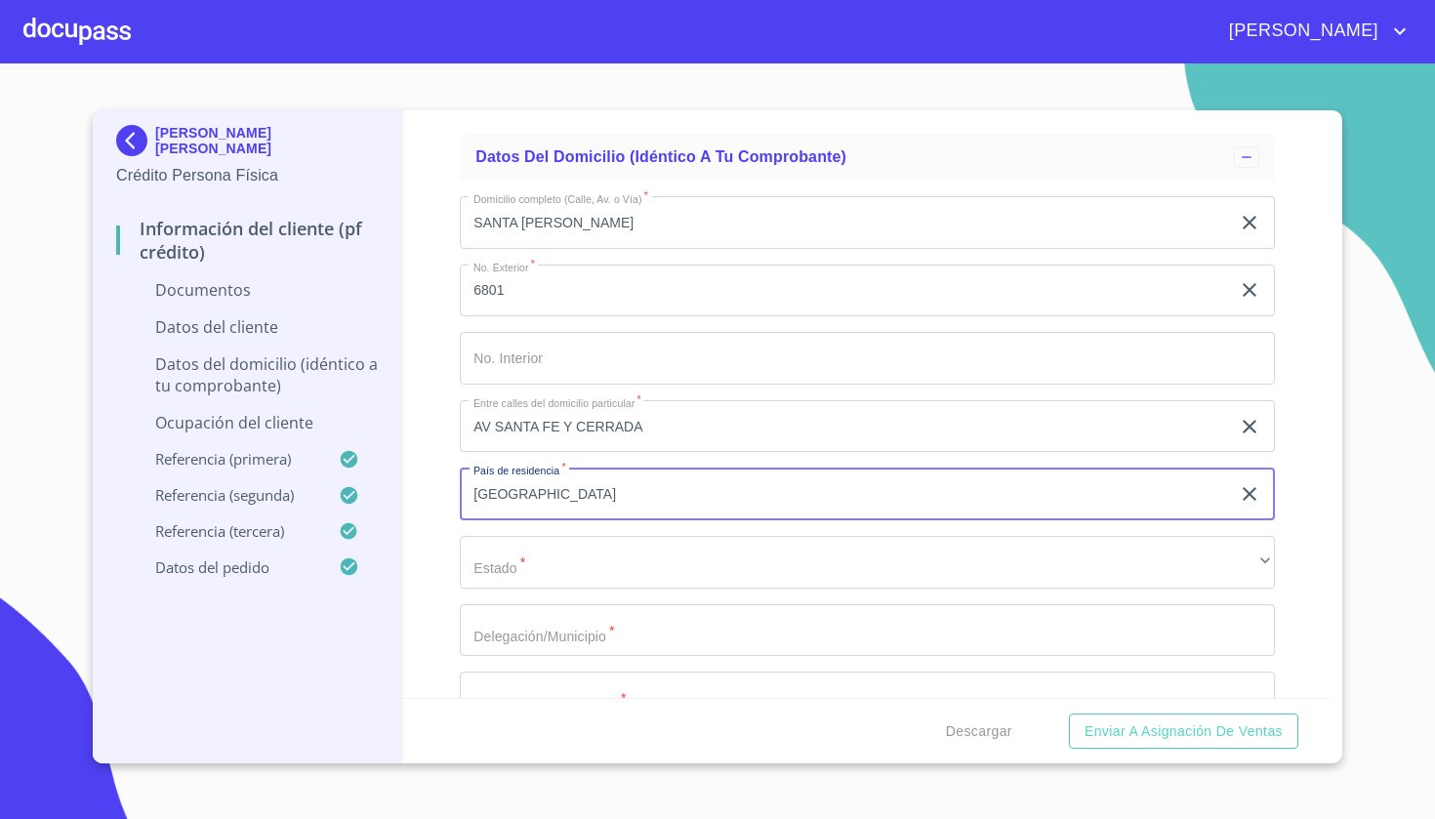
type input "[GEOGRAPHIC_DATA]"
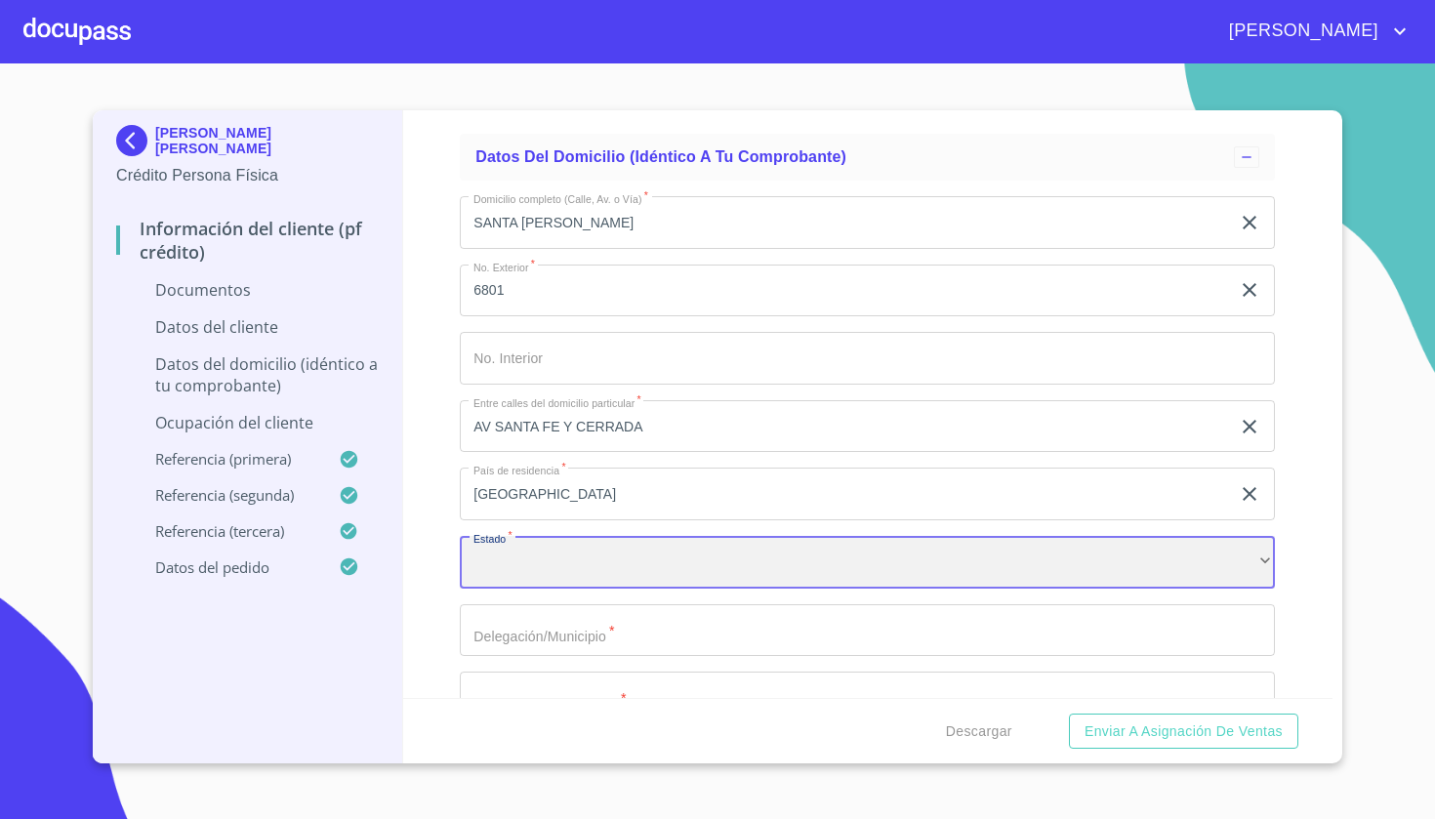
click at [567, 561] on div "​" at bounding box center [867, 562] width 815 height 53
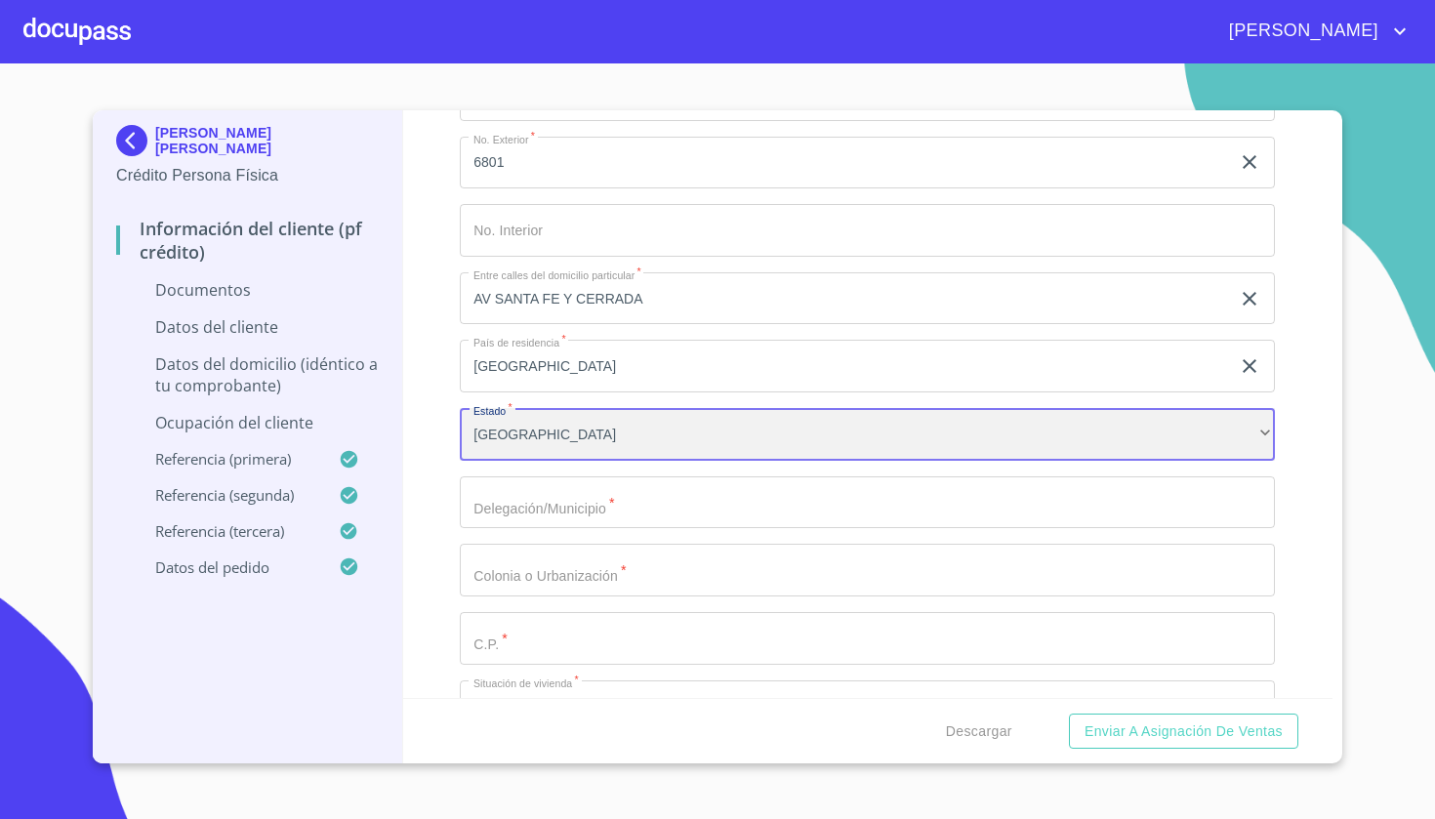
scroll to position [4814, 0]
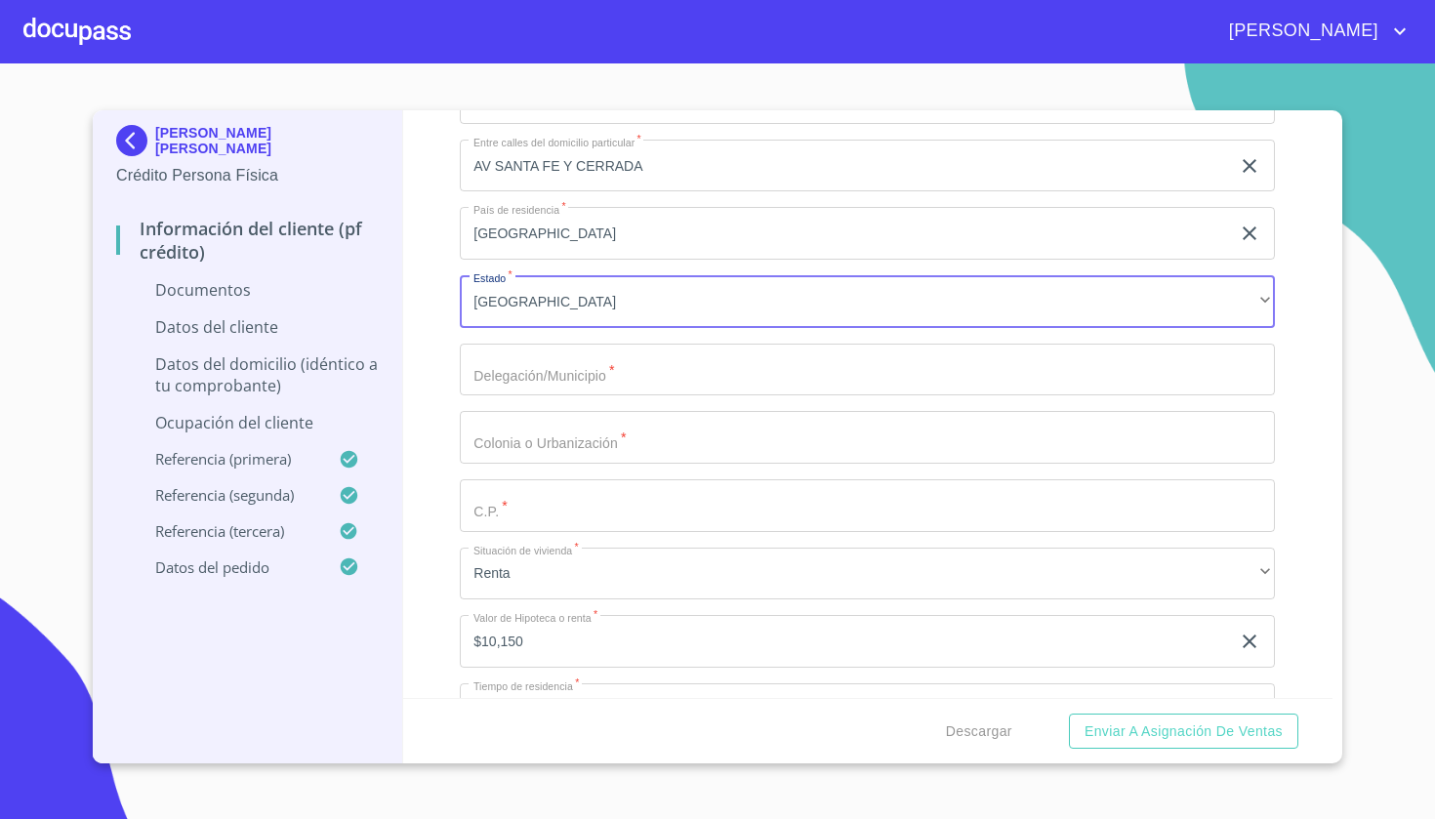
click at [577, 363] on input "Documento de identificación   *" at bounding box center [867, 370] width 815 height 53
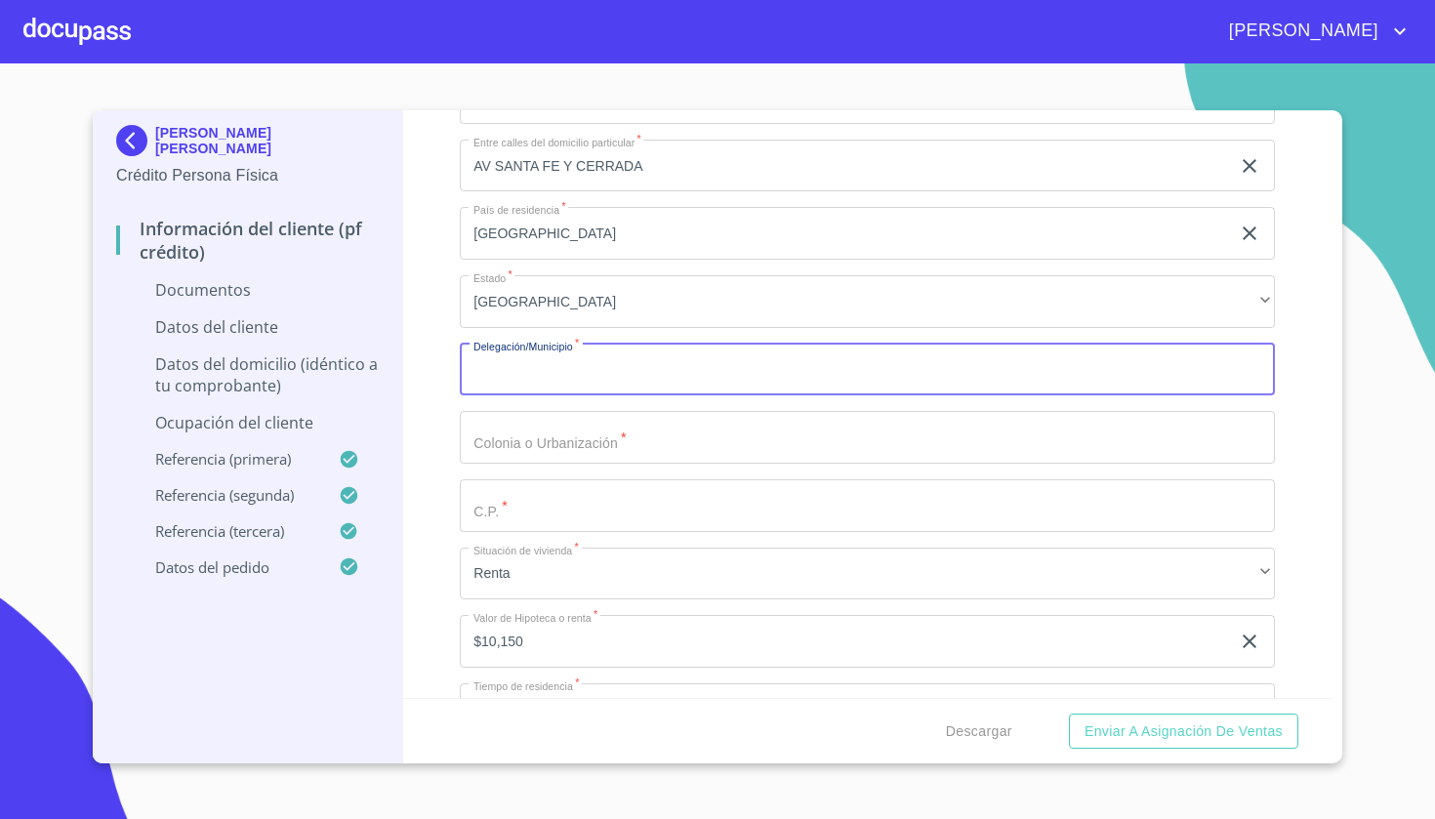
click at [577, 366] on input "Documento de identificación   *" at bounding box center [867, 370] width 815 height 53
type input "TLAJOMULCO"
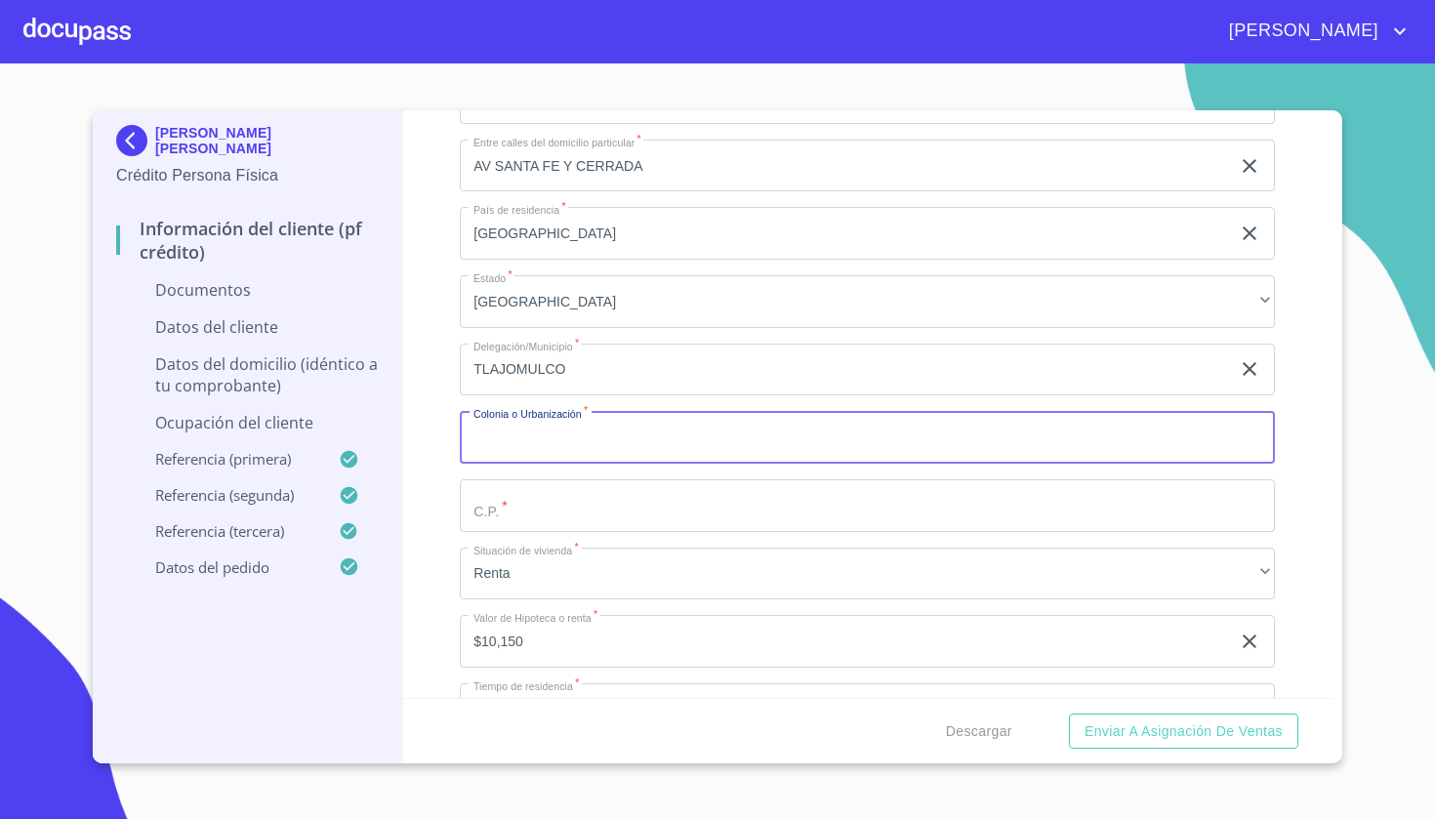
type input "S"
type input "[GEOGRAPHIC_DATA][US_STATE]"
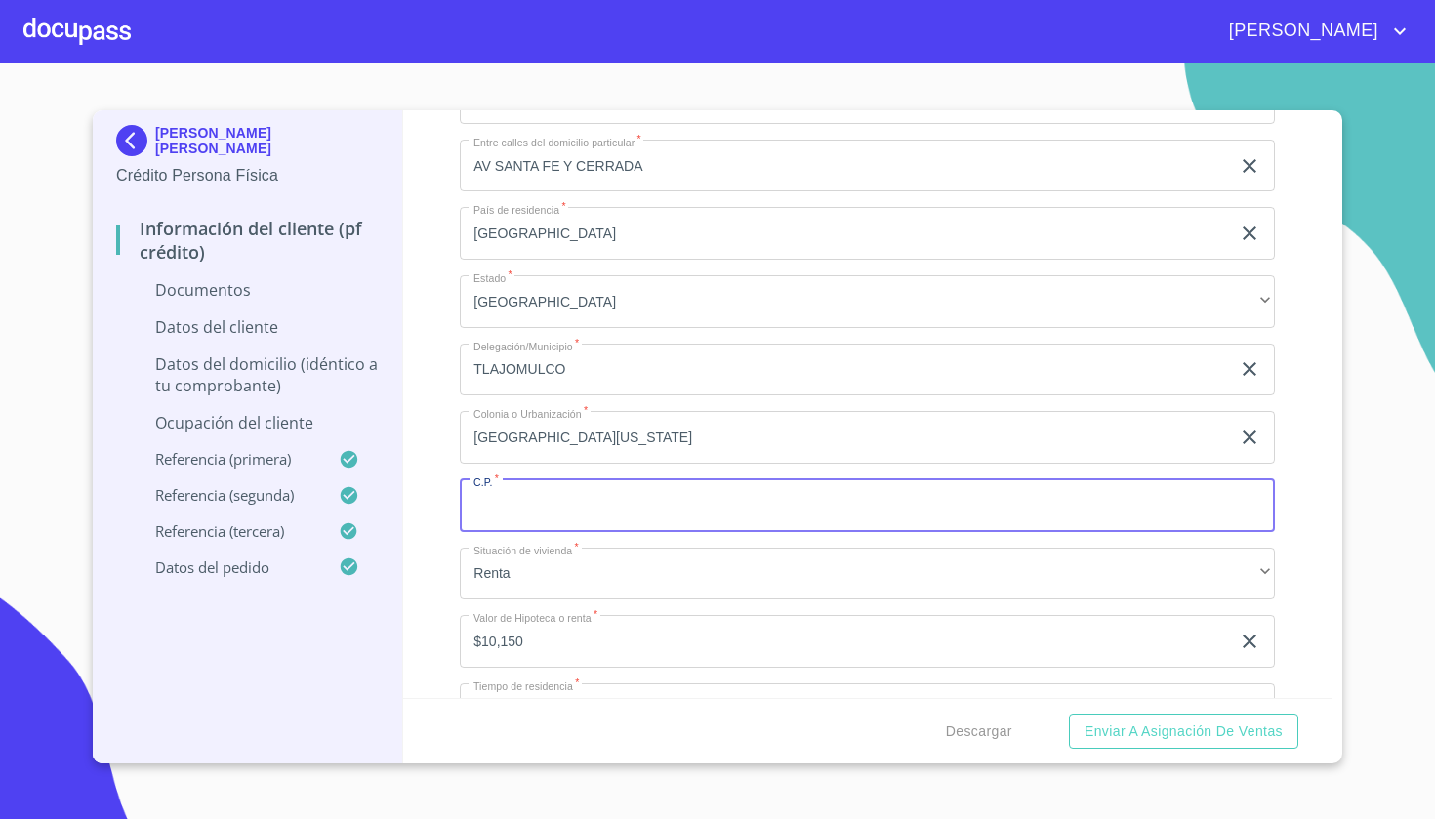
click at [490, 516] on input "Documento de identificación   *" at bounding box center [867, 505] width 815 height 53
type input "45645"
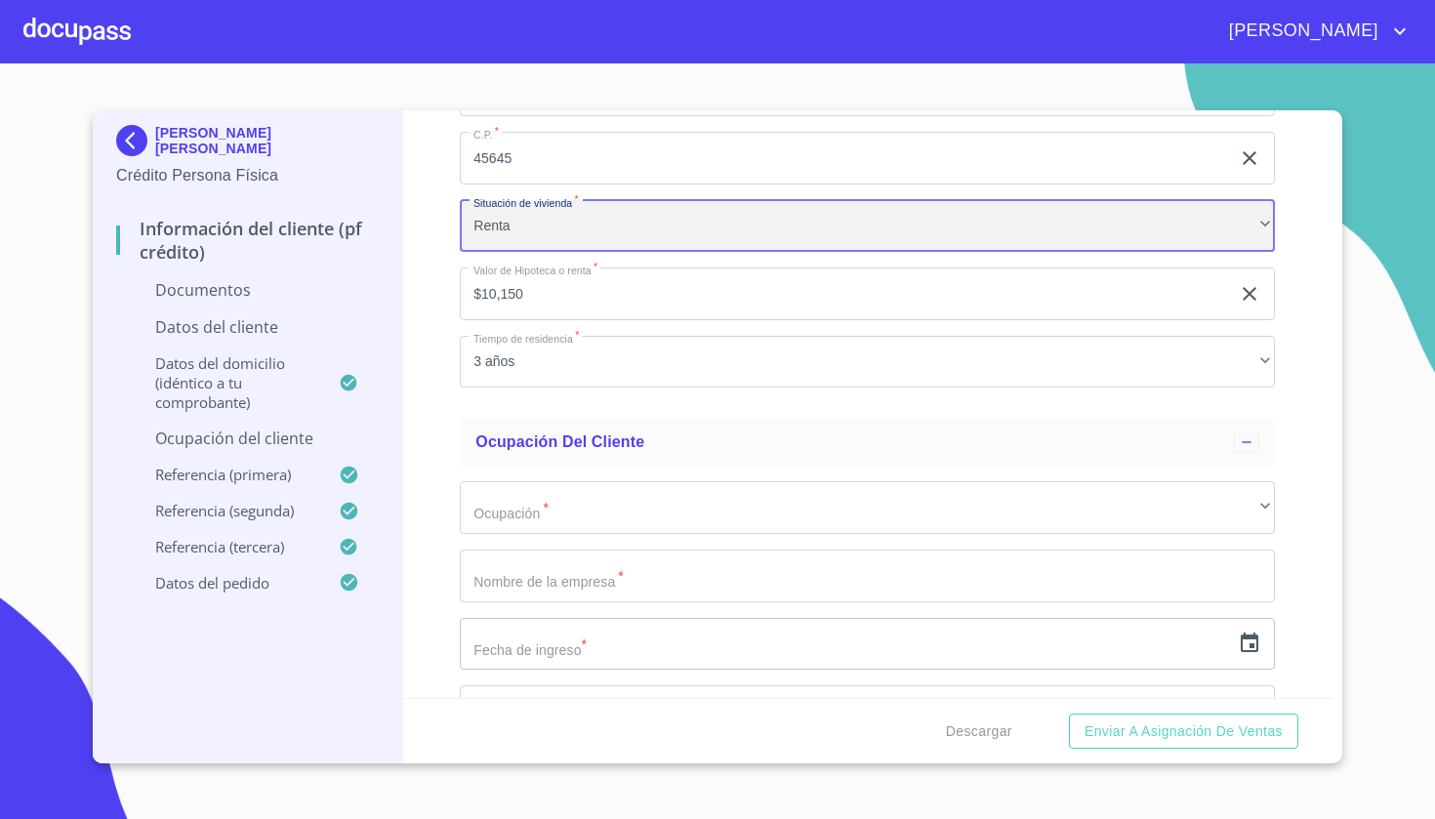
scroll to position [5193, 0]
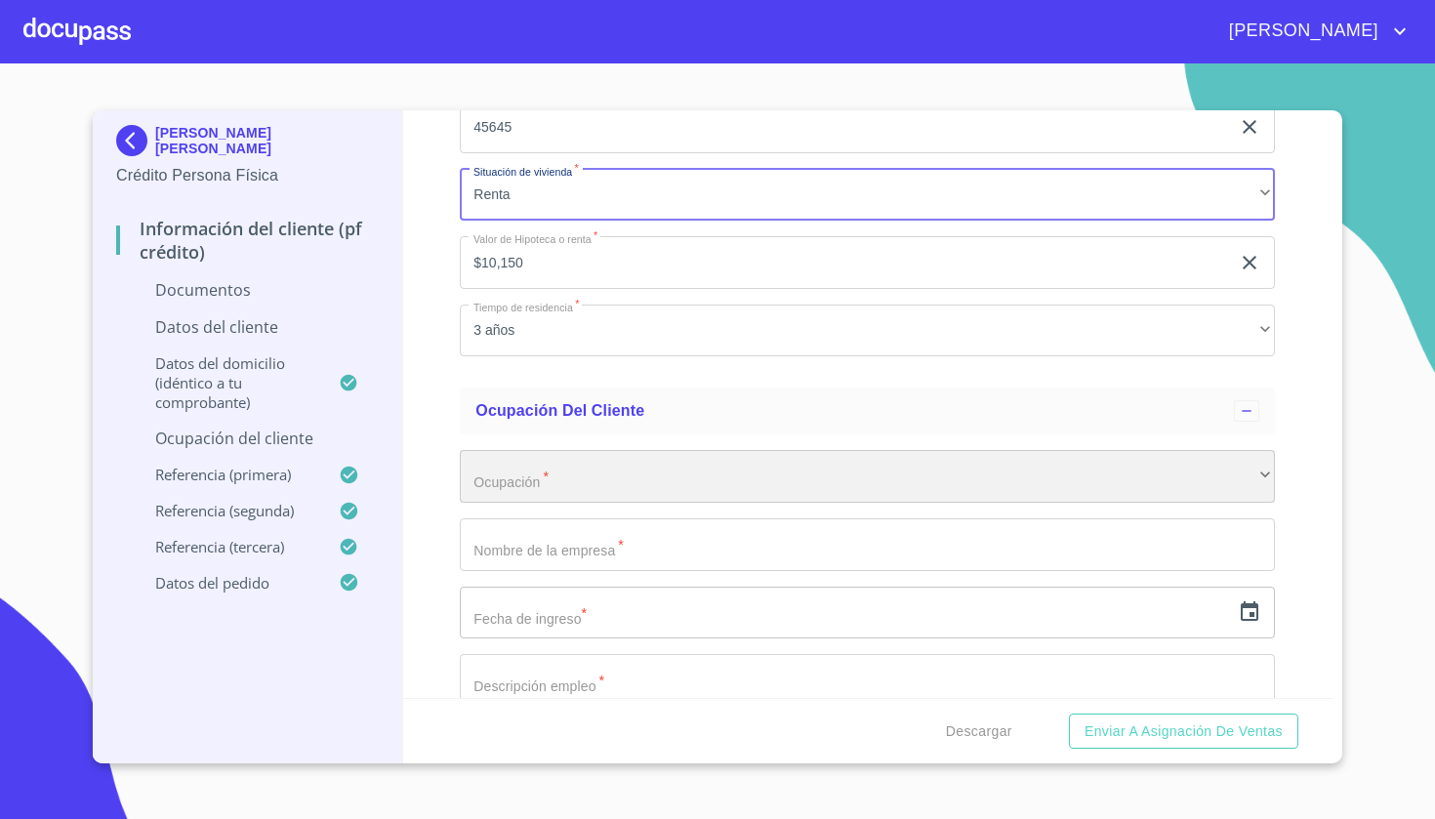
click at [537, 481] on div "​" at bounding box center [867, 476] width 815 height 53
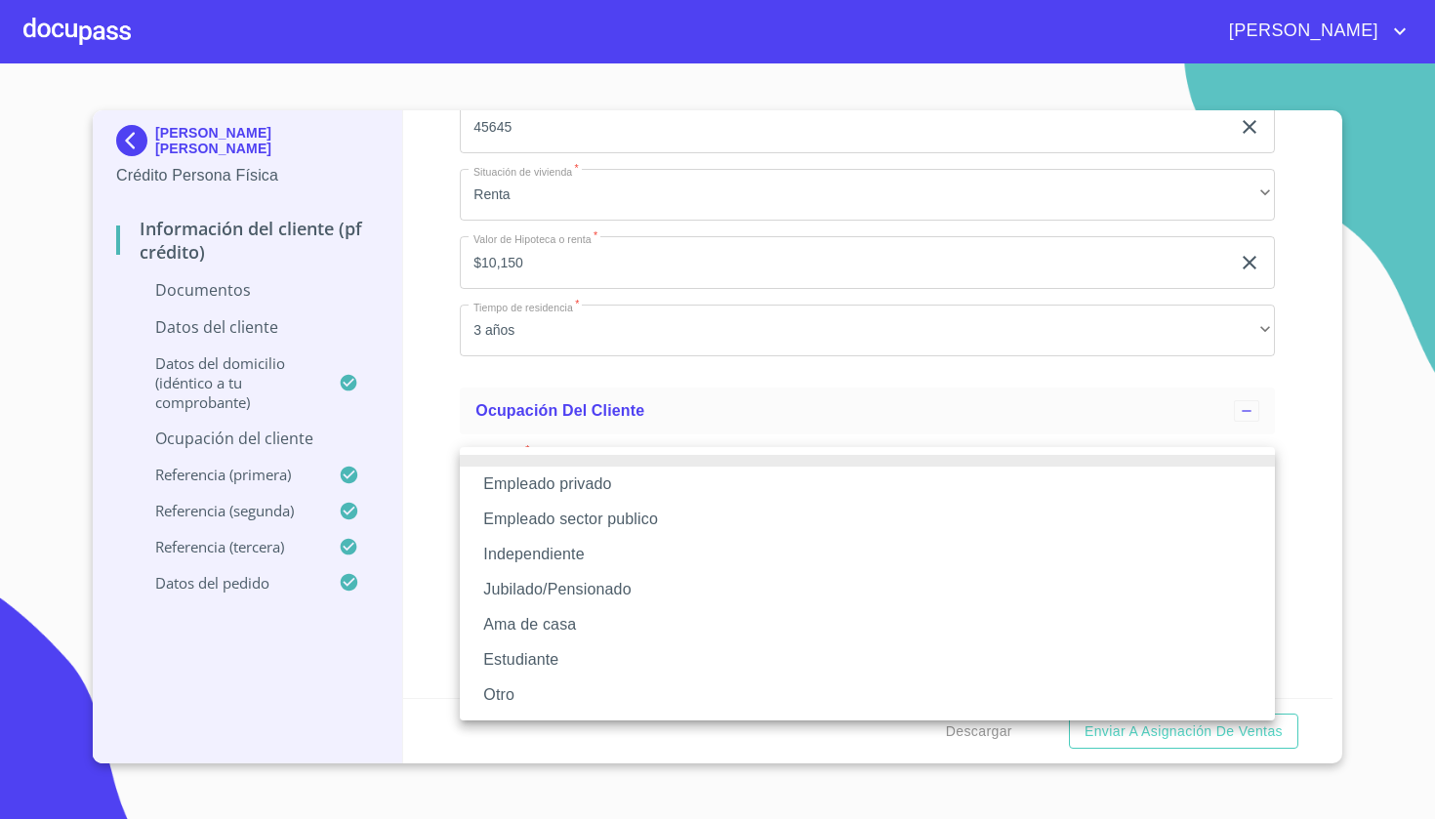
click at [537, 553] on li "Independiente" at bounding box center [867, 554] width 815 height 35
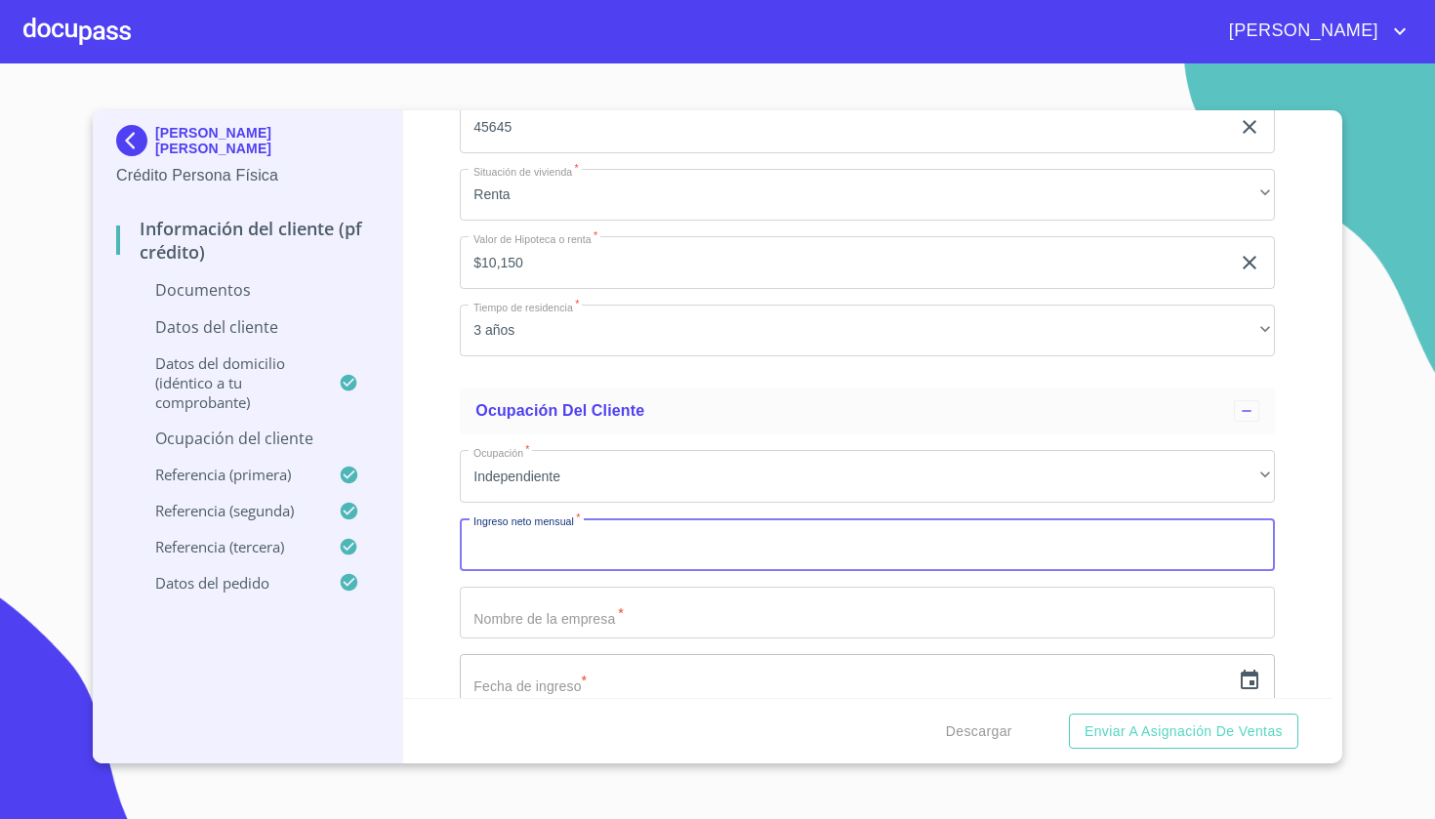
click at [533, 546] on input "Documento de identificación   *" at bounding box center [867, 545] width 815 height 53
drag, startPoint x: 791, startPoint y: 534, endPoint x: 315, endPoint y: 634, distance: 485.9
click at [315, 634] on div "[PERSON_NAME] [PERSON_NAME] Crédito Persona Física Información del cliente (PF …" at bounding box center [713, 436] width 1240 height 653
type input "E"
type input "60000"
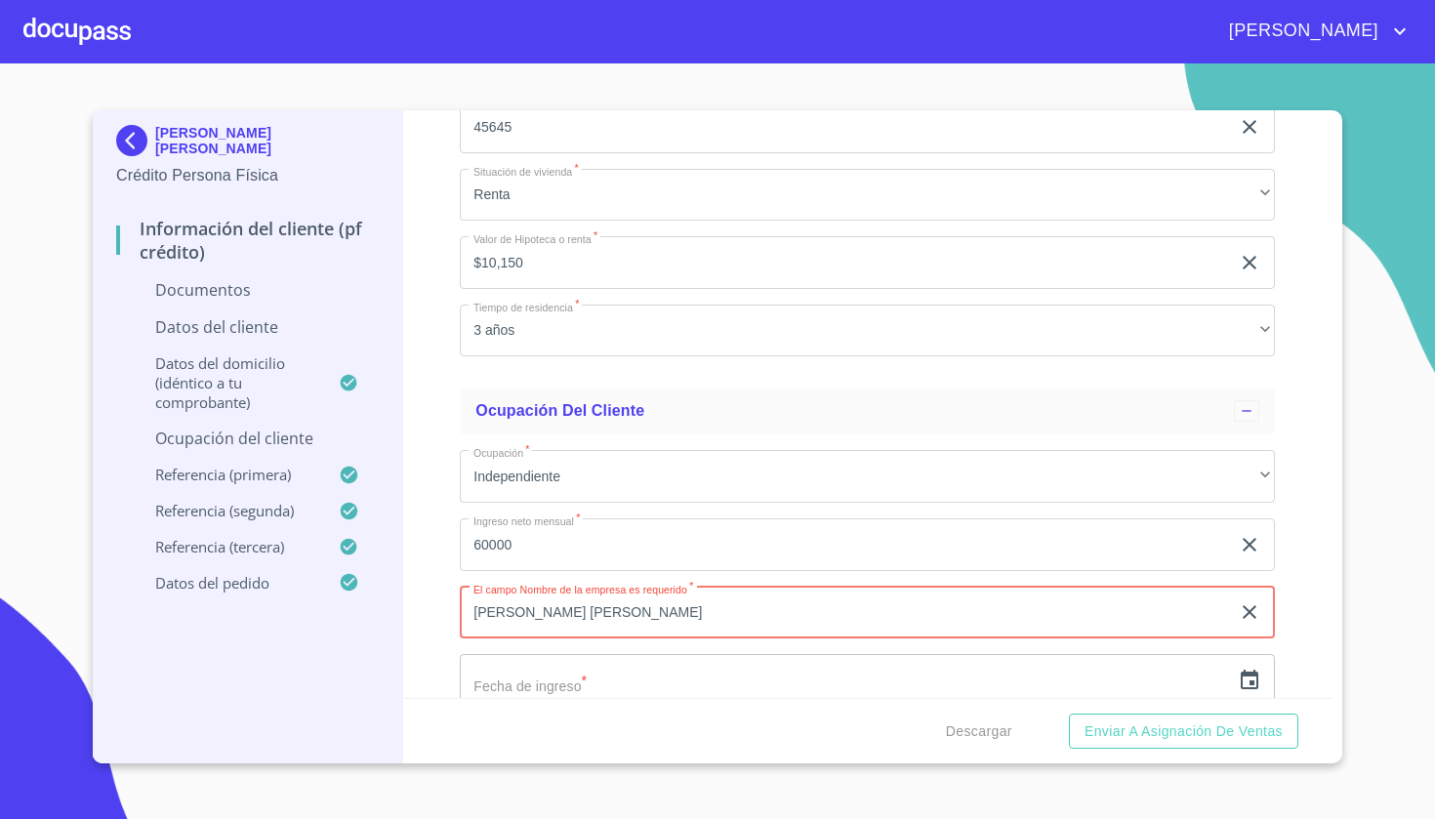
type input "[PERSON_NAME] [PERSON_NAME]"
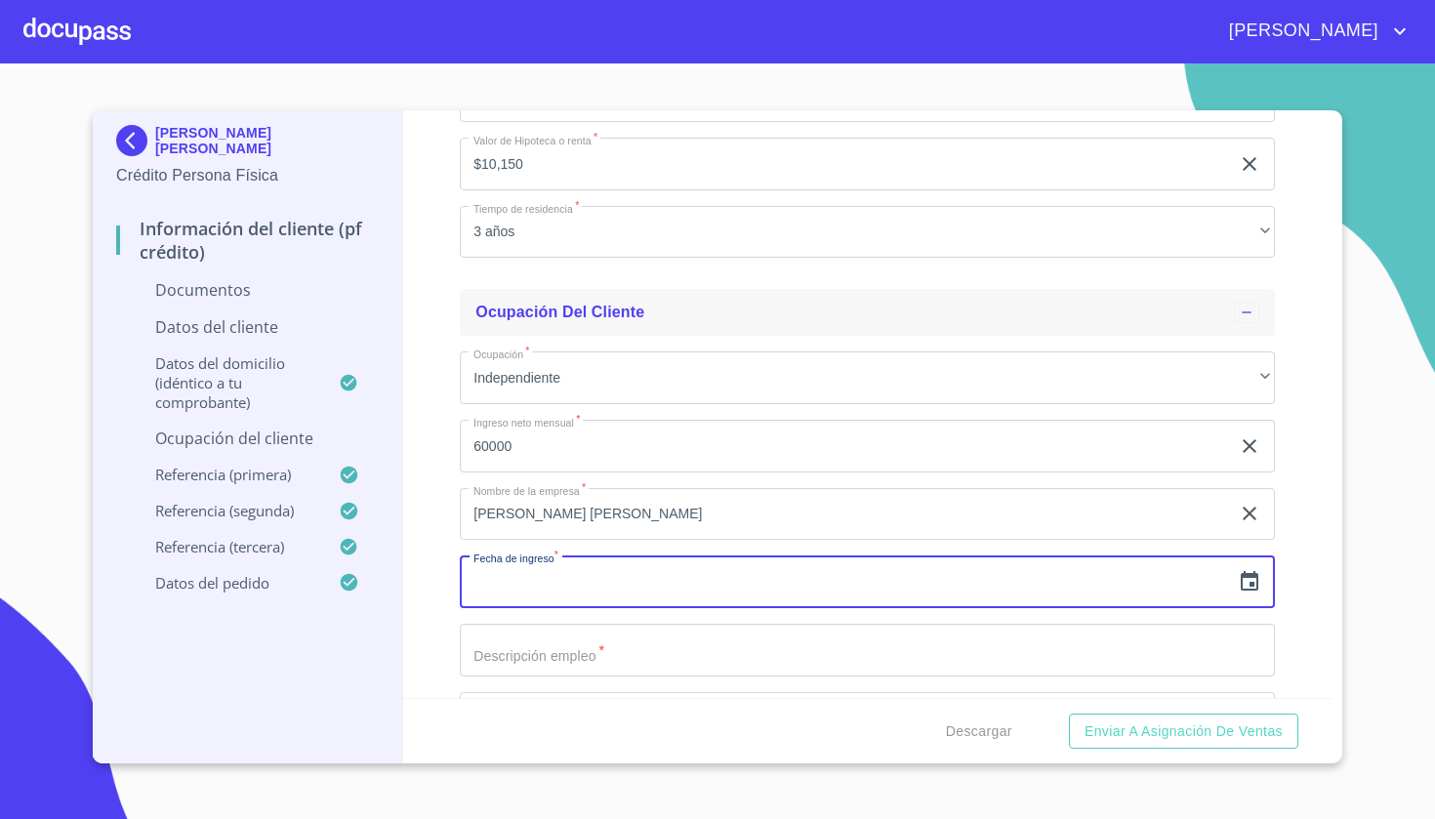
scroll to position [5322, 0]
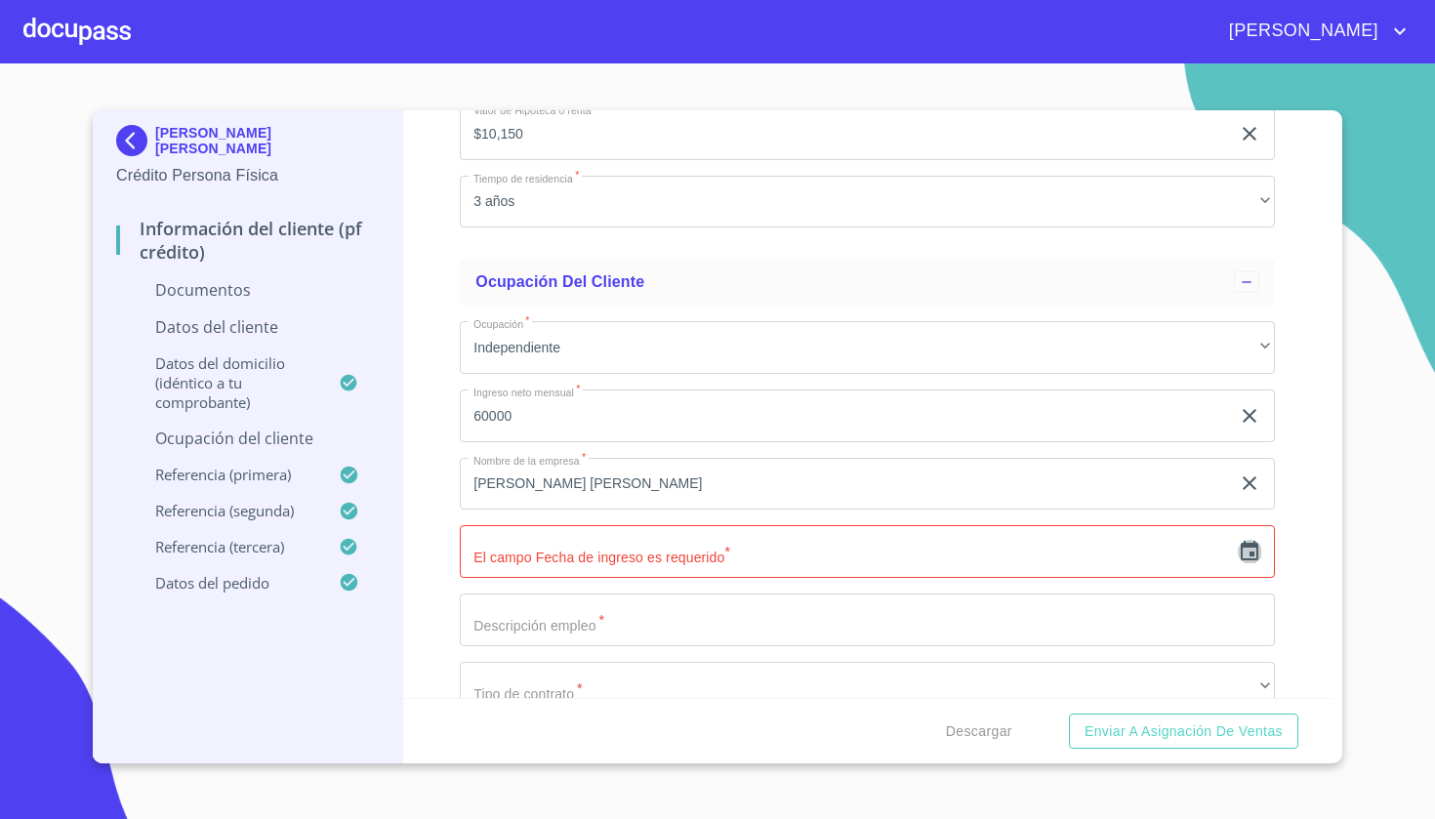
click at [1252, 547] on icon "button" at bounding box center [1250, 551] width 18 height 20
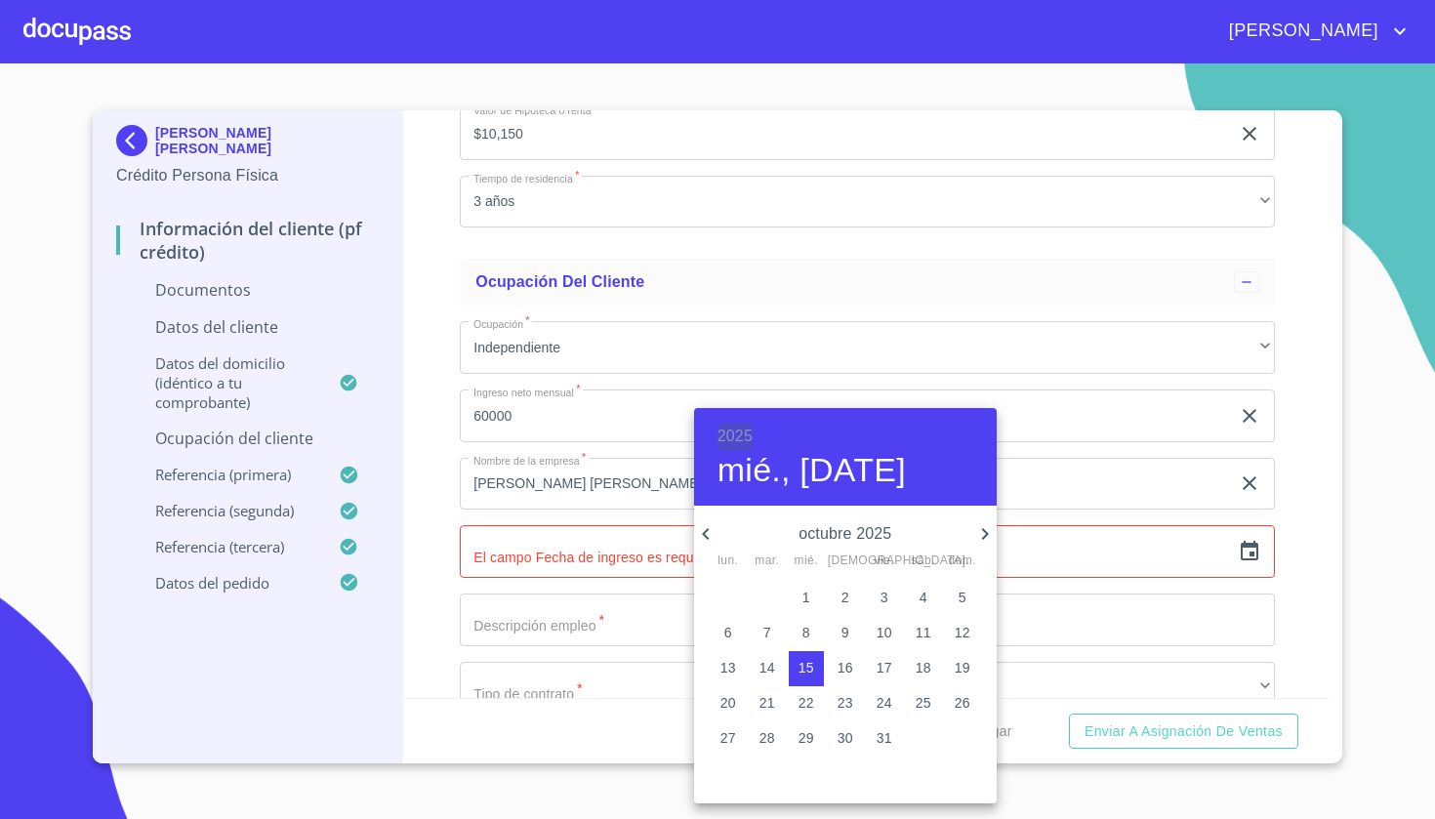
click at [744, 427] on h6 "2025" at bounding box center [735, 436] width 35 height 27
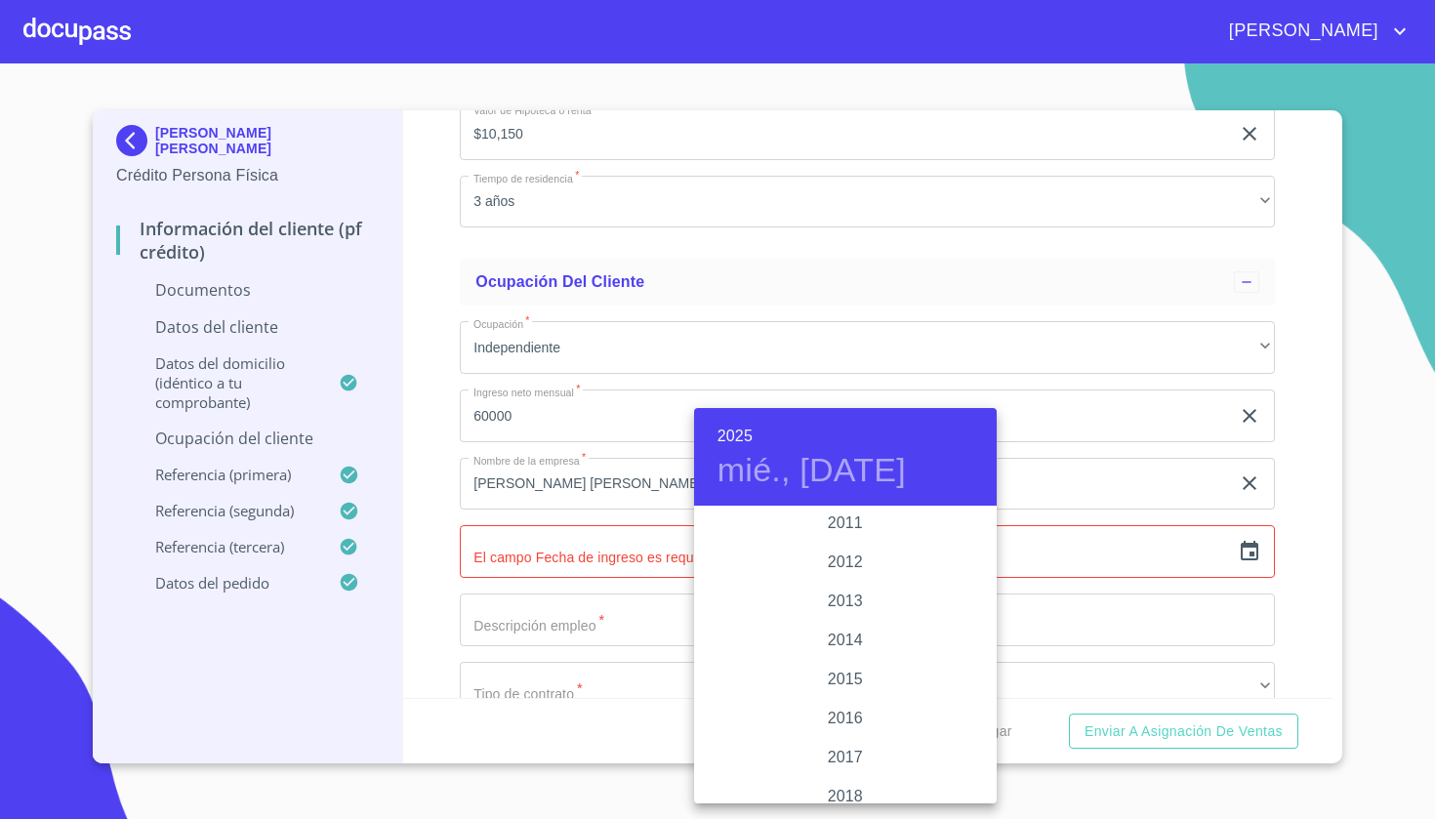
scroll to position [3345, 0]
click at [852, 656] on div "2014" at bounding box center [845, 660] width 303 height 39
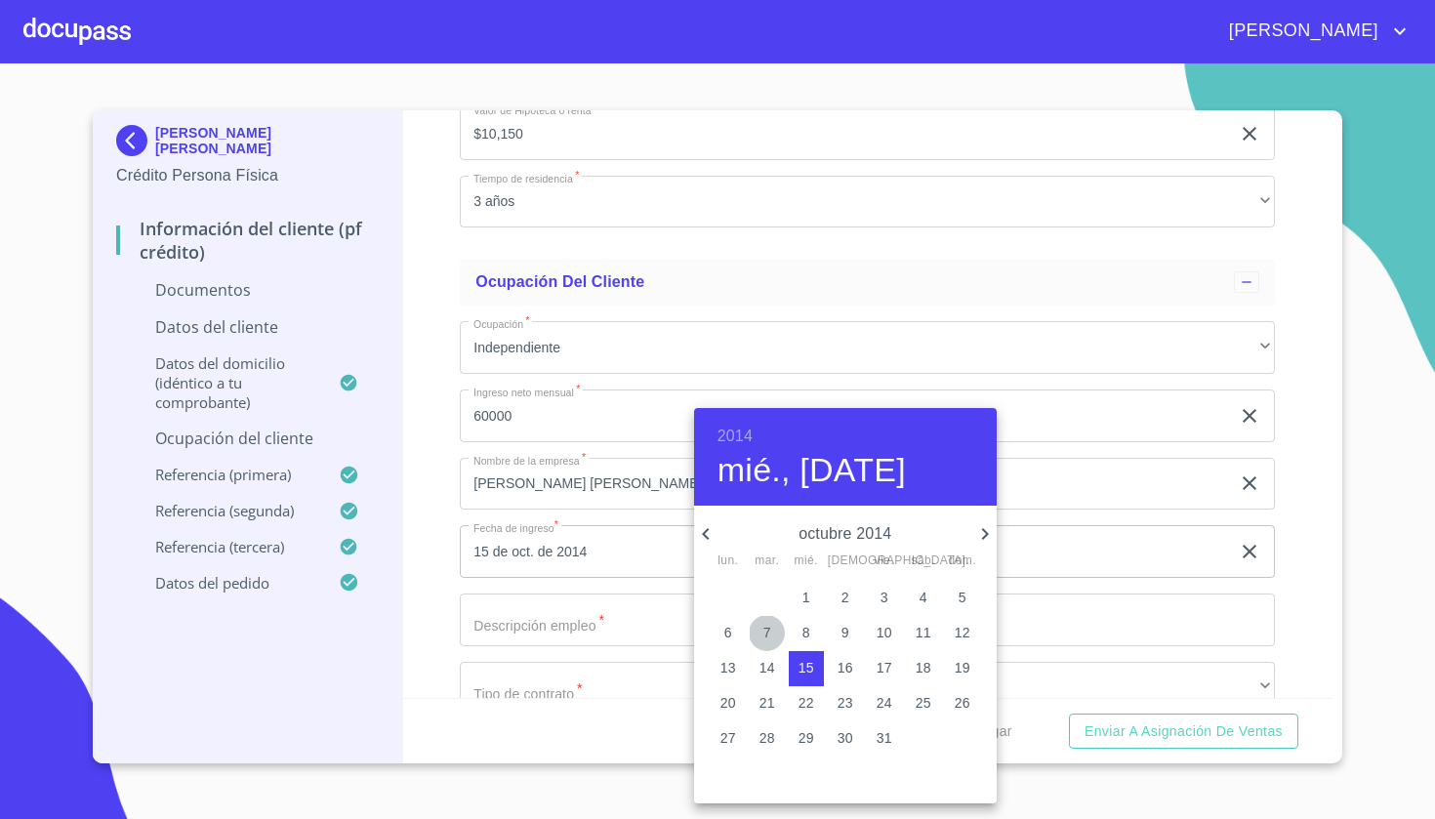
click at [768, 632] on p "7" at bounding box center [768, 633] width 8 height 20
type input "7 de oct. de 2014"
click at [554, 627] on div at bounding box center [717, 409] width 1435 height 819
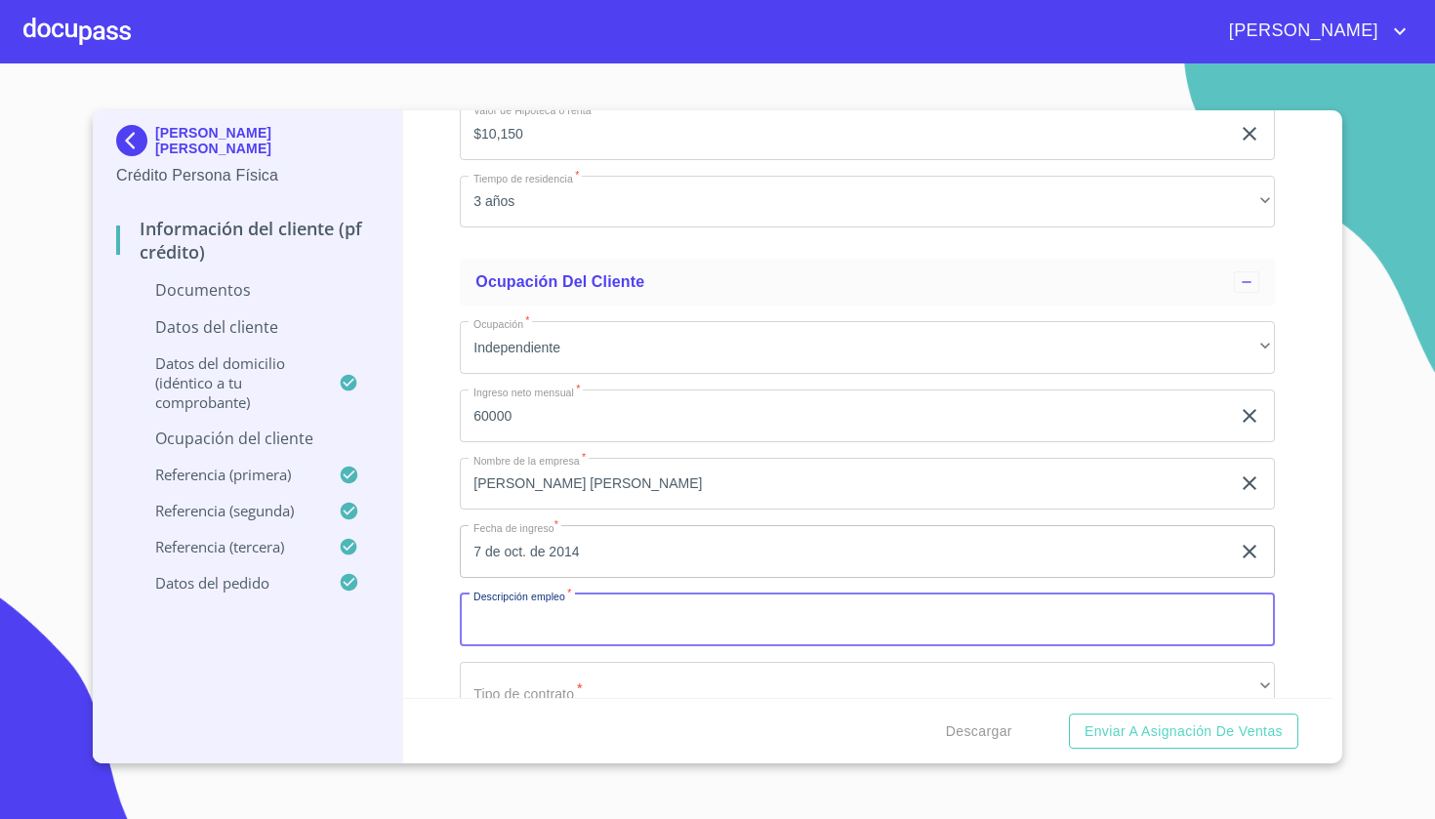
click at [554, 623] on input "Documento de identificación   *" at bounding box center [867, 620] width 815 height 53
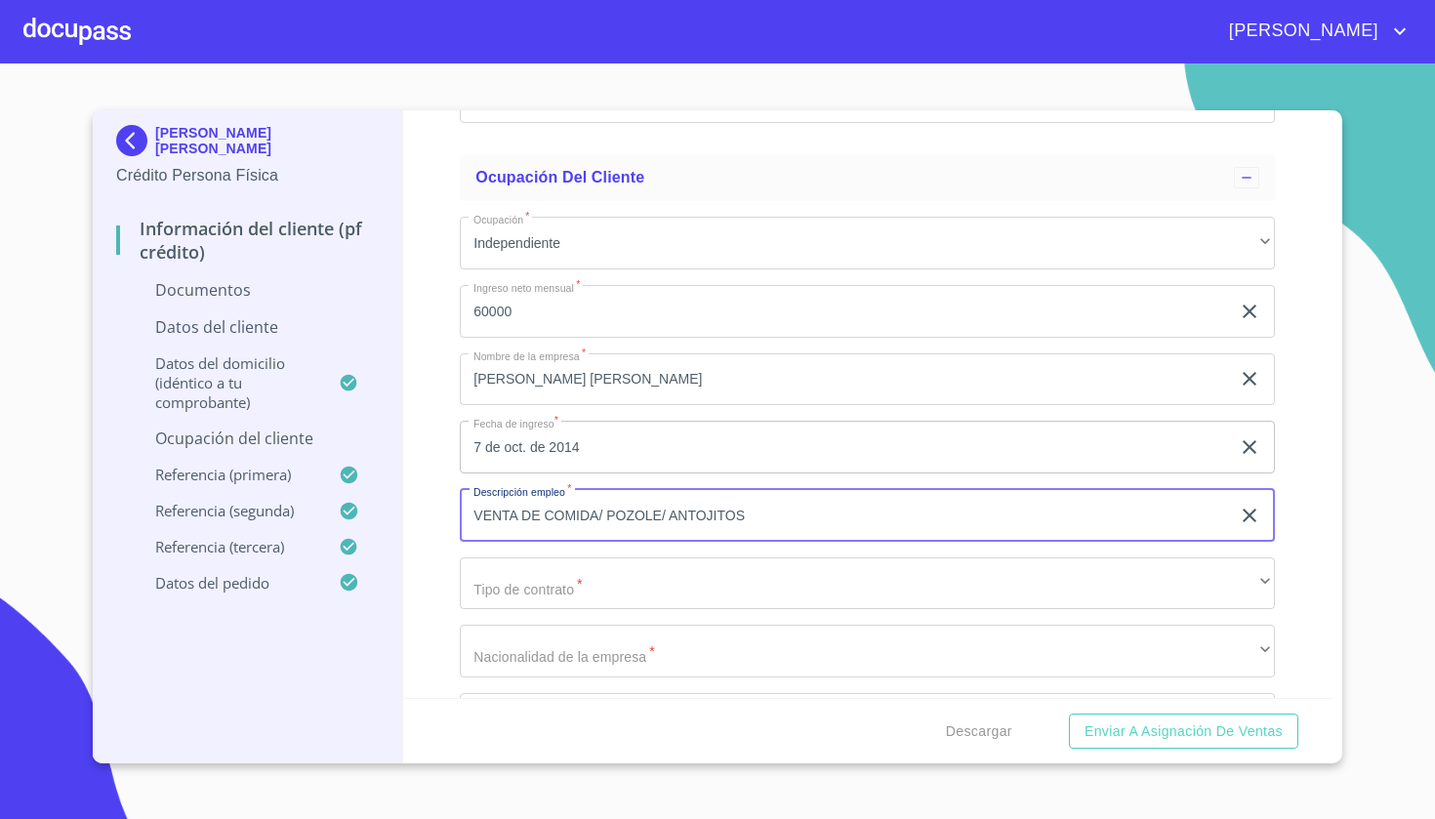
scroll to position [5469, 0]
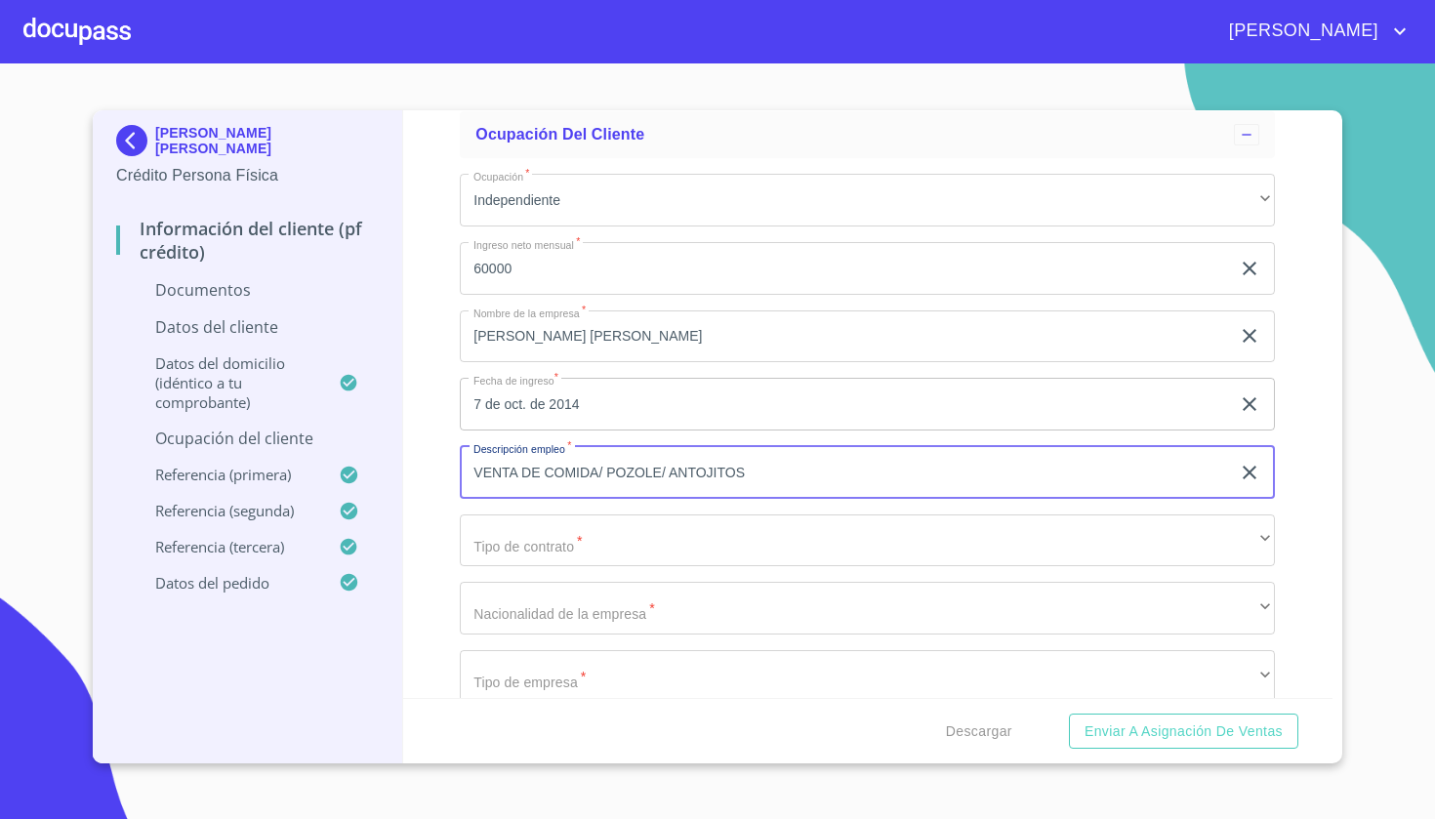
type input "VENTA DE COMIDA/ POZOLE/ ANTOJITOS"
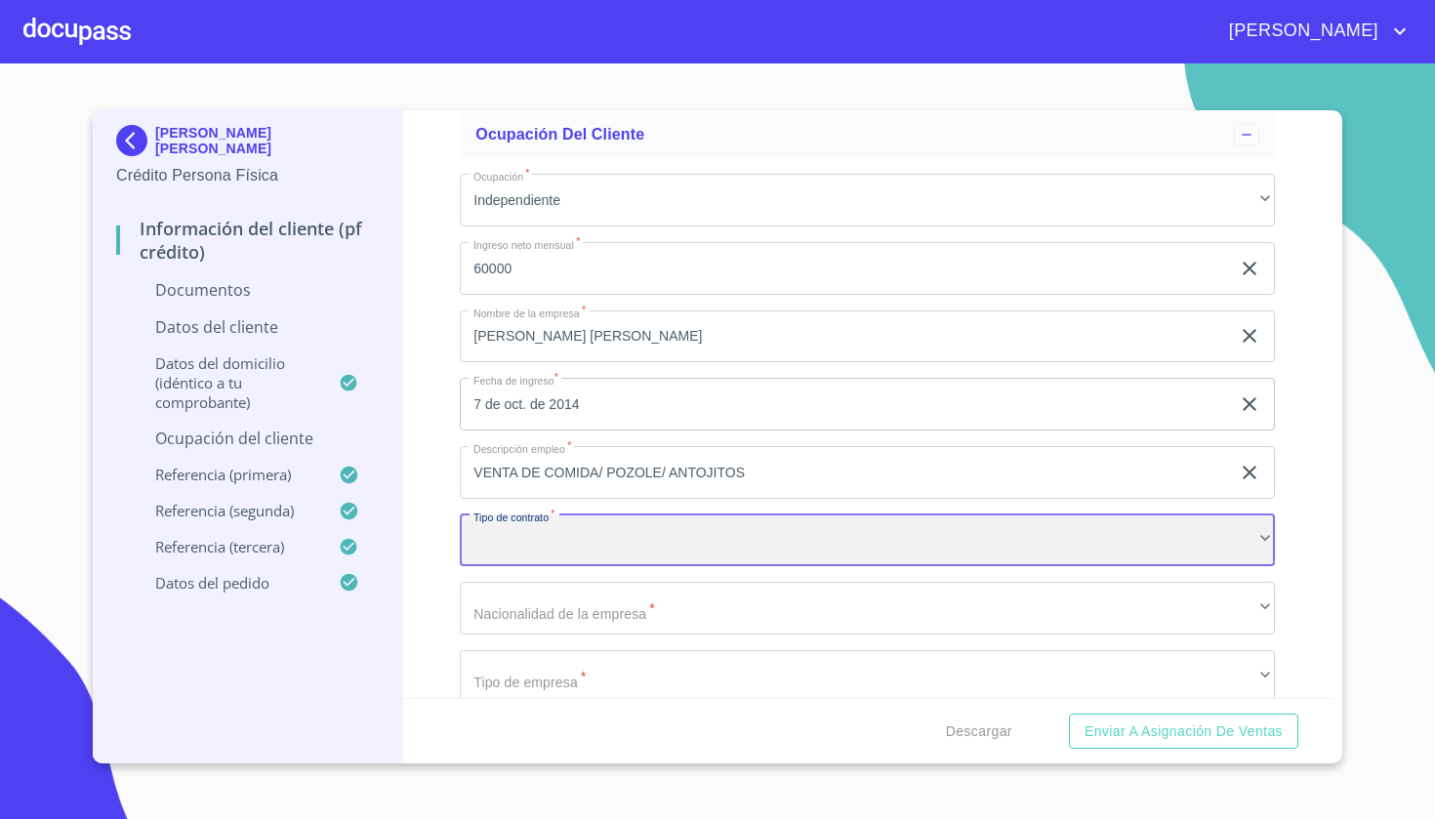
click at [544, 522] on div "​" at bounding box center [867, 541] width 815 height 53
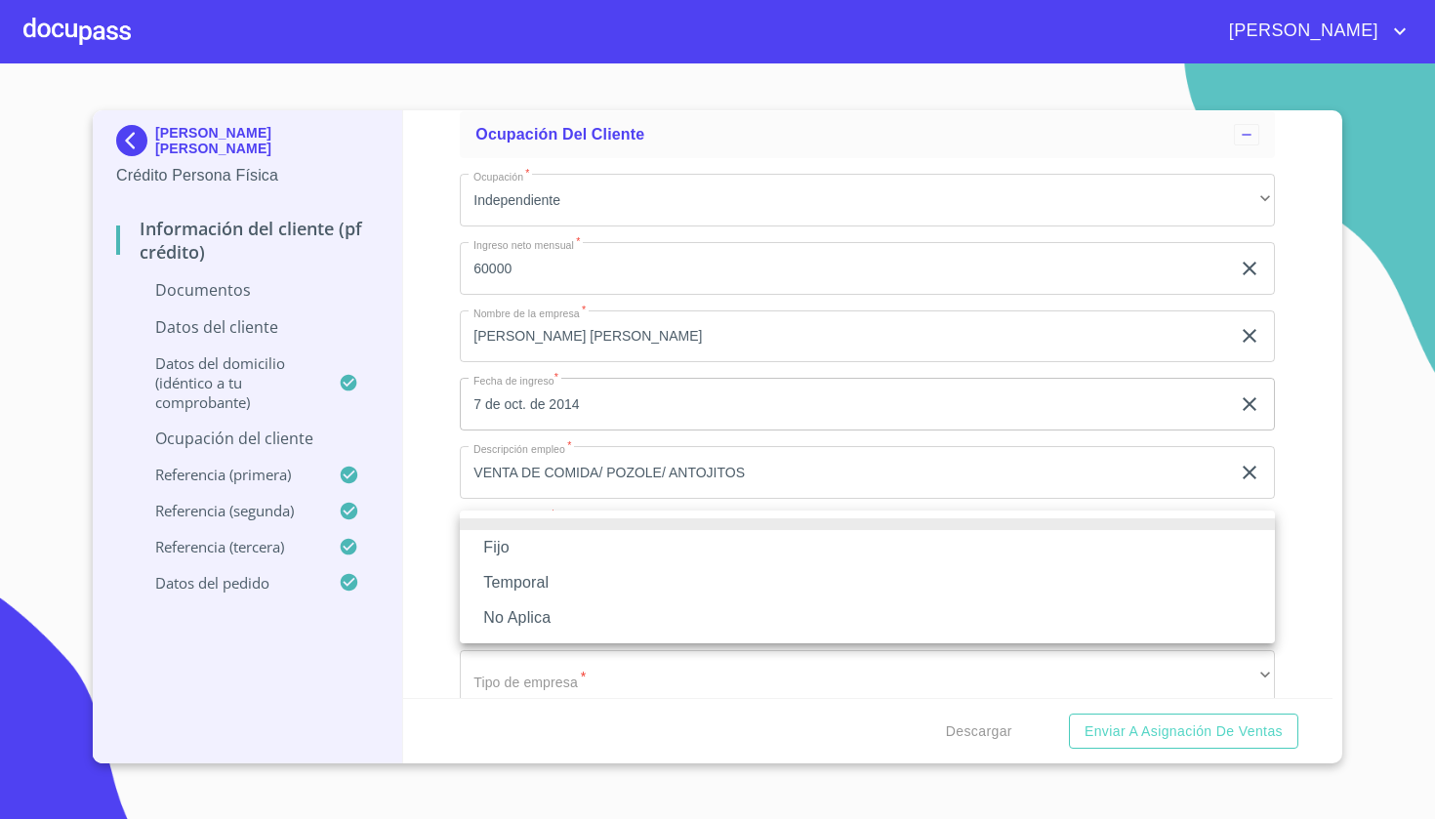
click at [521, 611] on li "No Aplica" at bounding box center [867, 618] width 815 height 35
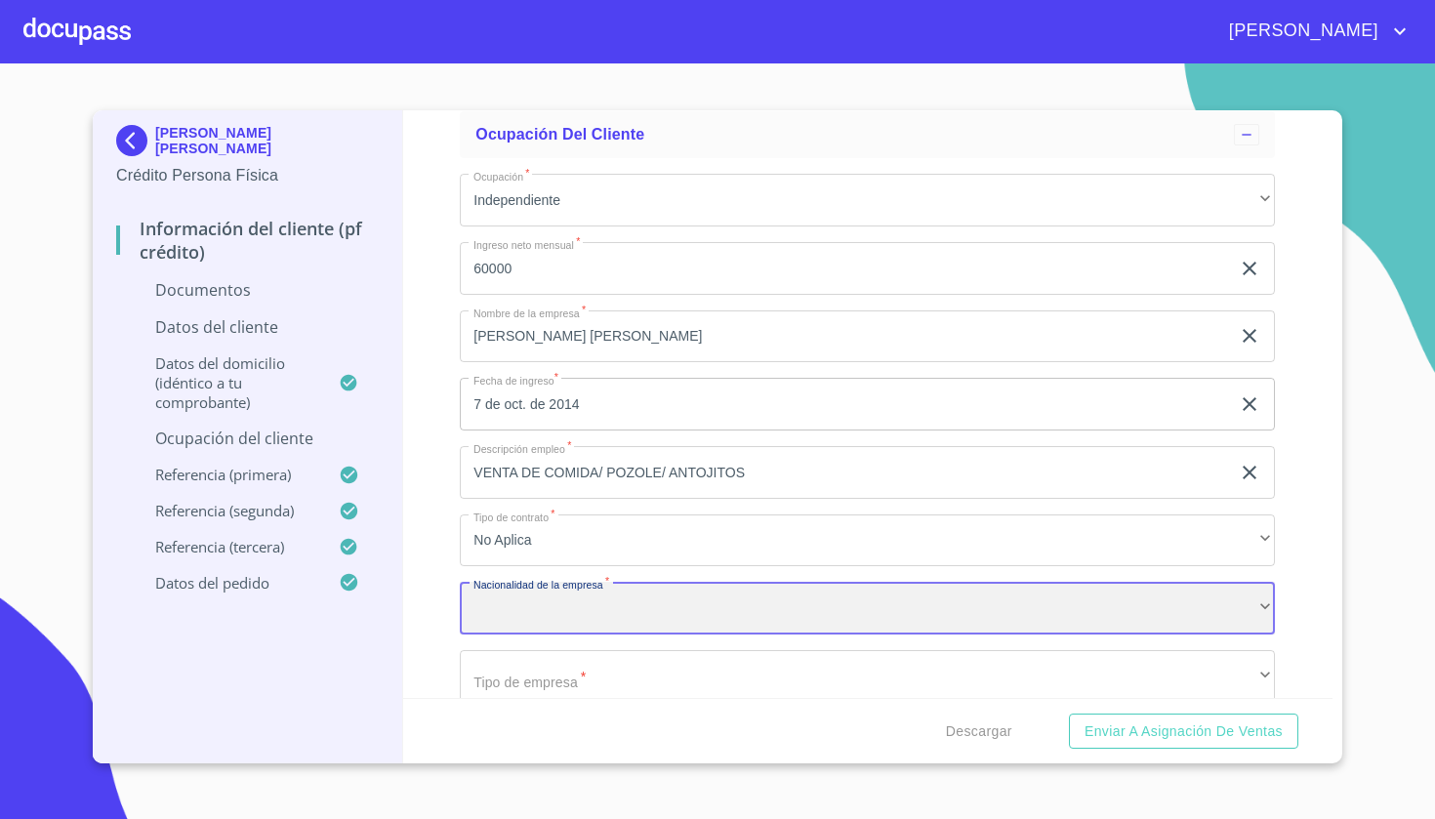
click at [535, 600] on div "​" at bounding box center [867, 608] width 815 height 53
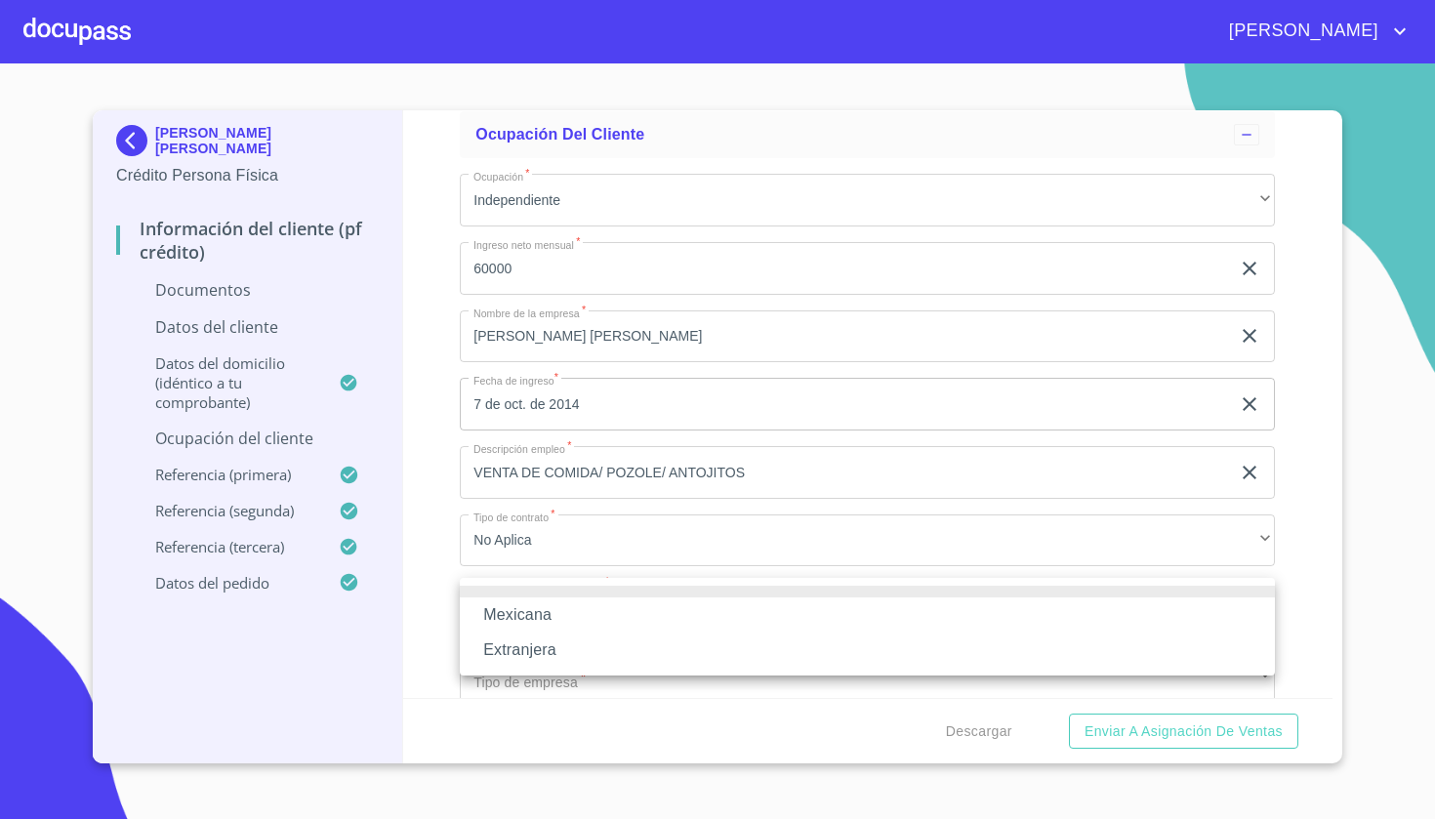
click at [528, 618] on li "Mexicana" at bounding box center [867, 615] width 815 height 35
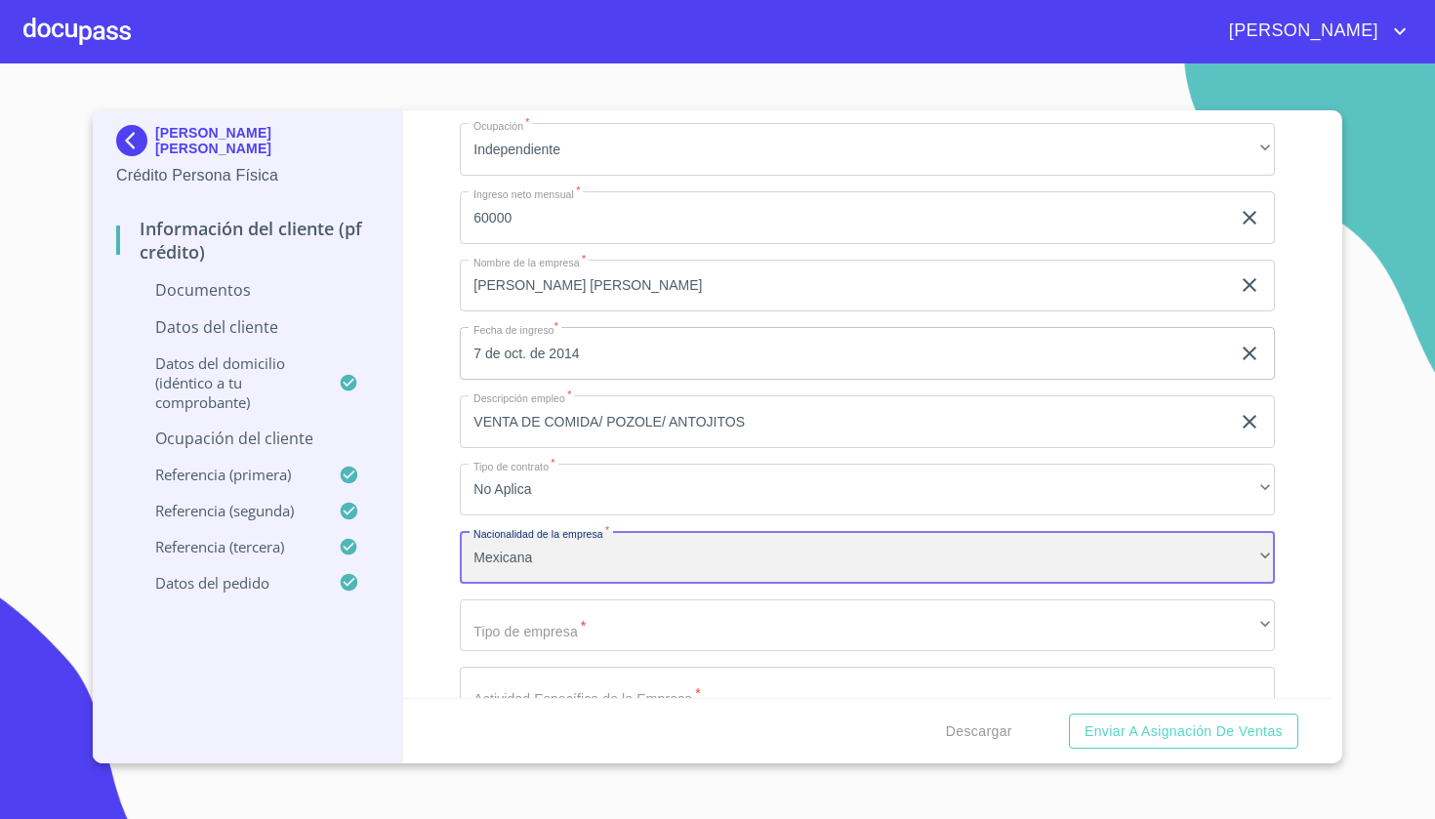
scroll to position [5554, 0]
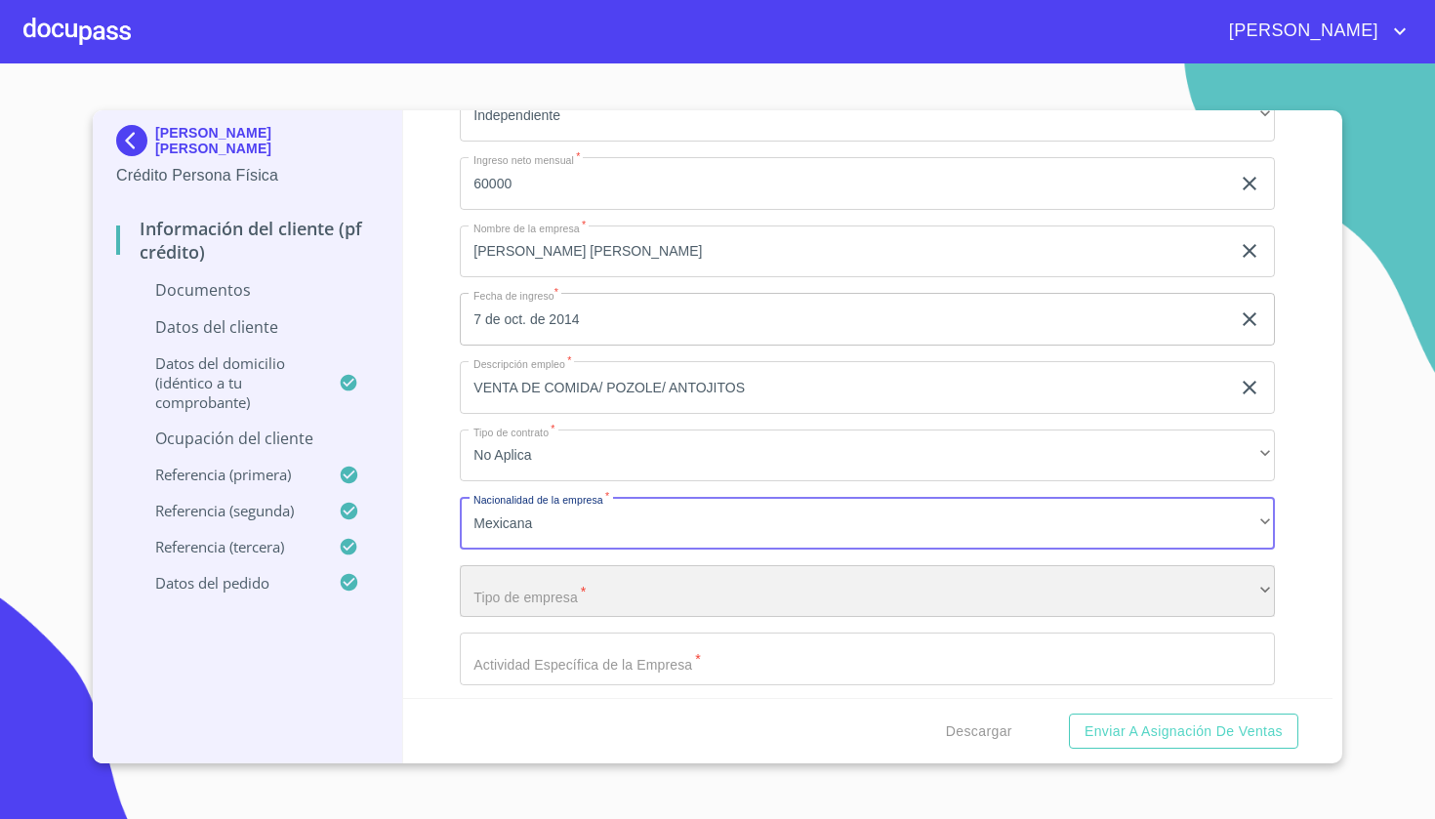
click at [540, 588] on div "​" at bounding box center [867, 591] width 815 height 53
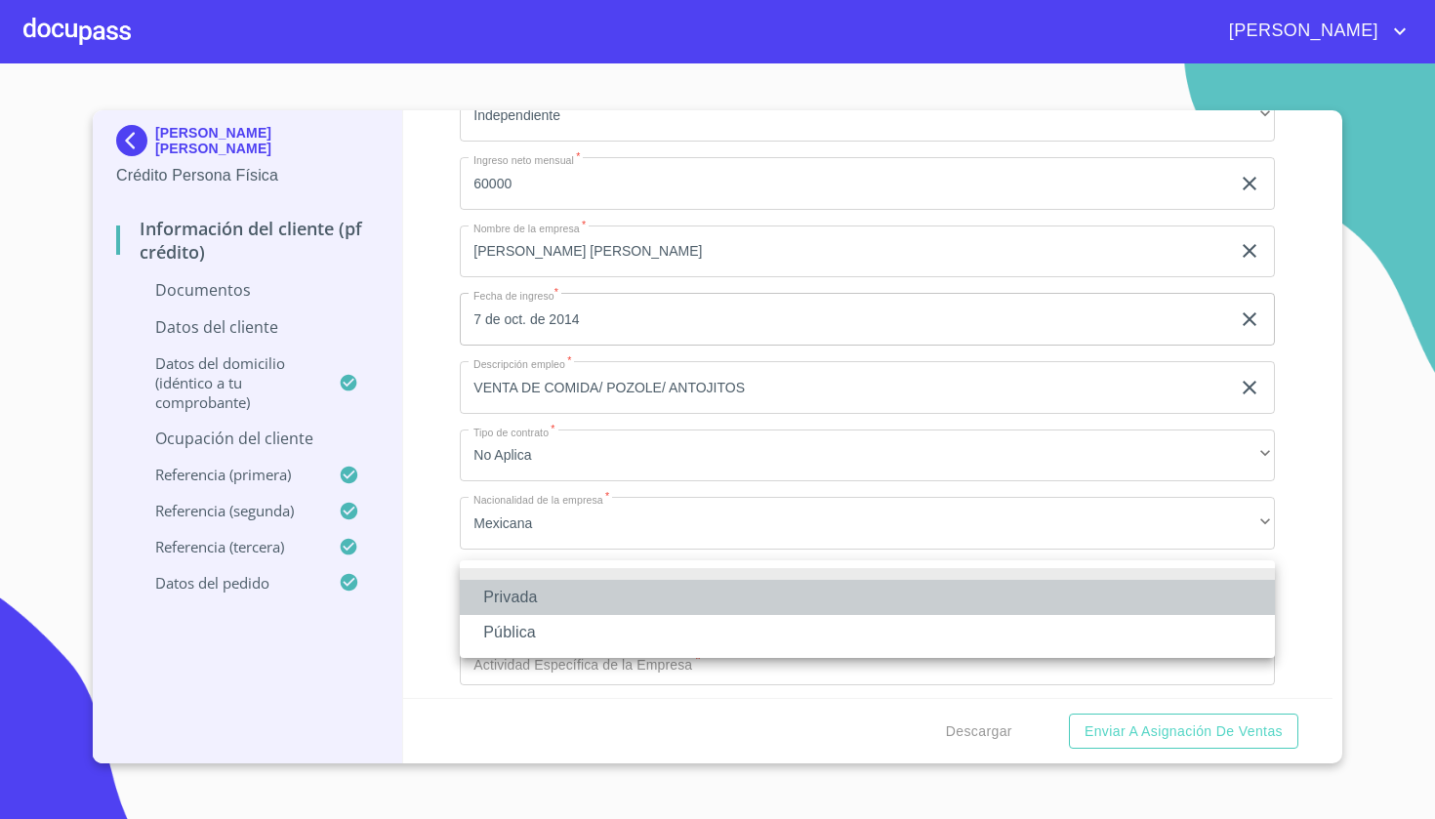
click at [531, 594] on li "Privada" at bounding box center [867, 597] width 815 height 35
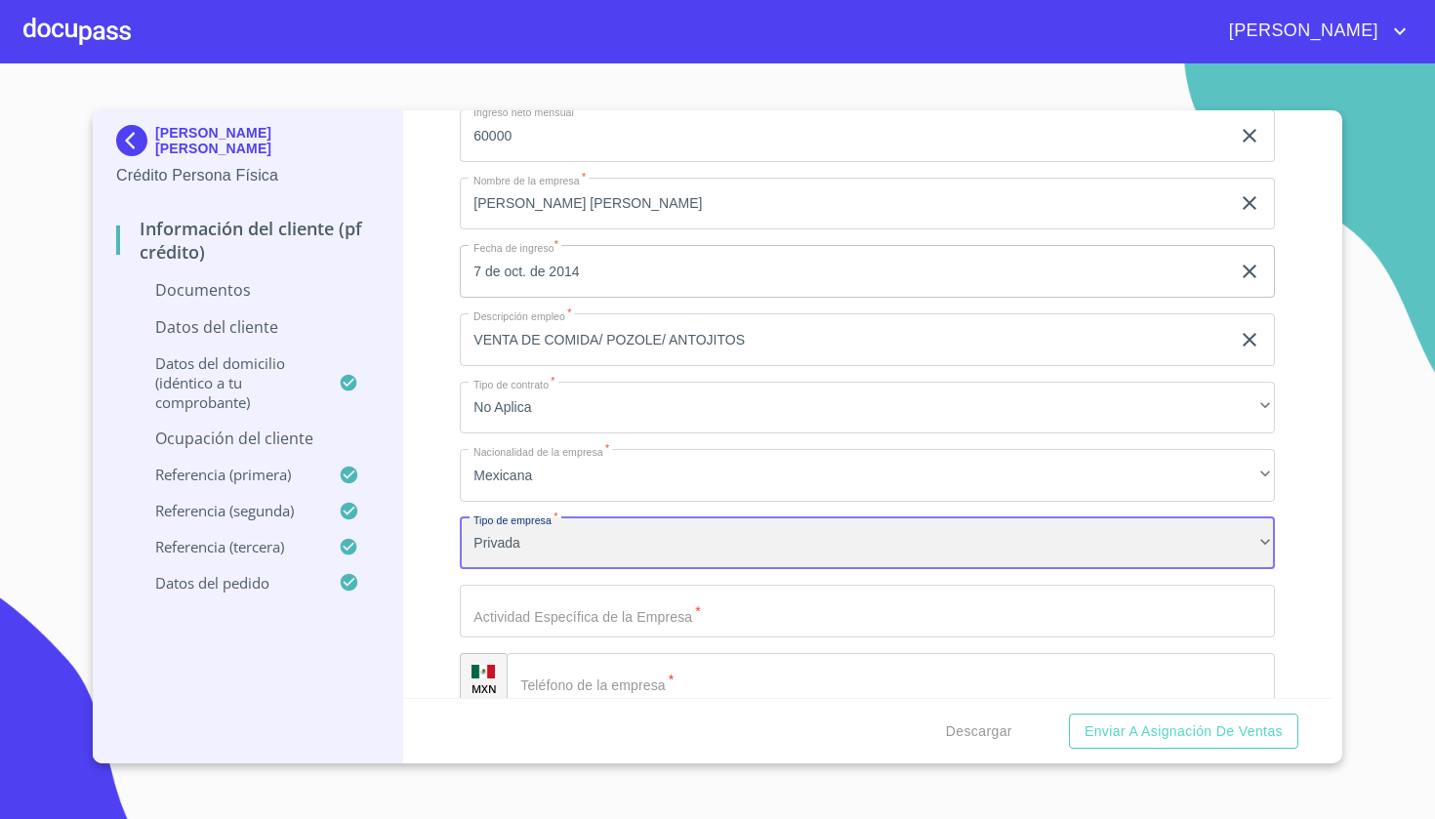
scroll to position [5645, 0]
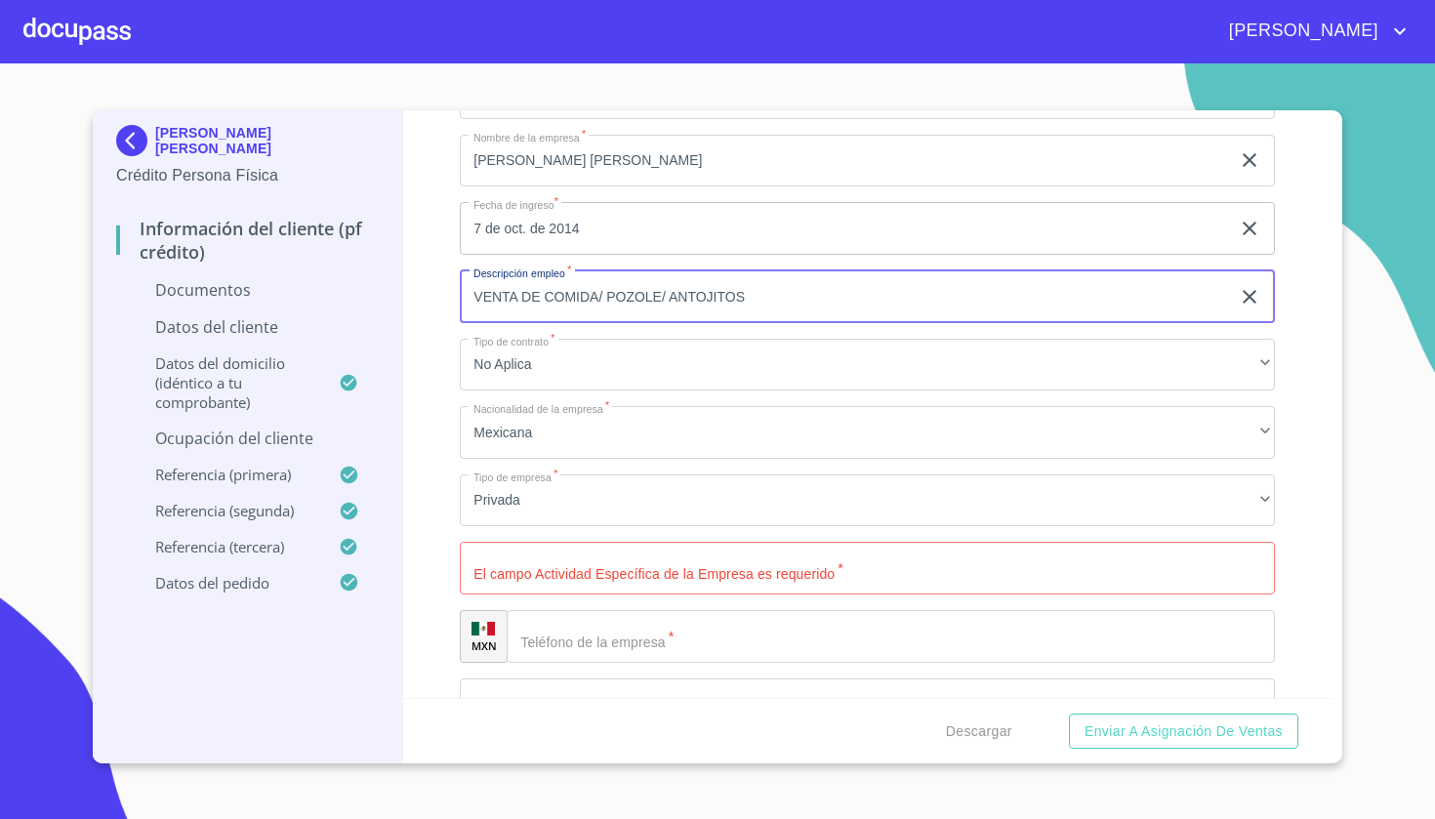
drag, startPoint x: 810, startPoint y: 283, endPoint x: 439, endPoint y: 290, distance: 370.2
click at [439, 290] on div "Información del cliente (PF crédito) Documentos Documento de identificación   *…" at bounding box center [868, 404] width 931 height 588
click at [567, 563] on input "Documento de identificación   *" at bounding box center [867, 568] width 815 height 53
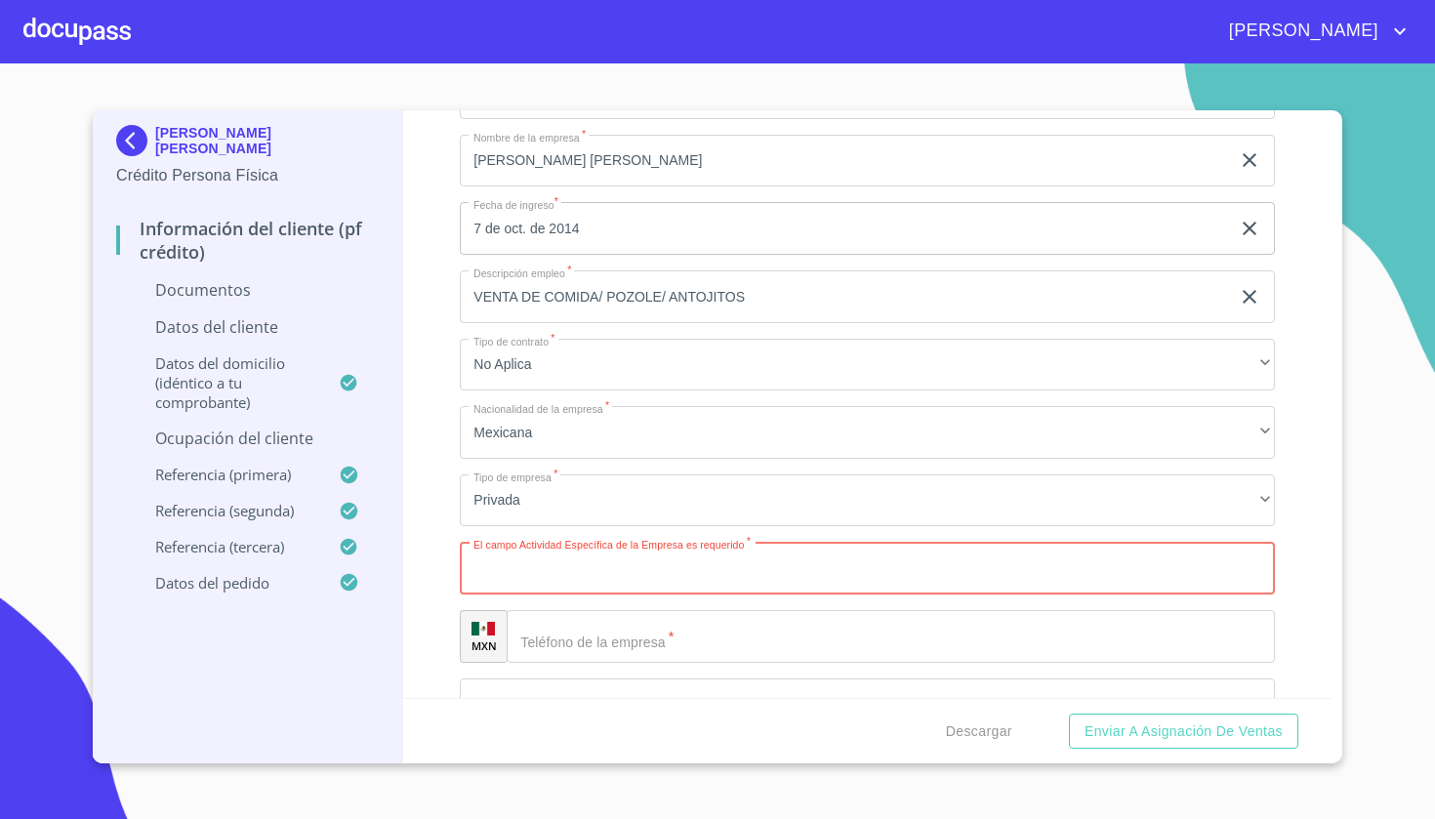
paste input "VENTA DE COMIDA/ POZOLE/ ANTOJITOS"
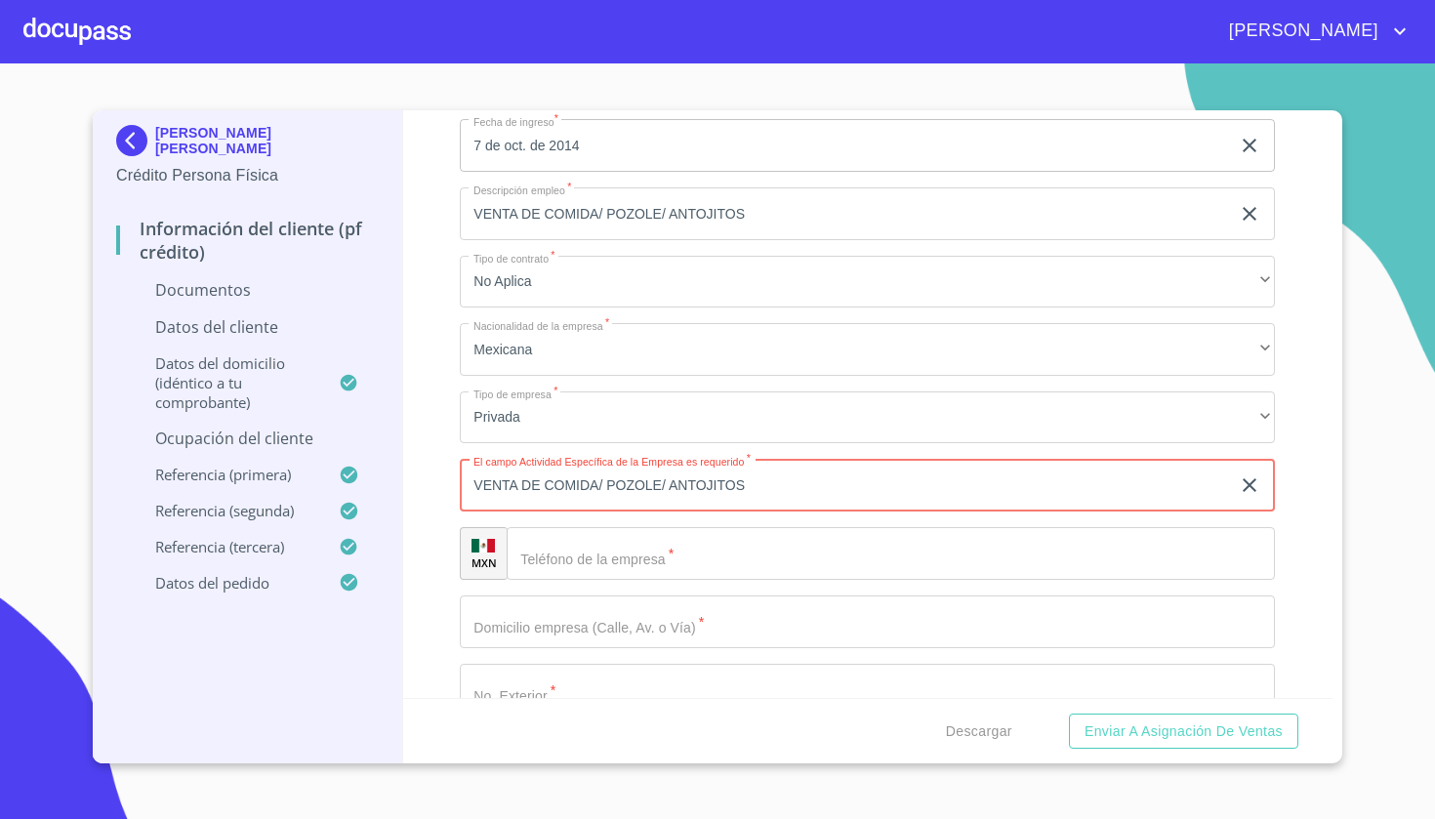
scroll to position [5772, 0]
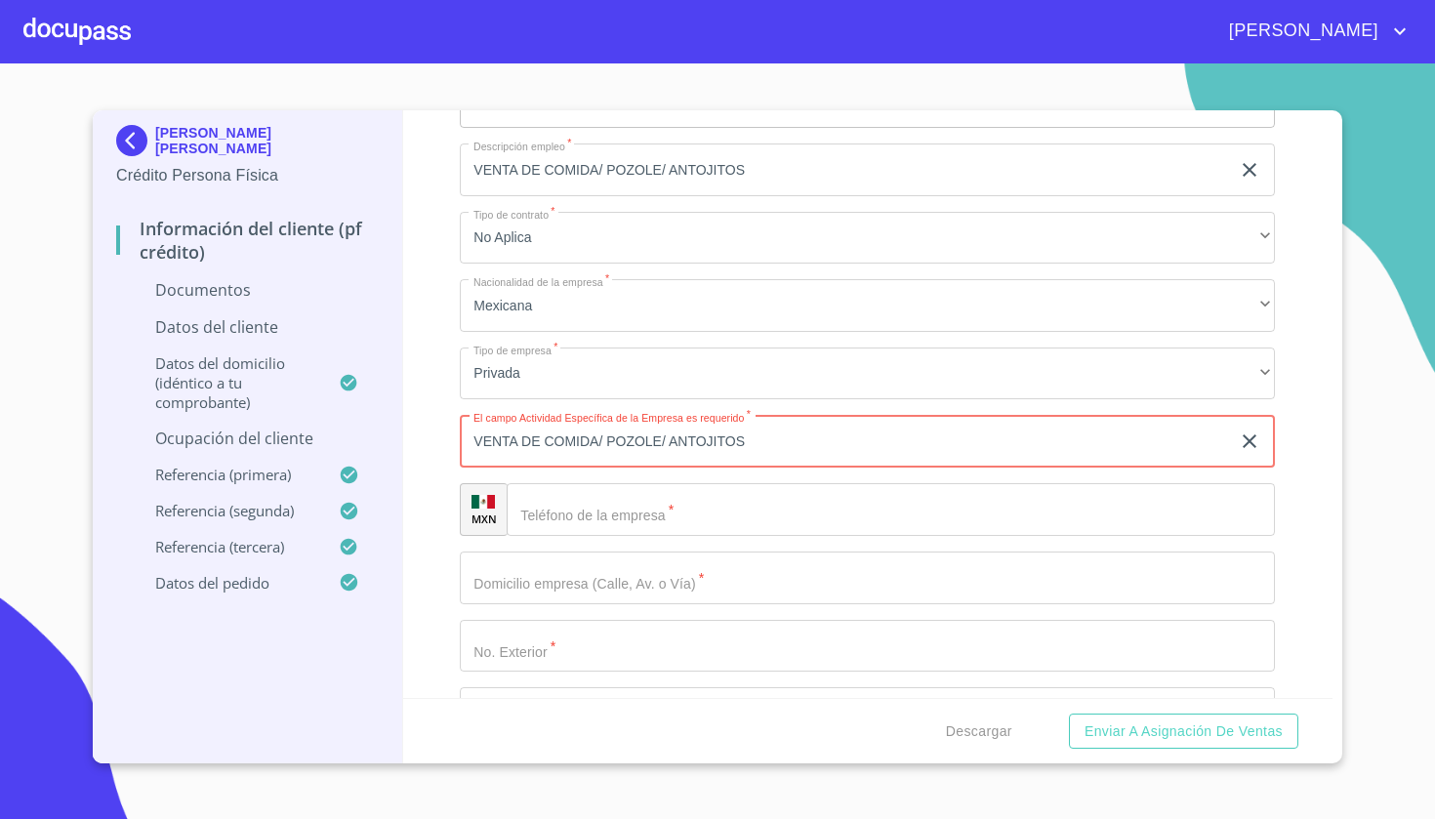
type input "VENTA DE COMIDA/ POZOLE/ ANTOJITOS"
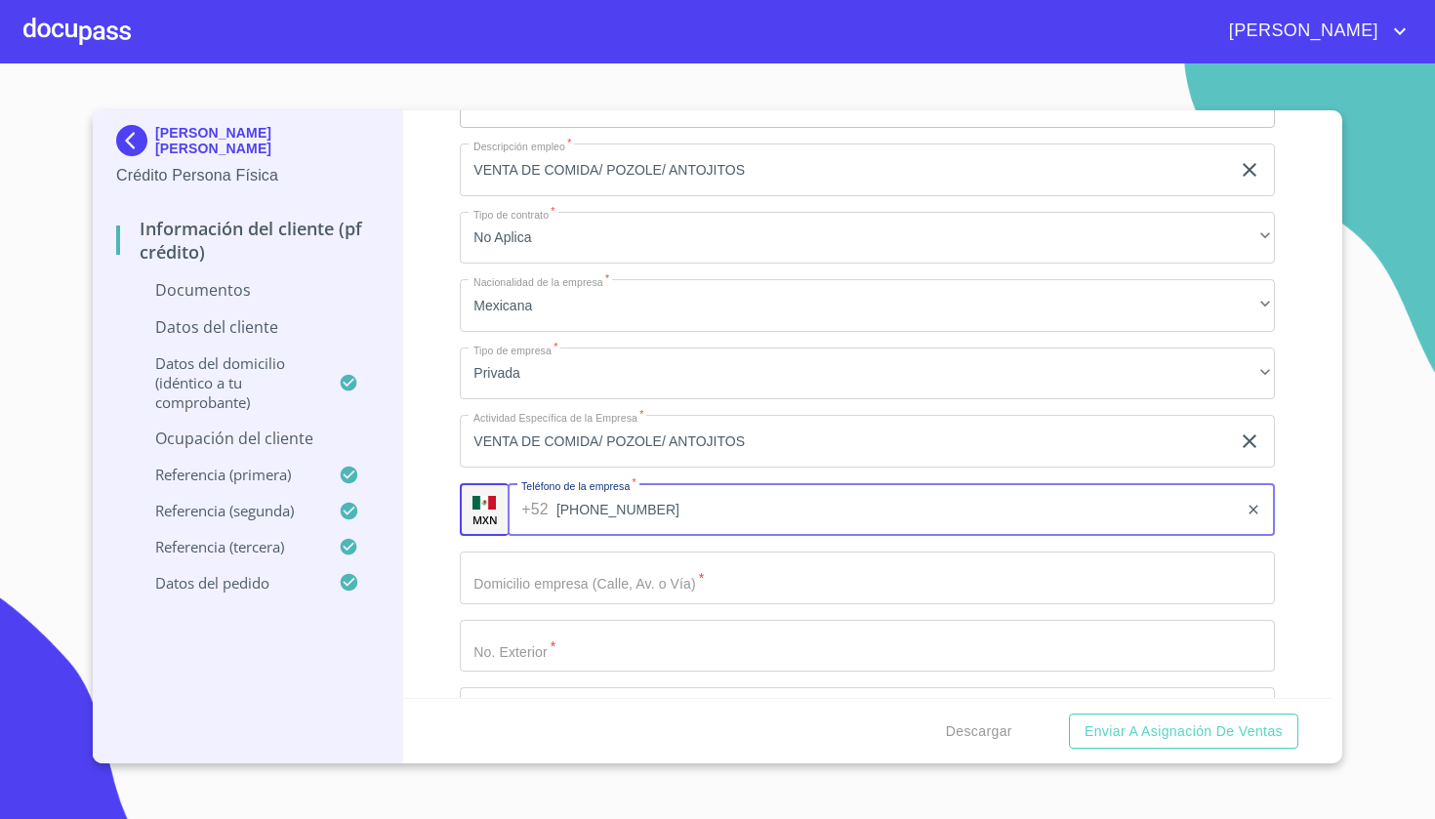
type input "[PHONE_NUMBER]"
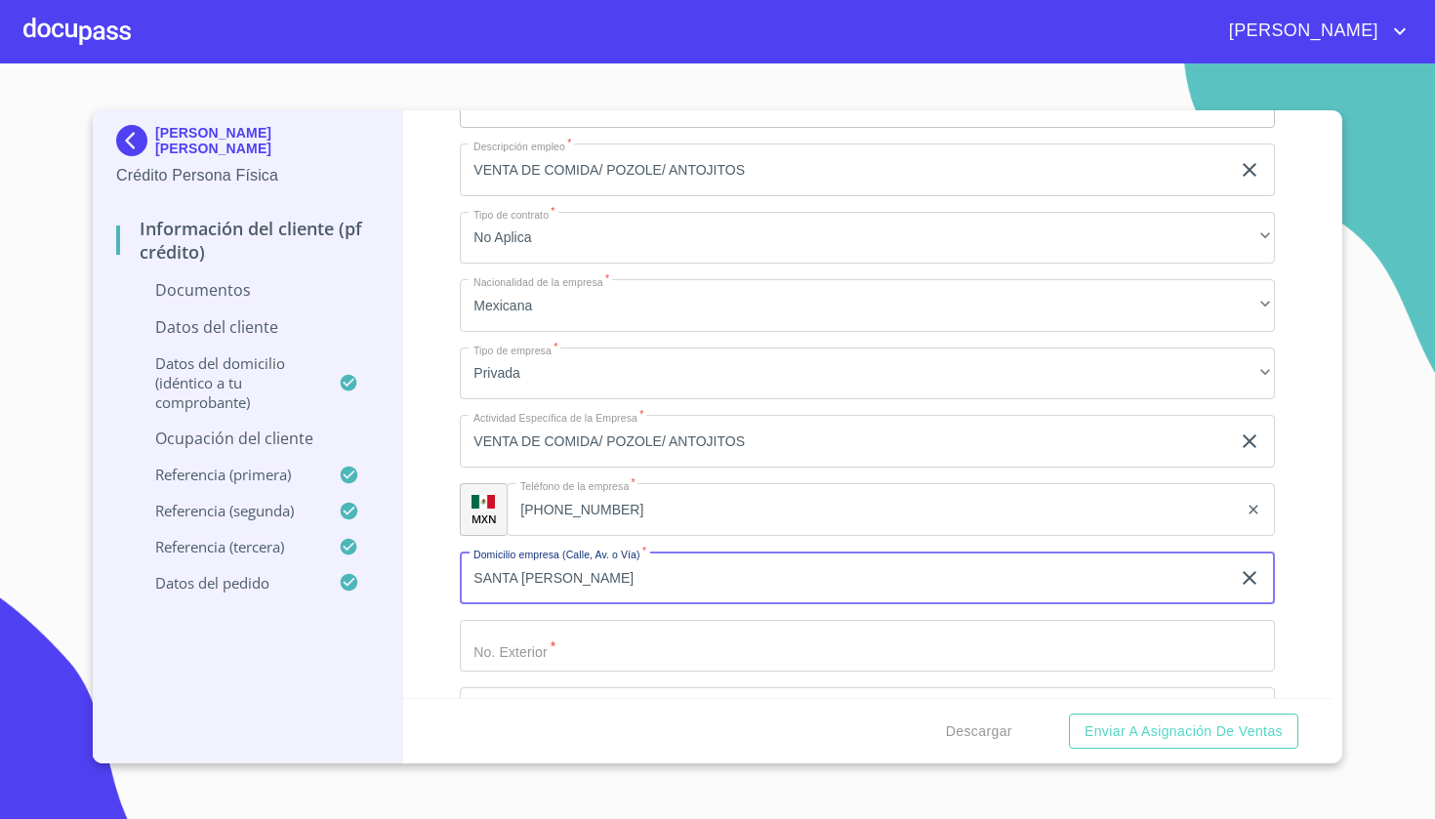
type input "SANTA [PERSON_NAME]"
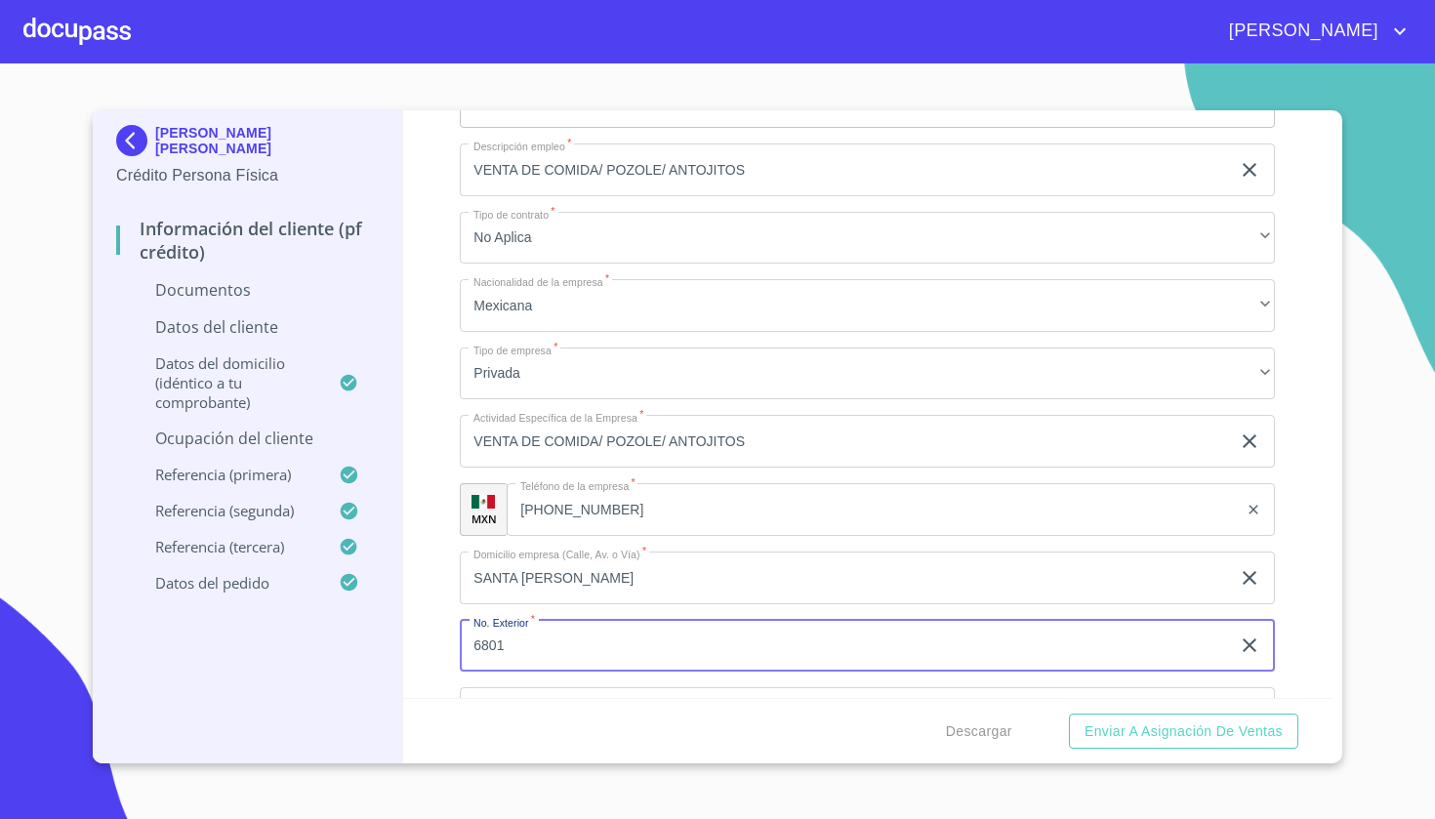
type input "6801"
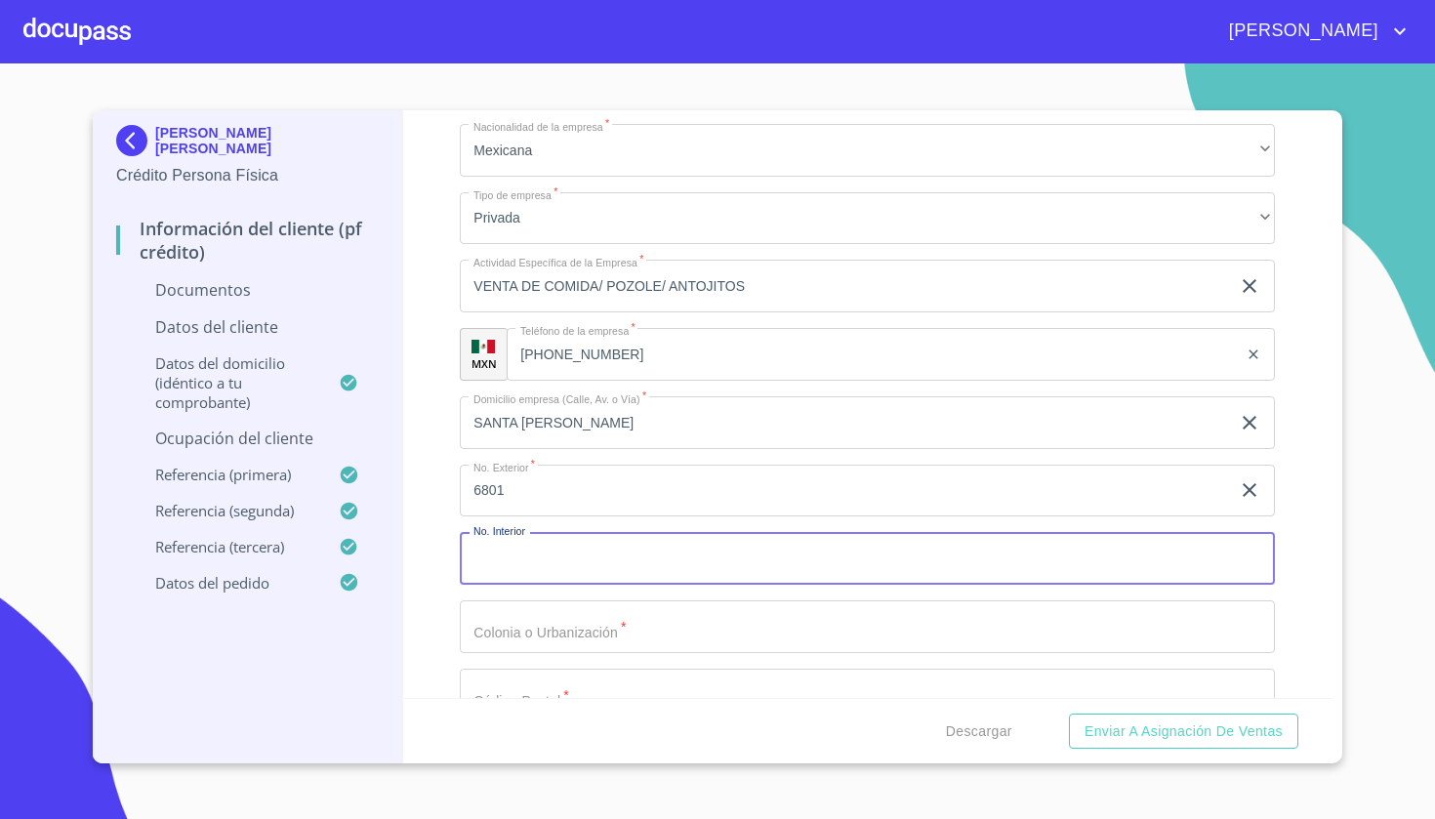
scroll to position [5943, 0]
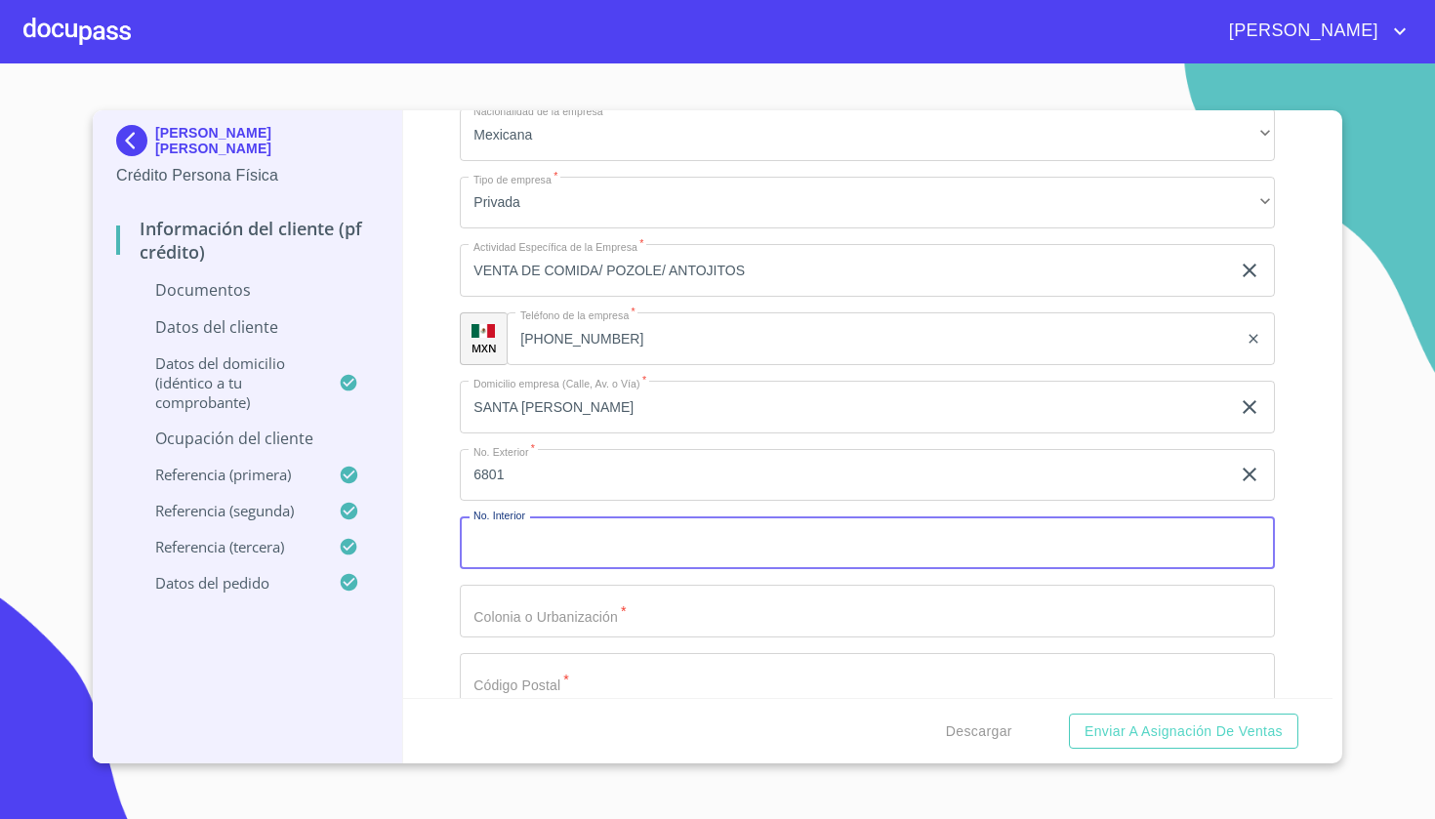
click at [532, 591] on input "Documento de identificación   *" at bounding box center [867, 611] width 815 height 53
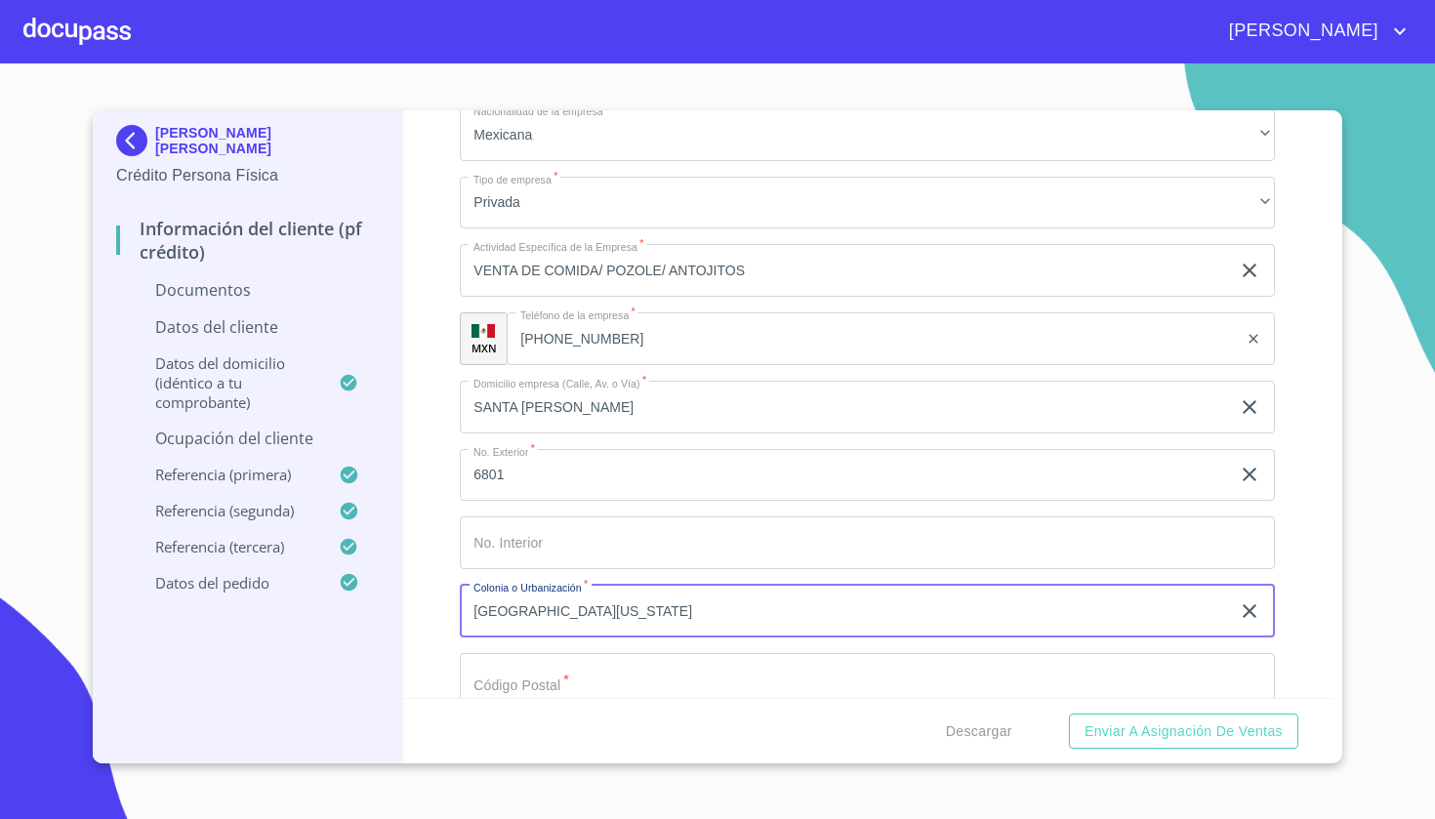
type input "[GEOGRAPHIC_DATA][US_STATE]"
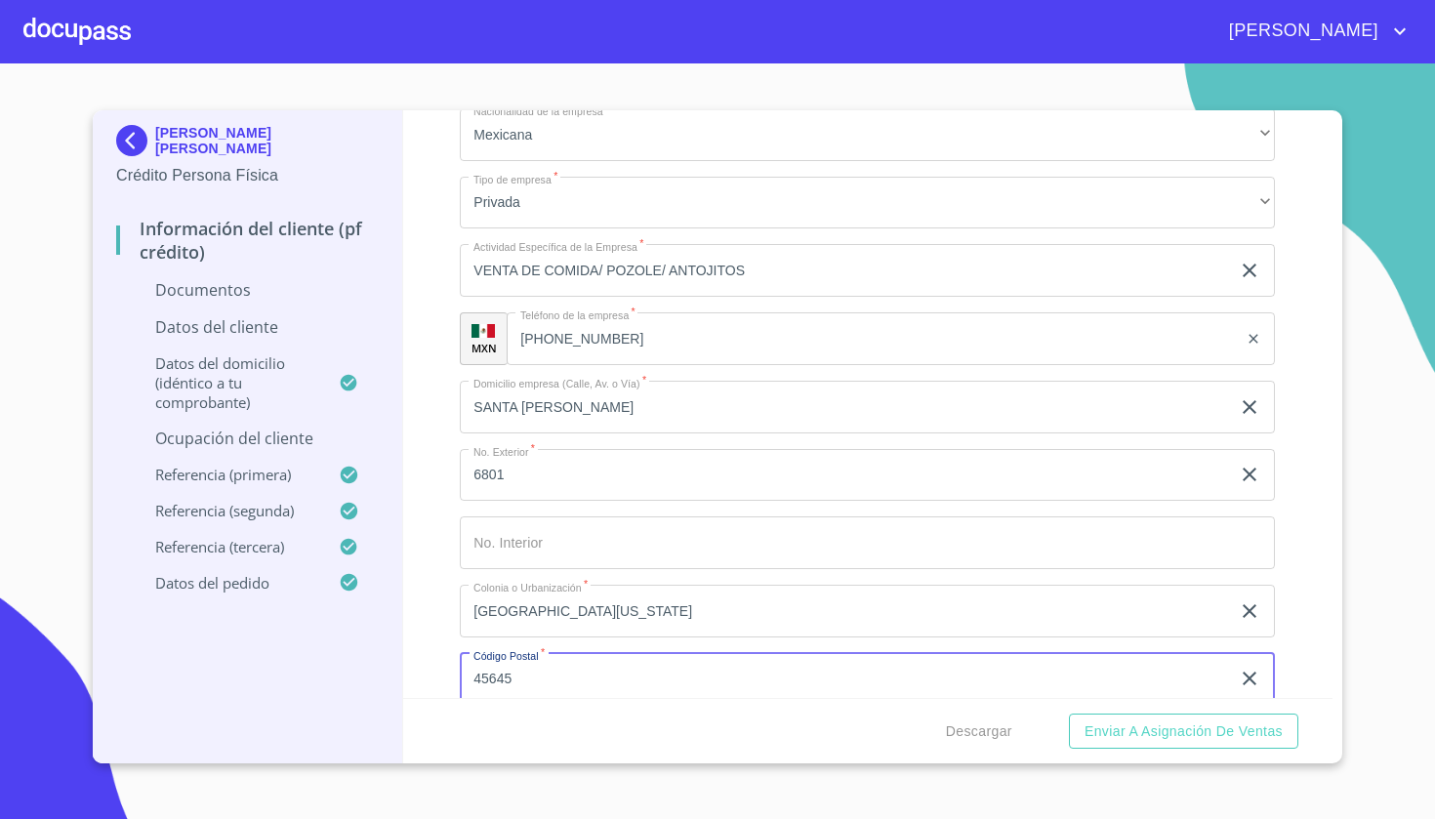
type input "45645"
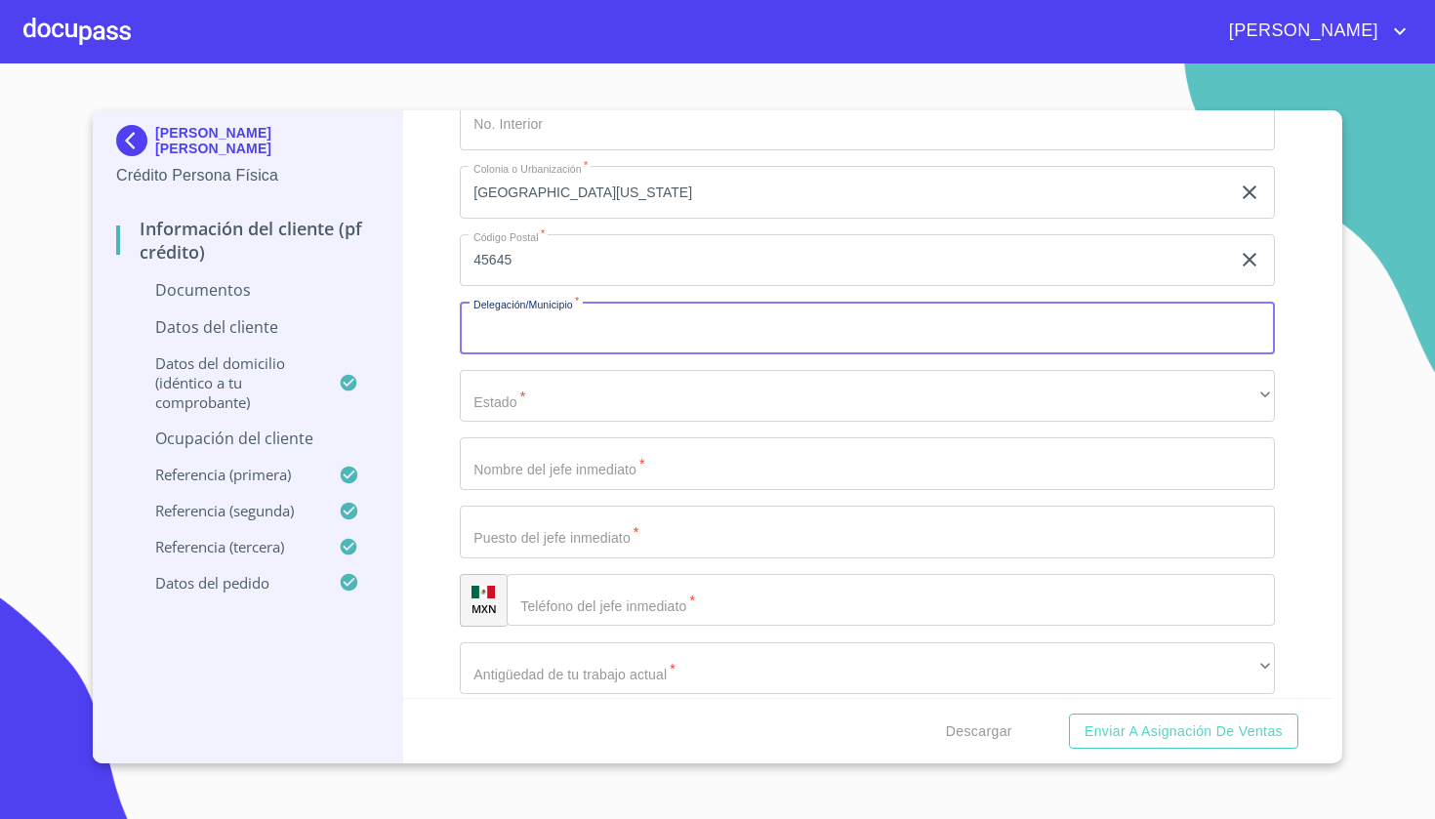
scroll to position [6368, 0]
click at [553, 327] on input "Documento de identificación   *" at bounding box center [867, 322] width 815 height 53
type input "TLAJOMULCO"
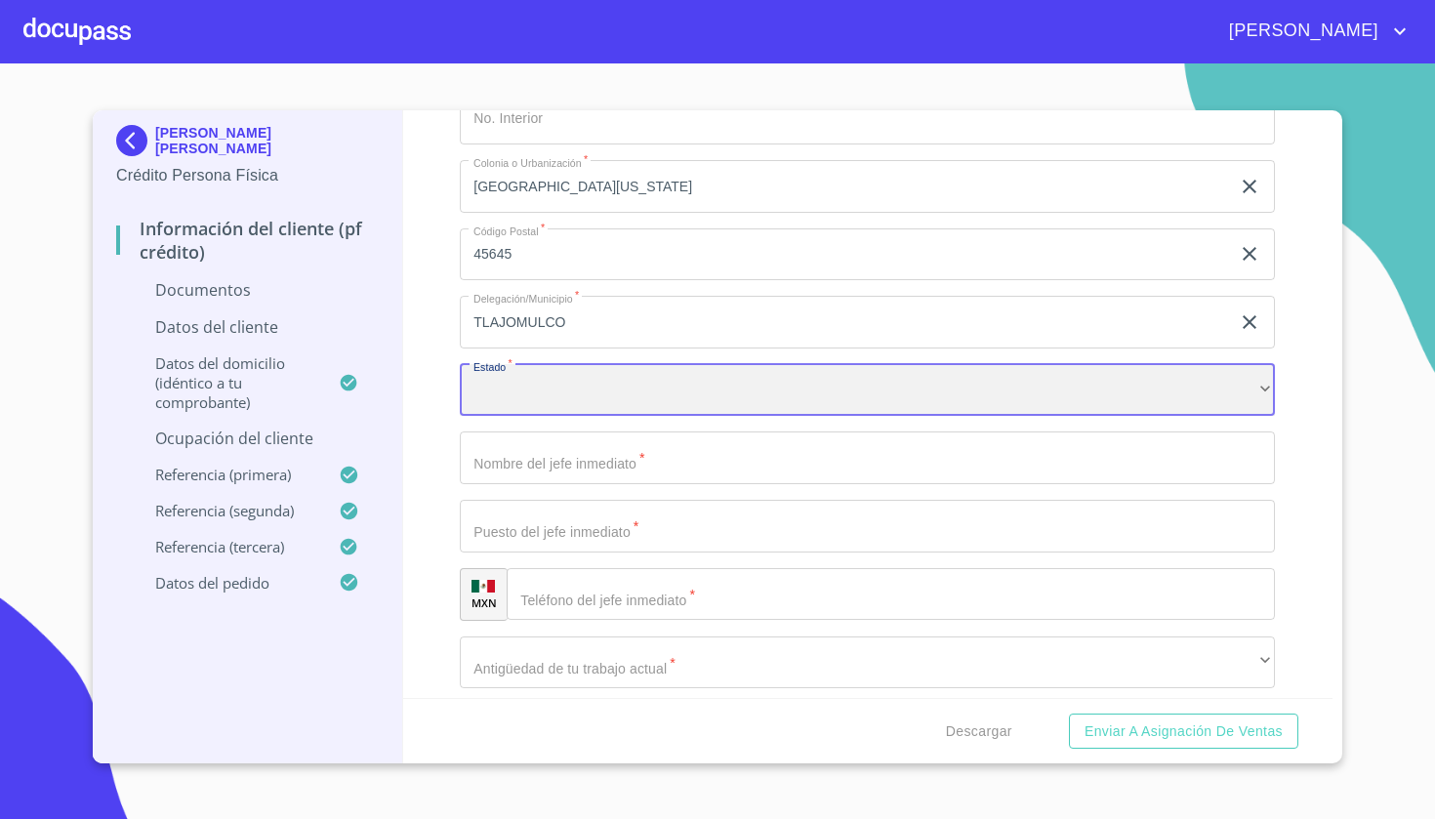
click at [542, 389] on div "​" at bounding box center [867, 390] width 815 height 53
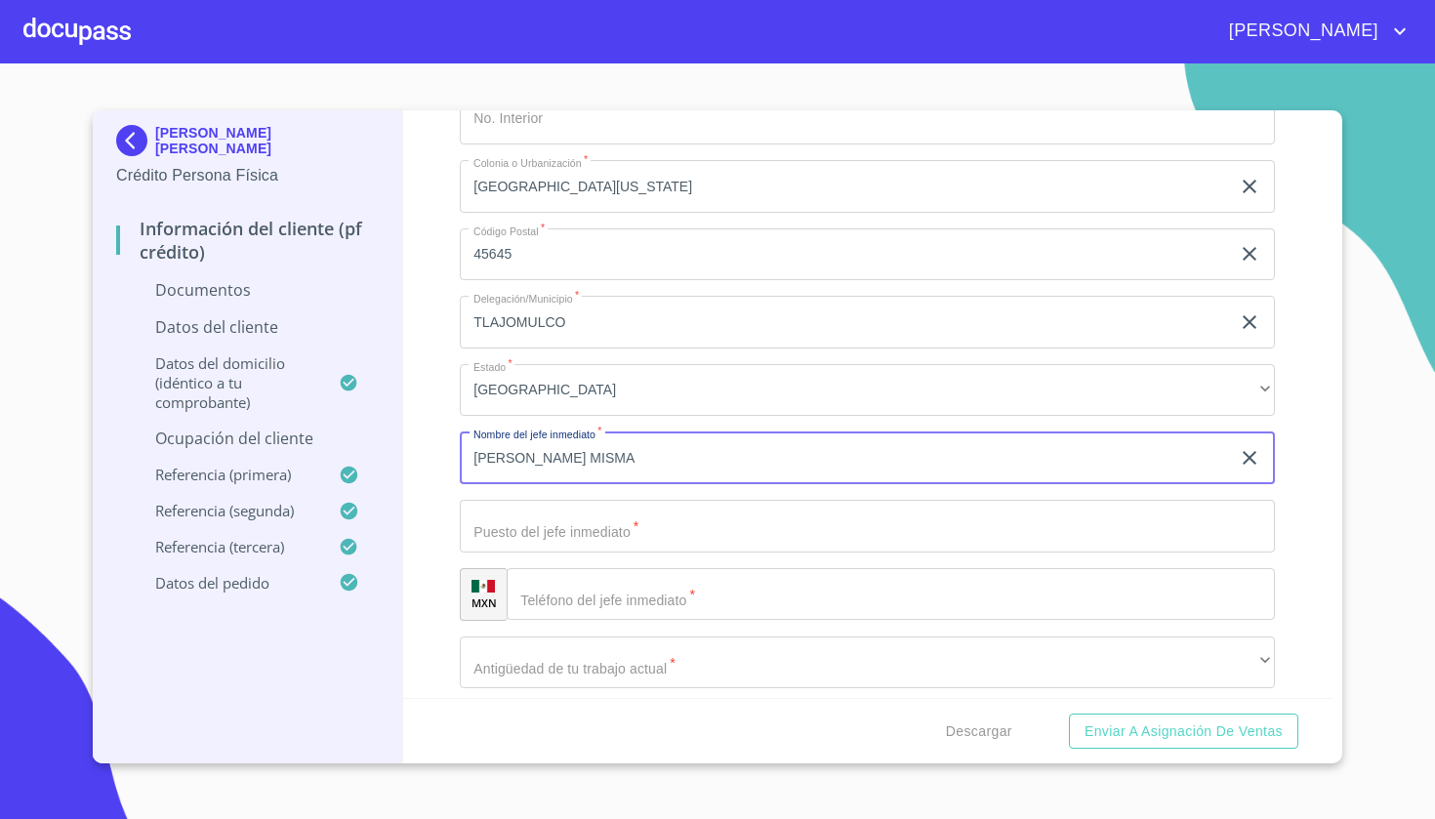
type input "[PERSON_NAME] MISMA"
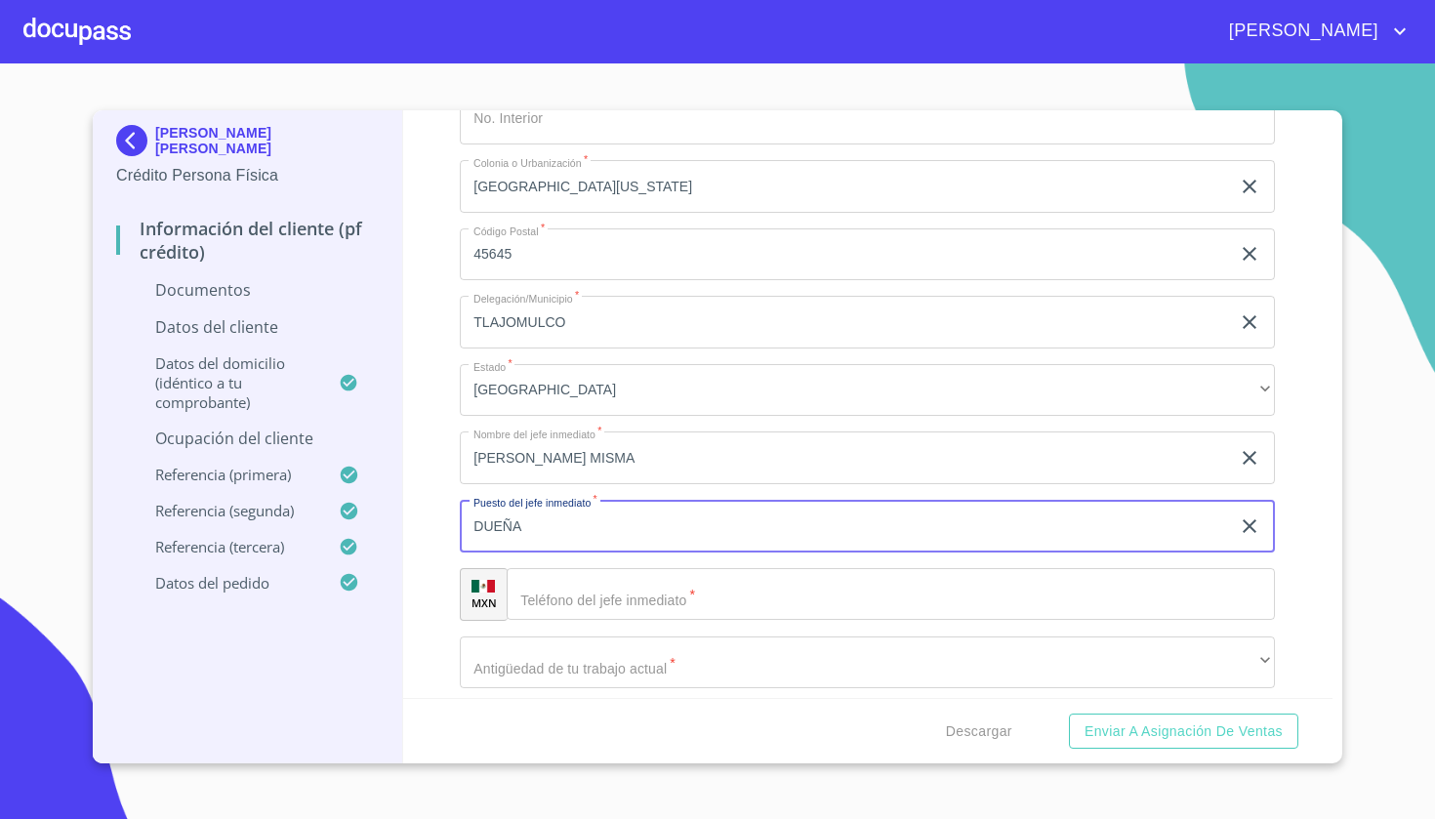
type input "DUEÑA"
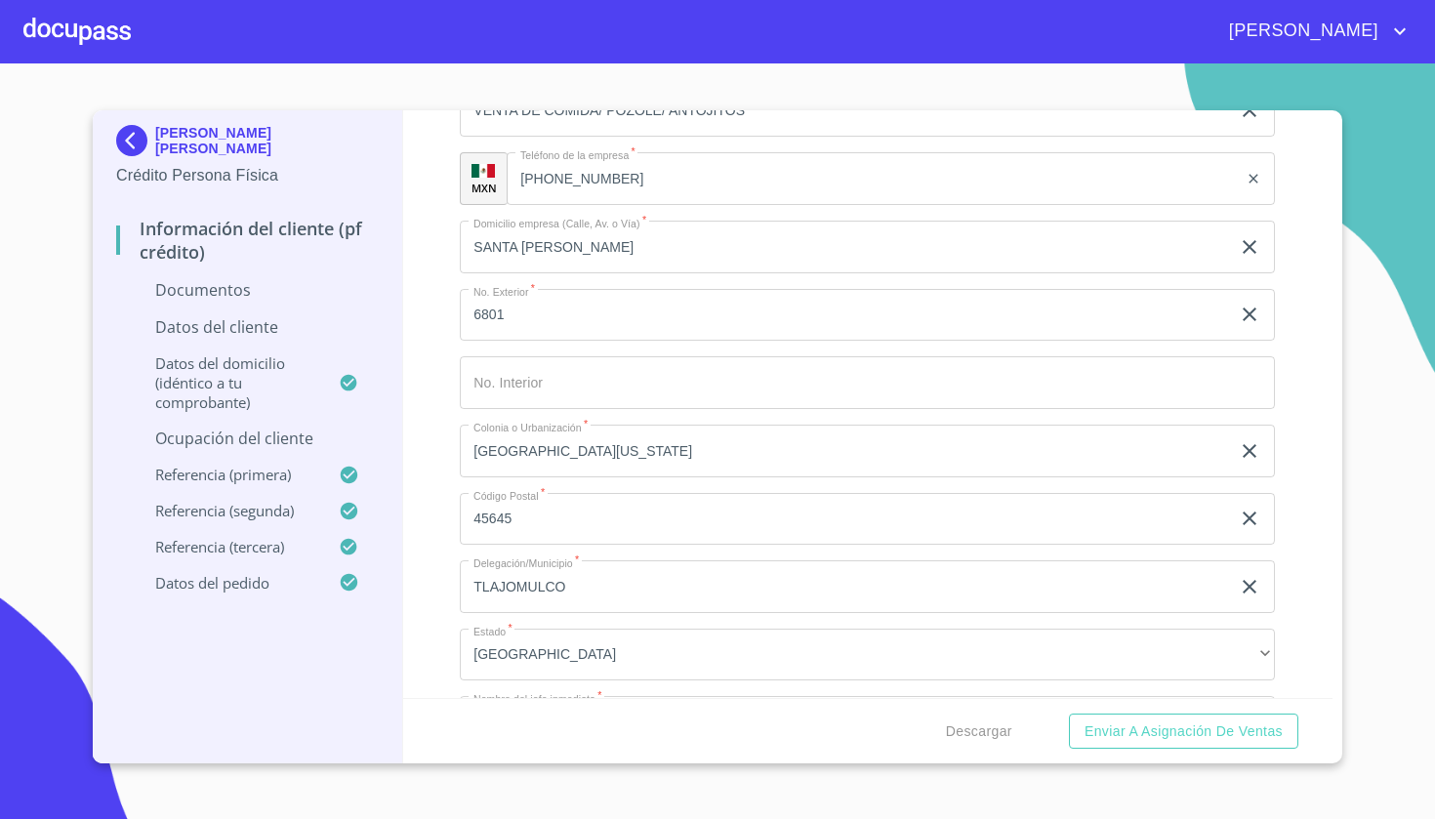
scroll to position [6090, 0]
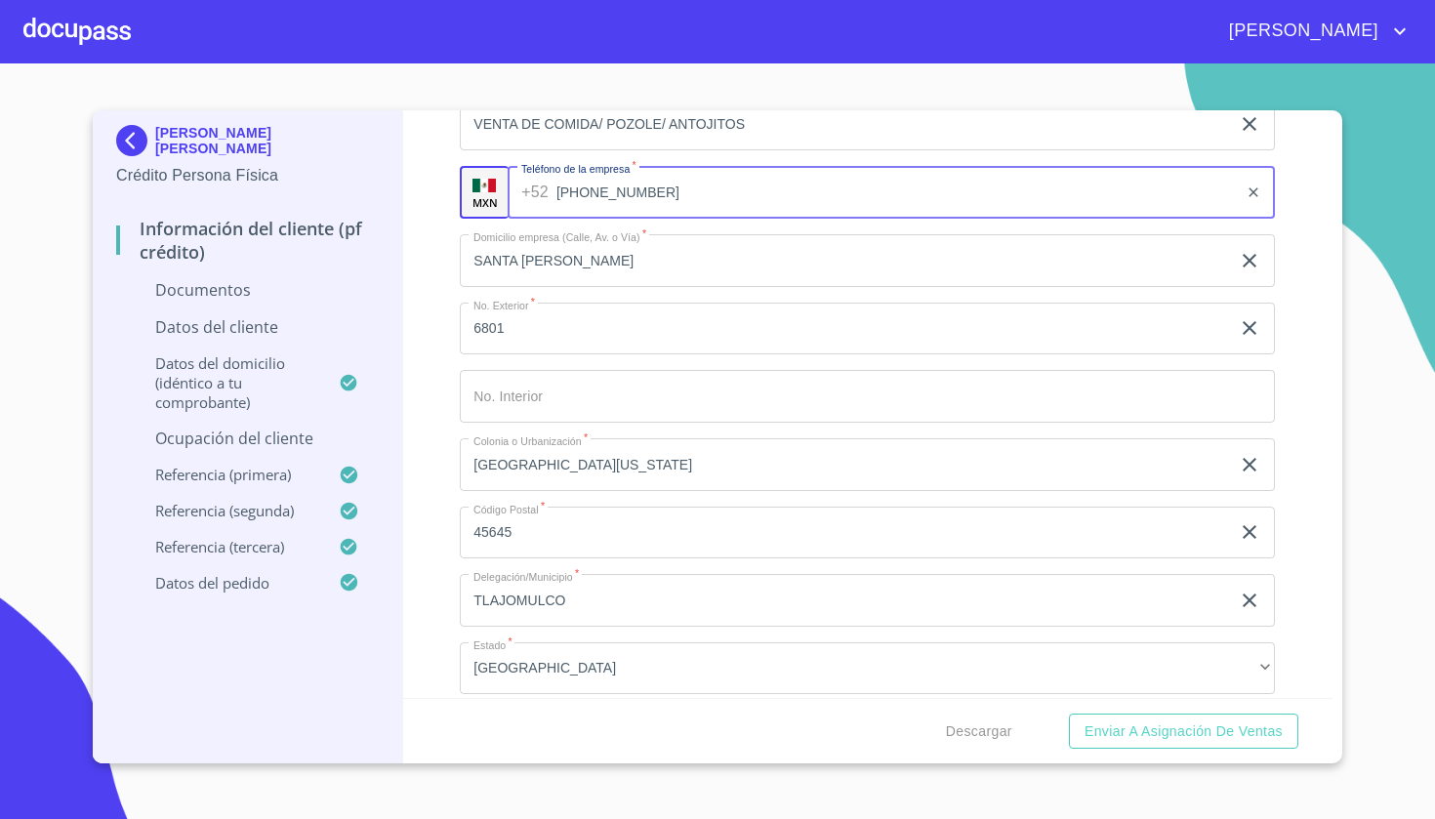
drag, startPoint x: 691, startPoint y: 187, endPoint x: 493, endPoint y: 194, distance: 198.4
click at [493, 194] on div "MXN Teléfono de la empresa   * [PHONE_NUMBER] ​" at bounding box center [867, 192] width 815 height 53
drag, startPoint x: 691, startPoint y: 185, endPoint x: 515, endPoint y: 183, distance: 176.8
click at [515, 183] on div "[PHONE_NUMBER] ​" at bounding box center [892, 192] width 768 height 53
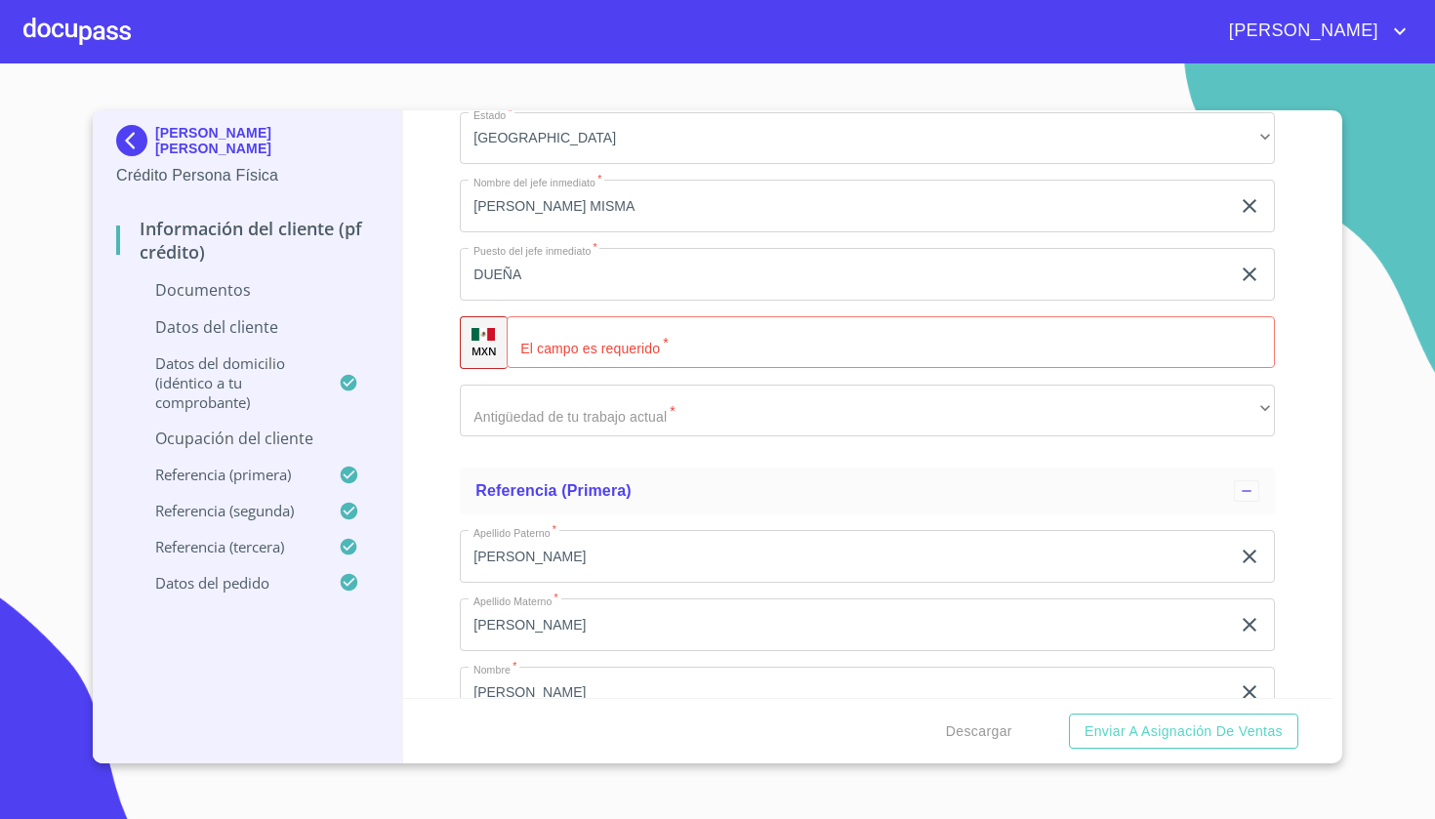
scroll to position [6652, 0]
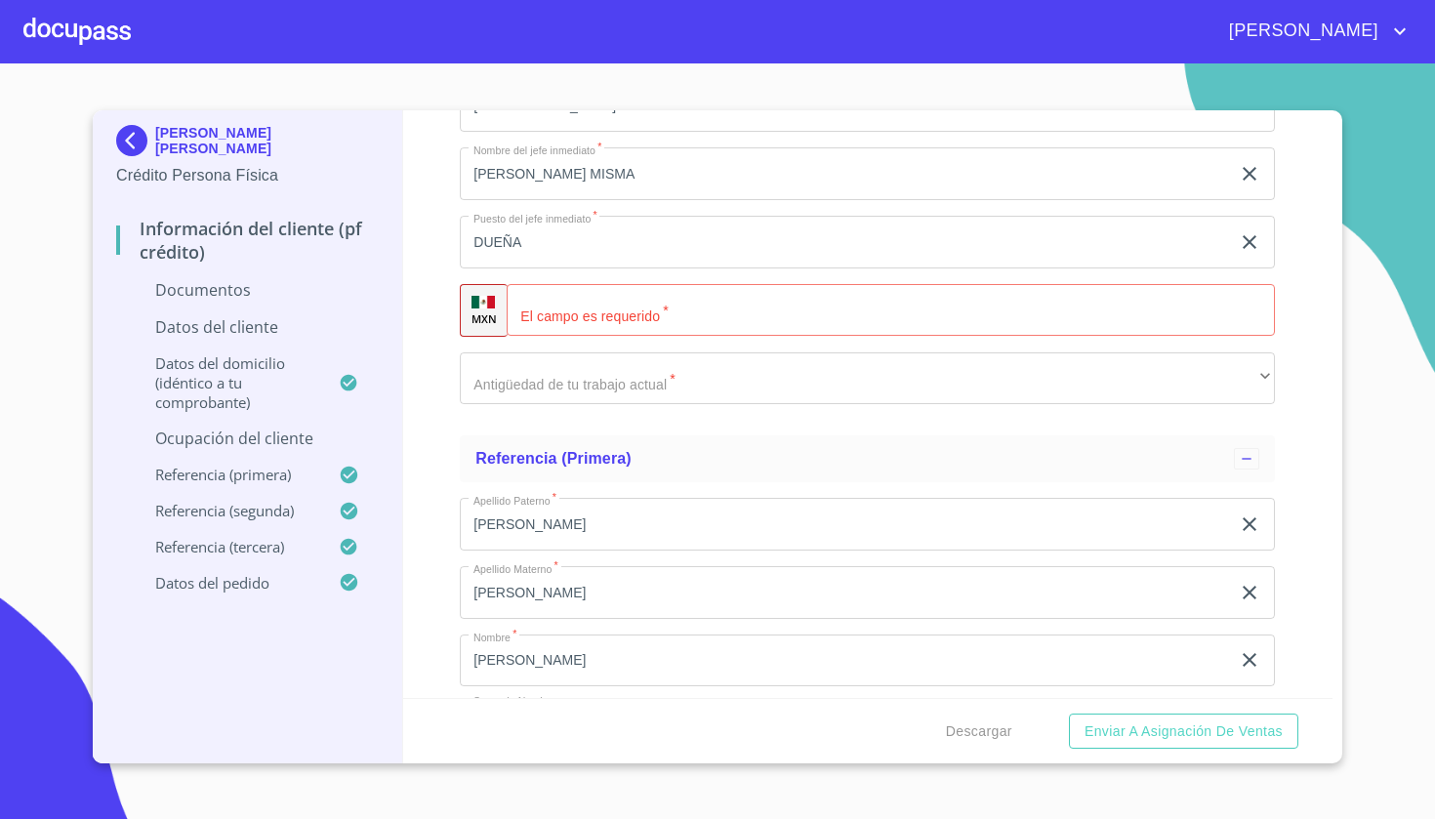
click at [584, 289] on input "Documento de identificación   *" at bounding box center [916, 310] width 720 height 53
paste input "[PHONE_NUMBER]"
type input "[PHONE_NUMBER]"
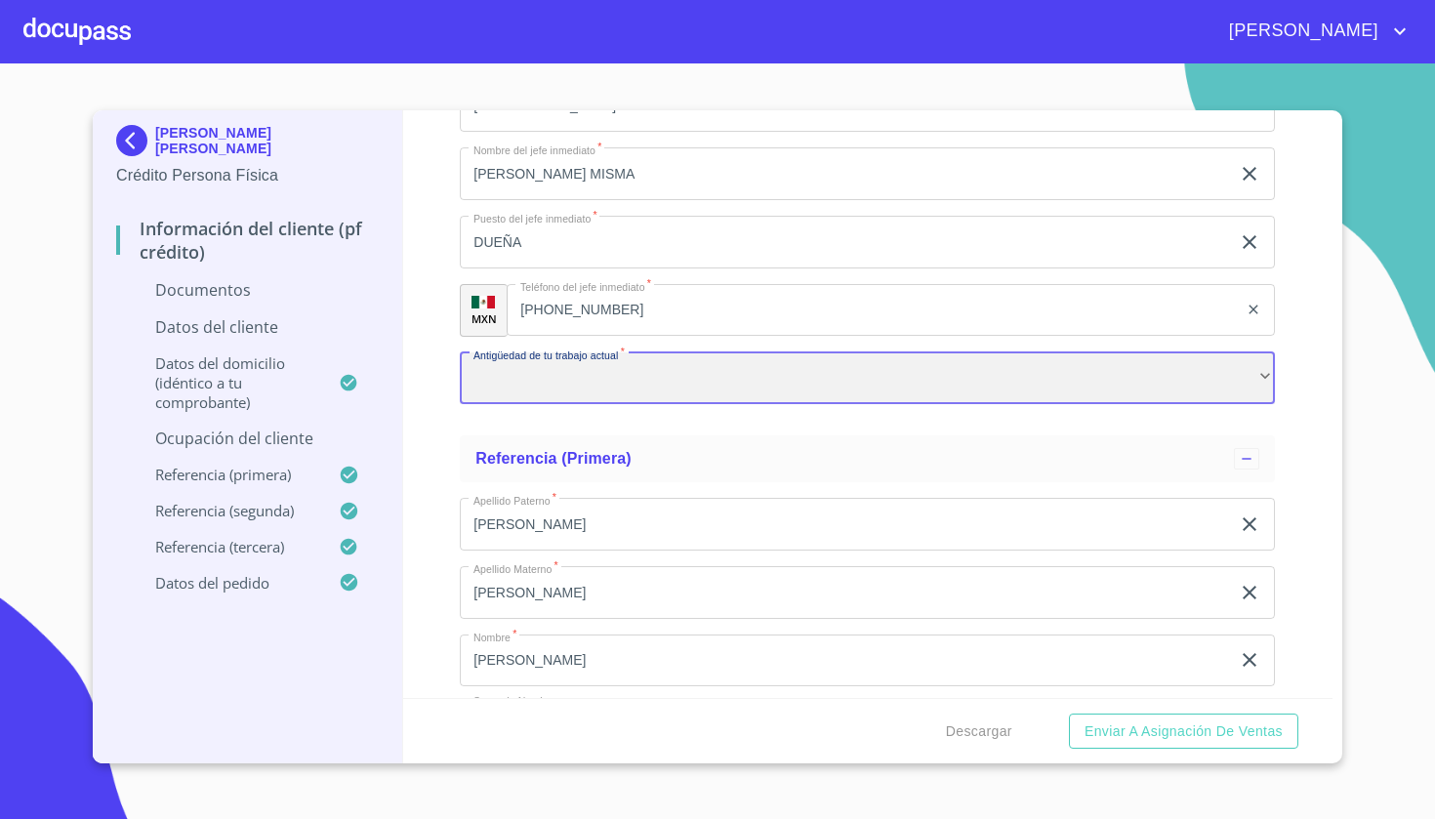
click at [585, 384] on div "​" at bounding box center [867, 379] width 815 height 53
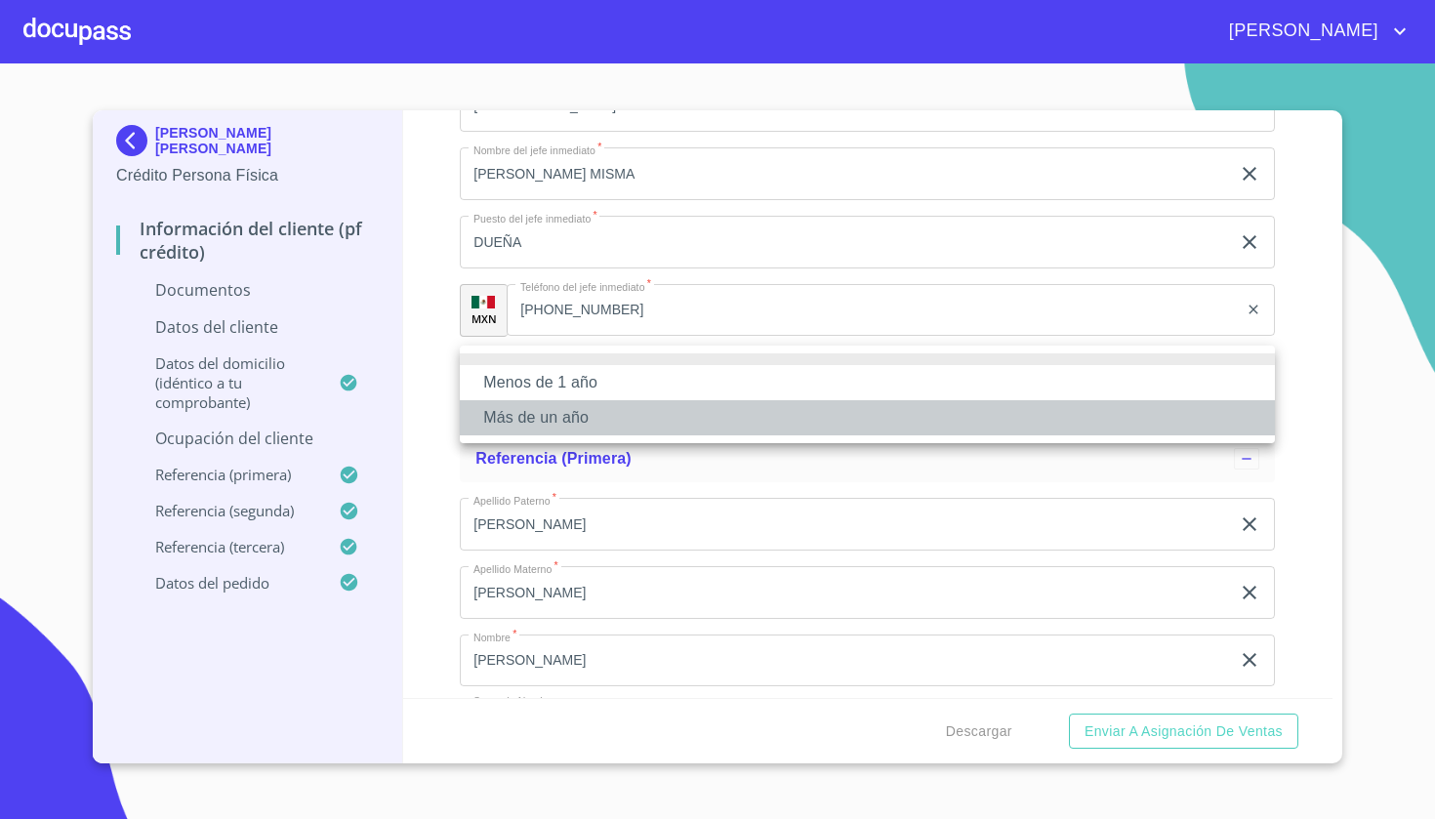
click at [568, 424] on li "Más de un año" at bounding box center [867, 417] width 815 height 35
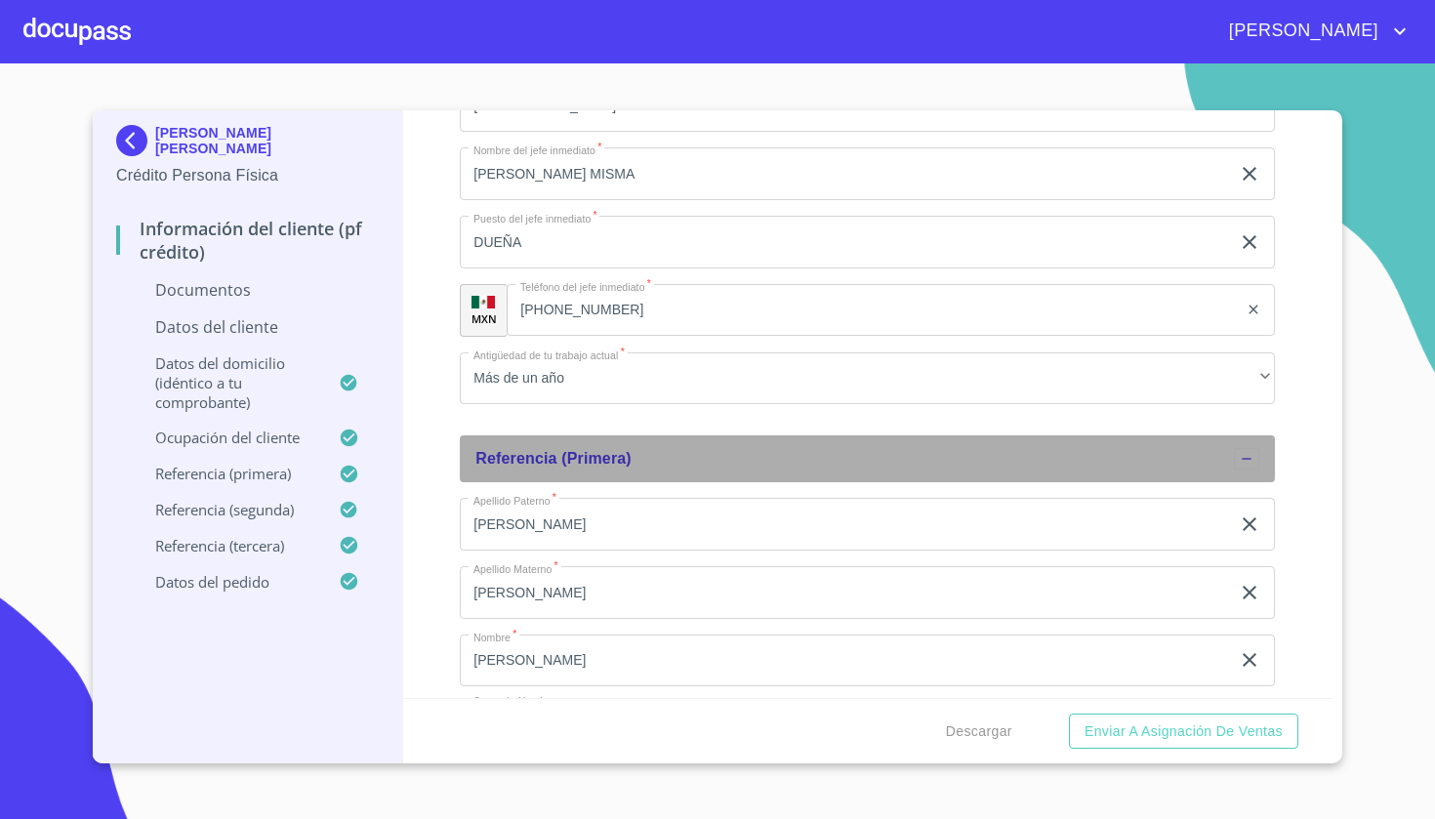
click at [687, 436] on div "Referencia (primera)" at bounding box center [867, 459] width 815 height 47
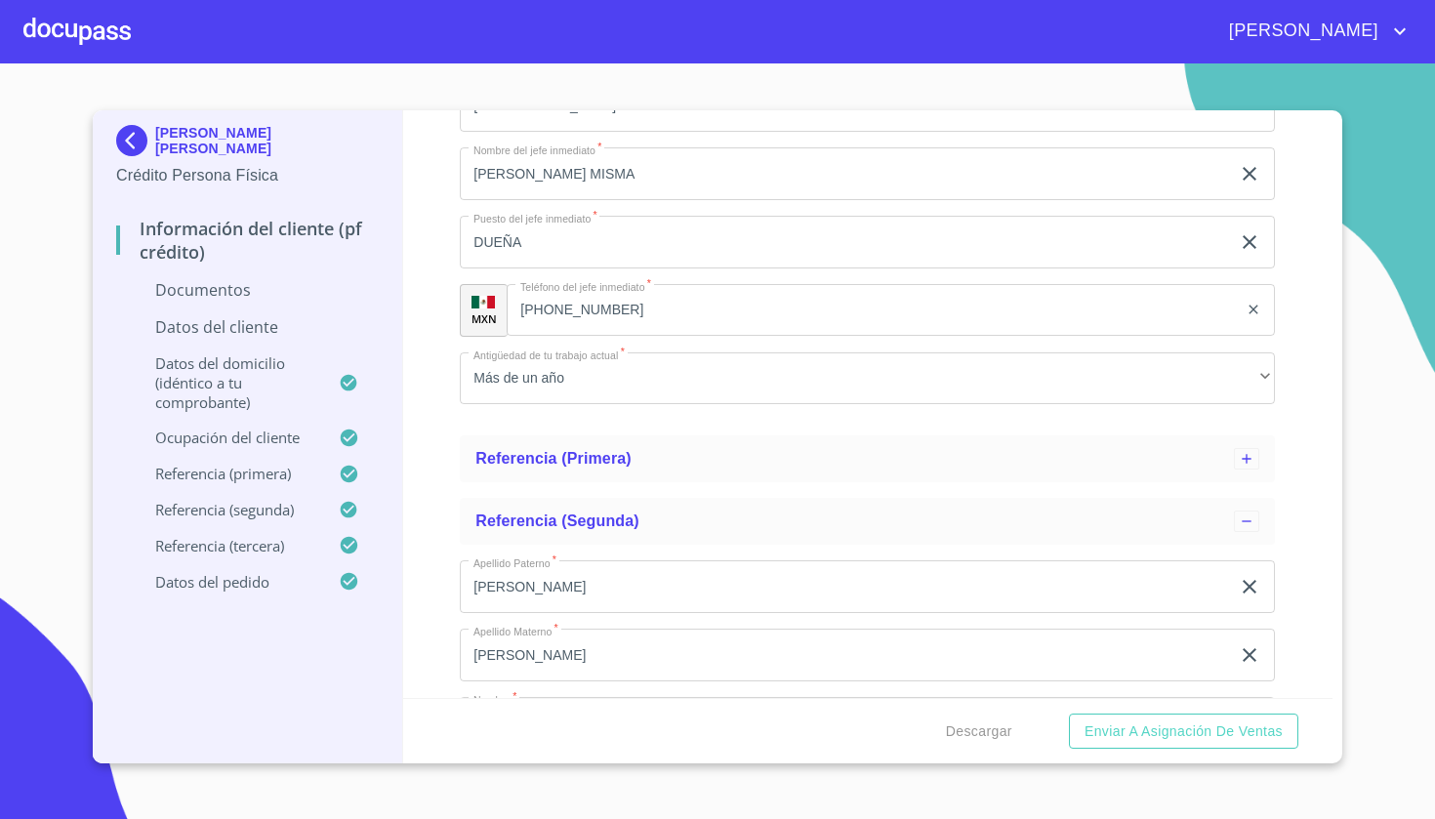
click at [410, 395] on div "Información del cliente (PF crédito) Documentos Documento de identificación   *…" at bounding box center [868, 404] width 931 height 588
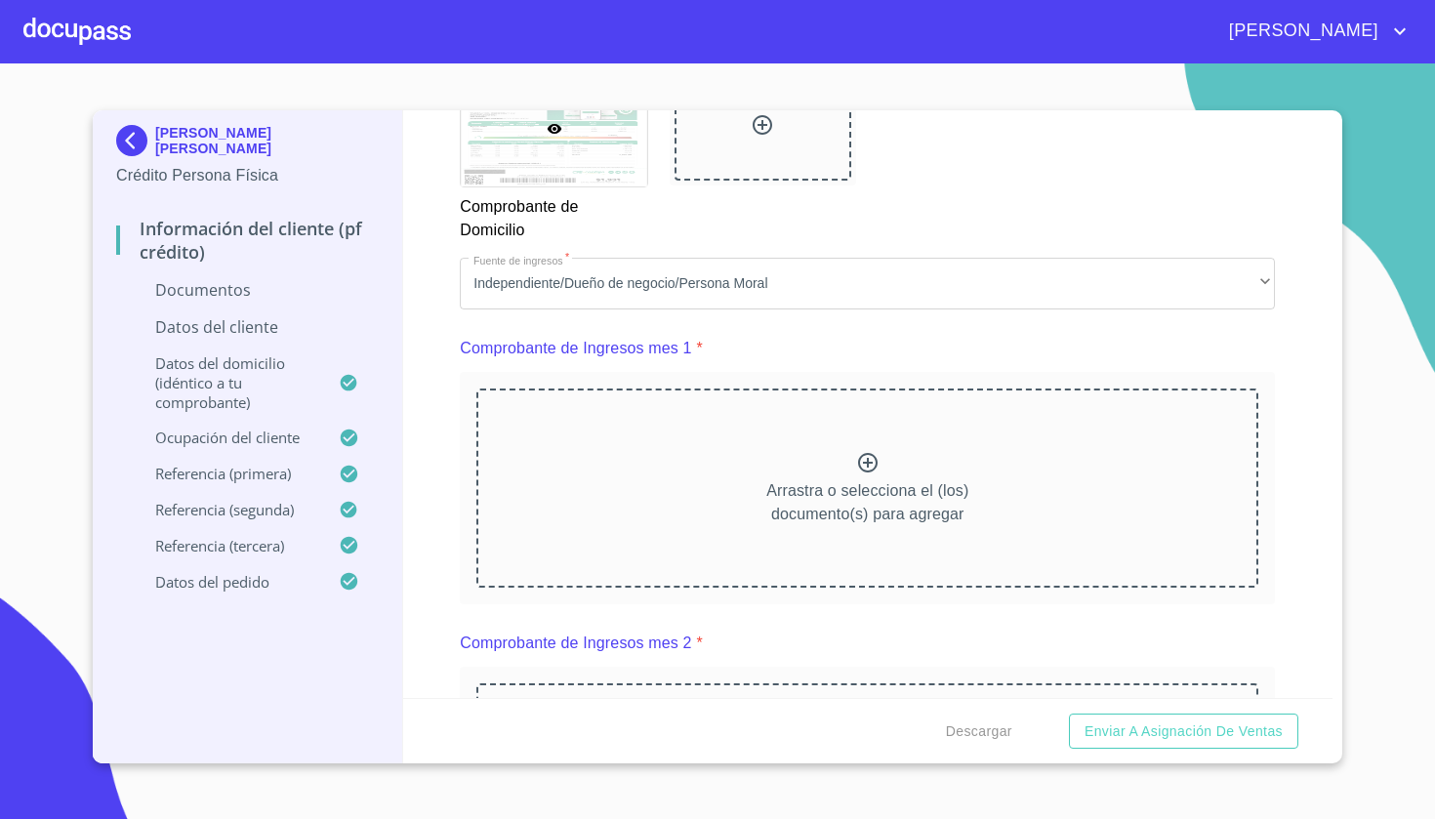
scroll to position [1729, 0]
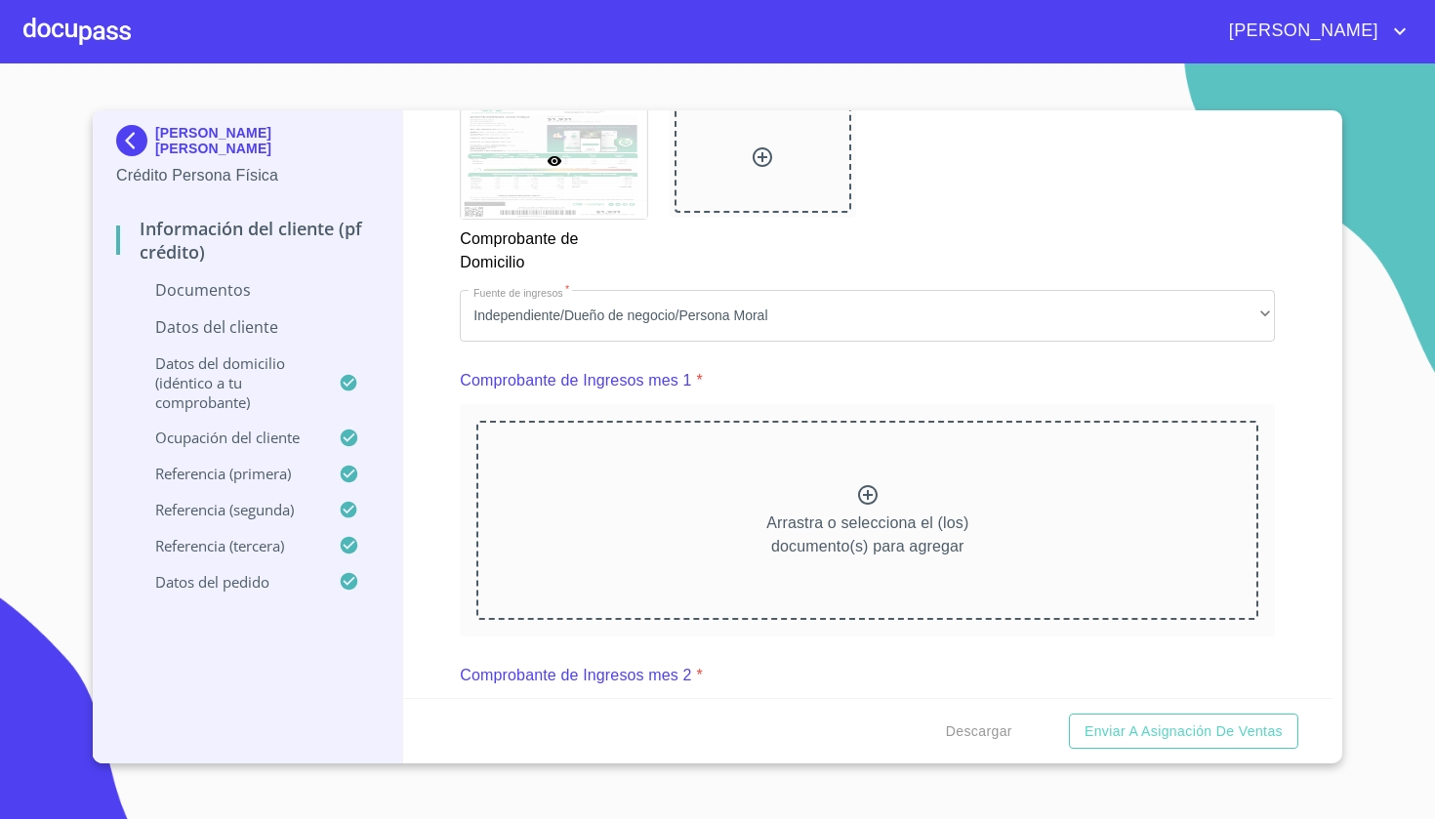
click at [870, 495] on icon at bounding box center [867, 494] width 23 height 23
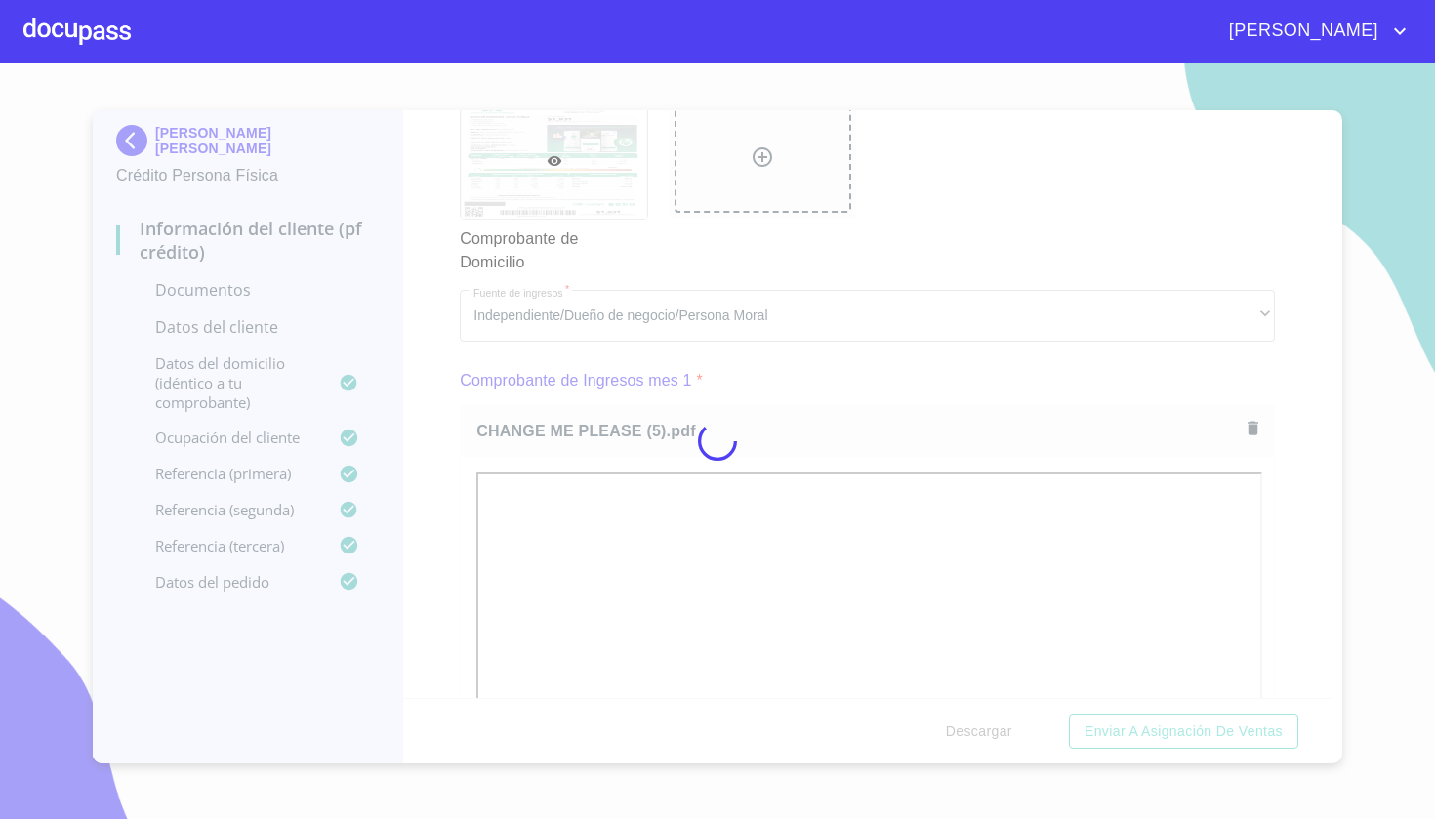
click at [1294, 523] on div at bounding box center [717, 441] width 1435 height 756
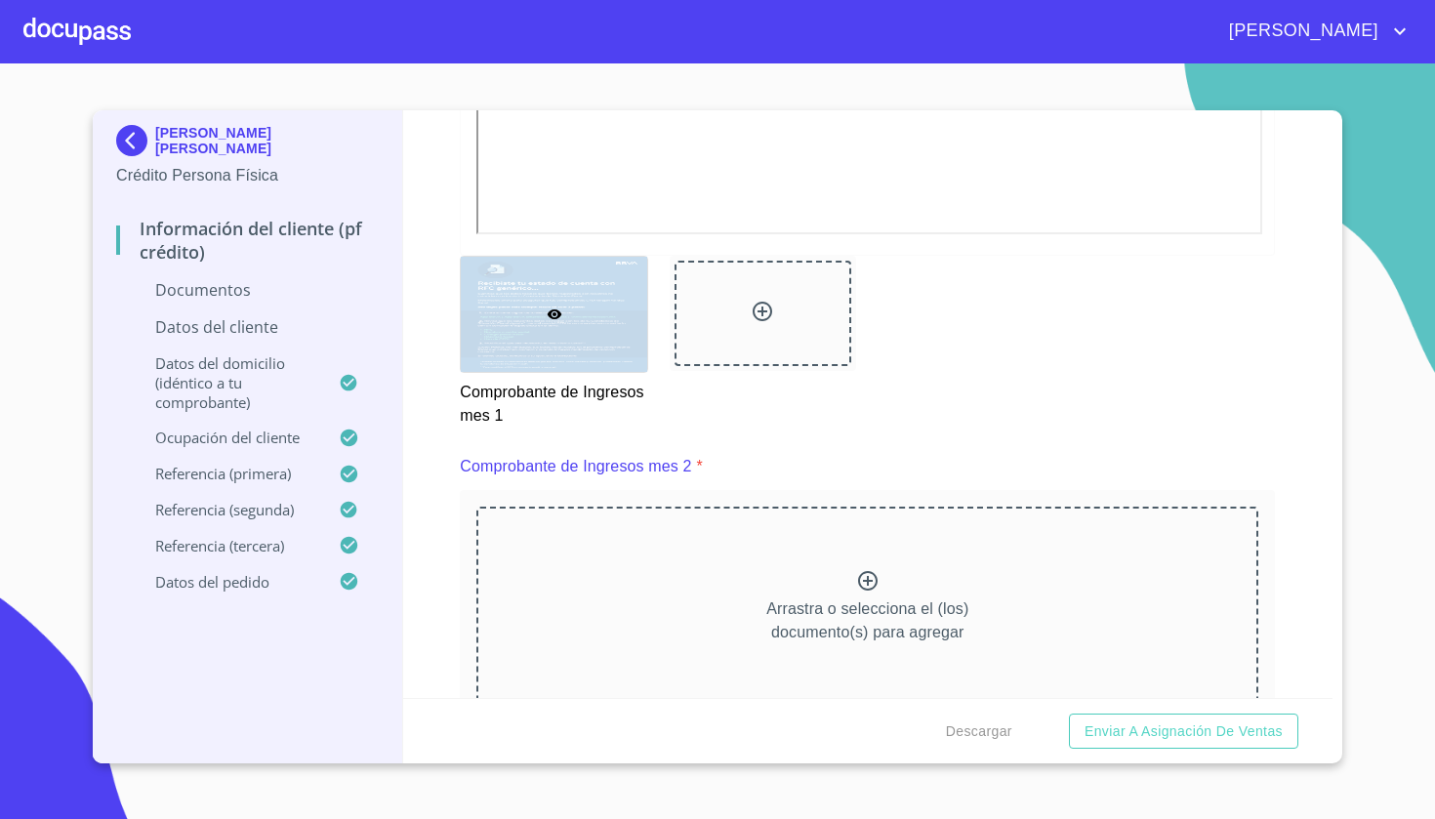
scroll to position [2522, 0]
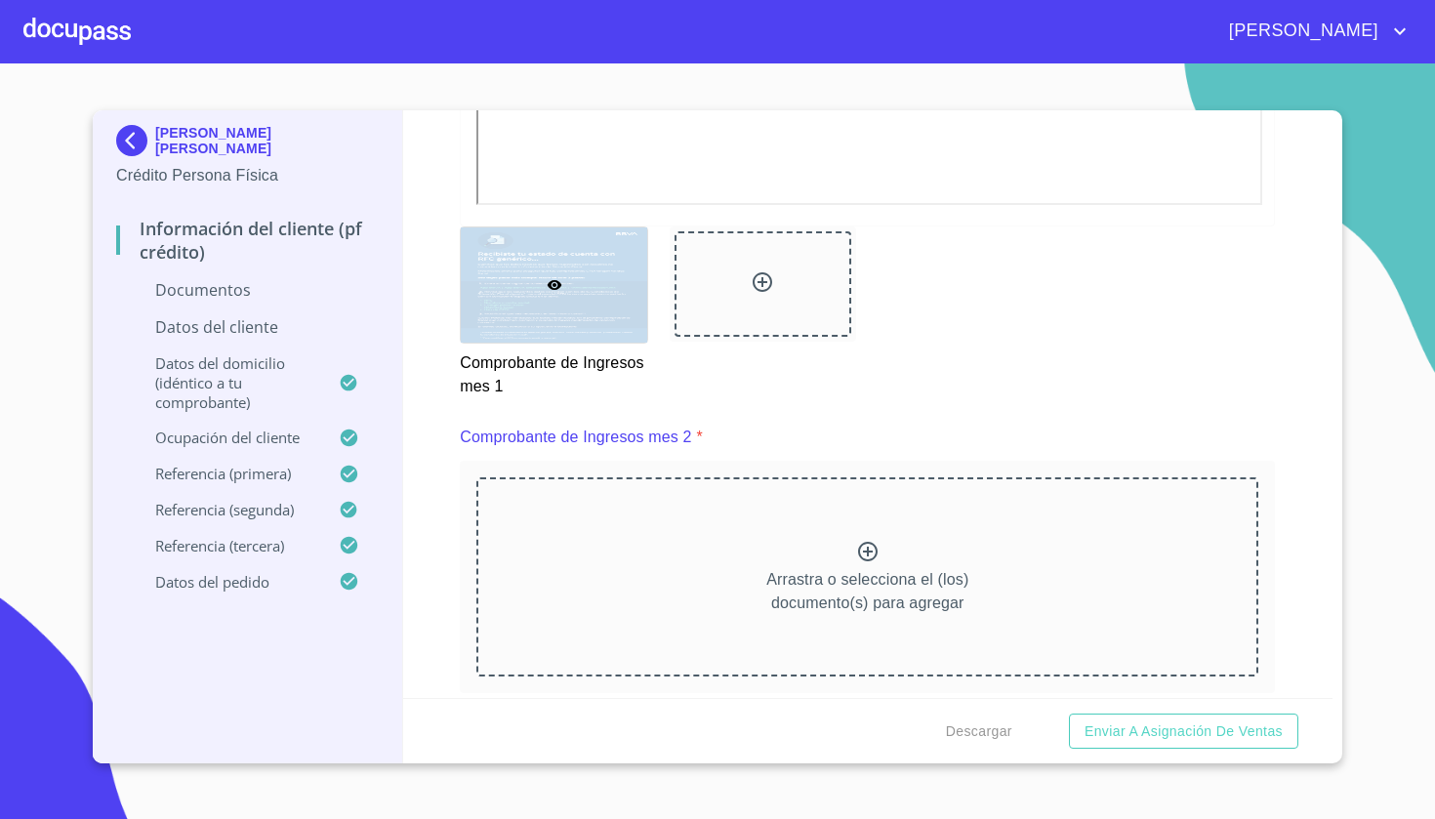
click at [861, 550] on icon at bounding box center [867, 551] width 23 height 23
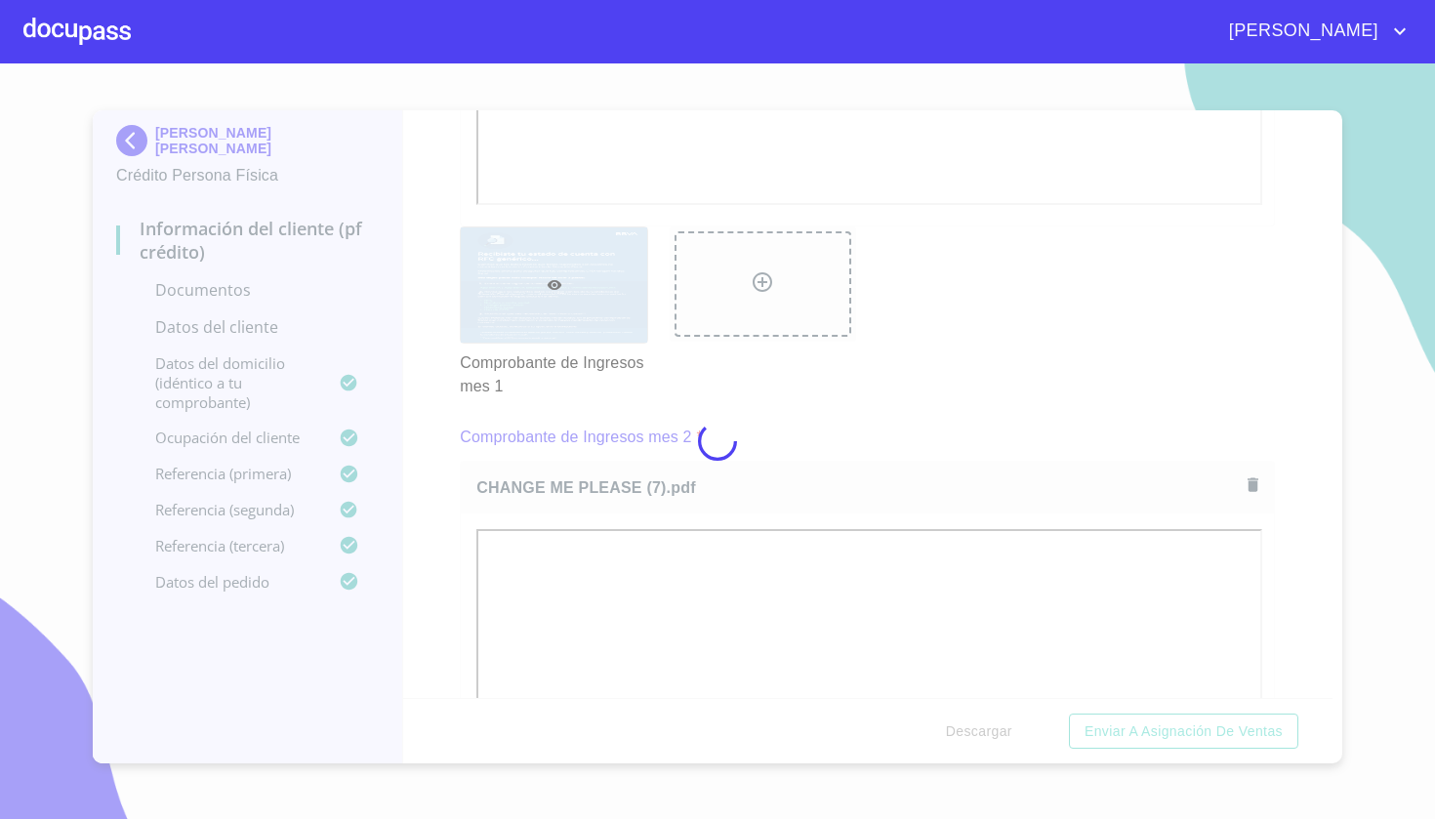
click at [1301, 446] on div at bounding box center [717, 441] width 1435 height 756
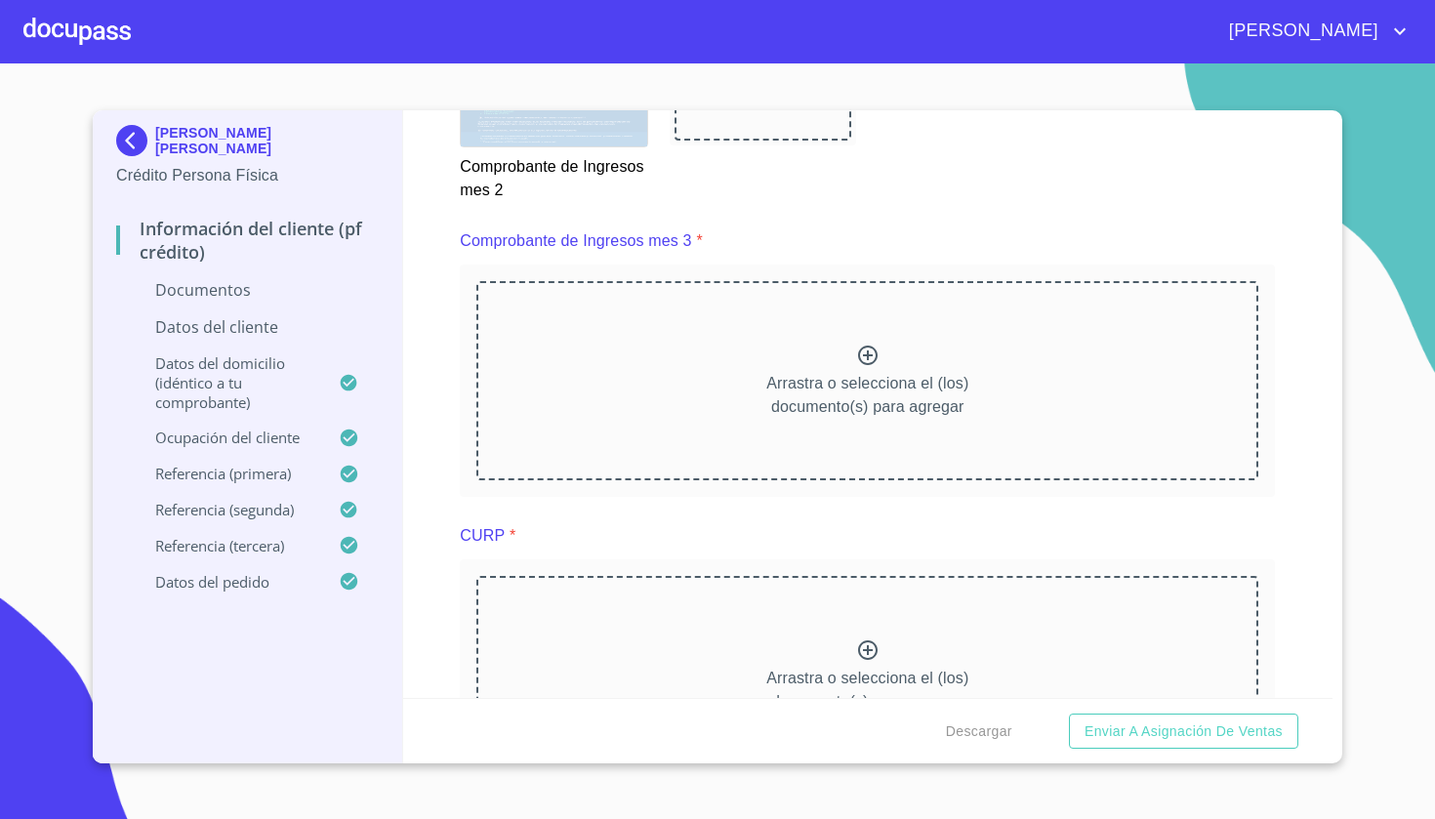
scroll to position [3569, 0]
click at [870, 349] on icon at bounding box center [867, 354] width 23 height 23
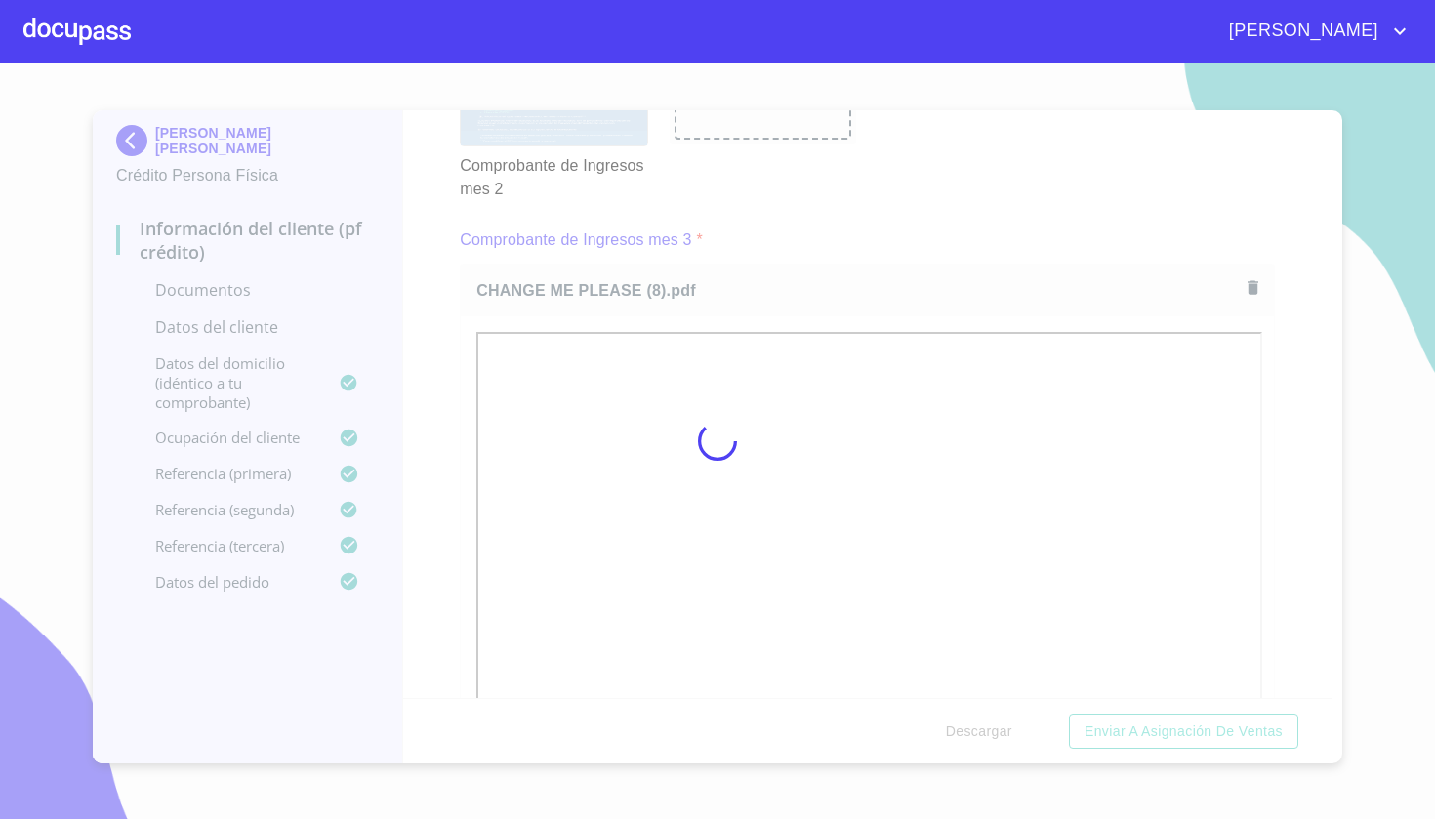
click at [1289, 524] on div at bounding box center [717, 441] width 1435 height 756
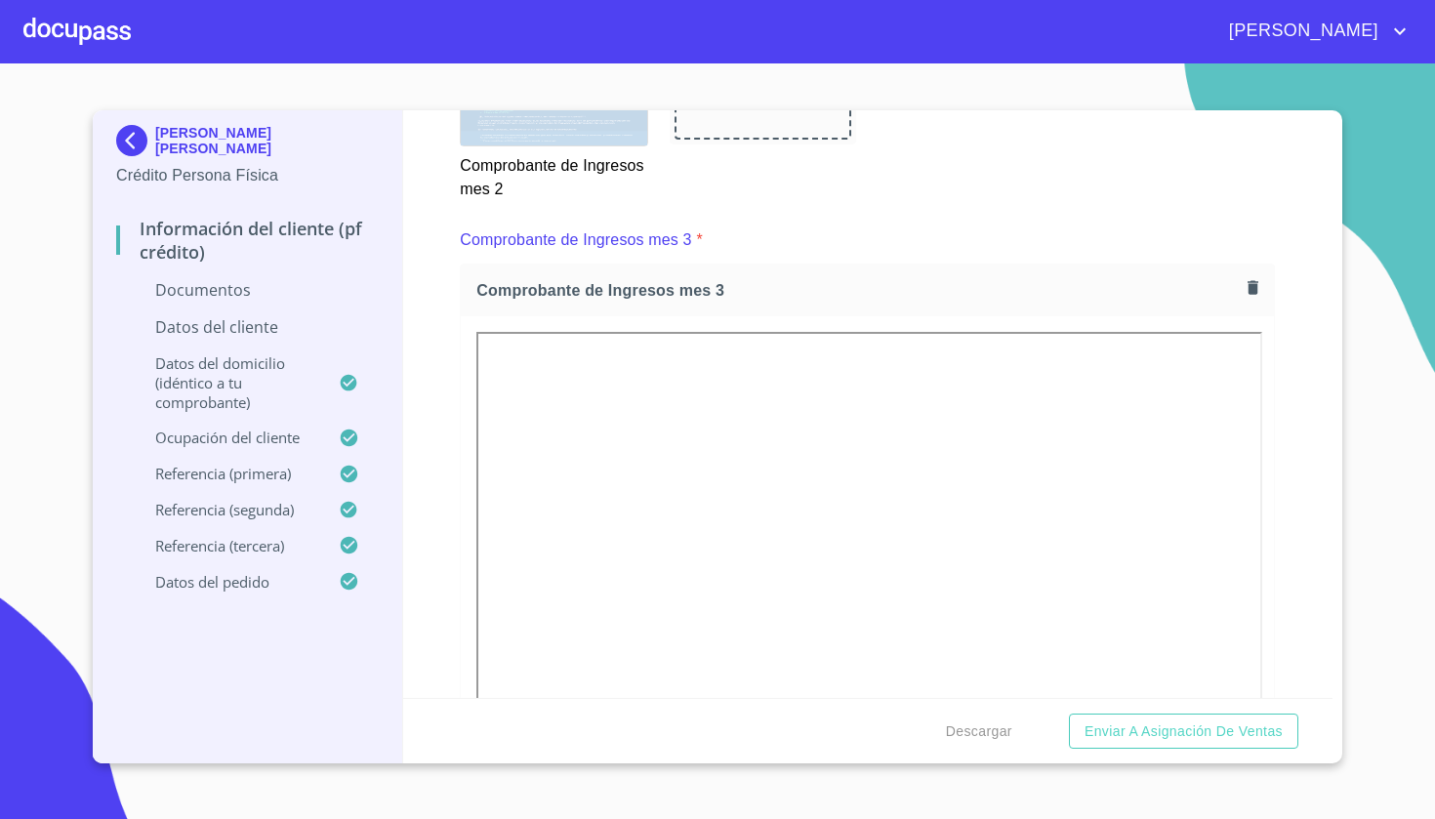
click at [1307, 354] on div "Información del cliente (PF crédito) Documentos Documento de identificación   *…" at bounding box center [868, 404] width 931 height 588
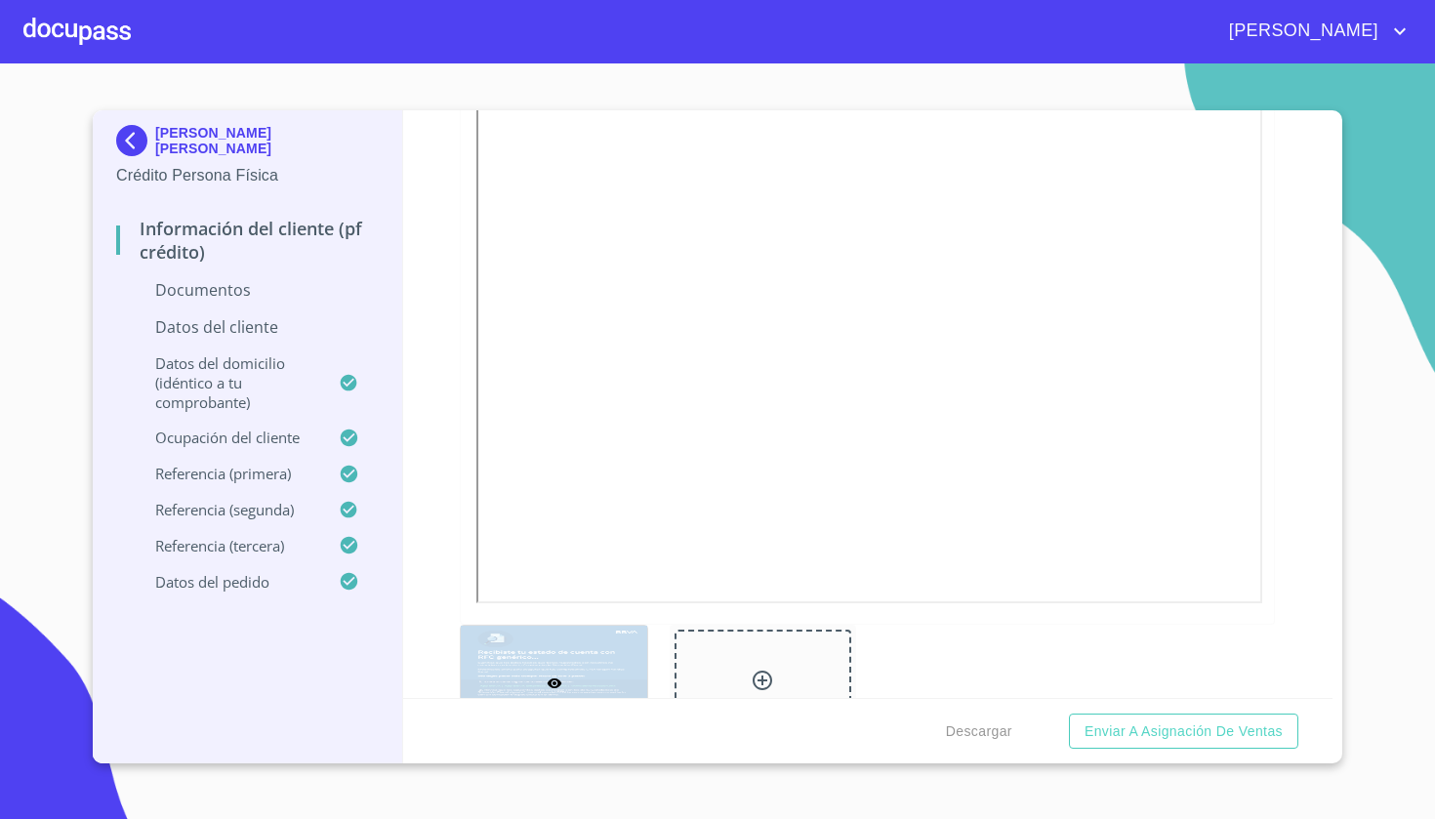
scroll to position [2122, 0]
click at [453, 389] on div "Información del cliente (PF crédito) Documentos Documento de identificación   *…" at bounding box center [868, 404] width 931 height 588
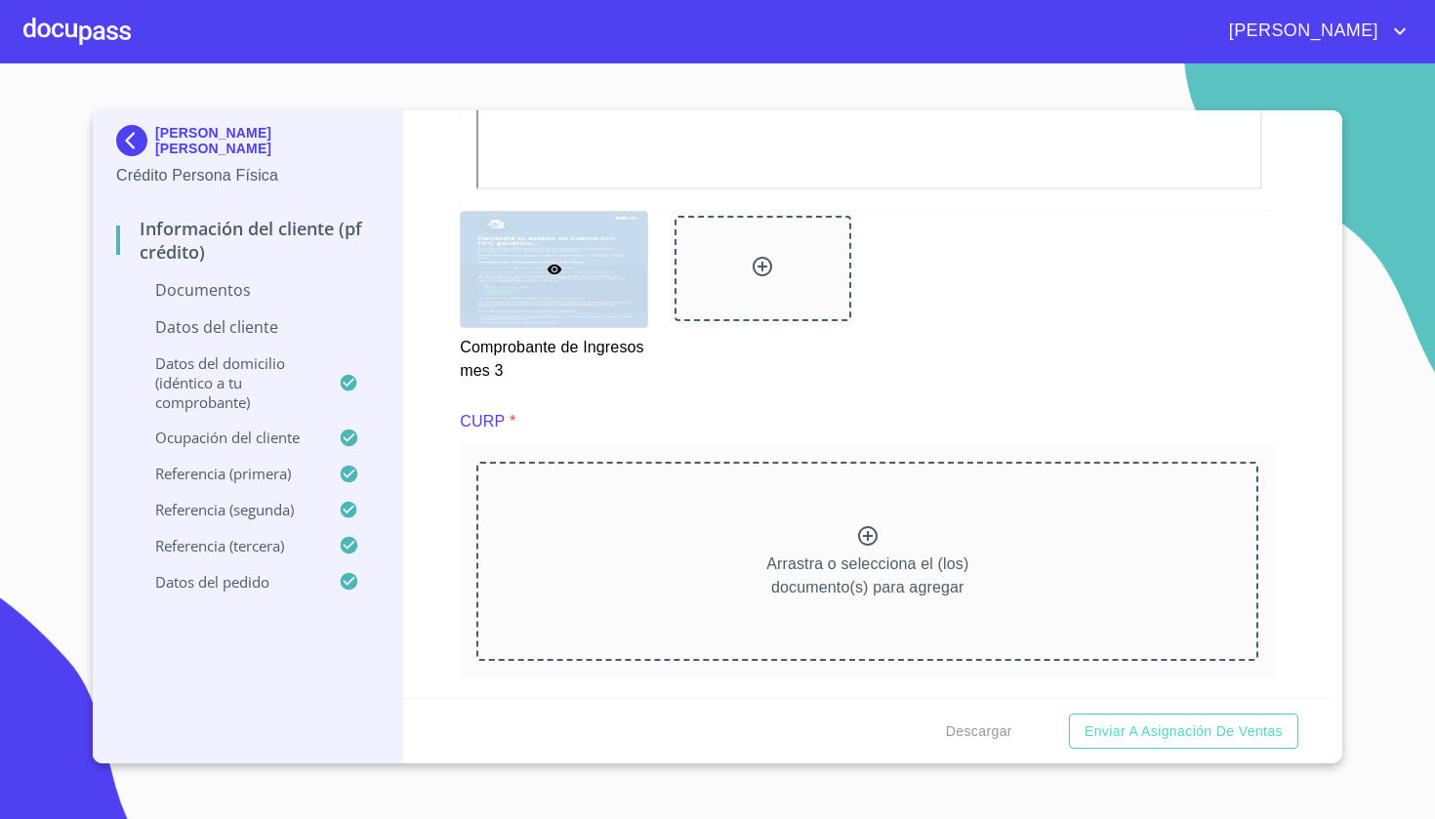
scroll to position [4323, 0]
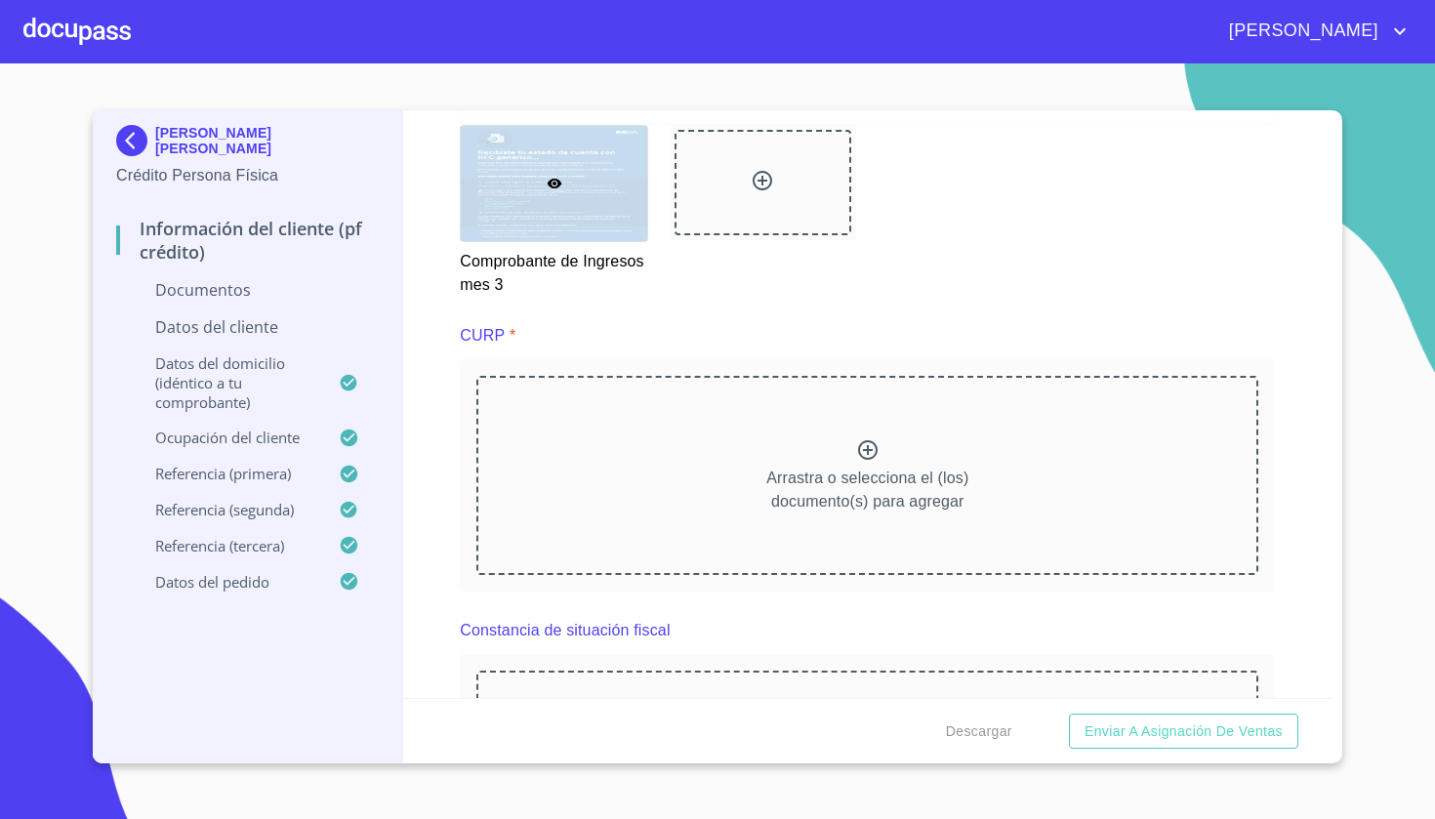
click at [872, 450] on icon at bounding box center [867, 449] width 23 height 23
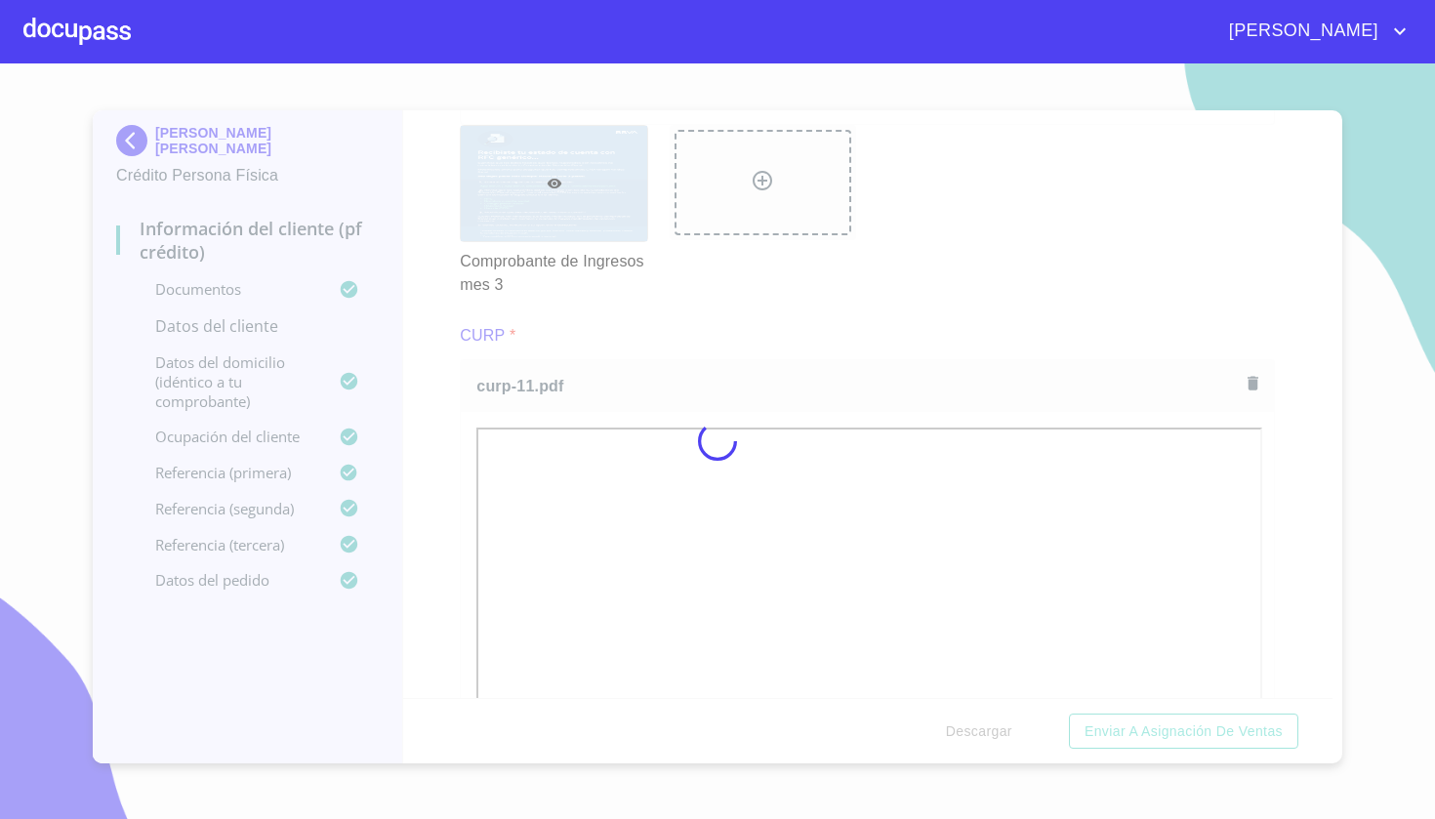
click at [1303, 532] on div at bounding box center [717, 441] width 1435 height 756
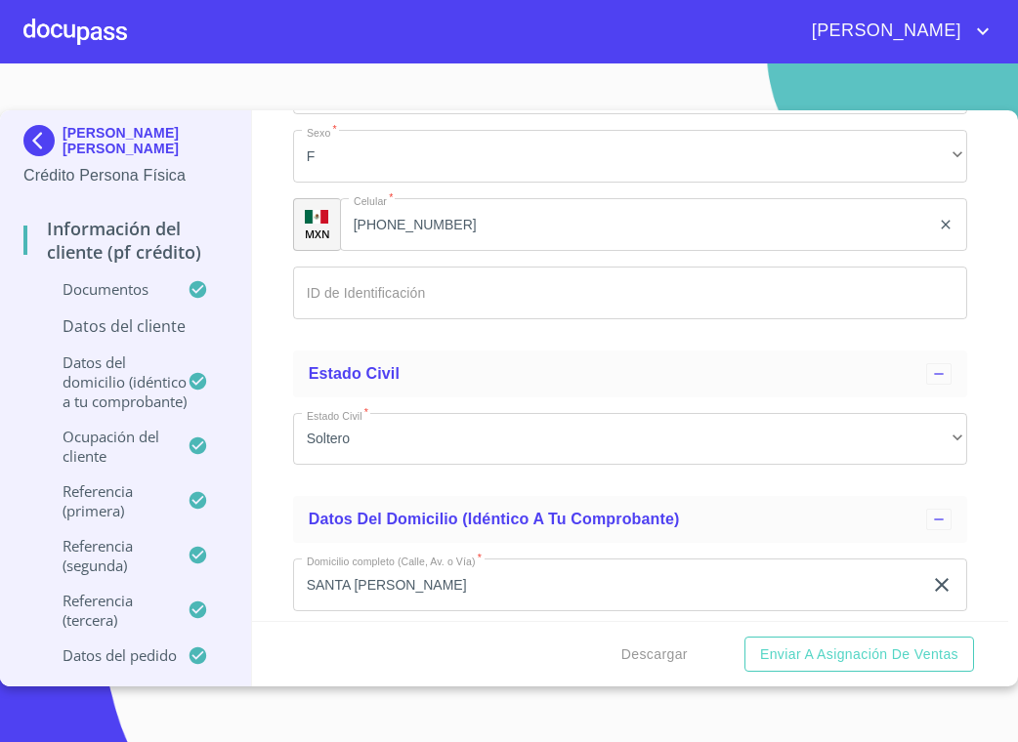
scroll to position [6195, 0]
click at [345, 48] on input "Documento de identificación   *" at bounding box center [630, 21] width 675 height 53
type input "MARE870102MJCRTL00"
click at [367, 116] on input "Documento de identificación   *" at bounding box center [630, 89] width 675 height 53
drag, startPoint x: 392, startPoint y: 423, endPoint x: 284, endPoint y: 424, distance: 107.4
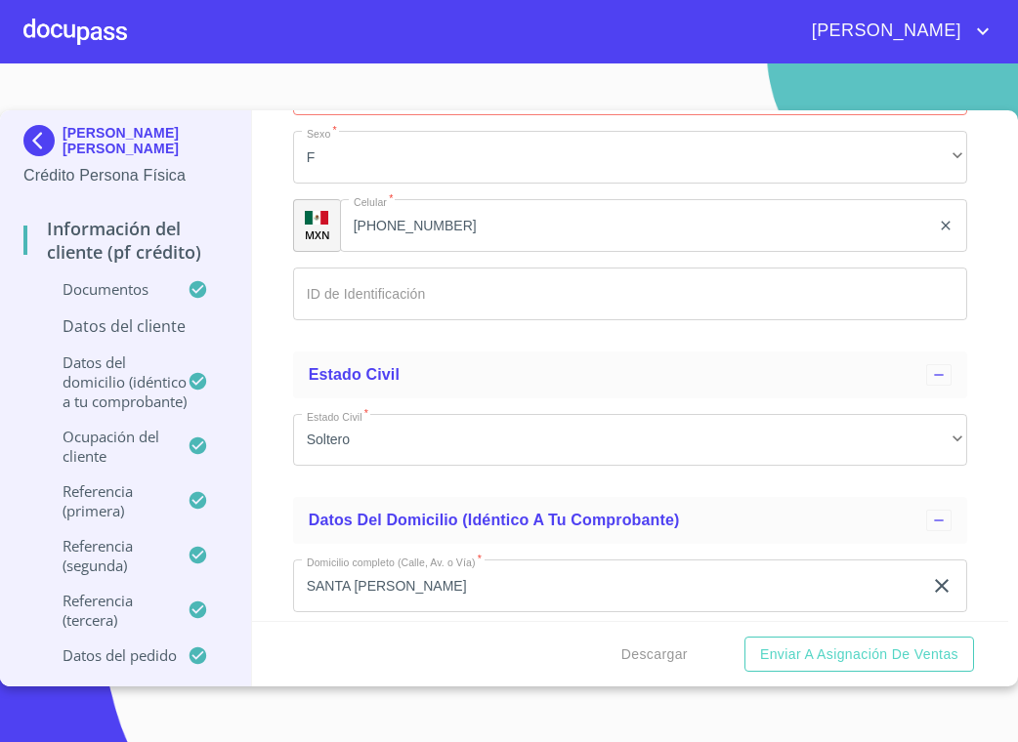
click at [284, 424] on div "Información del cliente (PF crédito) Documentos Documento de identificación   *…" at bounding box center [630, 365] width 756 height 511
click at [385, 116] on input "Documento de identificación   *" at bounding box center [630, 89] width 675 height 53
paste input "MARE870102"
type input "MARE870102"
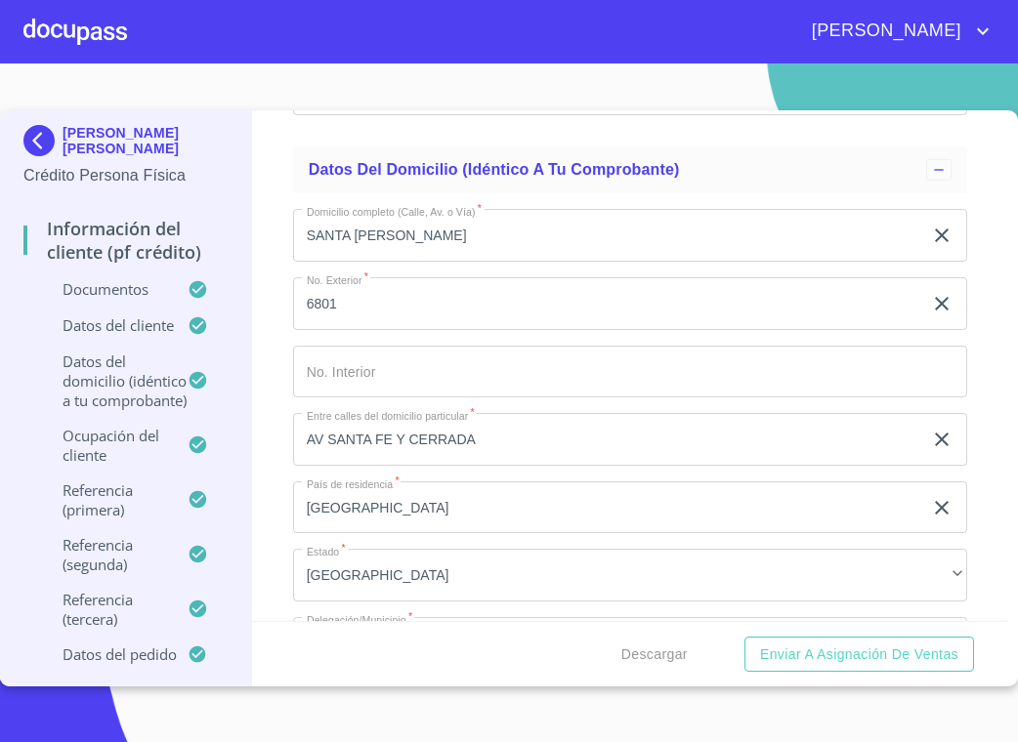
scroll to position [6585, 0]
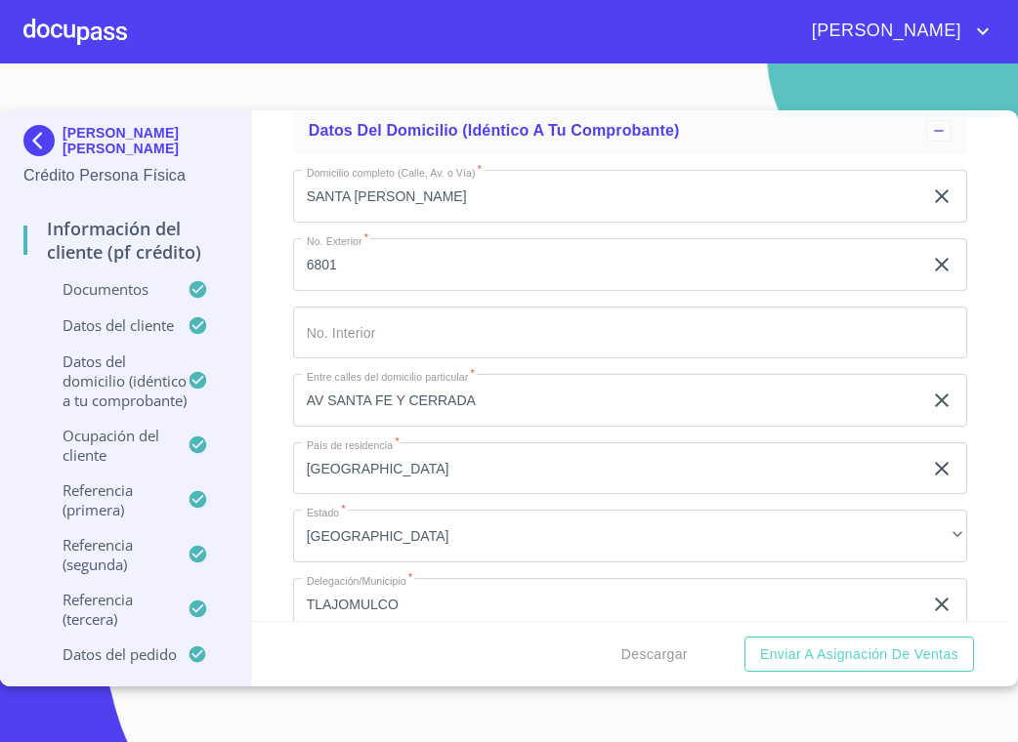
click at [273, 249] on div "Información del cliente (PF crédito) Documentos Documento de identificación   *…" at bounding box center [630, 365] width 756 height 511
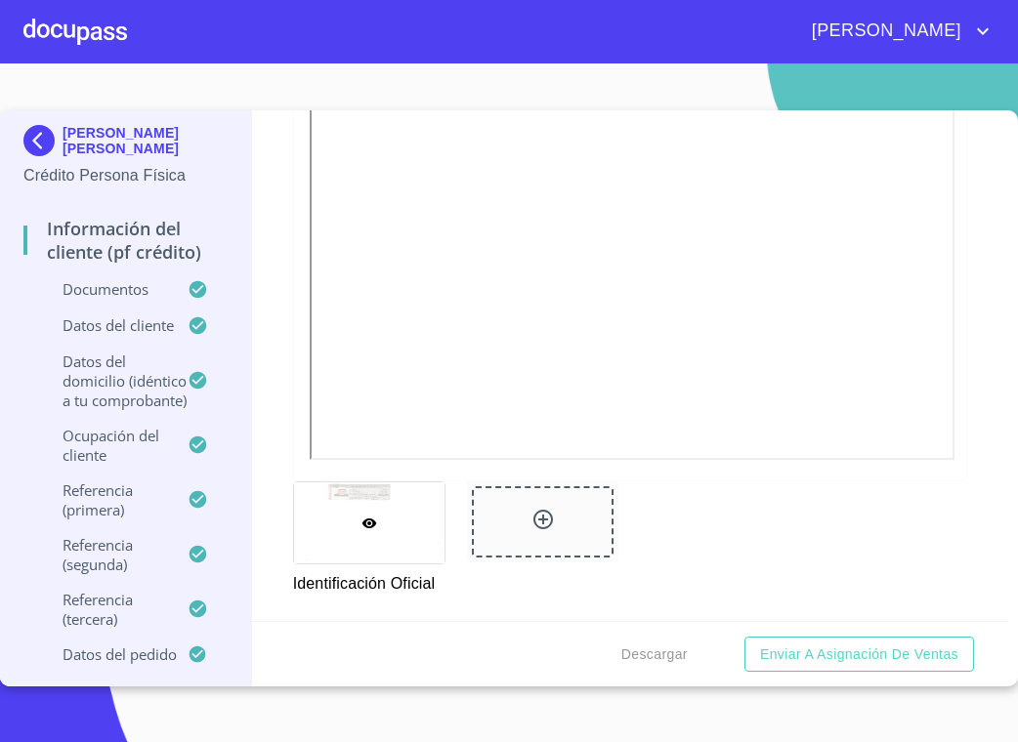
scroll to position [510, 0]
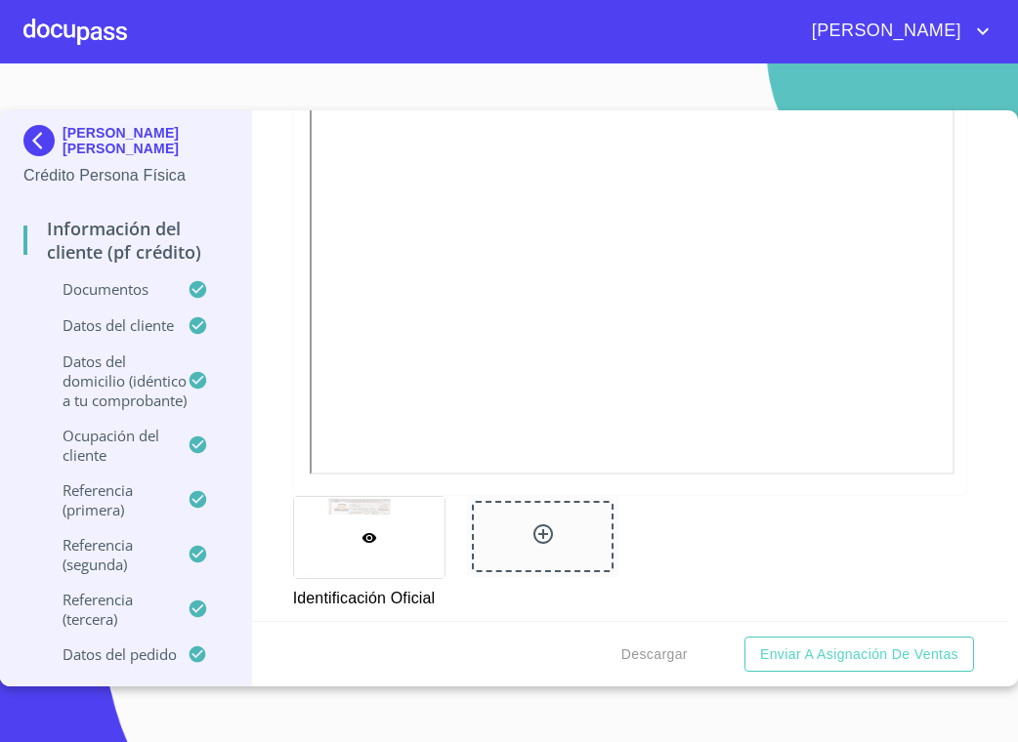
click at [274, 490] on div "Información del cliente (PF crédito) Documentos Documento de identificación   *…" at bounding box center [630, 365] width 756 height 511
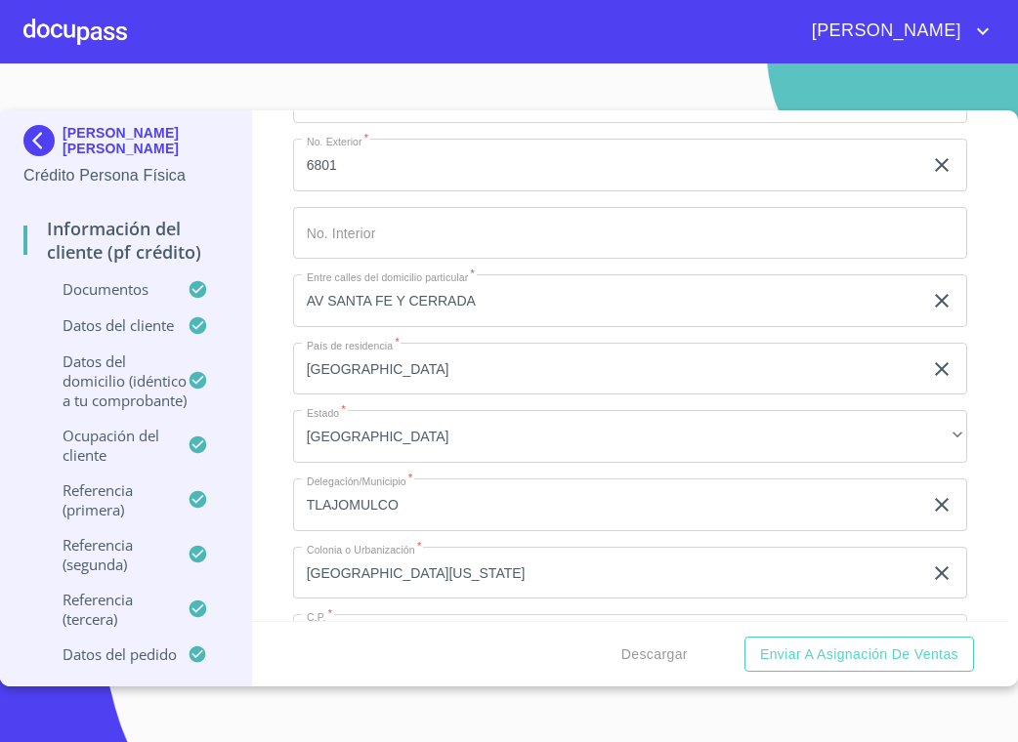
scroll to position [6693, 0]
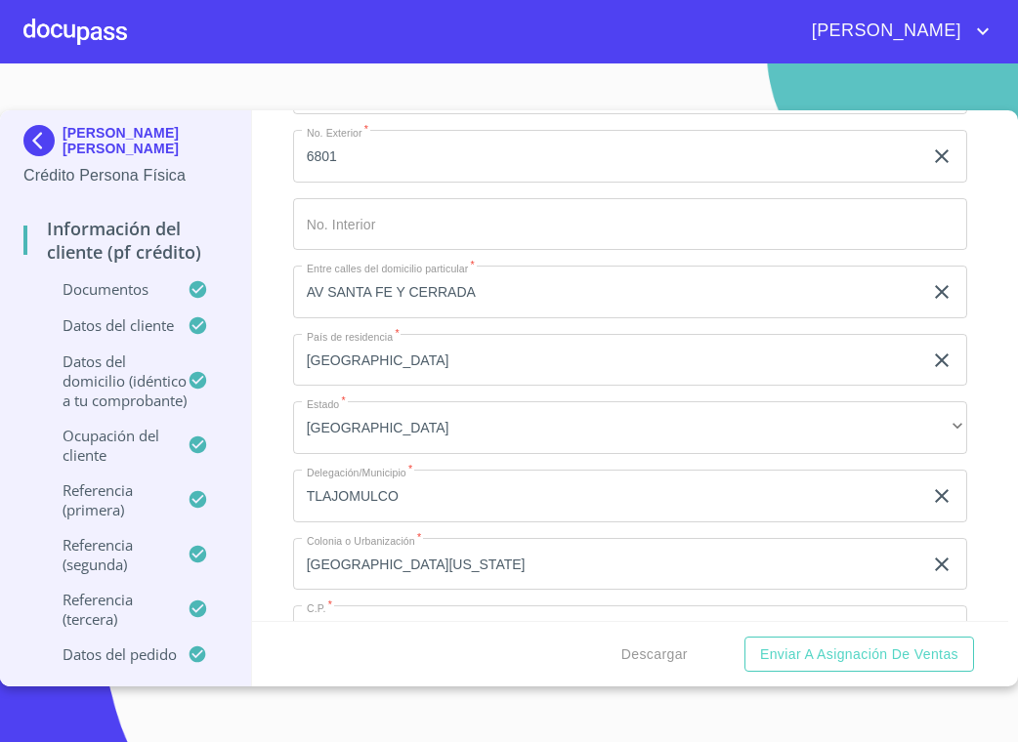
type input "2359679113"
click at [270, 290] on div "Información del cliente (PF crédito) Documentos Documento de identificación   *…" at bounding box center [630, 365] width 756 height 511
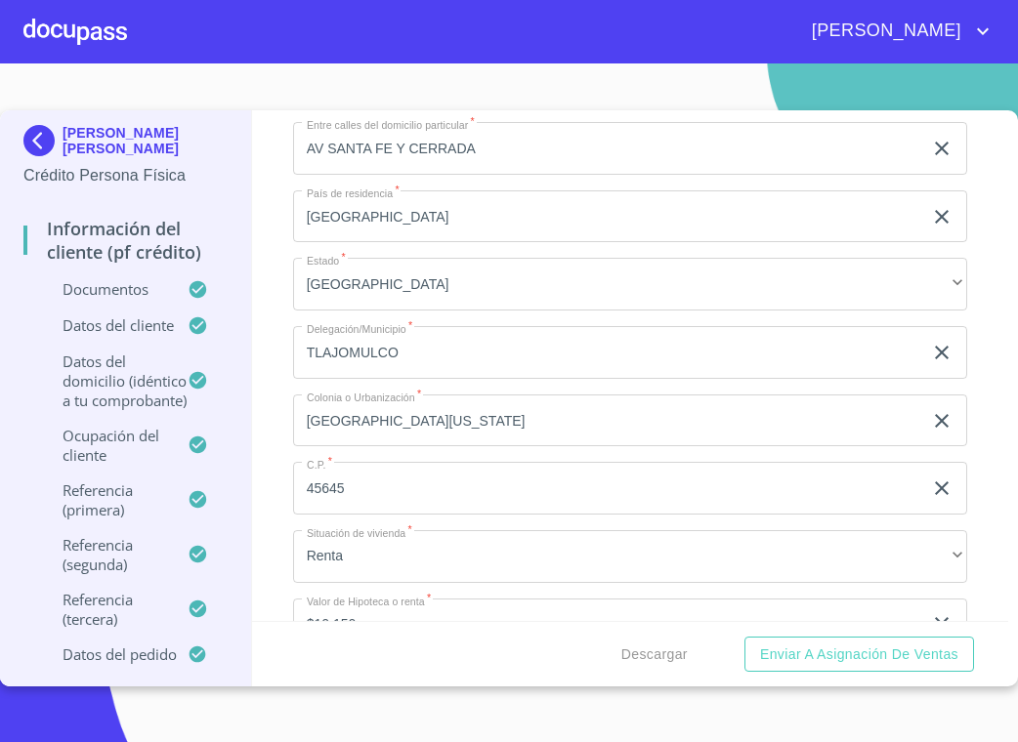
scroll to position [6839, 0]
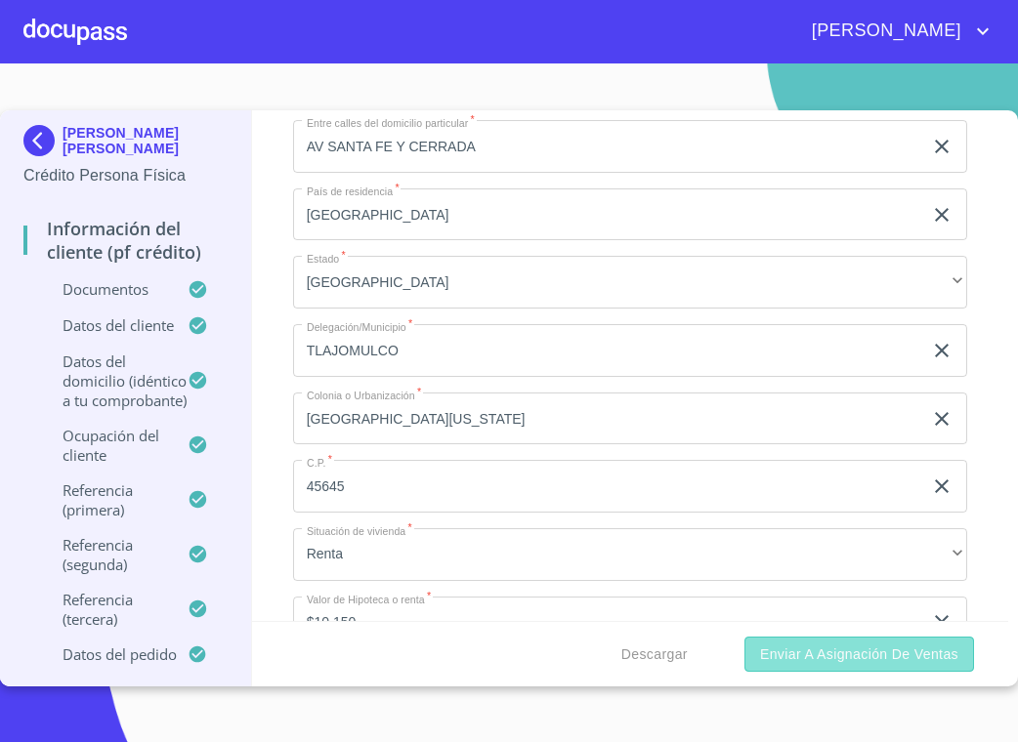
click at [832, 651] on span "Enviar a Asignación de Ventas" at bounding box center [859, 655] width 198 height 24
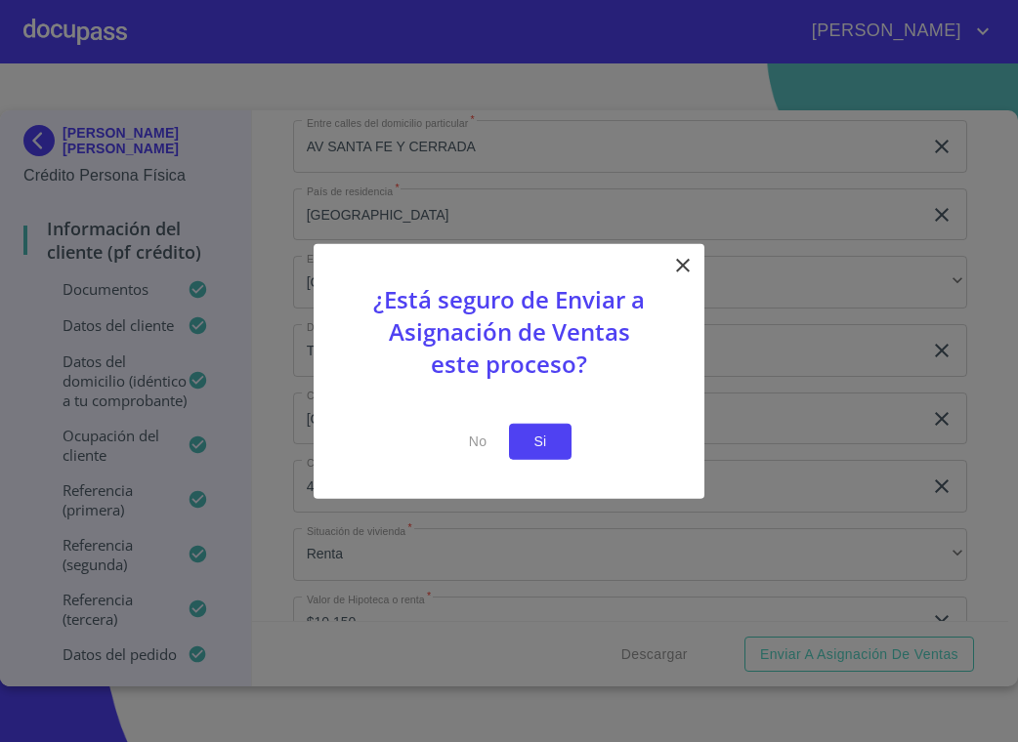
click at [528, 447] on span "Si" at bounding box center [539, 442] width 31 height 24
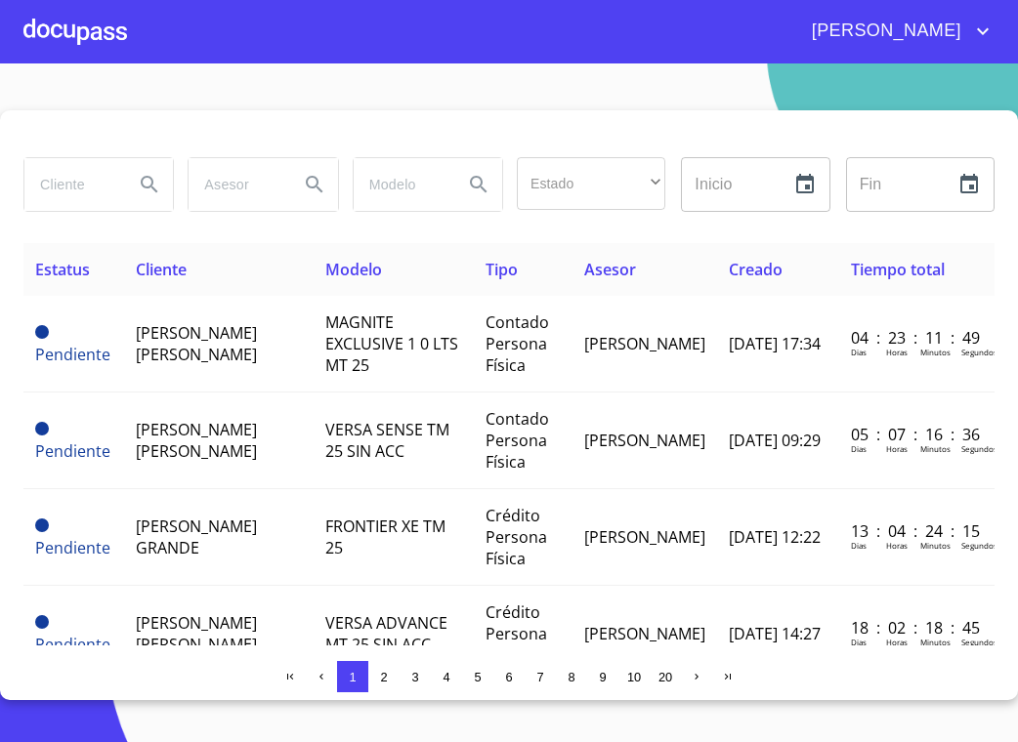
click at [89, 184] on input "search" at bounding box center [71, 184] width 94 height 53
type input "[PERSON_NAME]"
click at [155, 196] on button "Search" at bounding box center [149, 184] width 47 height 47
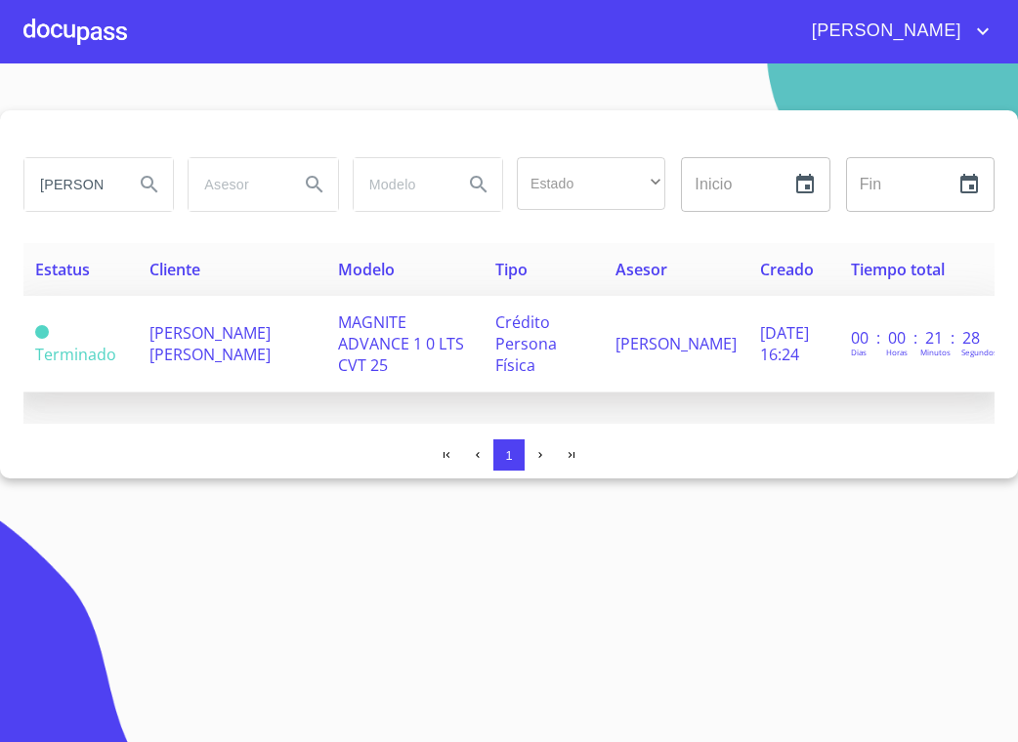
click at [341, 338] on span "MAGNITE ADVANCE 1 0 LTS CVT 25" at bounding box center [401, 344] width 126 height 64
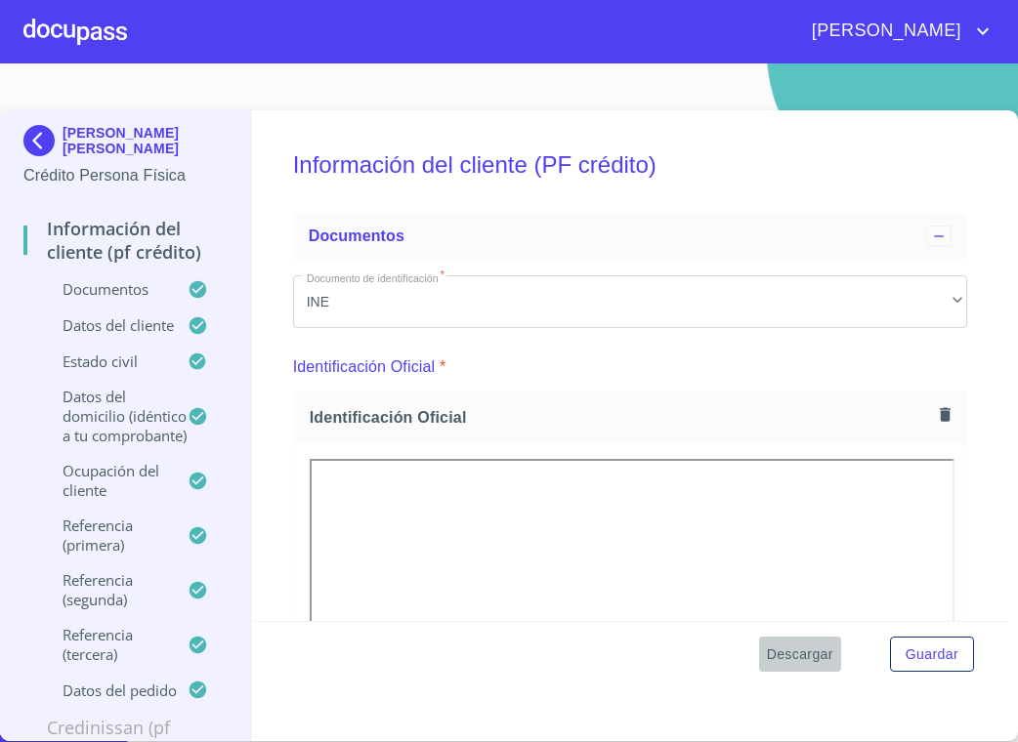
click at [788, 656] on span "Descargar" at bounding box center [800, 655] width 66 height 24
